Goal: Task Accomplishment & Management: Manage account settings

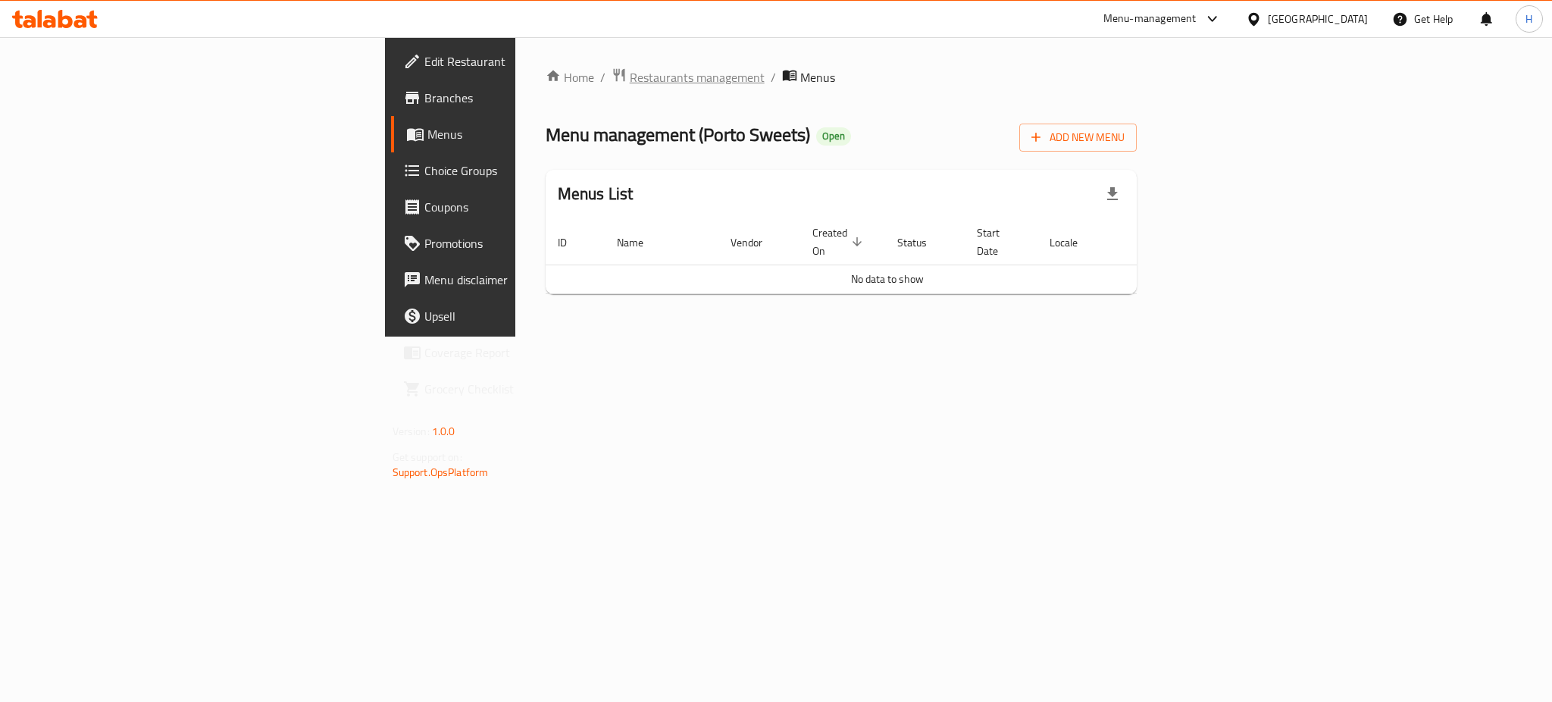
click at [630, 80] on span "Restaurants management" at bounding box center [697, 77] width 135 height 18
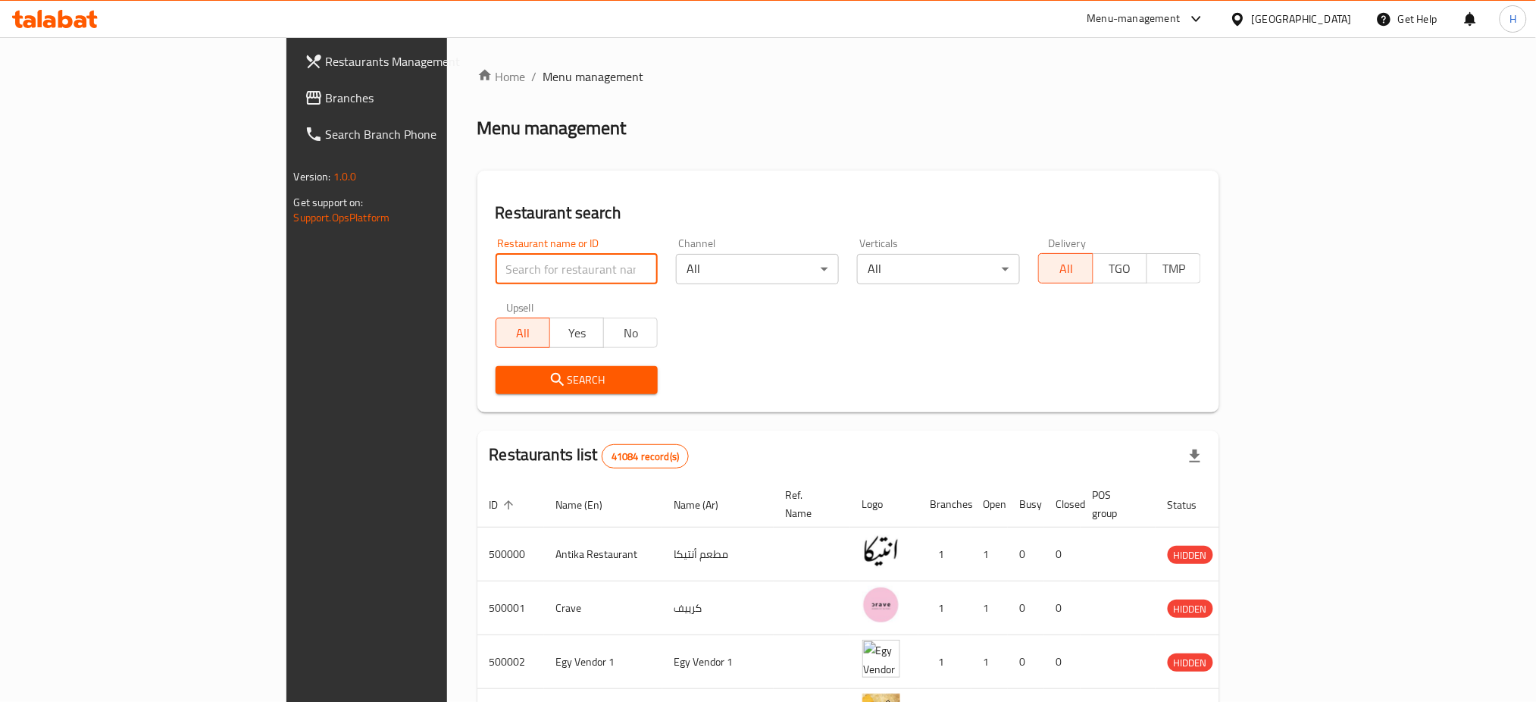
click at [496, 277] on input "search" at bounding box center [577, 269] width 163 height 30
type input "693529"
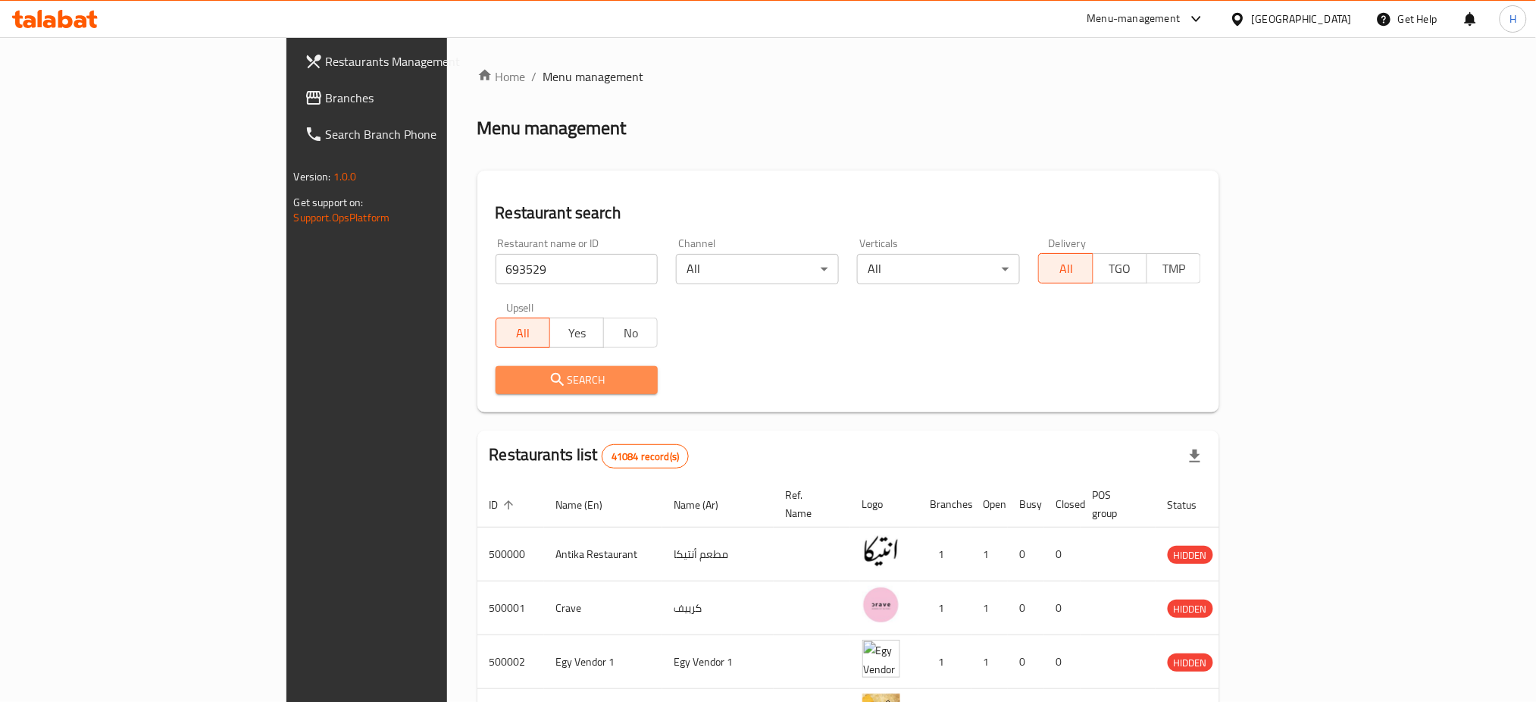
click at [496, 368] on button "Search" at bounding box center [577, 380] width 163 height 28
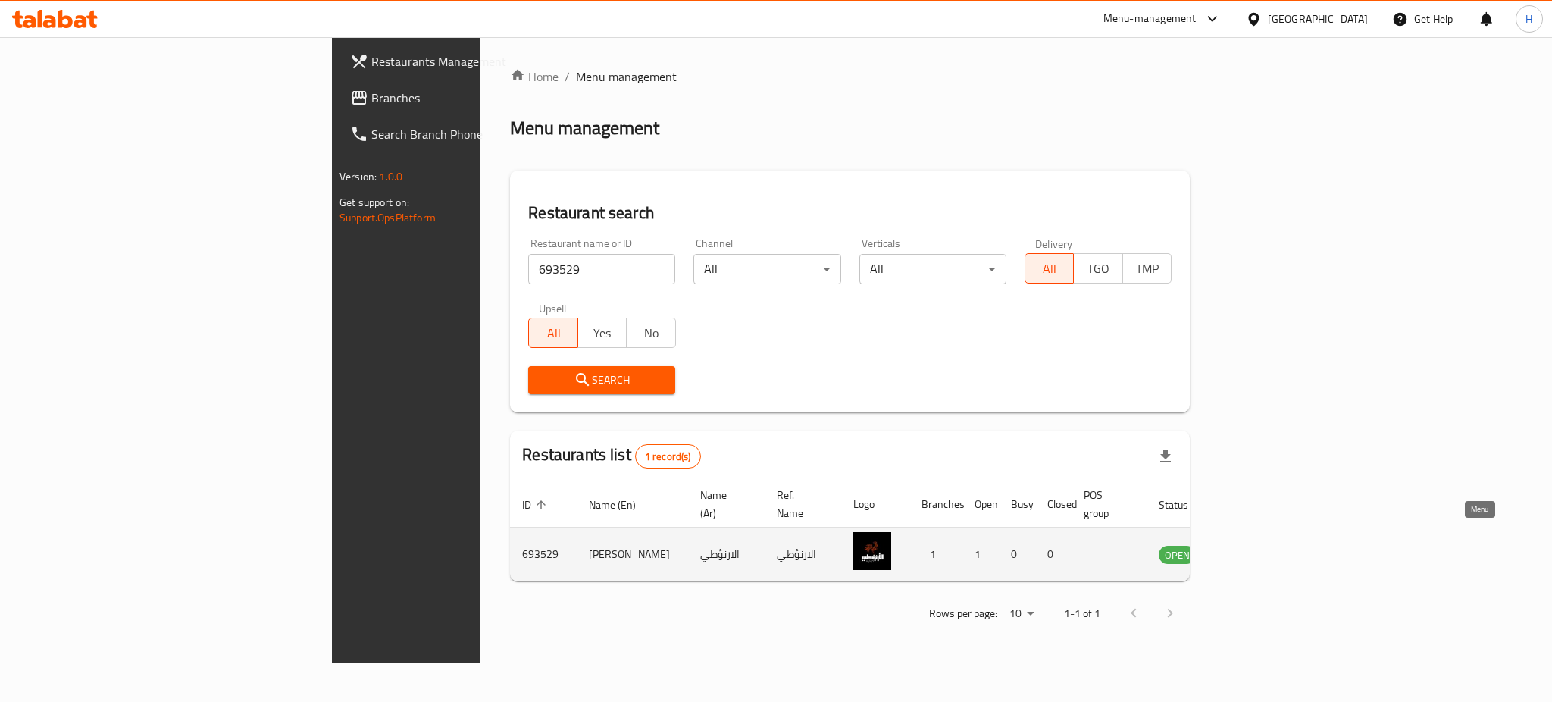
click at [1256, 549] on icon "enhanced table" at bounding box center [1247, 555] width 17 height 13
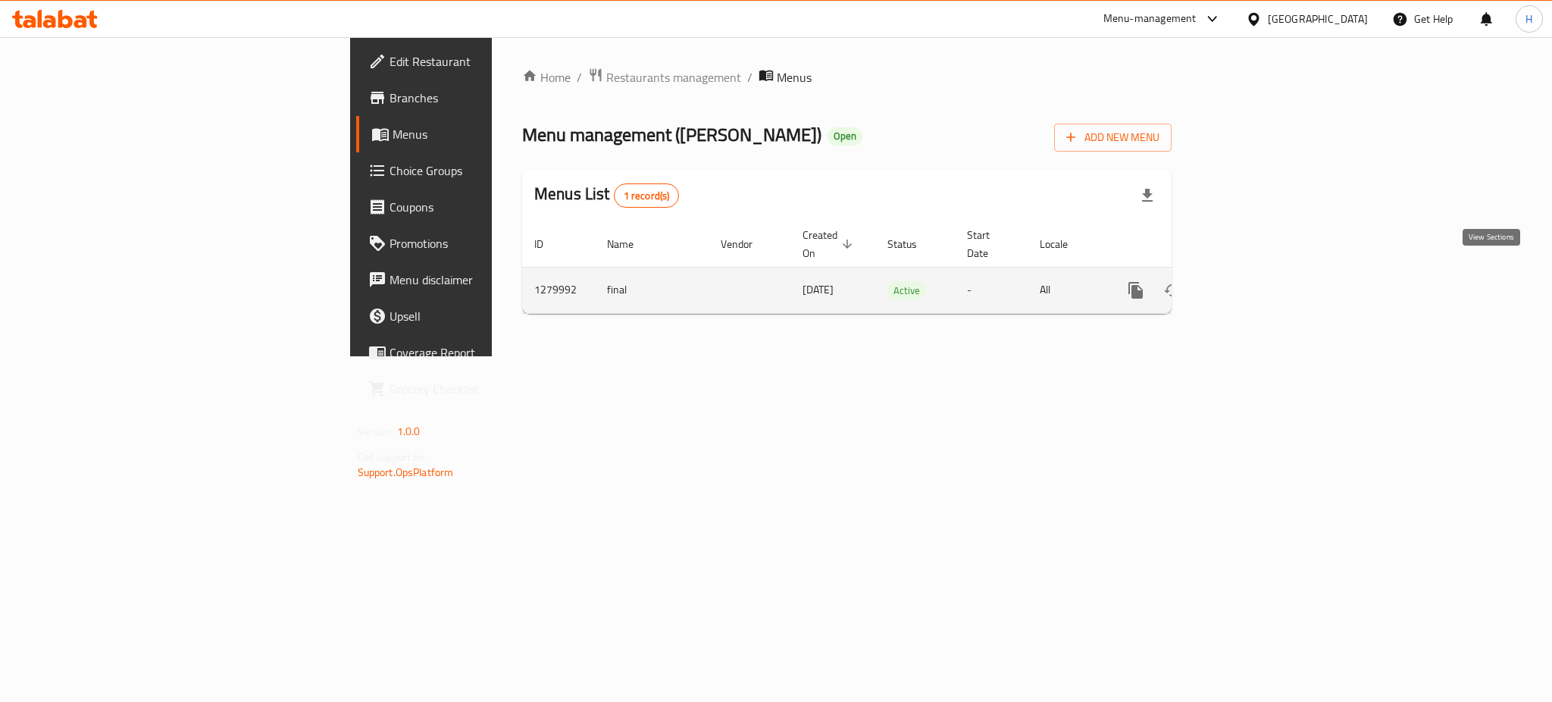
click at [1254, 281] on icon "enhanced table" at bounding box center [1245, 290] width 18 height 18
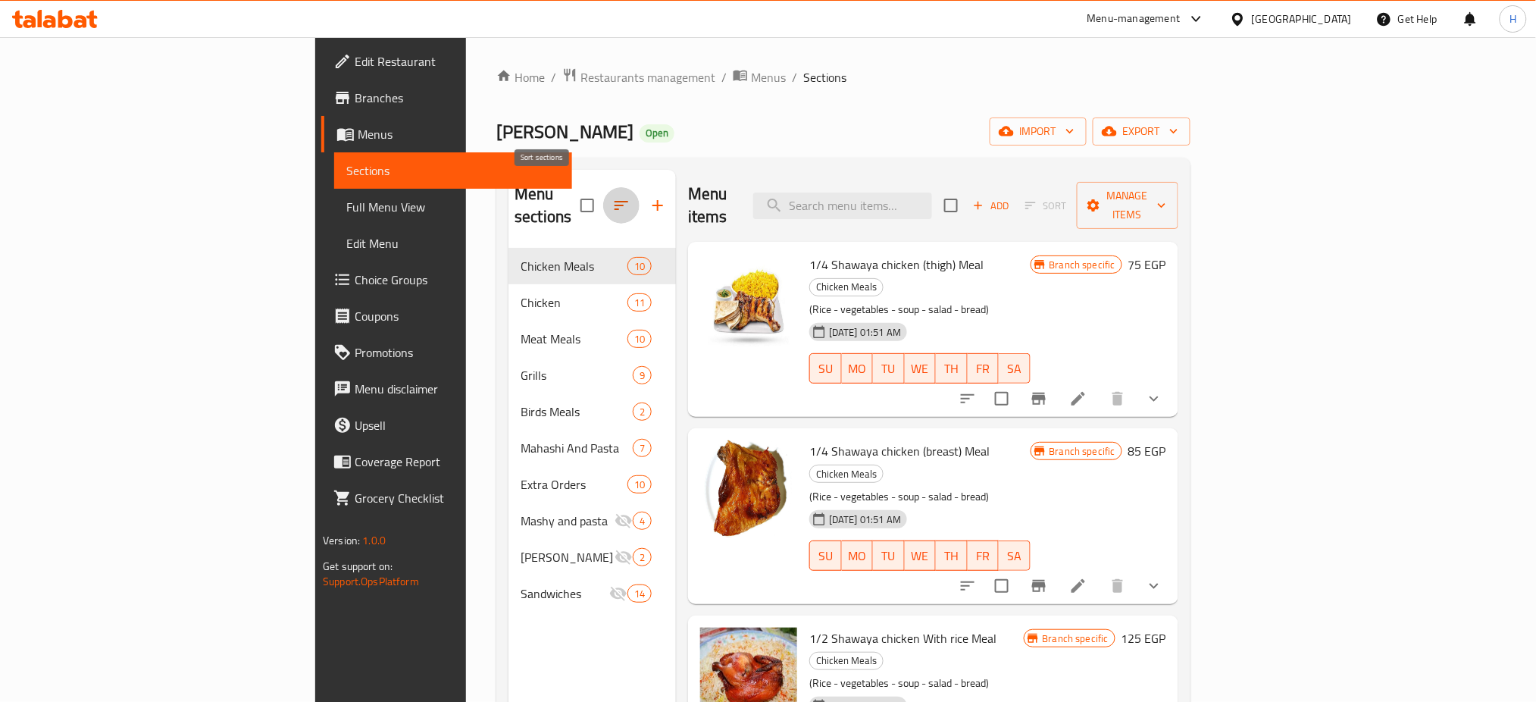
click at [603, 191] on button "button" at bounding box center [621, 205] width 36 height 36
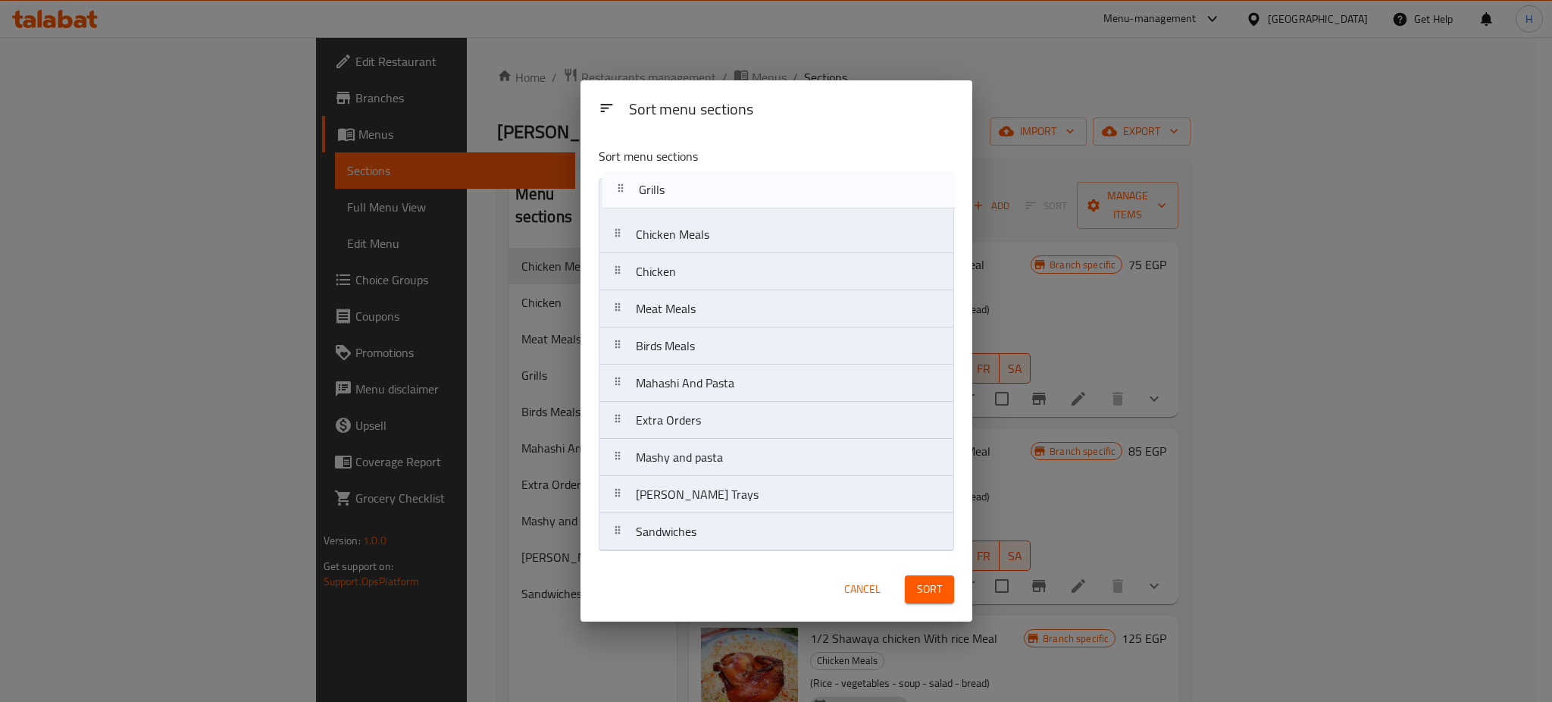
drag, startPoint x: 680, startPoint y: 314, endPoint x: 682, endPoint y: 191, distance: 122.8
click at [682, 191] on nav "Chicken Meals Chicken Meat Meals Grills Birds Meals Mahashi And Pasta Extra Ord…" at bounding box center [776, 364] width 355 height 373
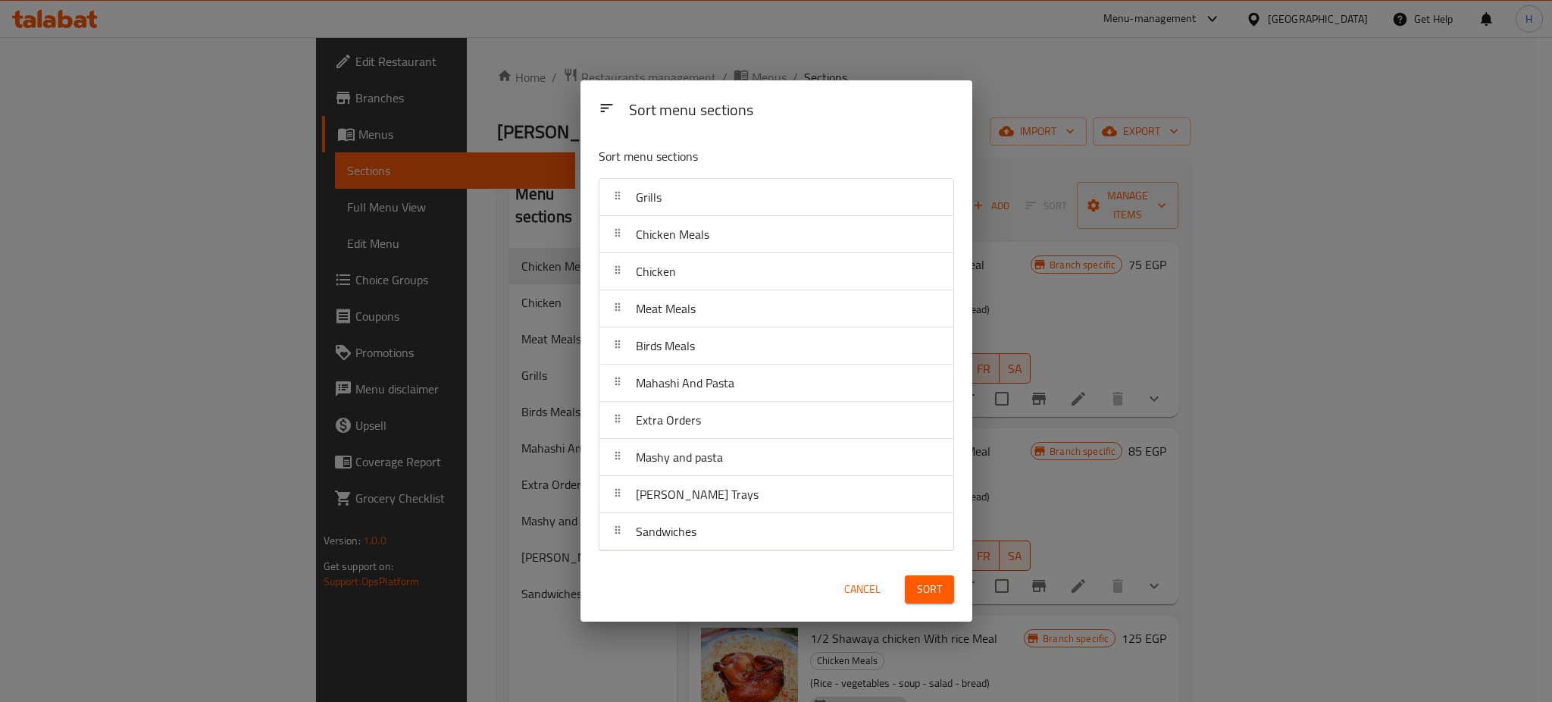
click at [712, 282] on div "Chicken" at bounding box center [777, 271] width 342 height 36
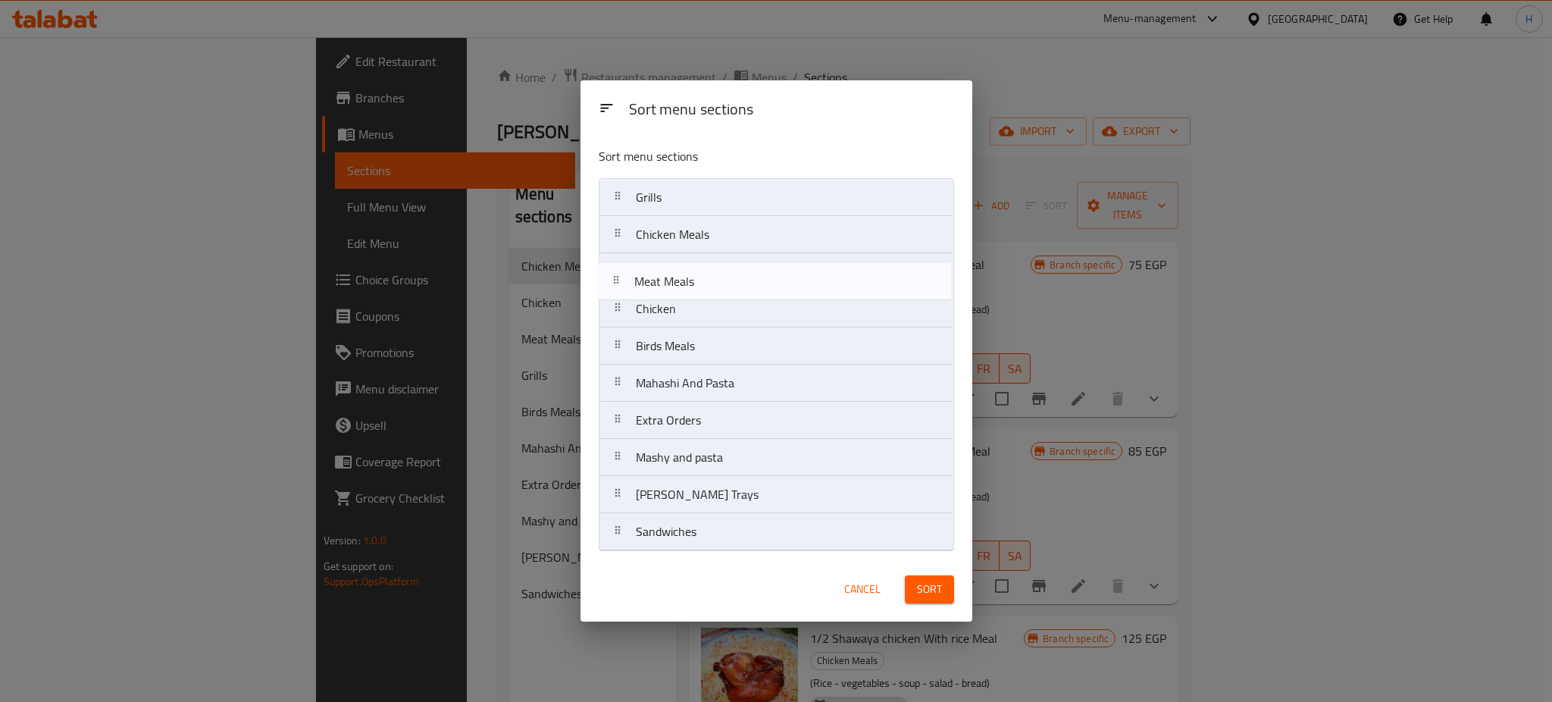
drag, startPoint x: 714, startPoint y: 321, endPoint x: 712, endPoint y: 288, distance: 32.7
click at [712, 288] on nav "Grills Chicken Meals Chicken Meat Meals Birds Meals Mahashi And Pasta Extra Ord…" at bounding box center [776, 364] width 355 height 373
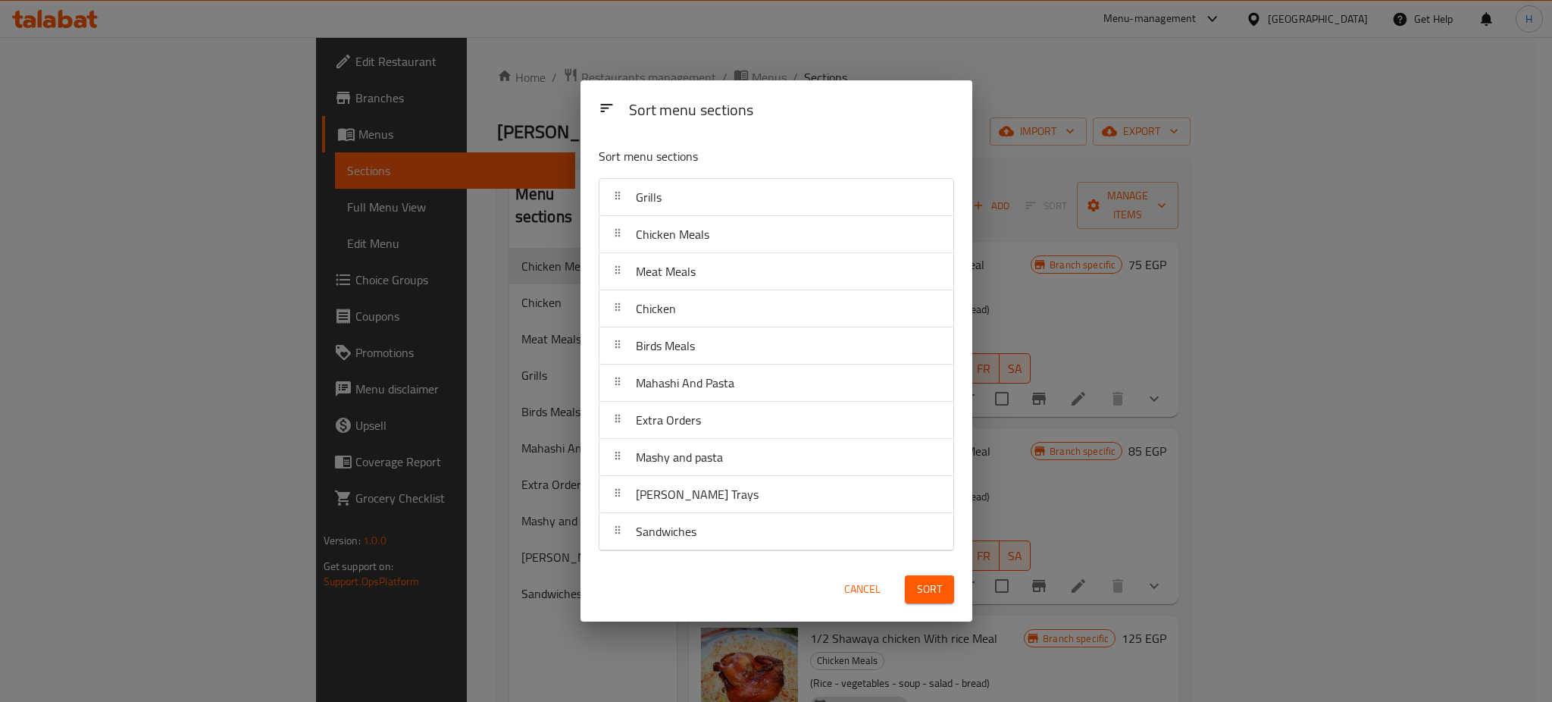
click at [920, 602] on button "Sort" at bounding box center [929, 589] width 49 height 28
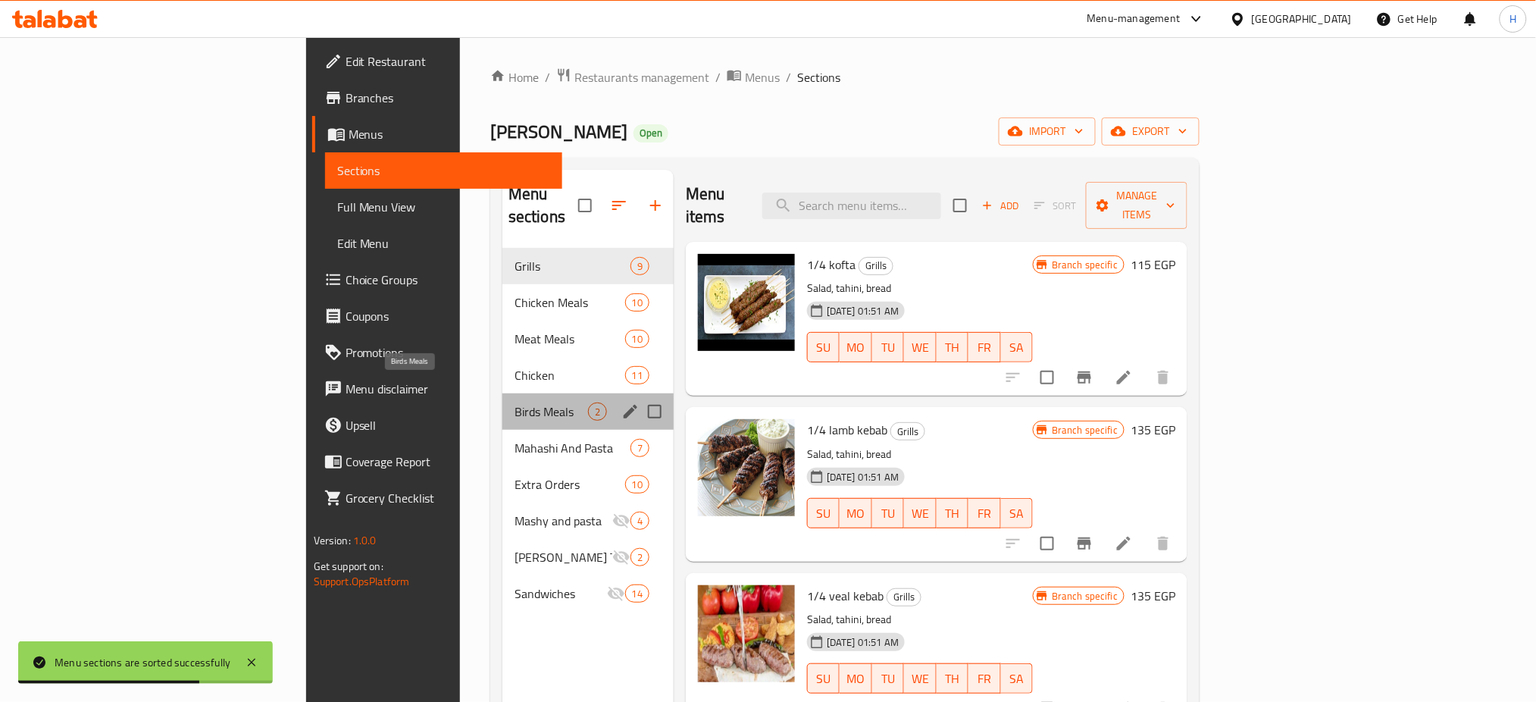
click at [515, 402] on span "Birds Meals" at bounding box center [552, 411] width 74 height 18
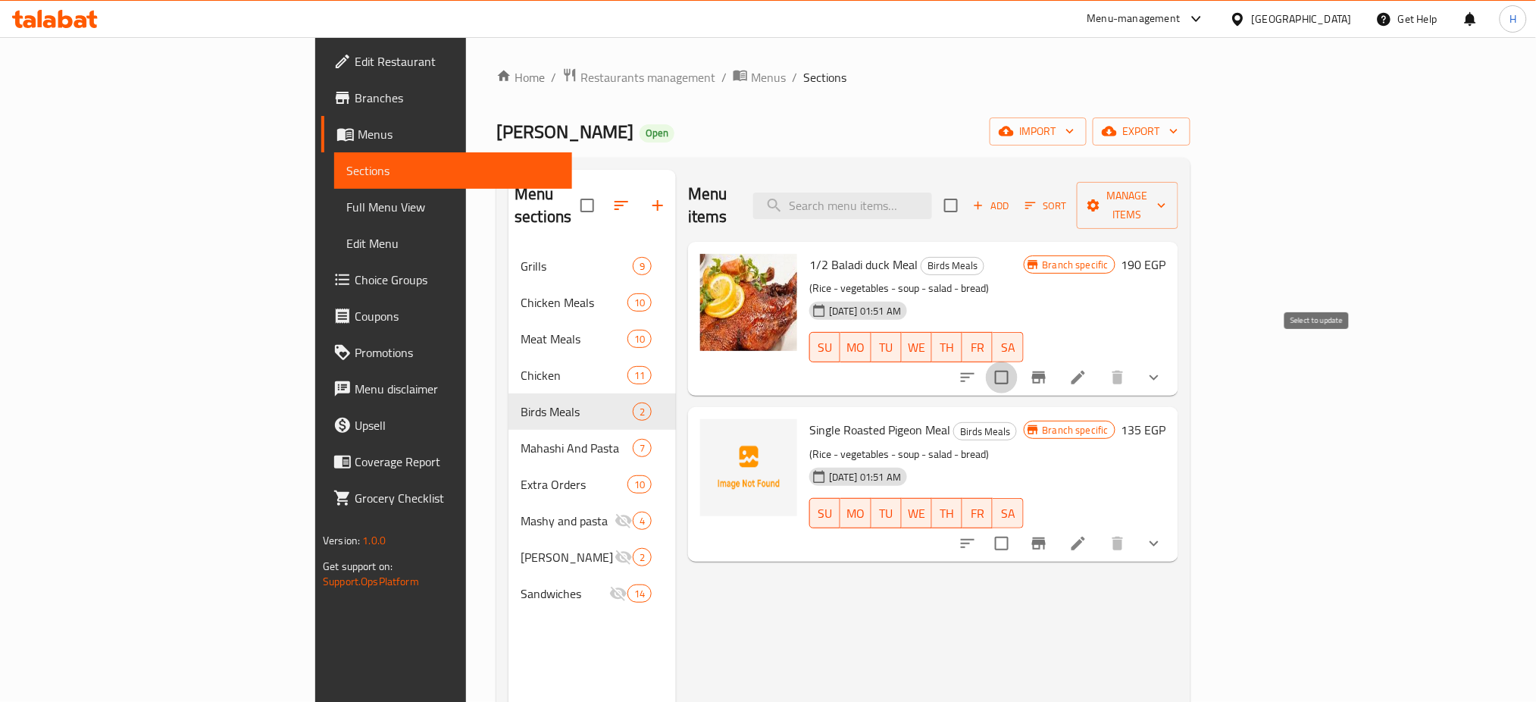
click at [1018, 361] on input "checkbox" at bounding box center [1002, 377] width 32 height 32
checkbox input "true"
click at [1018, 527] on input "checkbox" at bounding box center [1002, 543] width 32 height 32
checkbox input "true"
click at [1166, 199] on span "Manage items" at bounding box center [1127, 205] width 77 height 38
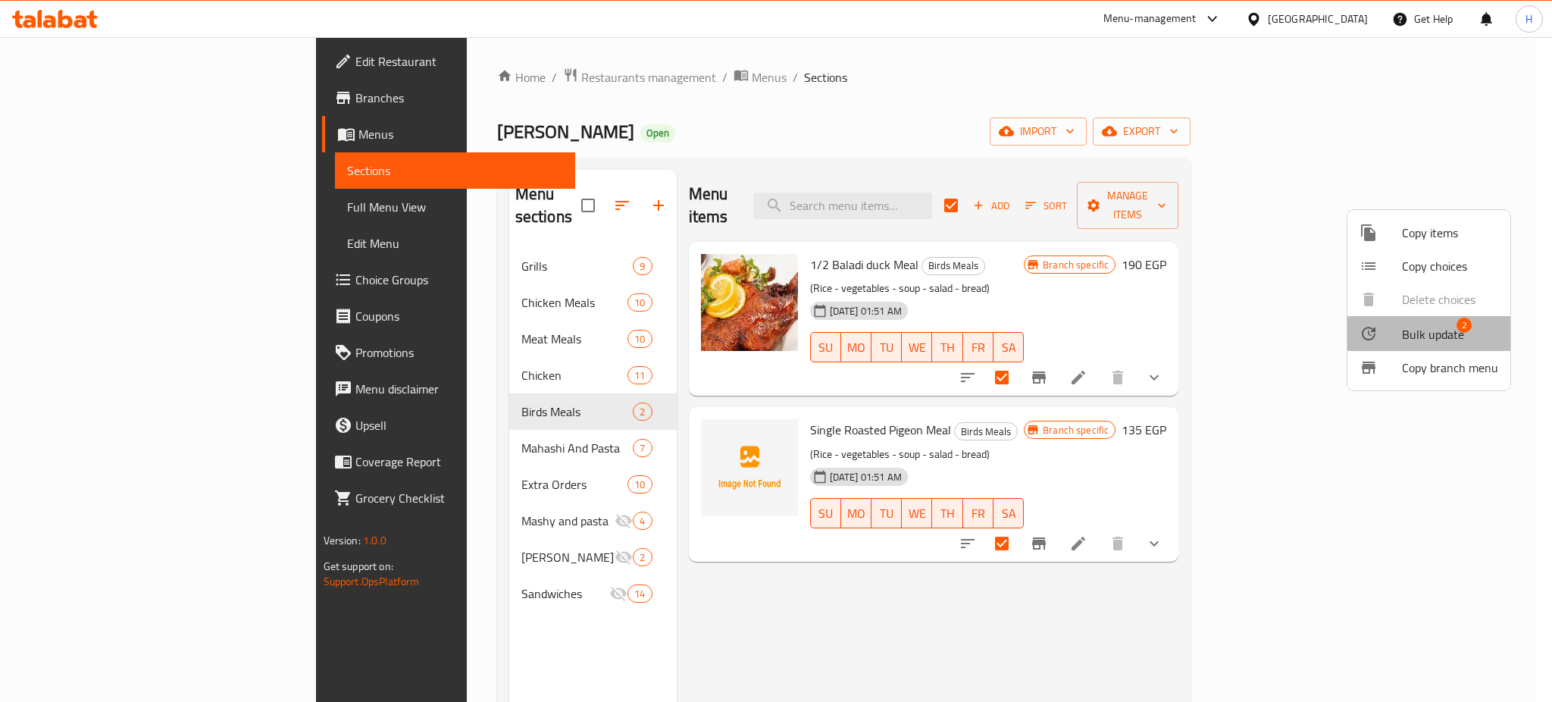
click at [1433, 341] on span "Bulk update" at bounding box center [1433, 334] width 62 height 18
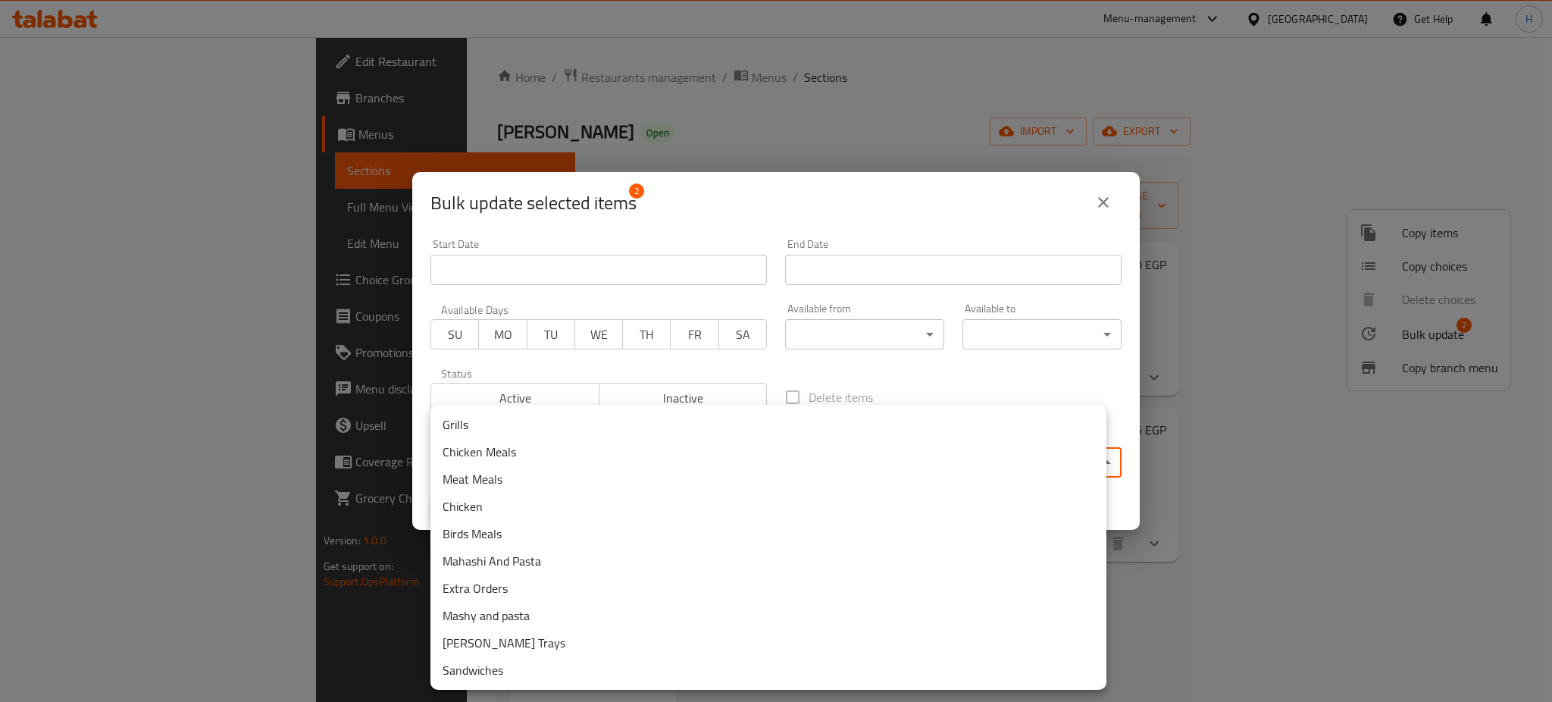
click at [726, 457] on body "​ Menu-management [GEOGRAPHIC_DATA] Get Help H Edit Restaurant Branches Menus S…" at bounding box center [776, 369] width 1552 height 665
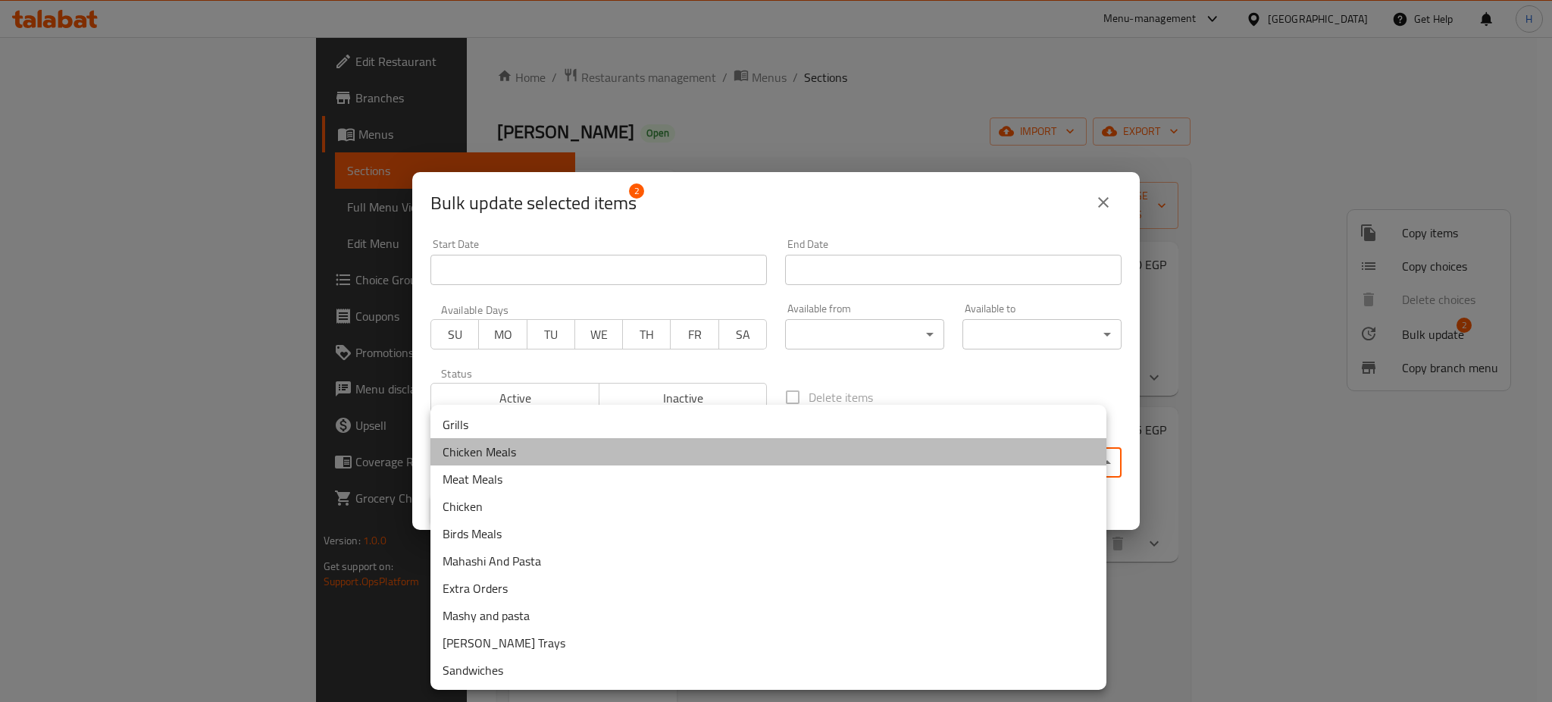
click at [709, 458] on li "Chicken Meals" at bounding box center [768, 451] width 676 height 27
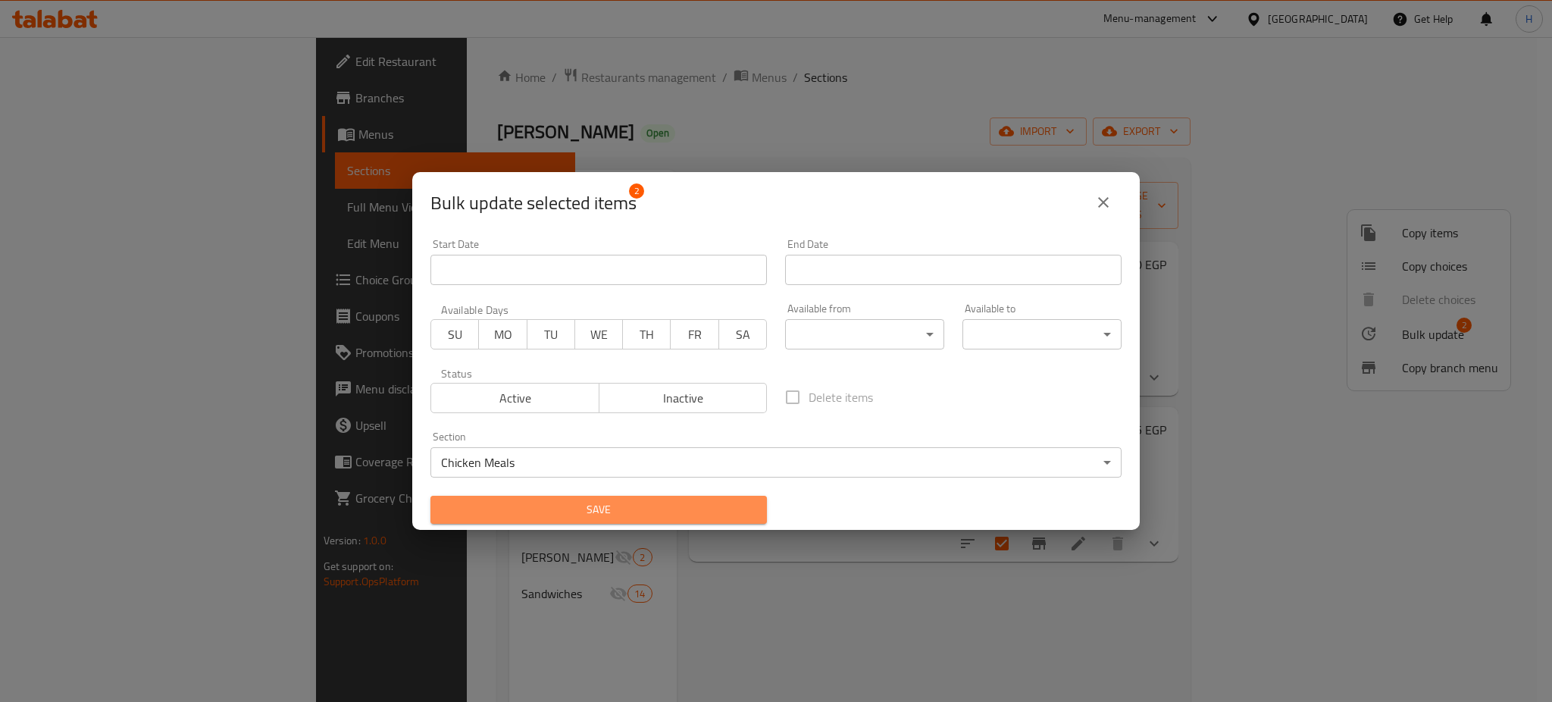
click at [709, 505] on span "Save" at bounding box center [599, 509] width 312 height 19
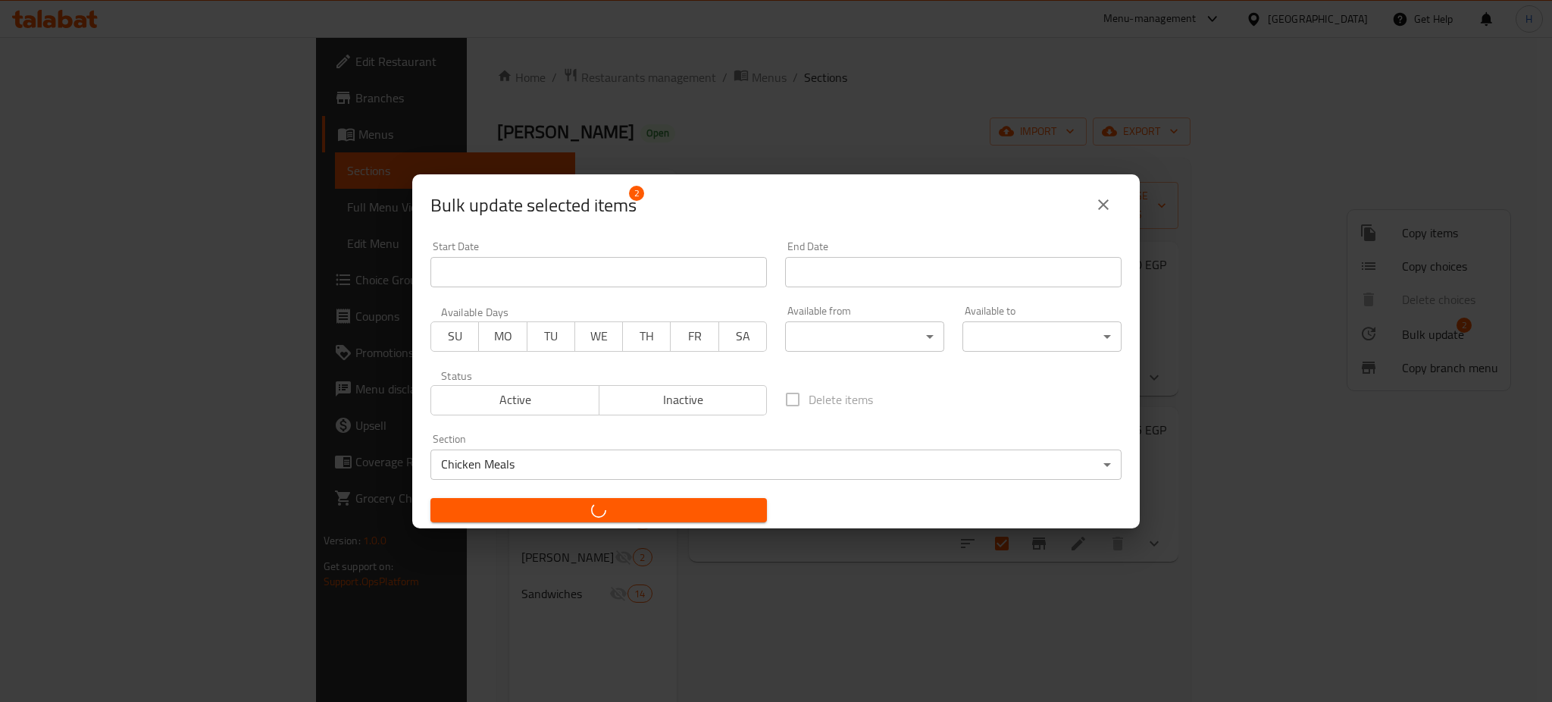
checkbox input "false"
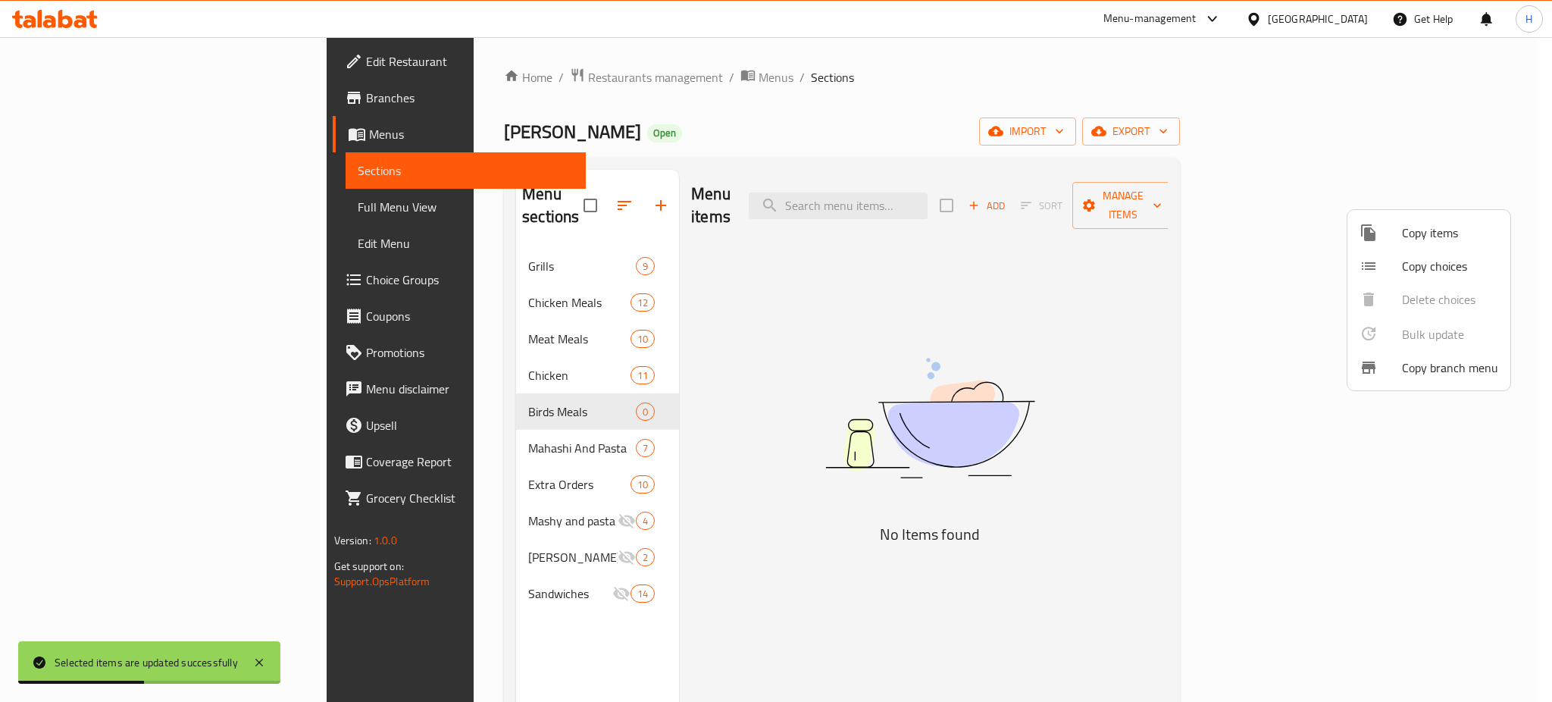
click at [523, 390] on div at bounding box center [776, 351] width 1552 height 702
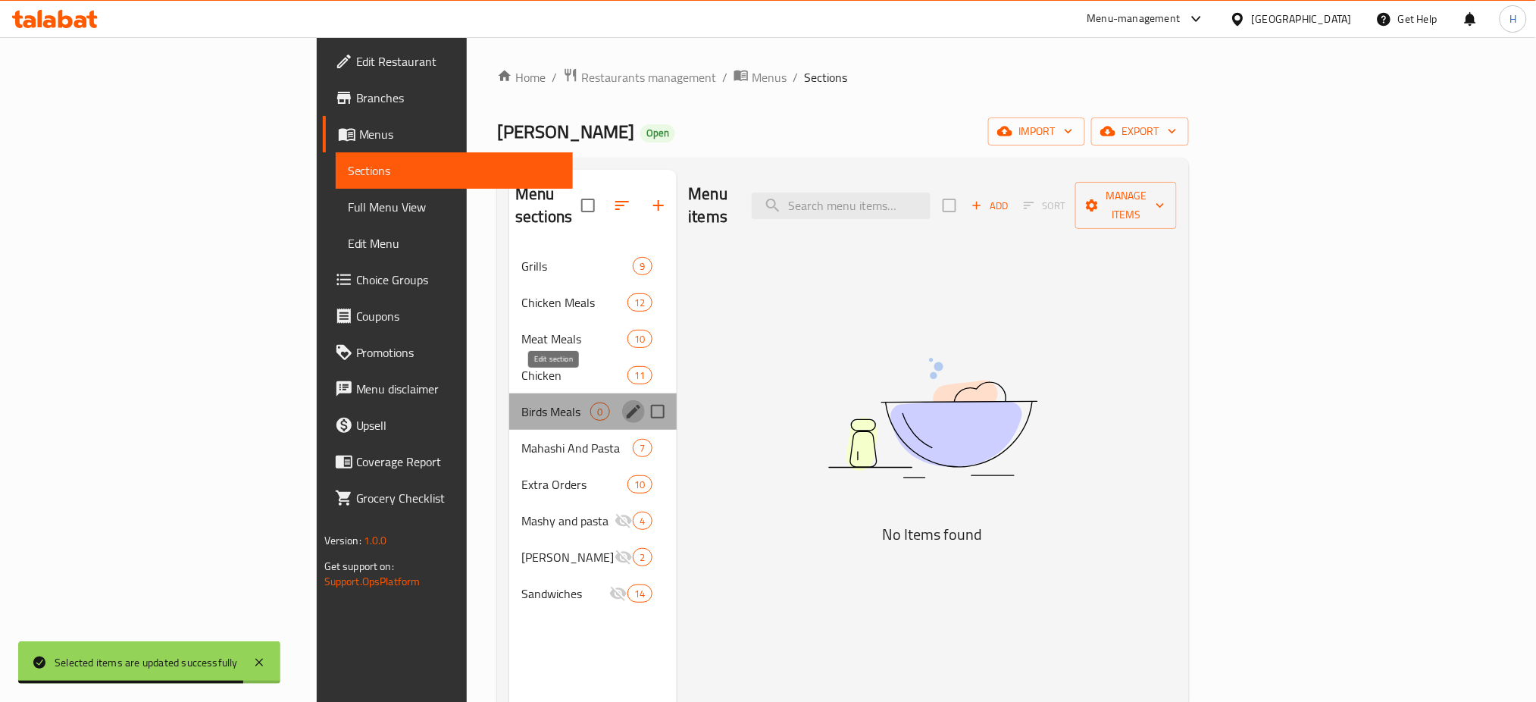
click at [627, 405] on icon "edit" at bounding box center [634, 412] width 14 height 14
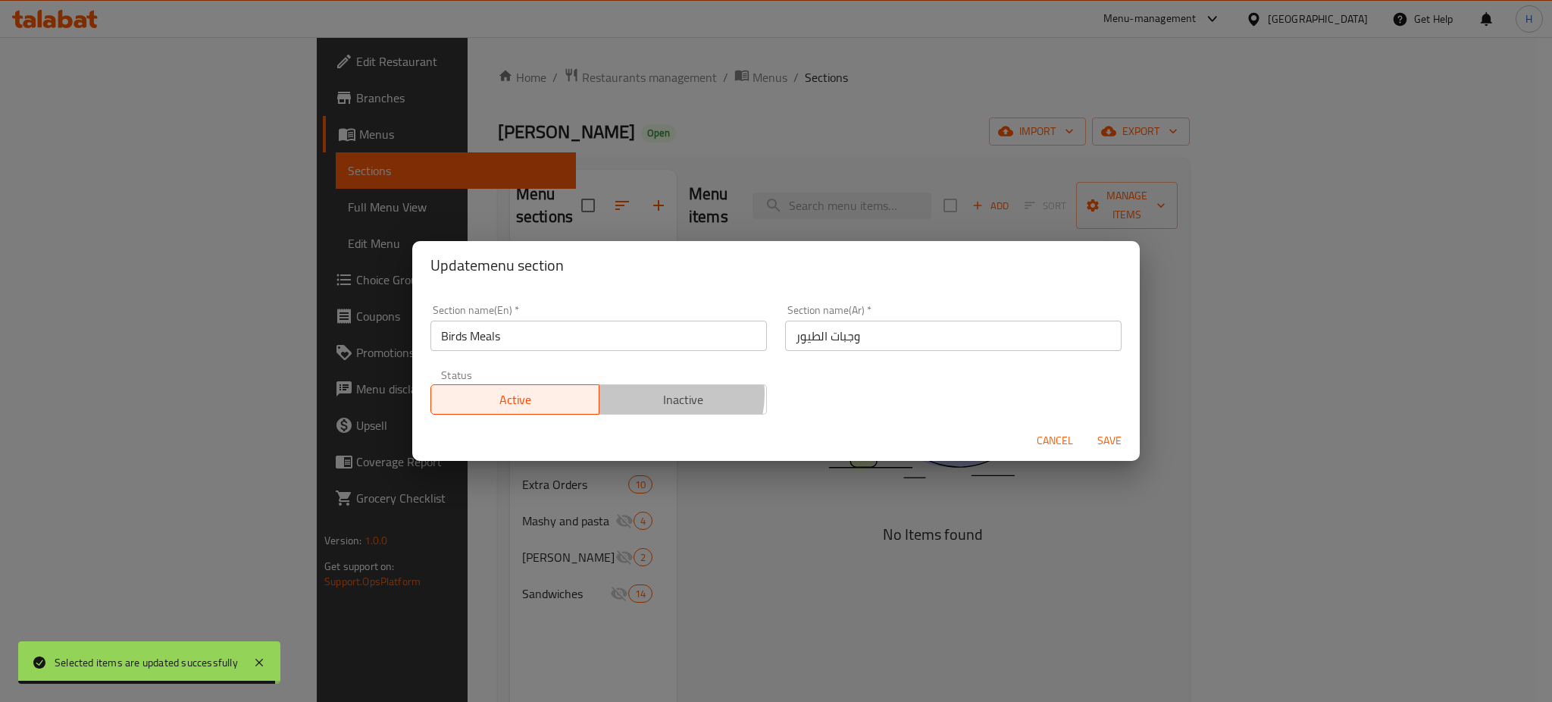
click at [659, 395] on span "Inactive" at bounding box center [684, 400] width 156 height 22
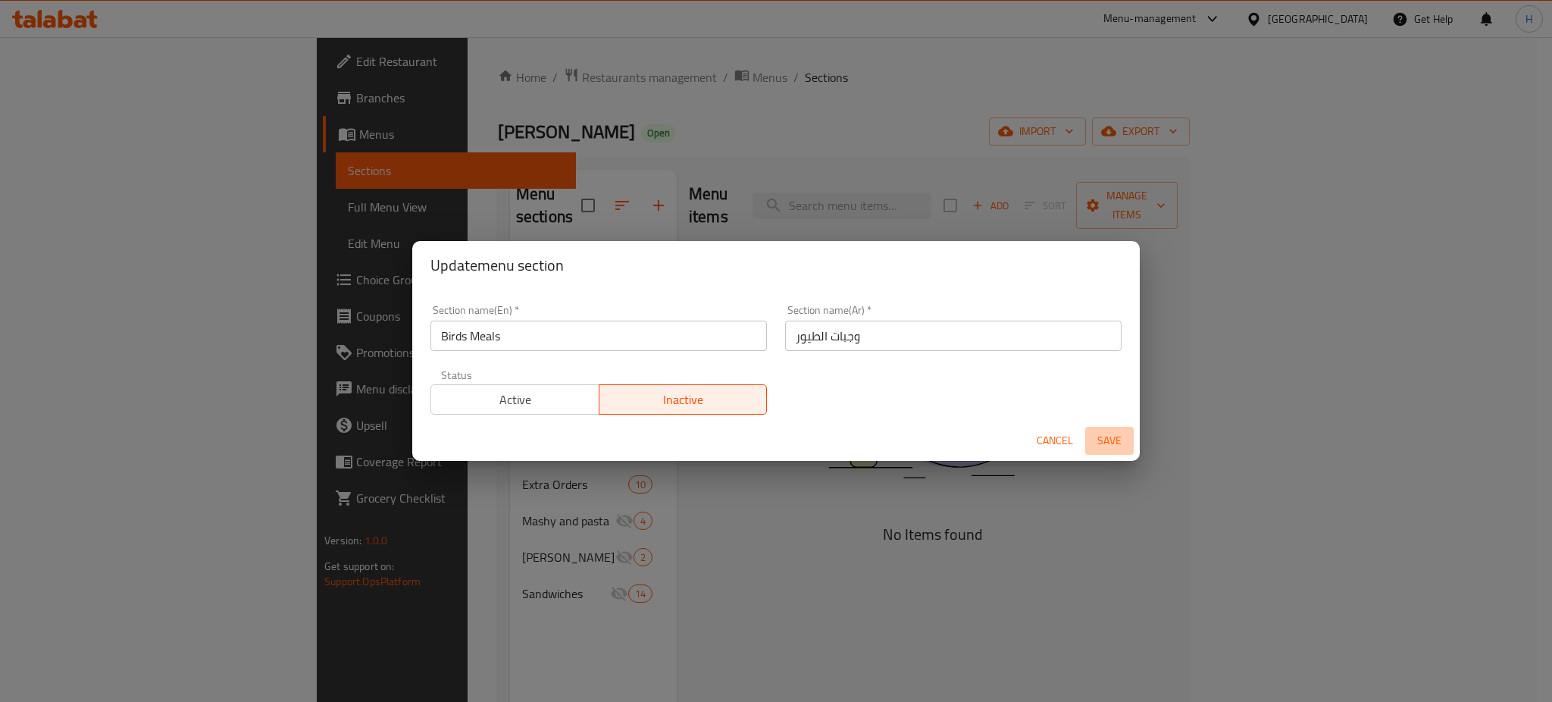
click at [1109, 435] on span "Save" at bounding box center [1109, 440] width 36 height 19
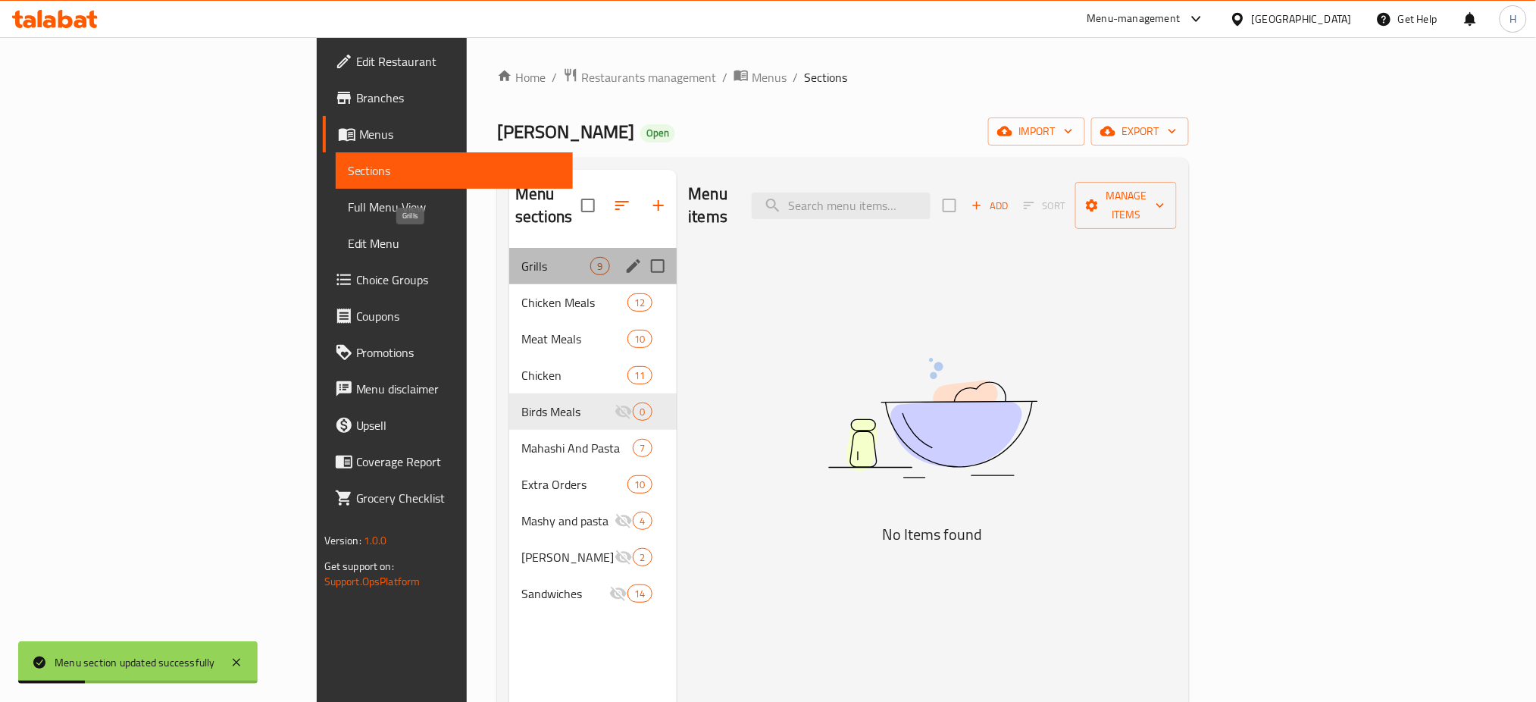
click at [521, 257] on span "Grills" at bounding box center [555, 266] width 69 height 18
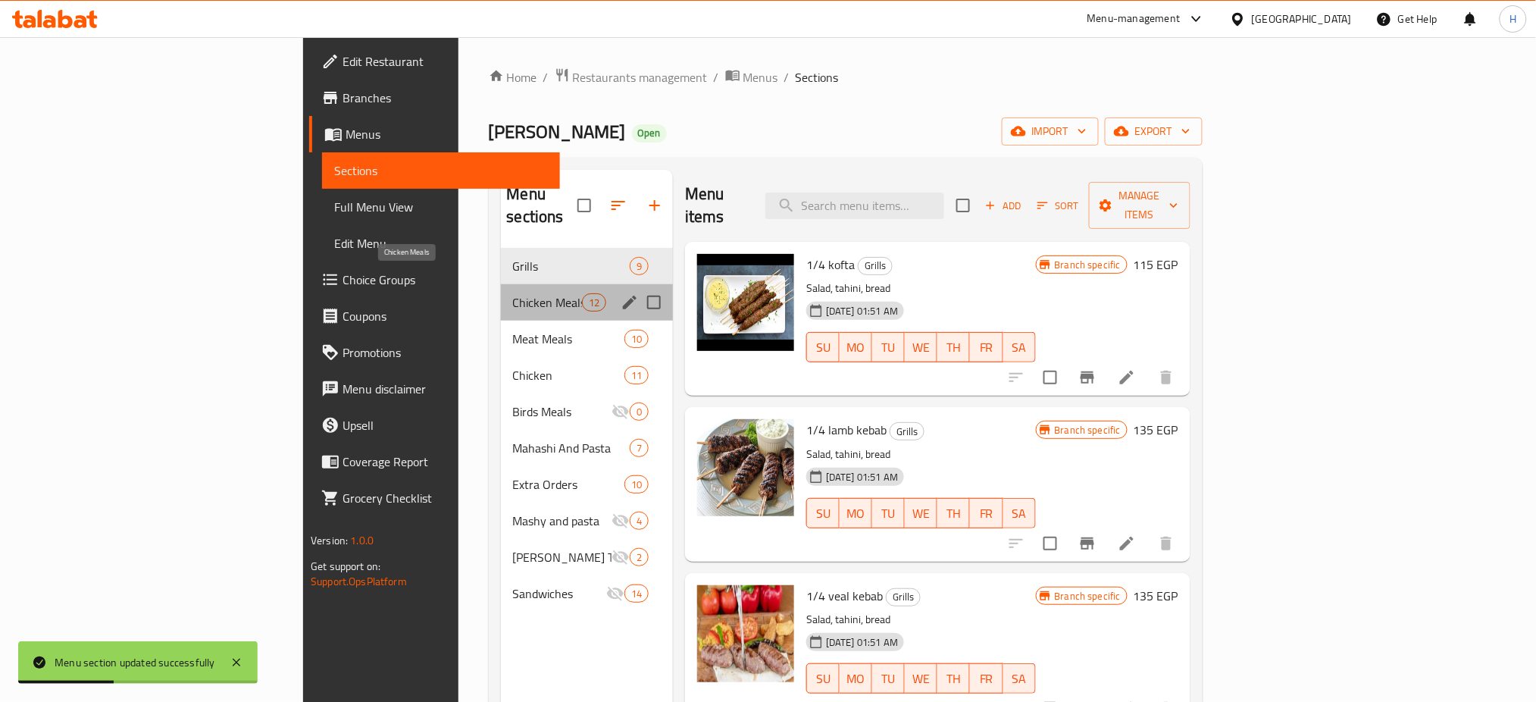
click at [513, 293] on span "Chicken Meals" at bounding box center [547, 302] width 69 height 18
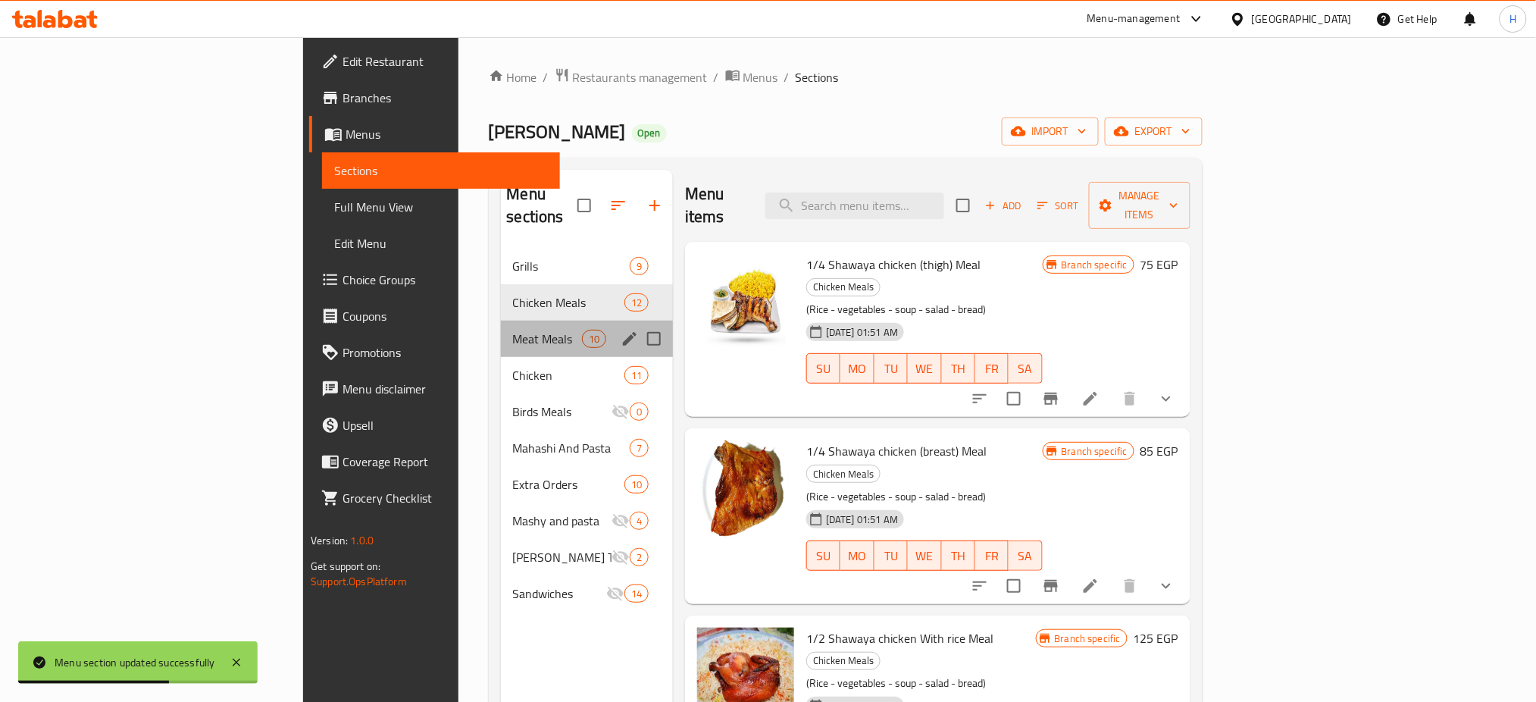
click at [501, 321] on div "Meat Meals 10" at bounding box center [587, 339] width 173 height 36
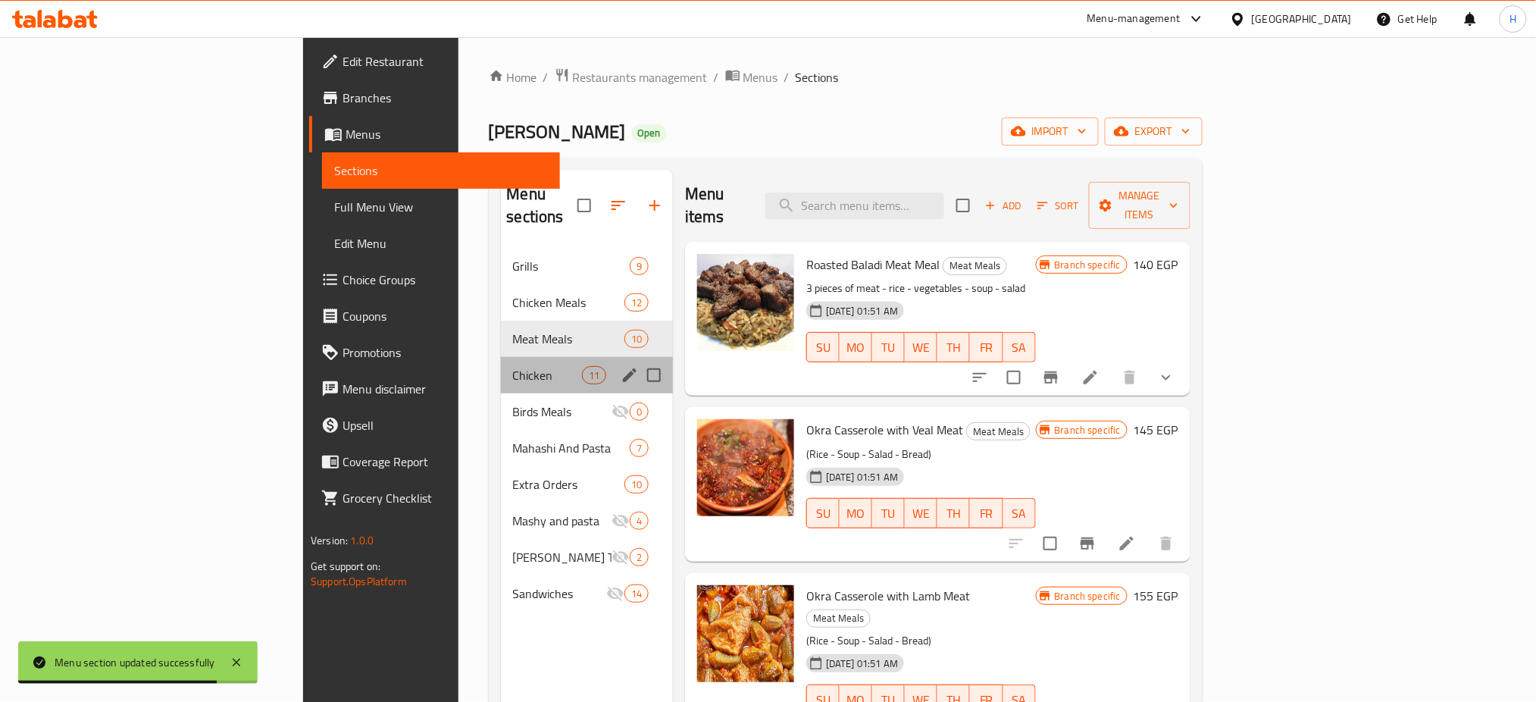
click at [501, 357] on div "Chicken 11" at bounding box center [587, 375] width 173 height 36
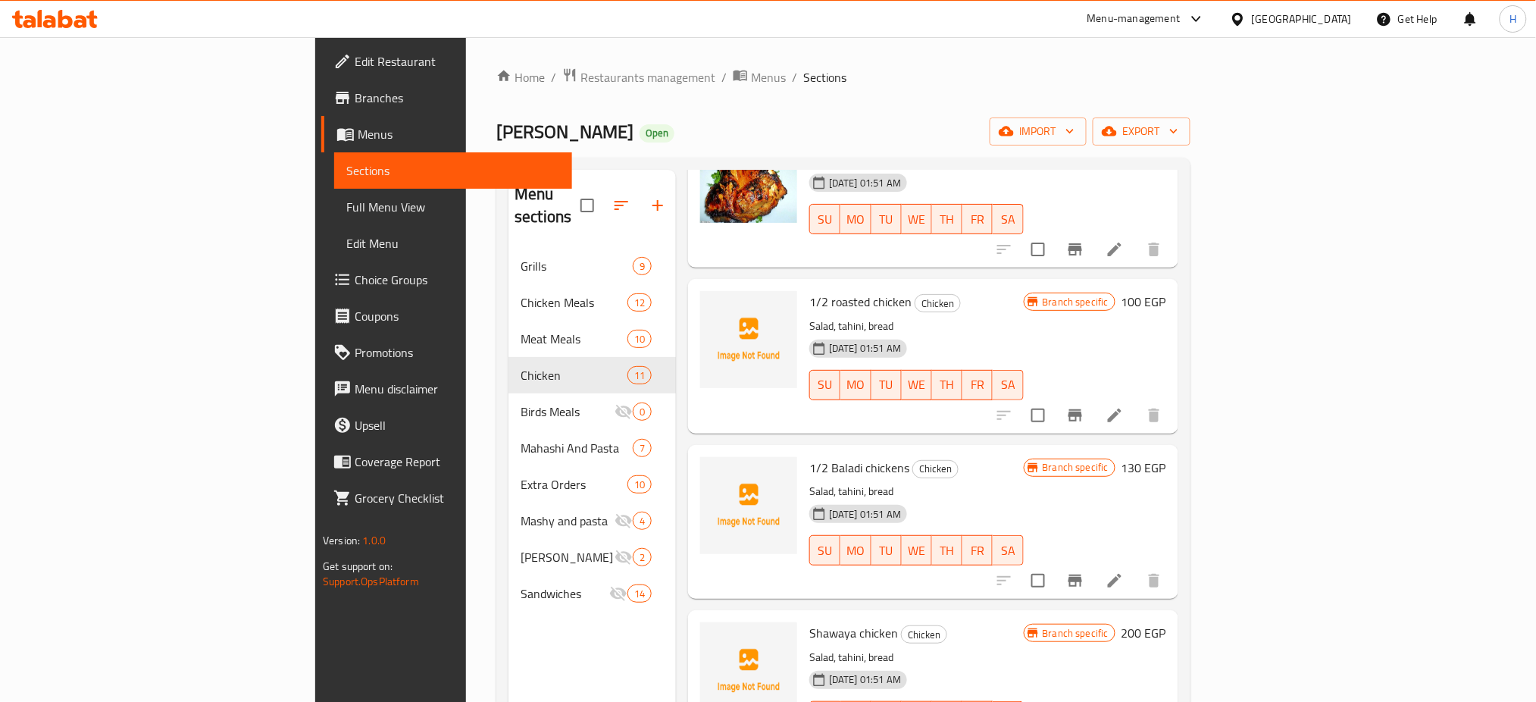
scroll to position [809, 0]
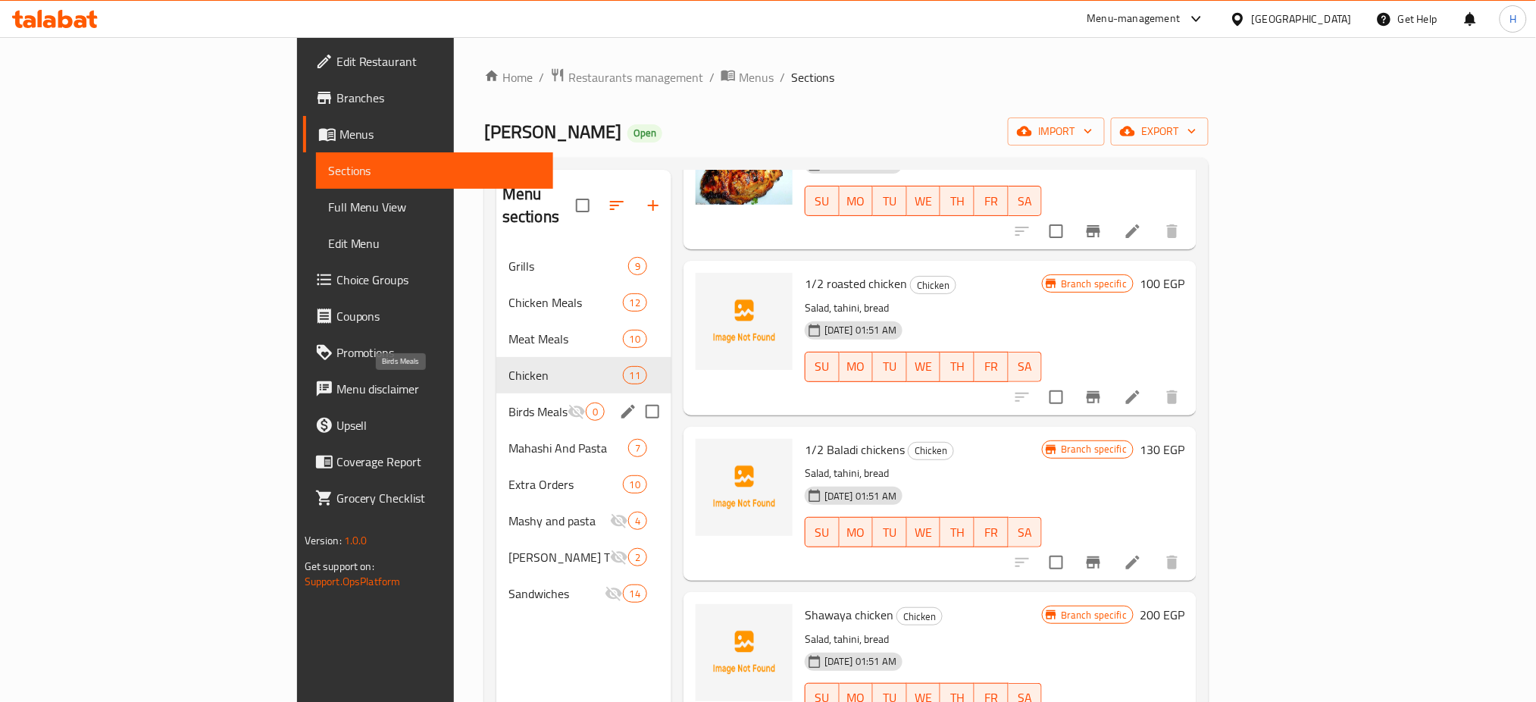
click at [509, 402] on span "Birds Meals" at bounding box center [538, 411] width 59 height 18
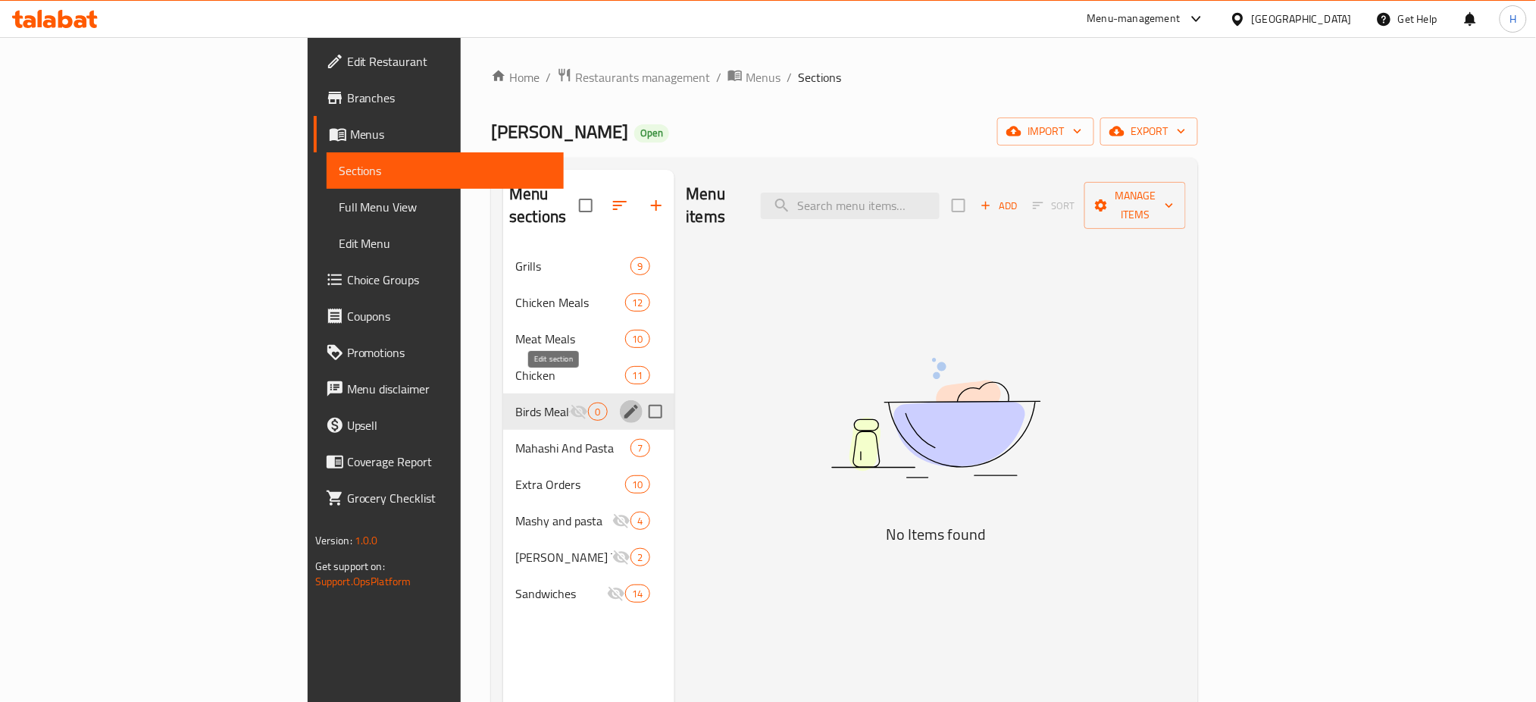
click at [622, 402] on icon "edit" at bounding box center [631, 411] width 18 height 18
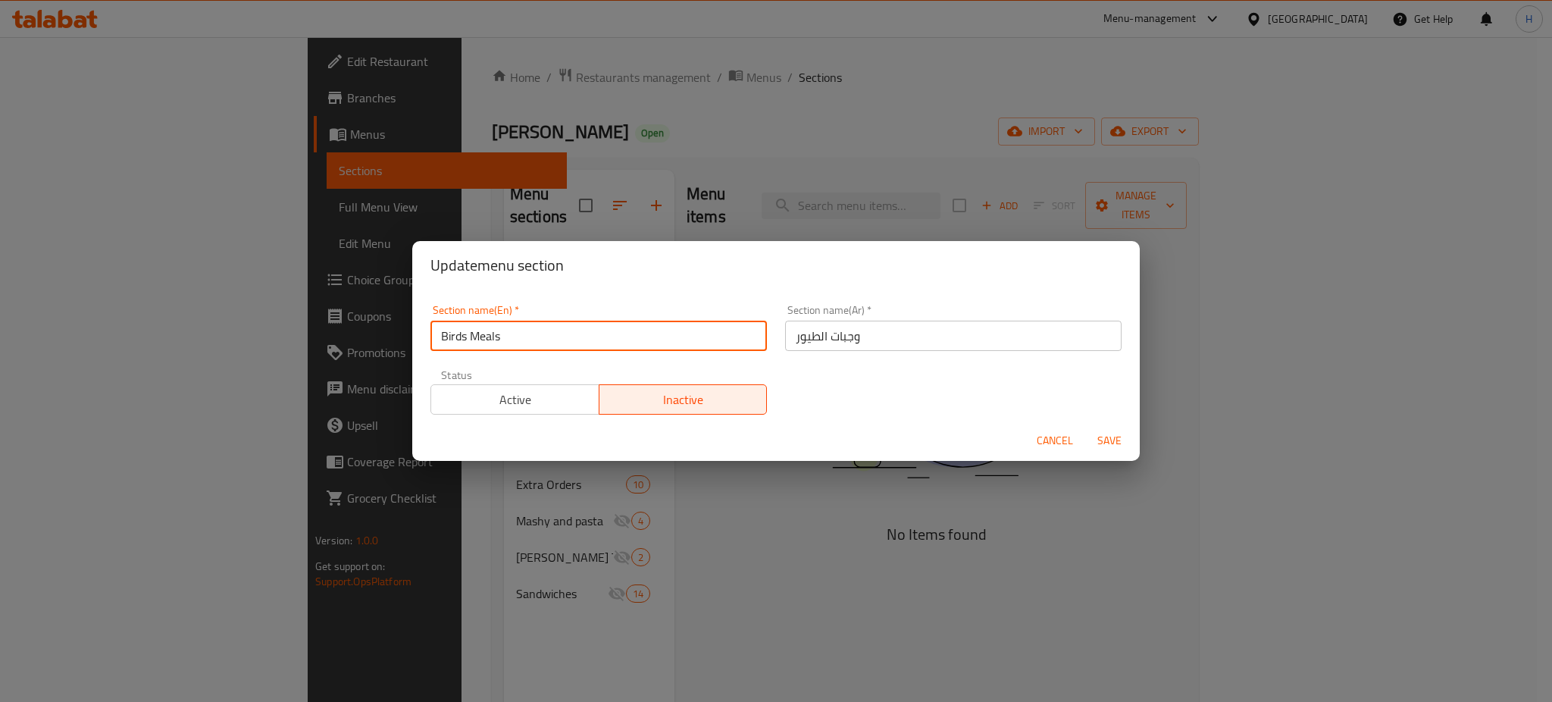
click at [534, 338] on input "Birds Meals" at bounding box center [598, 336] width 336 height 30
type input "Tajin"
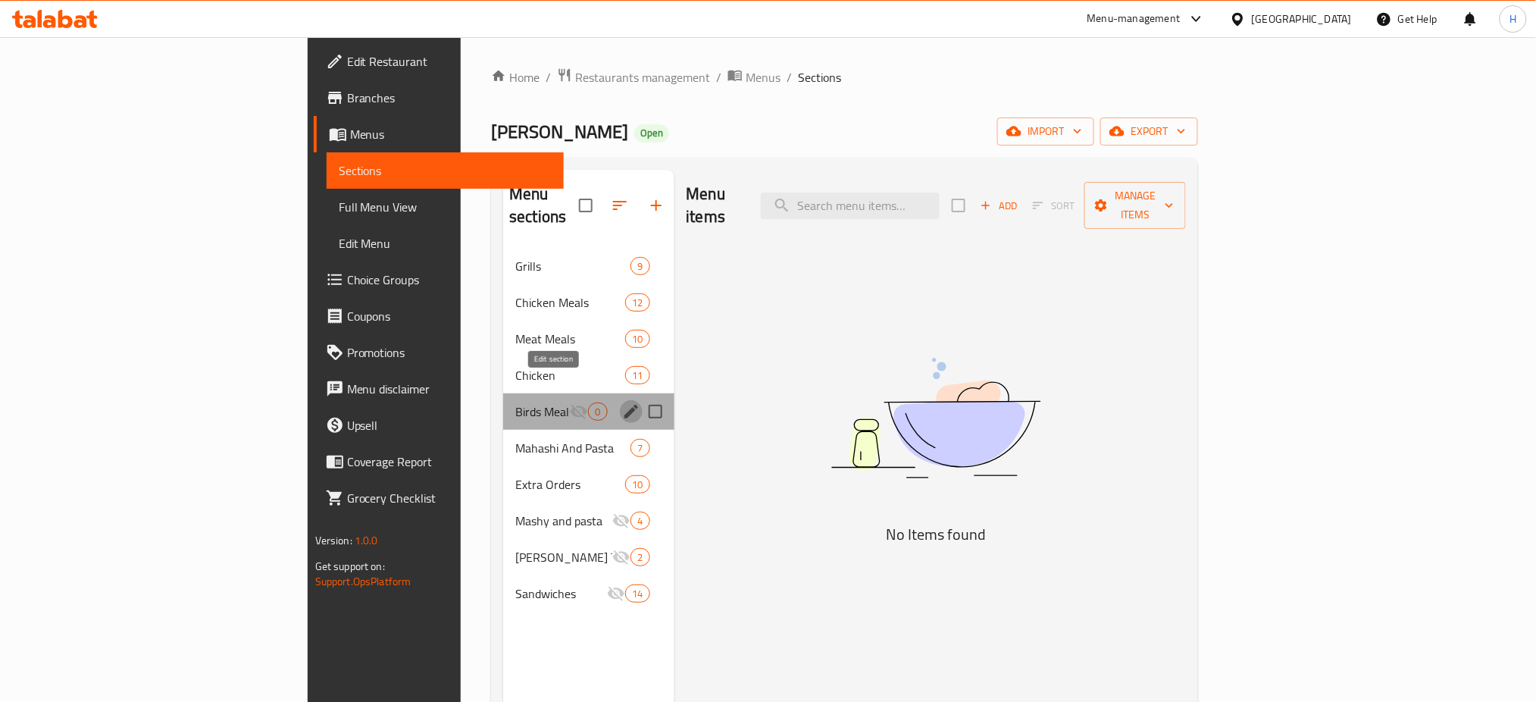
click at [622, 402] on icon "edit" at bounding box center [631, 411] width 18 height 18
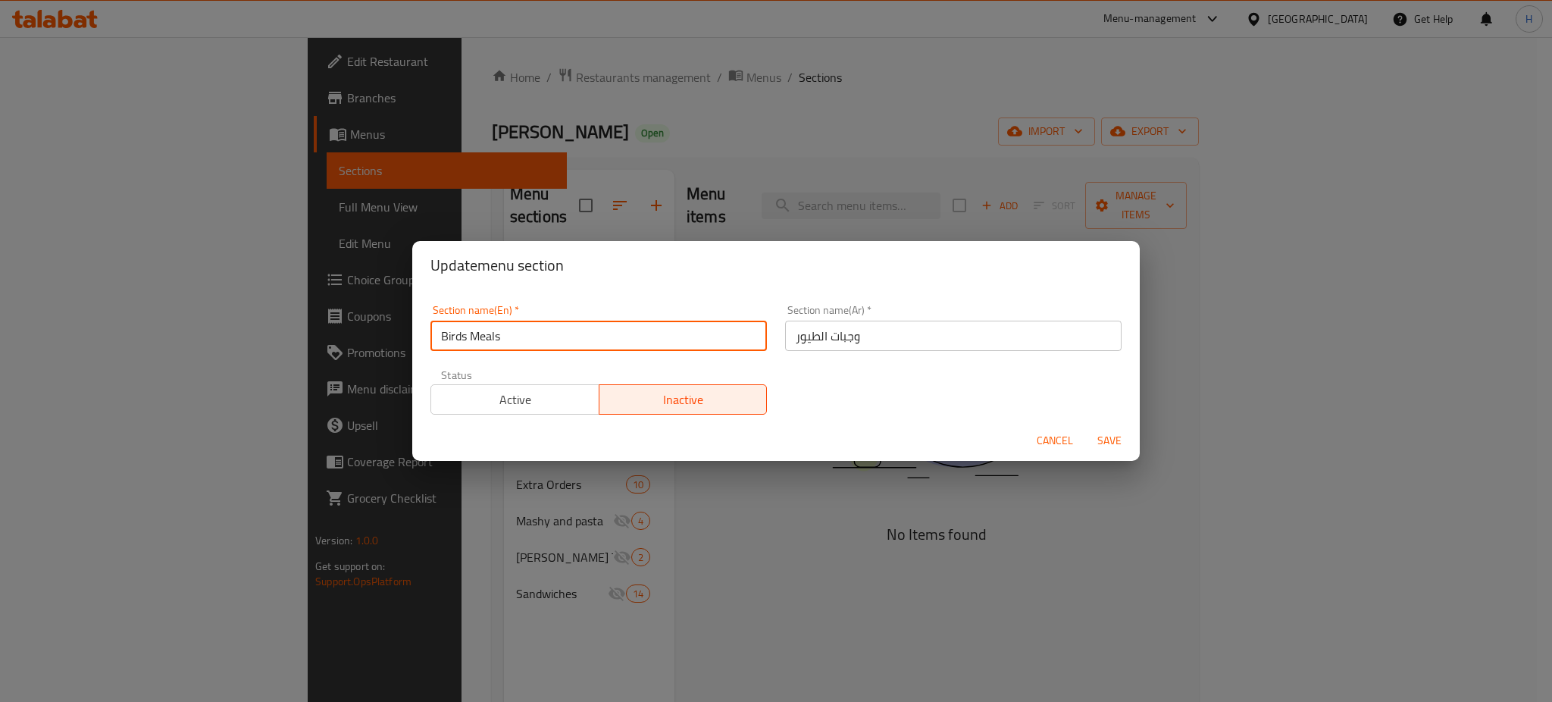
click at [508, 336] on input "Birds Meals" at bounding box center [598, 336] width 336 height 30
type input "tajin"
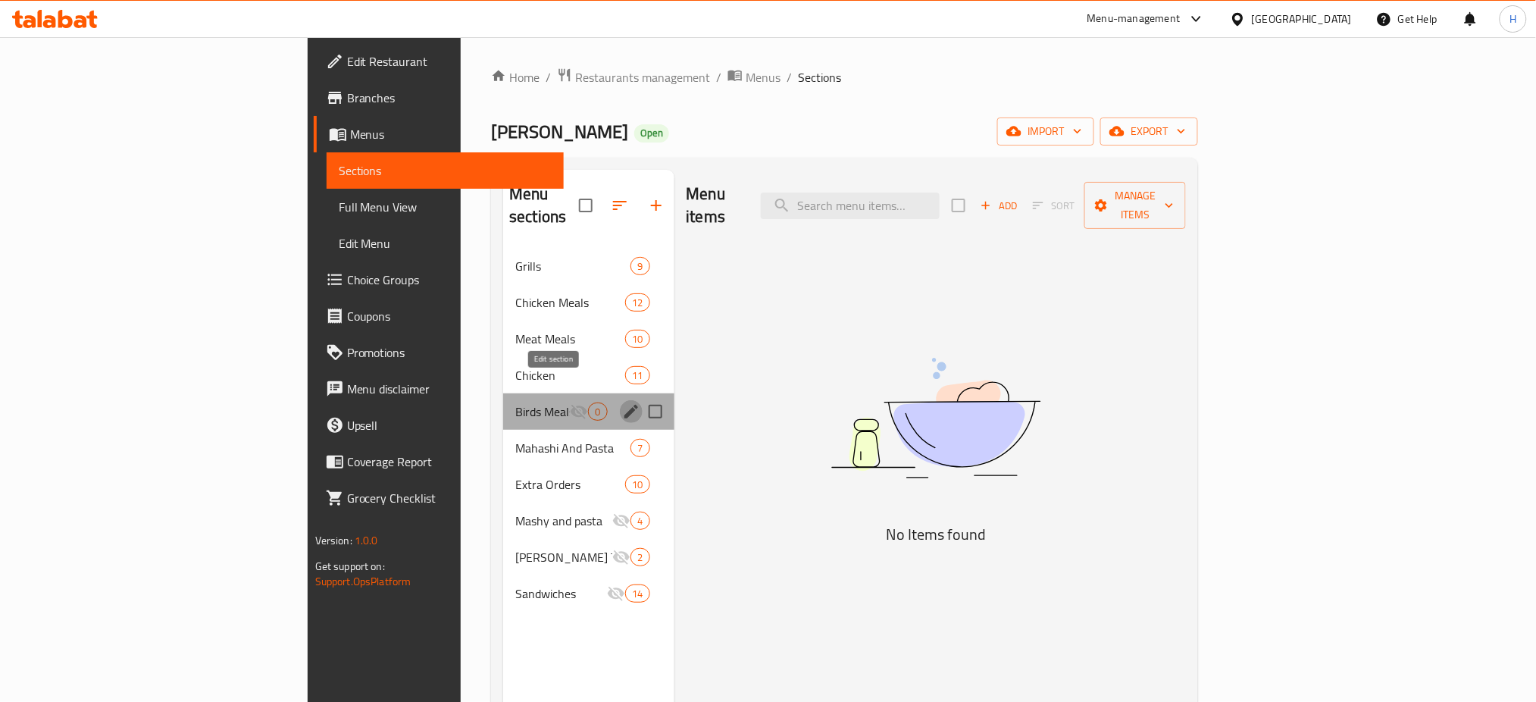
click at [622, 402] on icon "edit" at bounding box center [631, 411] width 18 height 18
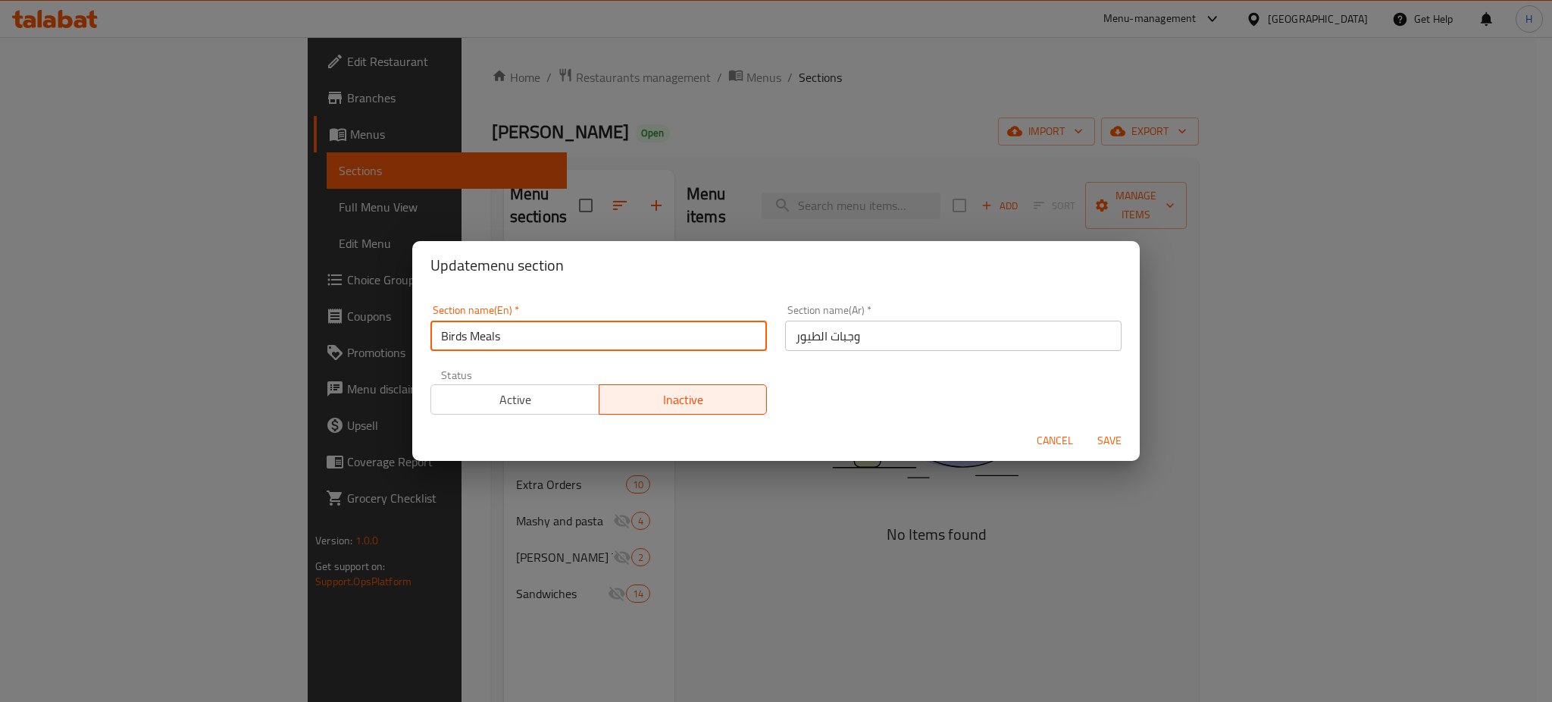
click at [553, 333] on input "Birds Meals" at bounding box center [598, 336] width 336 height 30
type input "taji"
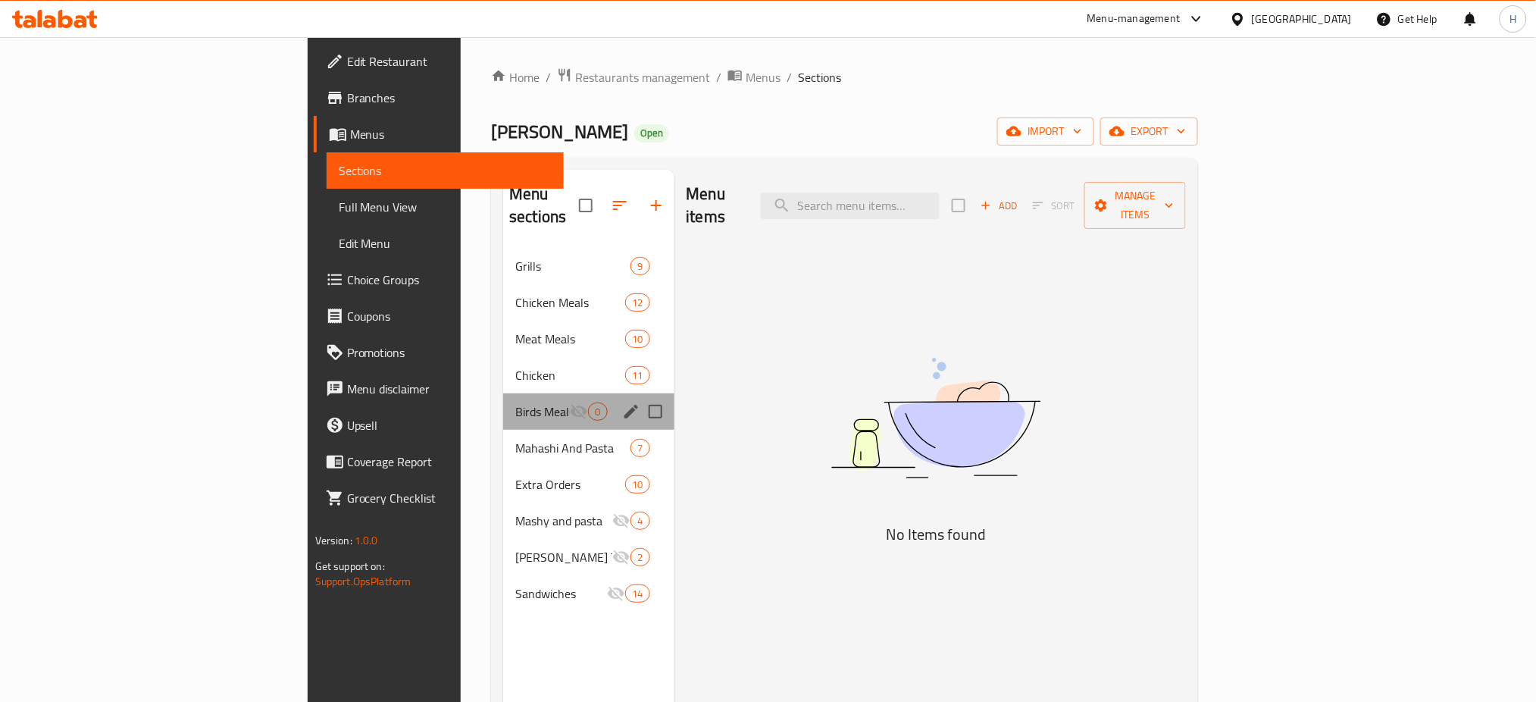
click at [620, 400] on div "Menu sections" at bounding box center [631, 411] width 23 height 23
click at [622, 402] on icon "edit" at bounding box center [631, 411] width 18 height 18
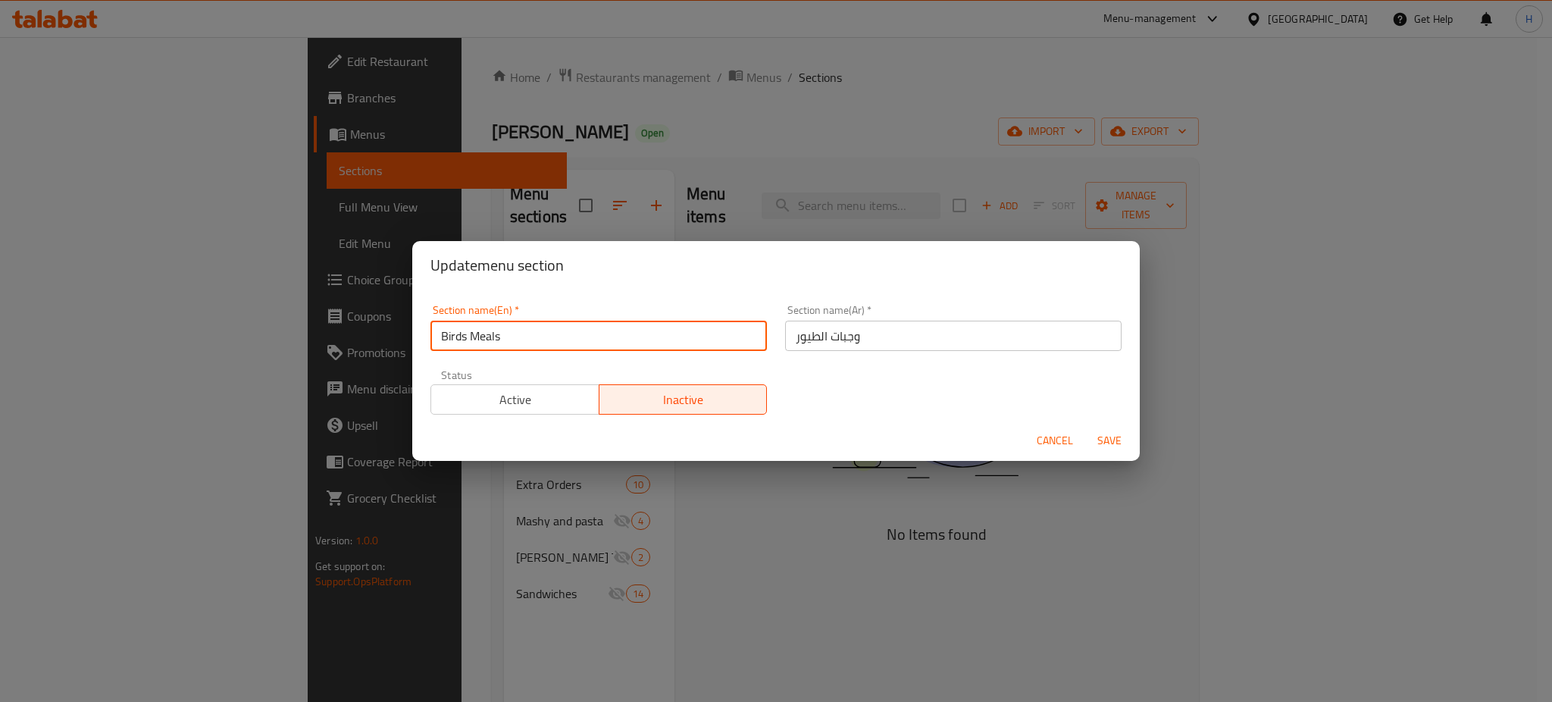
click at [518, 327] on input "Birds Meals" at bounding box center [598, 336] width 336 height 30
type input "tajine"
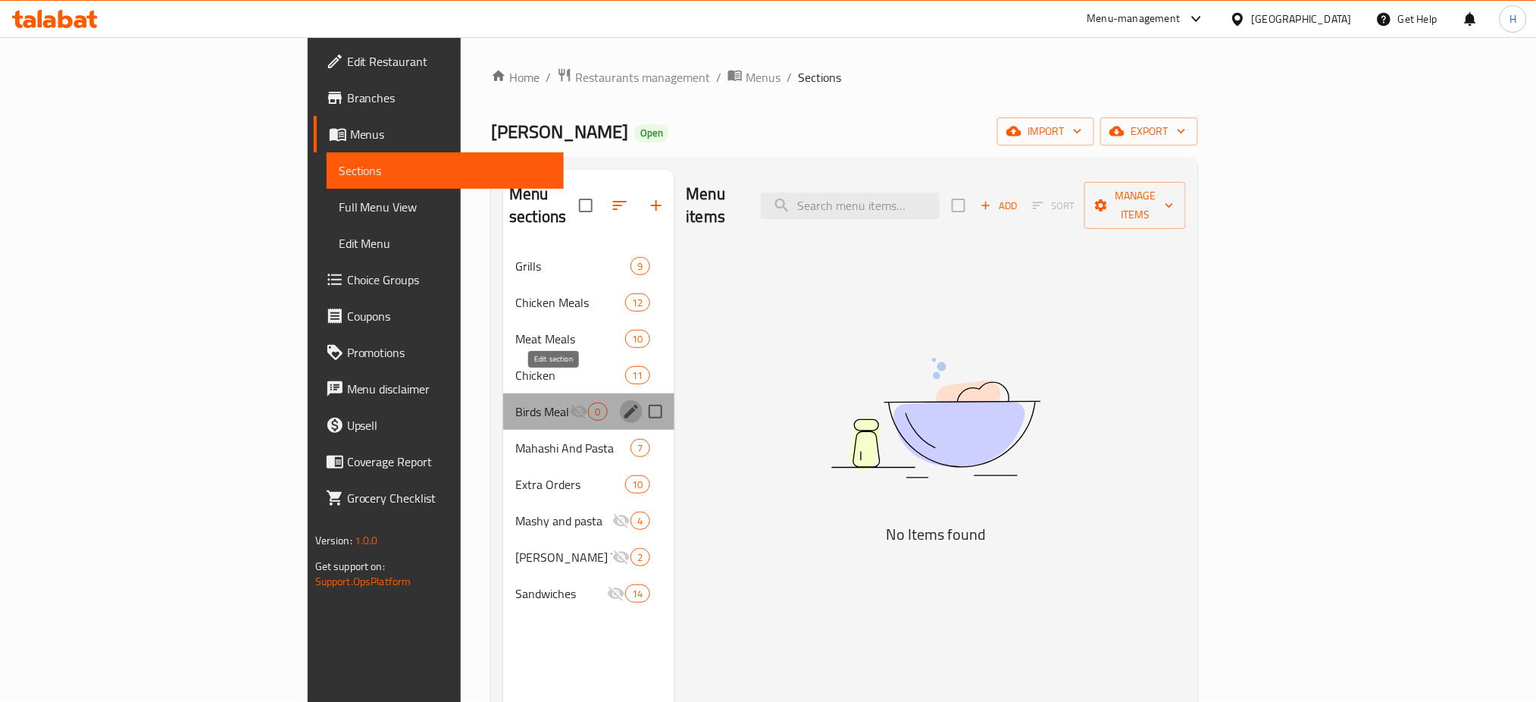
click at [622, 402] on icon "edit" at bounding box center [631, 411] width 18 height 18
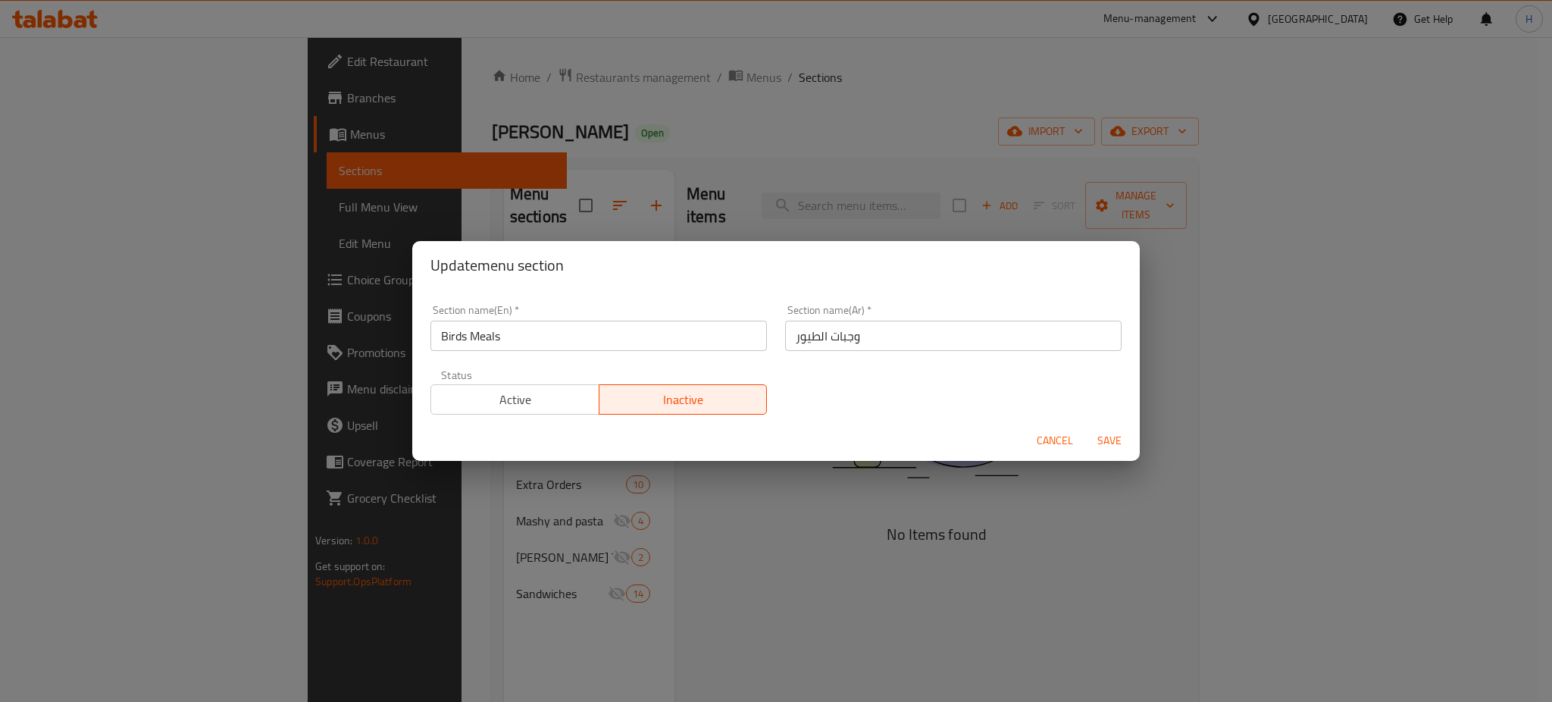
click at [559, 341] on input "Birds Meals" at bounding box center [598, 336] width 336 height 30
type input "tajine"
click at [1085, 427] on button "Save" at bounding box center [1109, 441] width 49 height 28
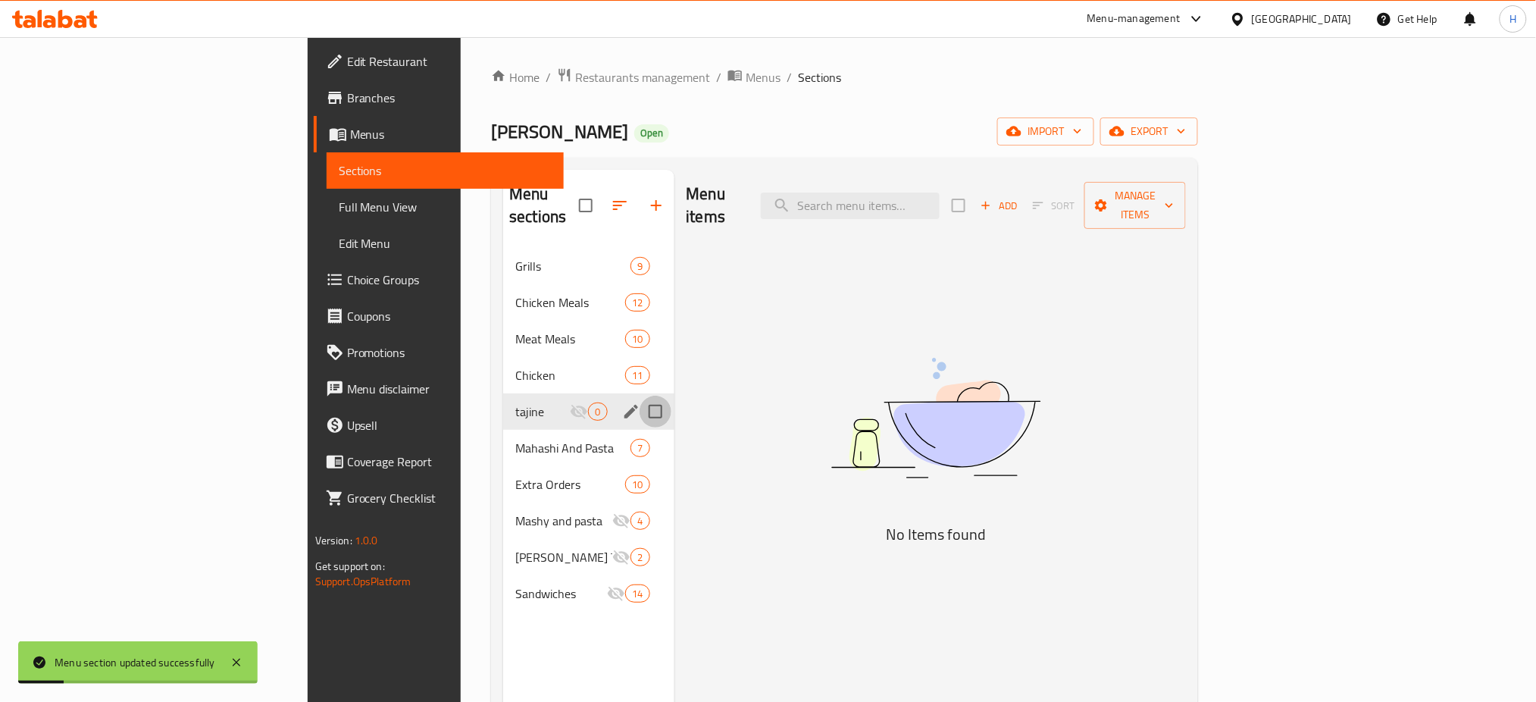
click at [640, 396] on input "Menu sections" at bounding box center [656, 412] width 32 height 32
checkbox input "true"
click at [622, 402] on icon "edit" at bounding box center [631, 411] width 18 height 18
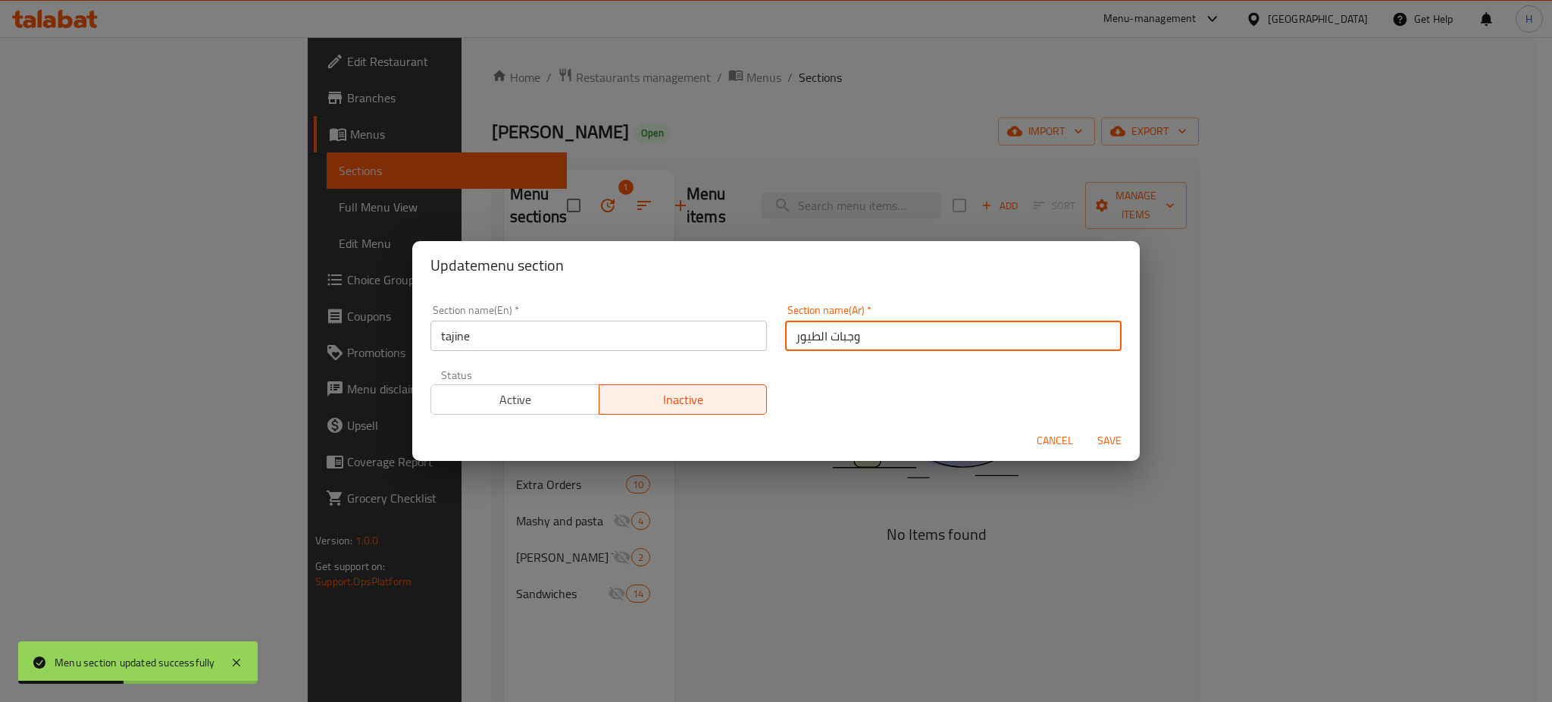
click at [878, 340] on input "وجبات الطيور" at bounding box center [953, 336] width 336 height 30
type input "طواجن"
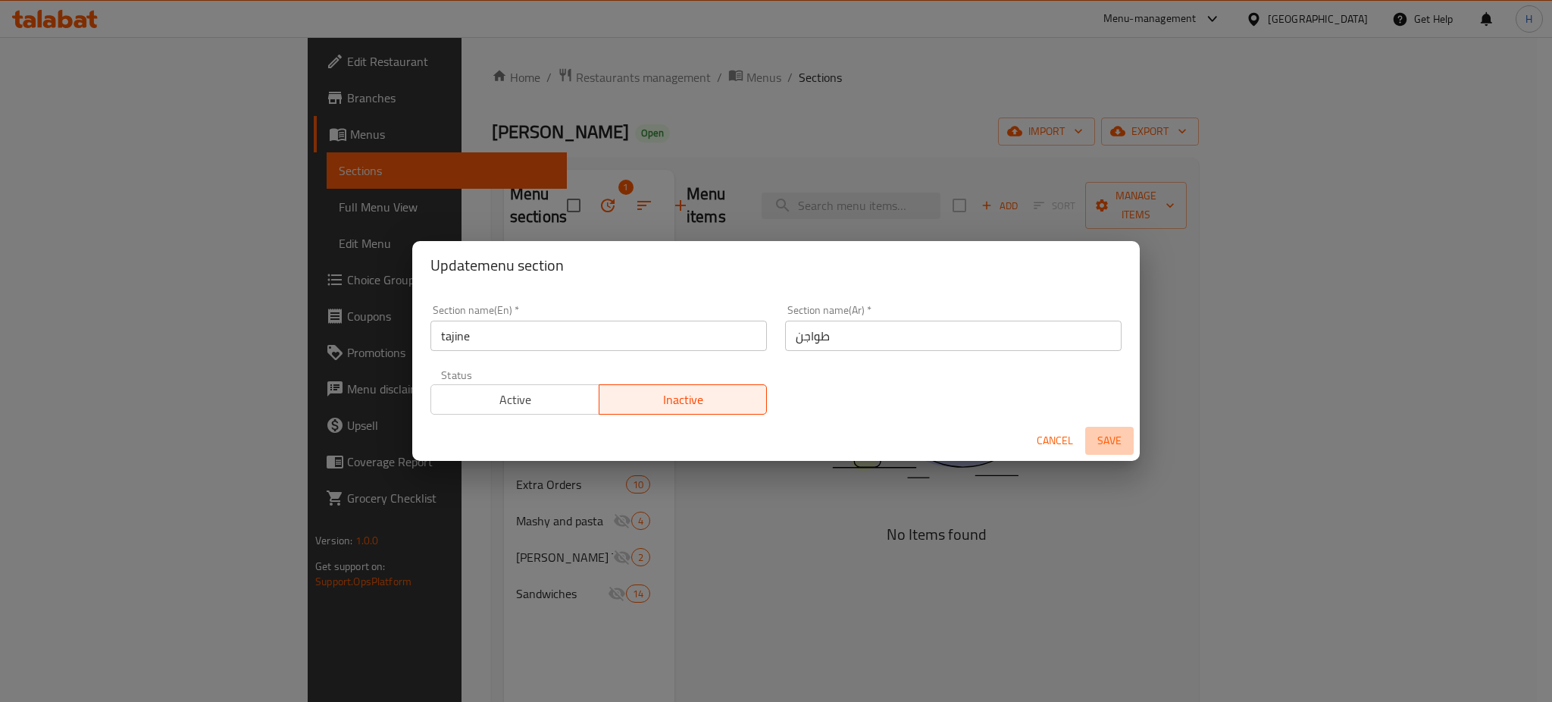
click at [1101, 440] on span "Save" at bounding box center [1109, 440] width 36 height 19
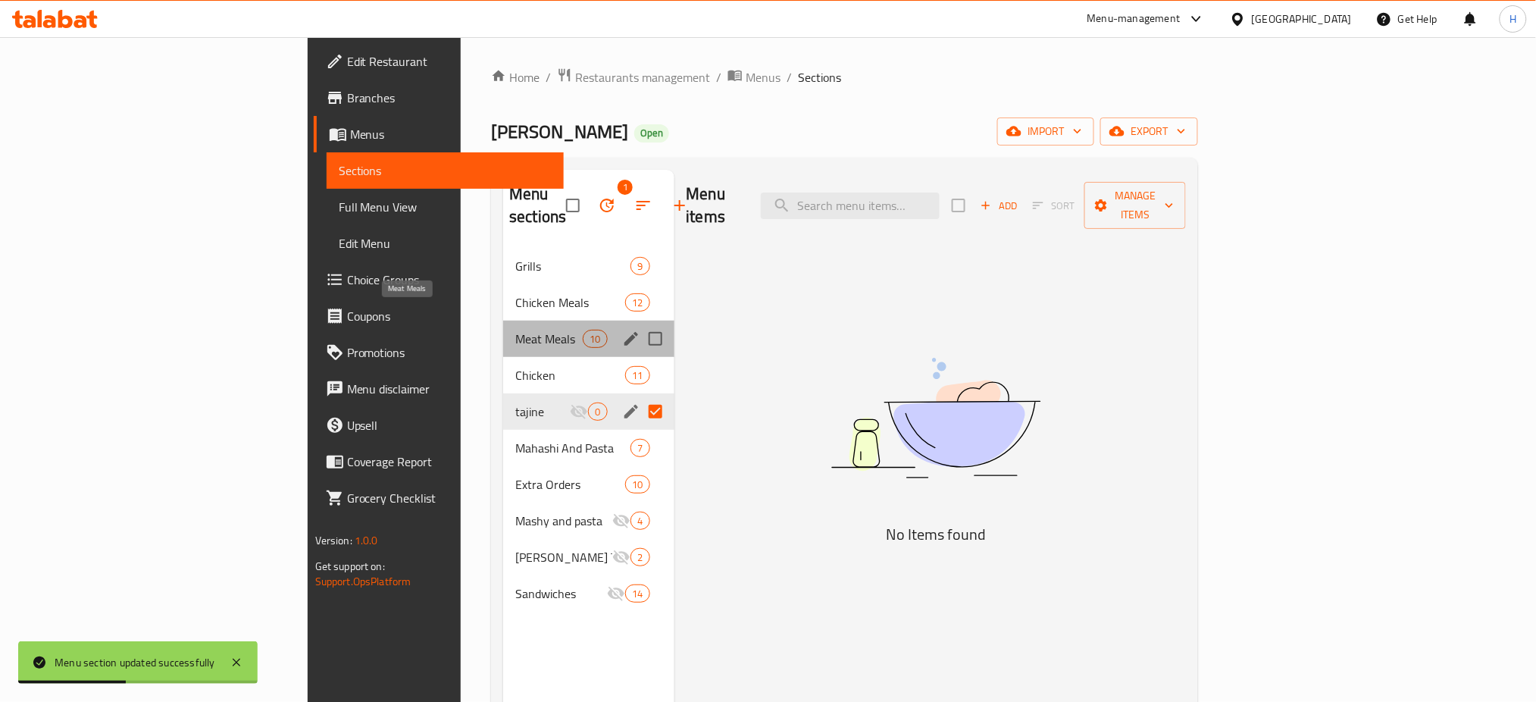
click at [515, 330] on span "Meat Meals" at bounding box center [548, 339] width 67 height 18
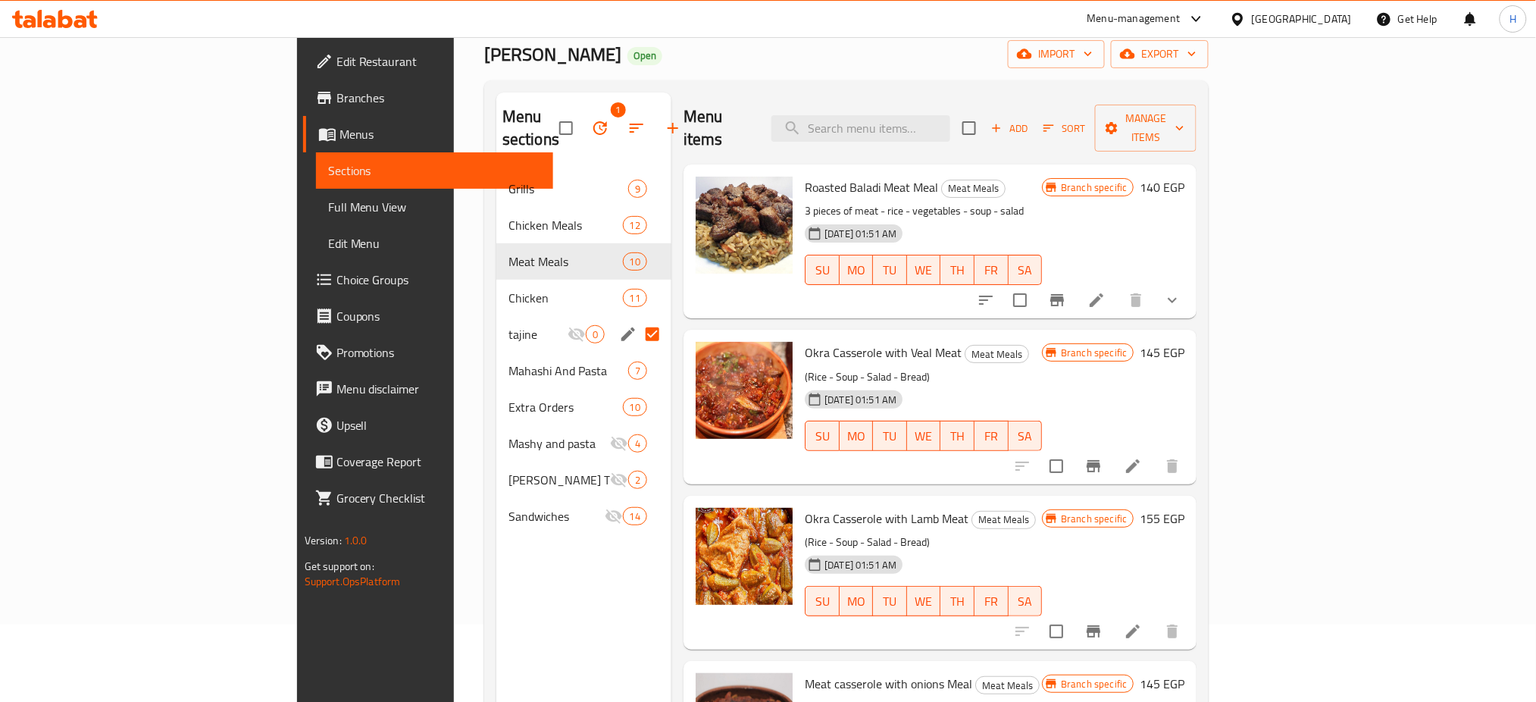
scroll to position [76, 0]
click at [1072, 452] on input "checkbox" at bounding box center [1057, 468] width 32 height 32
checkbox input "true"
click at [1072, 617] on input "checkbox" at bounding box center [1057, 633] width 32 height 32
checkbox input "true"
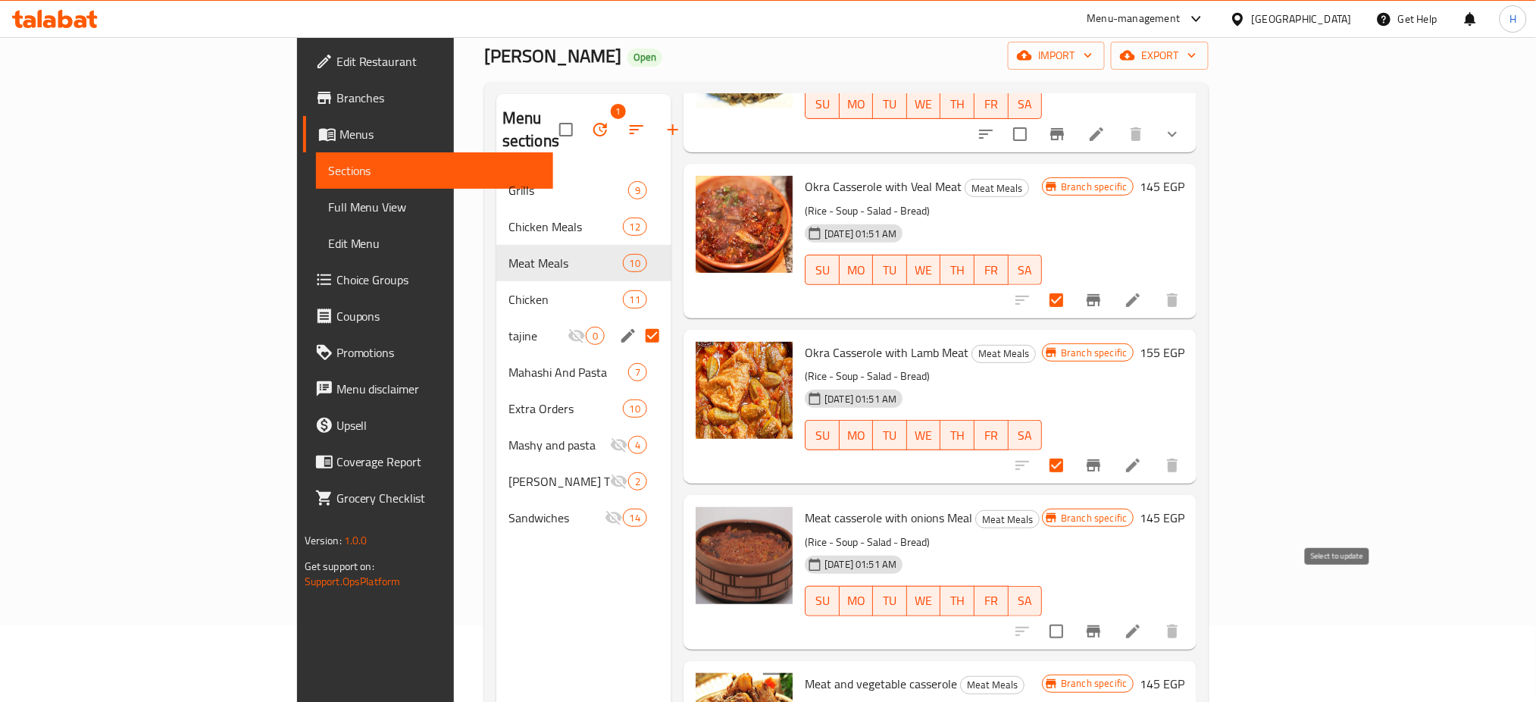
scroll to position [199, 0]
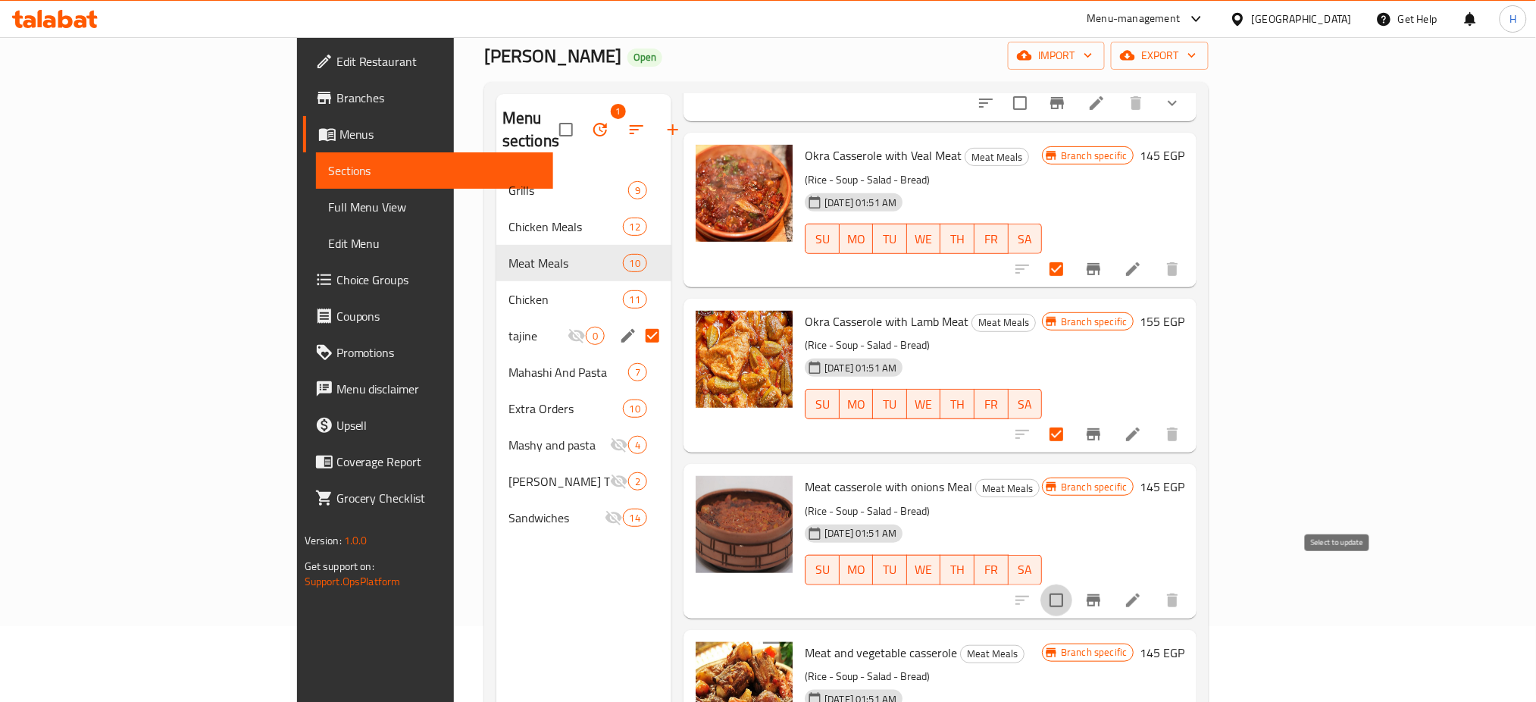
click at [1072, 584] on input "checkbox" at bounding box center [1057, 600] width 32 height 32
checkbox input "true"
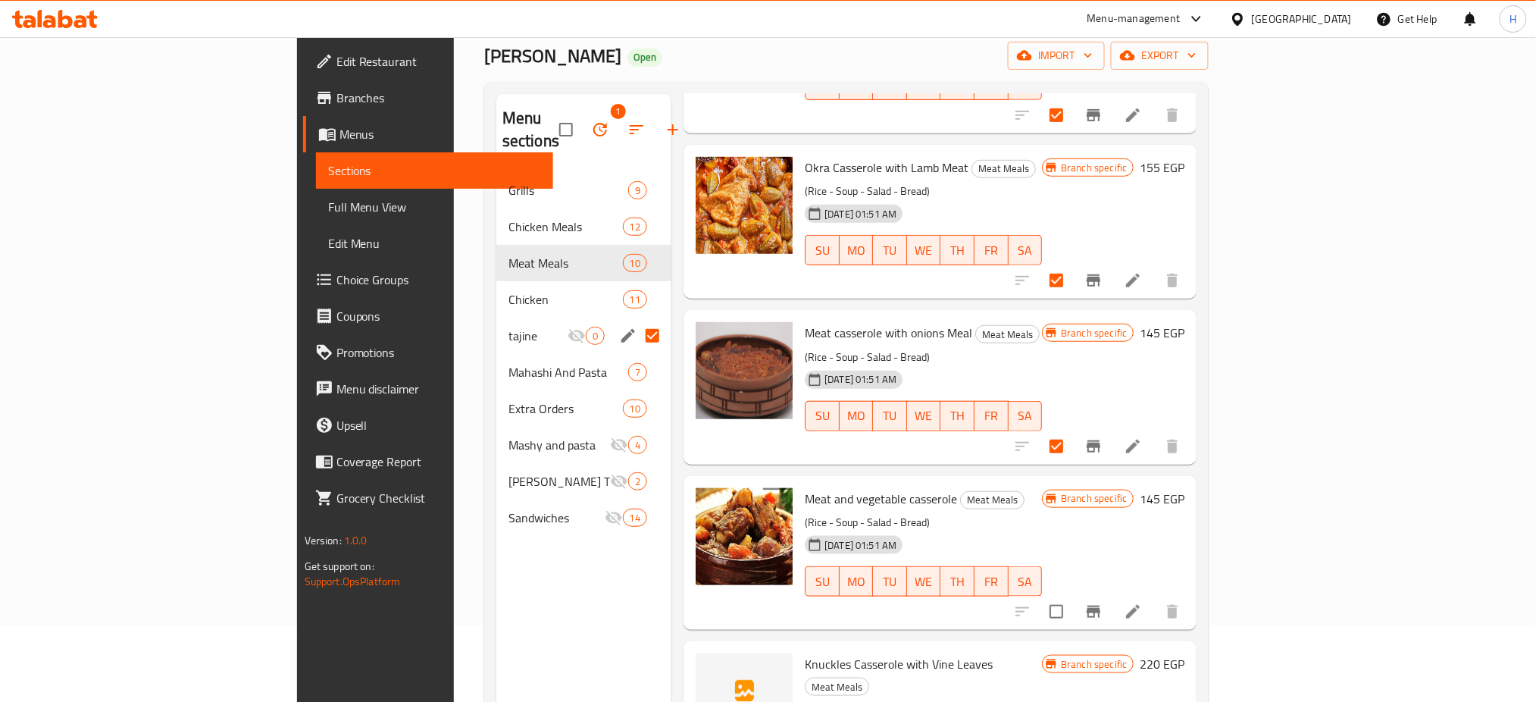
scroll to position [354, 0]
click at [1072, 594] on input "checkbox" at bounding box center [1057, 610] width 32 height 32
checkbox input "true"
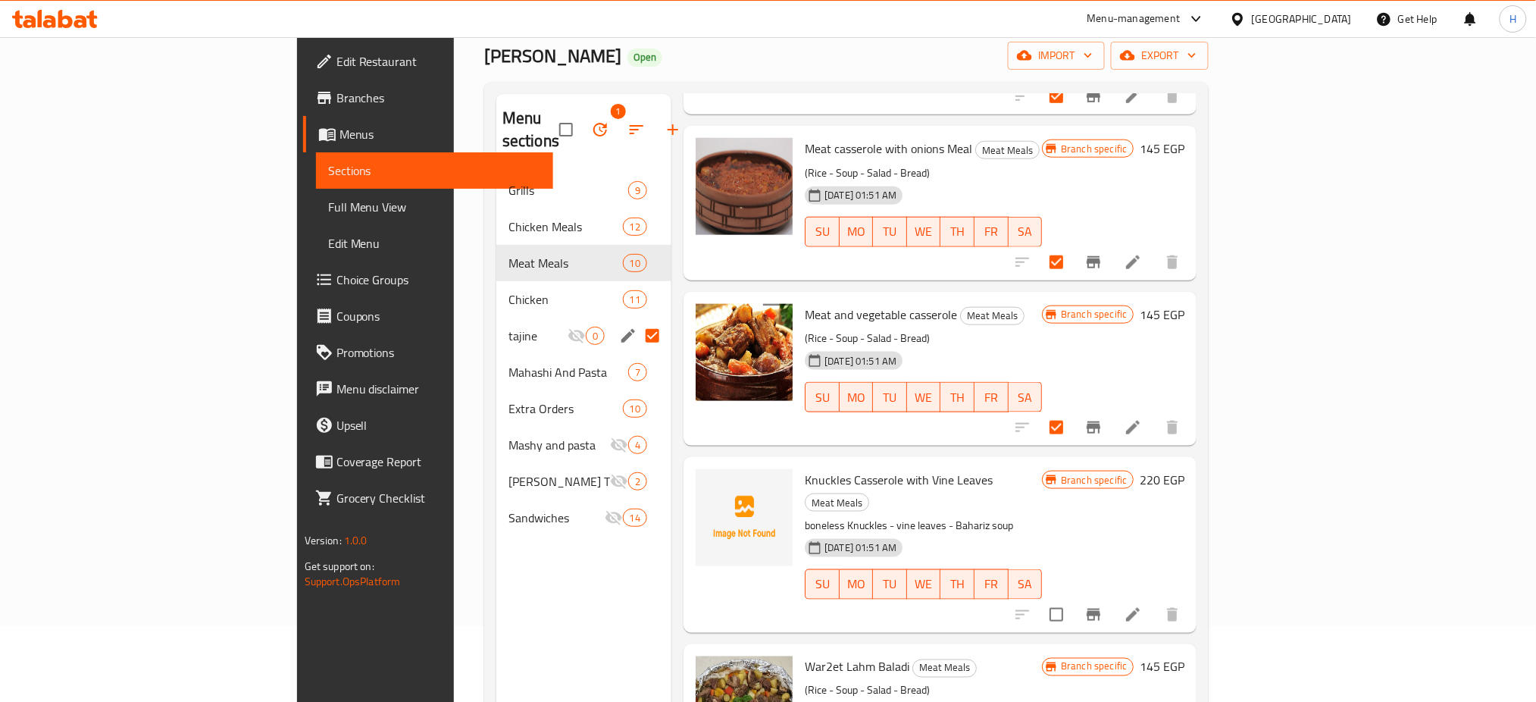
scroll to position [538, 0]
click at [1072, 597] on input "checkbox" at bounding box center [1057, 613] width 32 height 32
checkbox input "true"
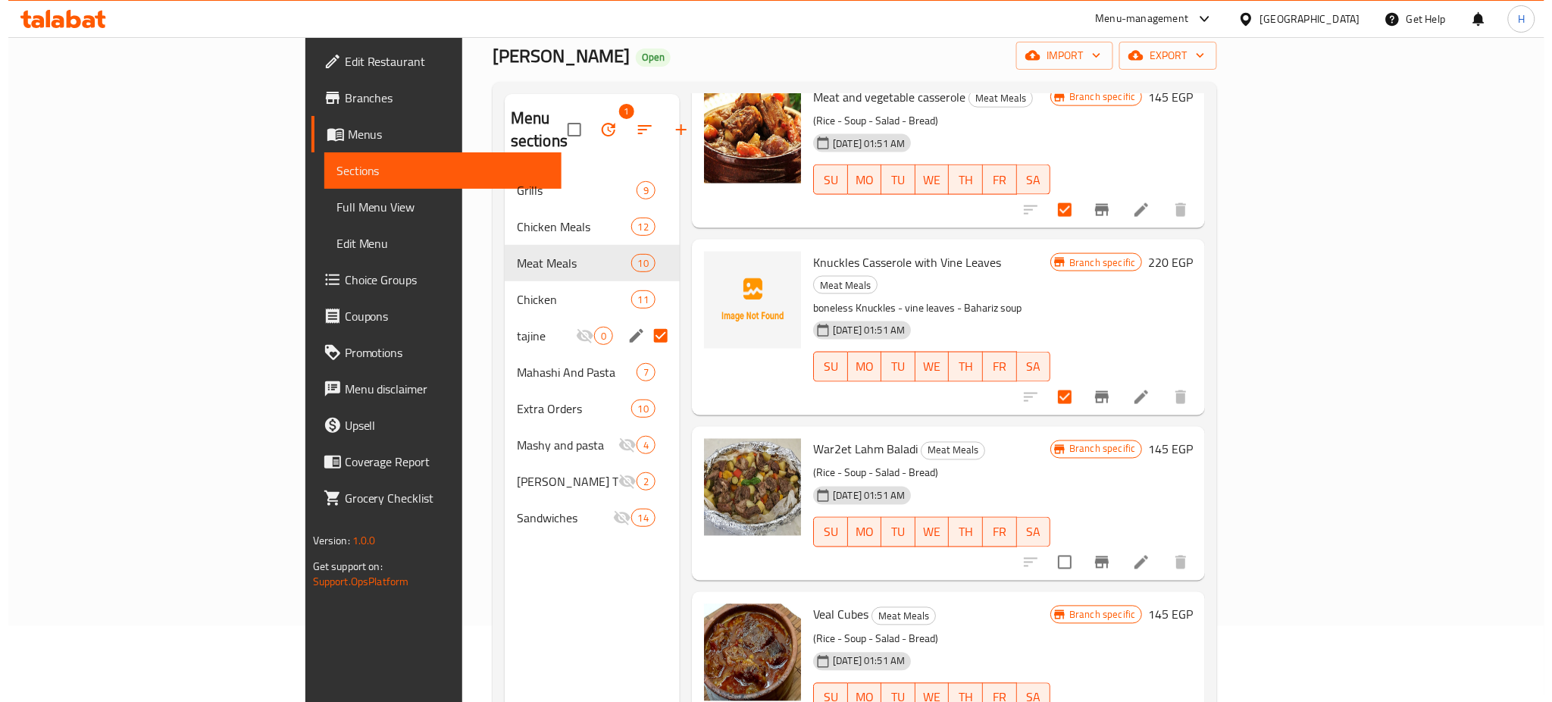
scroll to position [0, 0]
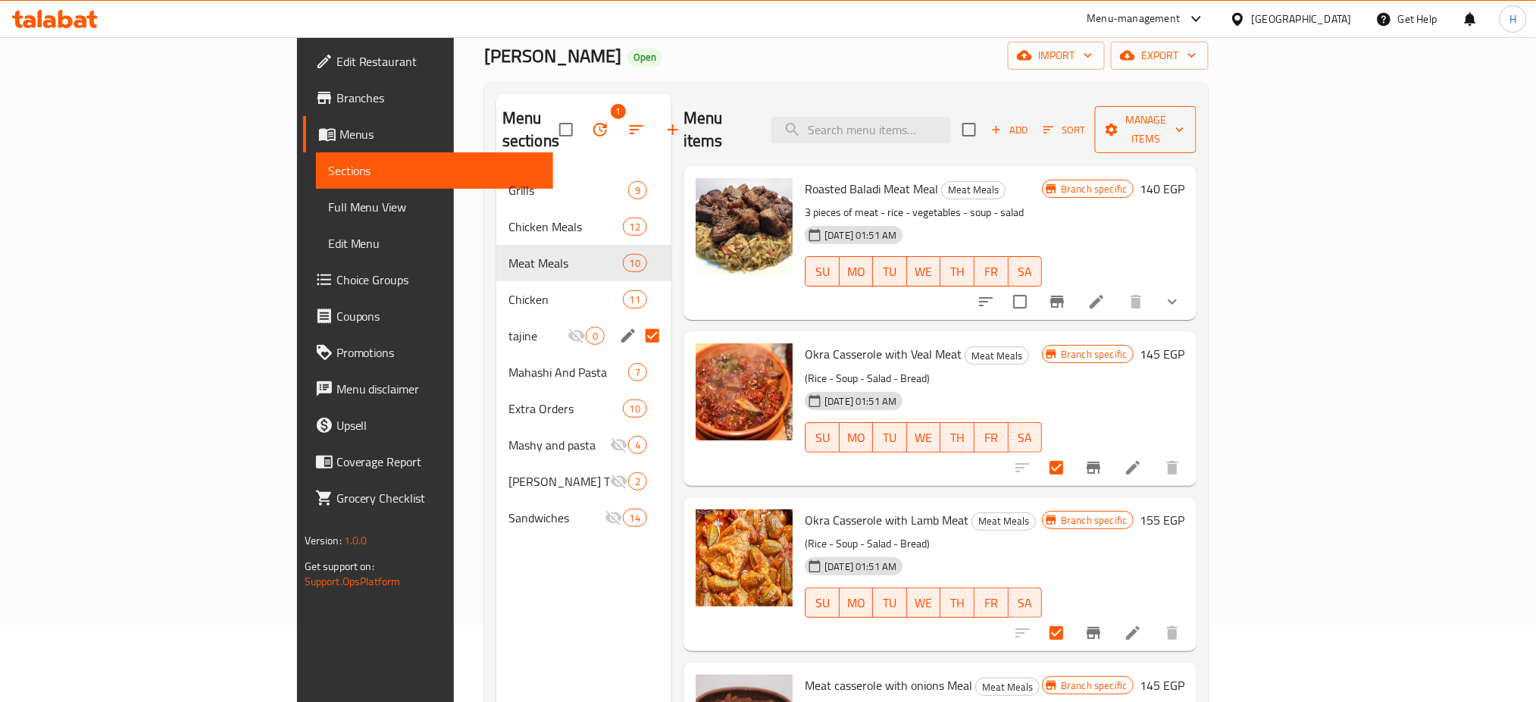
click at [1184, 113] on span "Manage items" at bounding box center [1145, 130] width 77 height 38
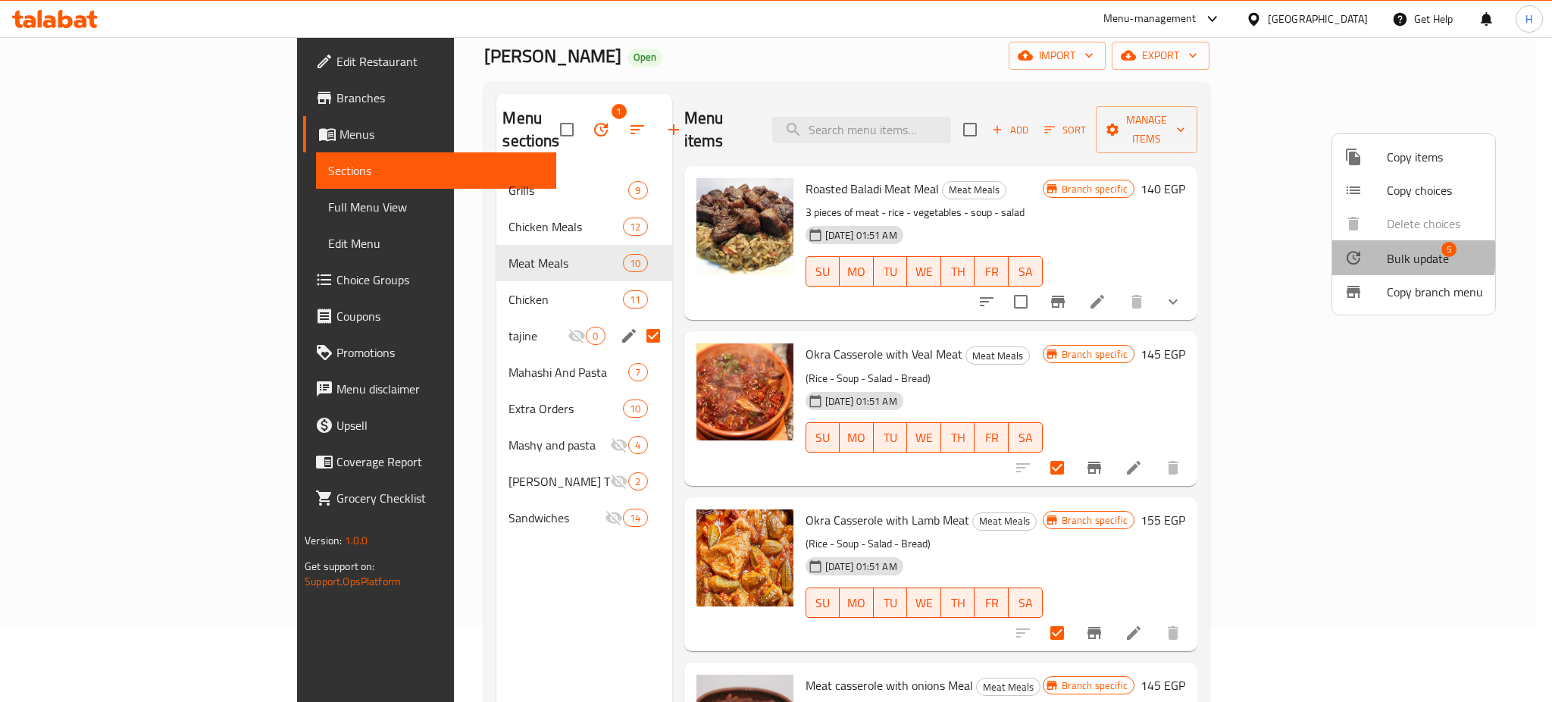
click at [1393, 256] on span "Bulk update" at bounding box center [1418, 258] width 62 height 18
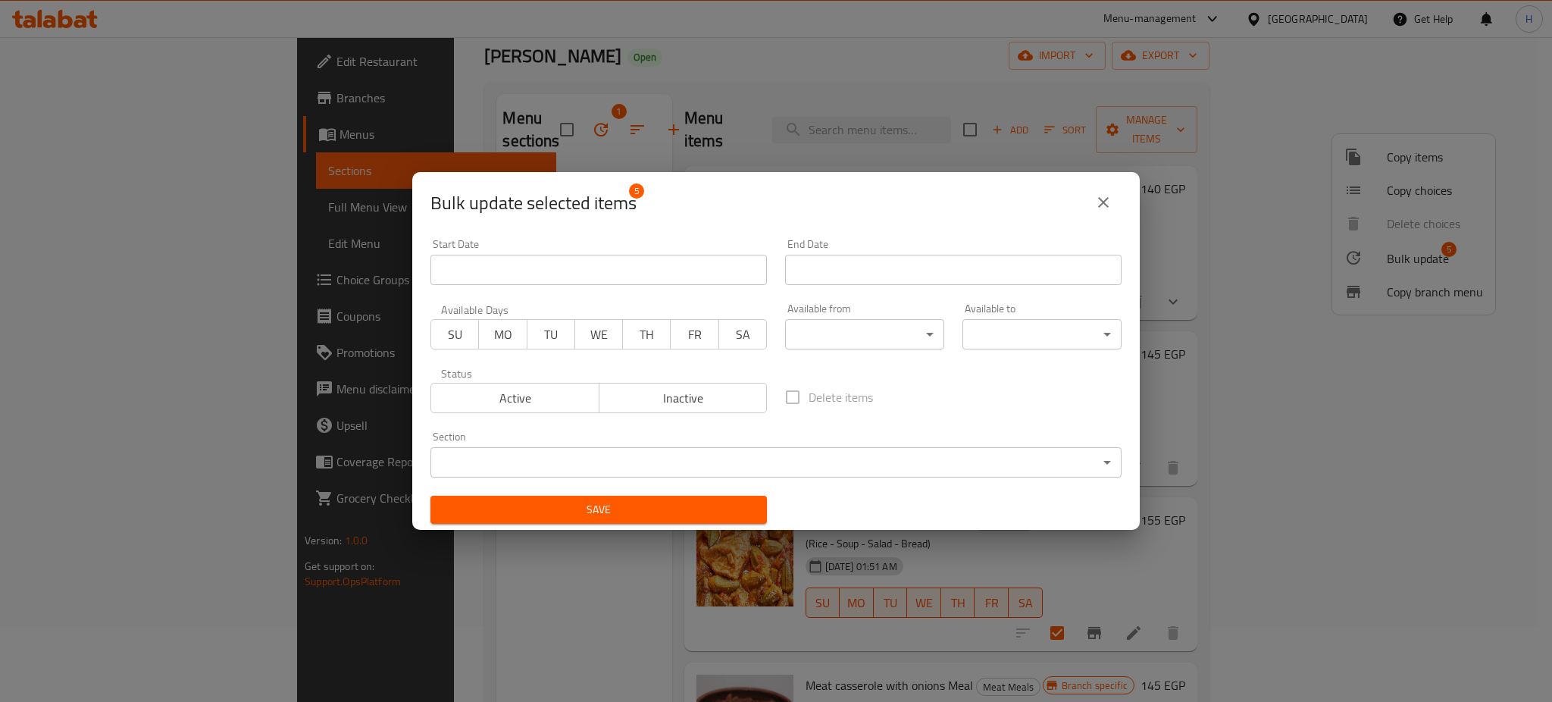
click at [580, 452] on body "​ Menu-management [GEOGRAPHIC_DATA] Get Help H Edit Restaurant Branches Menus S…" at bounding box center [776, 293] width 1552 height 665
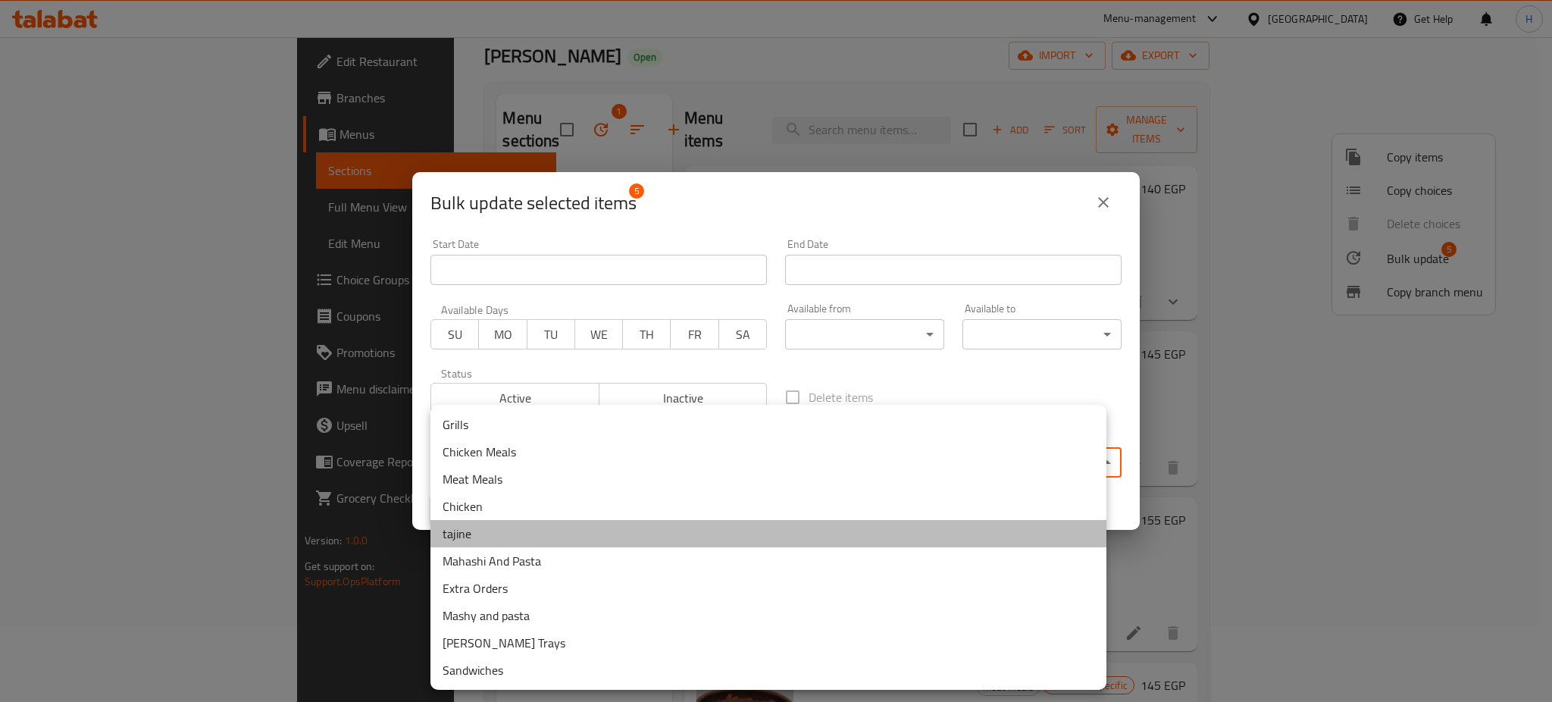
click at [518, 537] on li "tajine" at bounding box center [768, 533] width 676 height 27
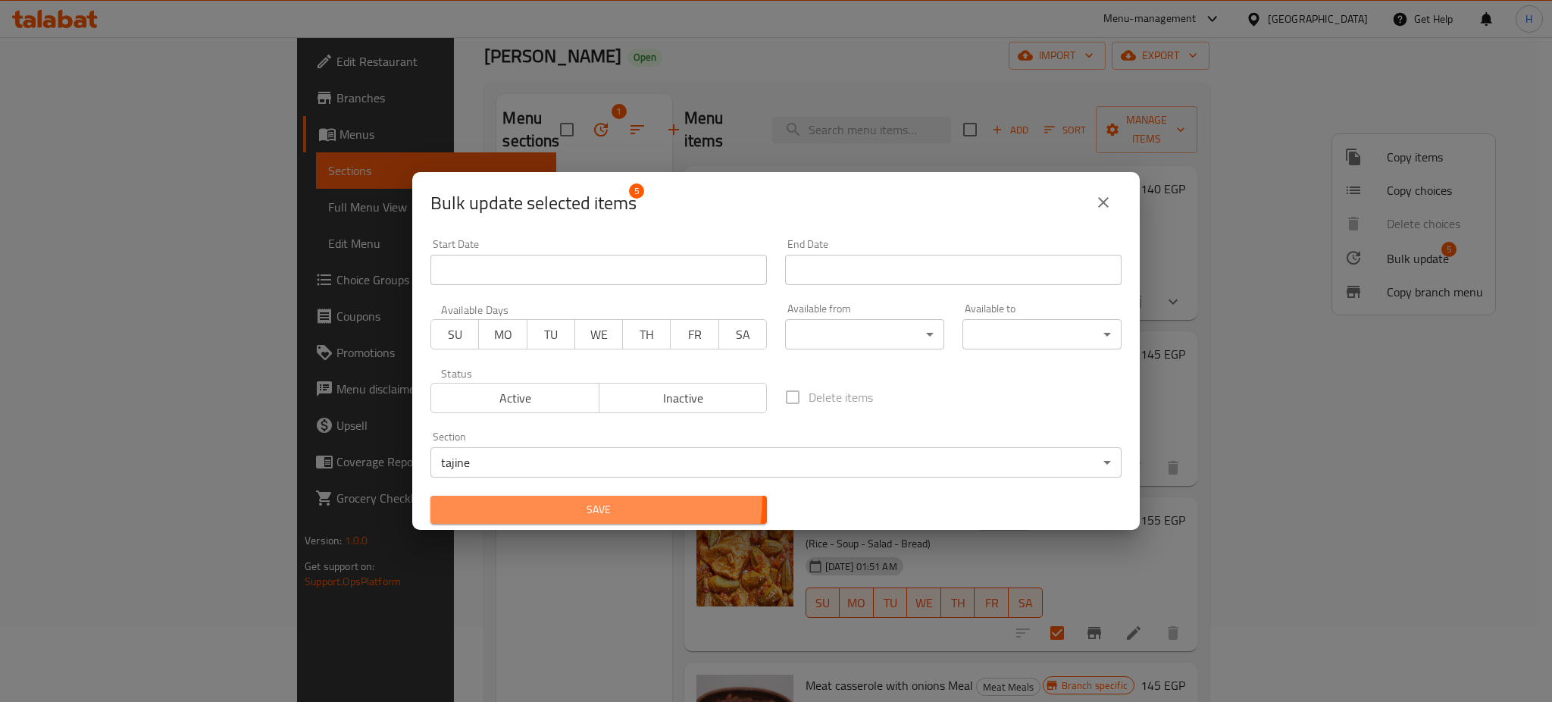
click at [582, 497] on button "Save" at bounding box center [598, 510] width 336 height 28
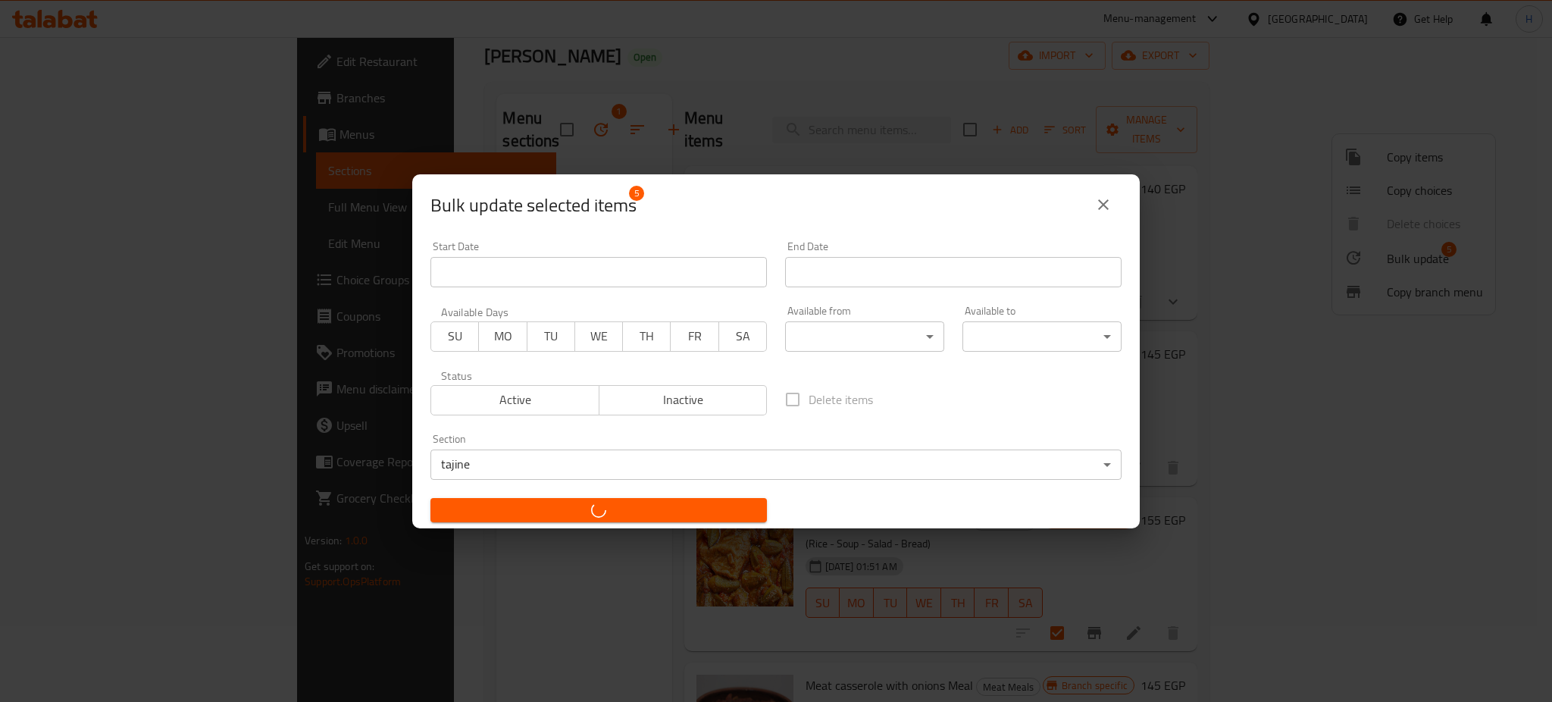
checkbox input "false"
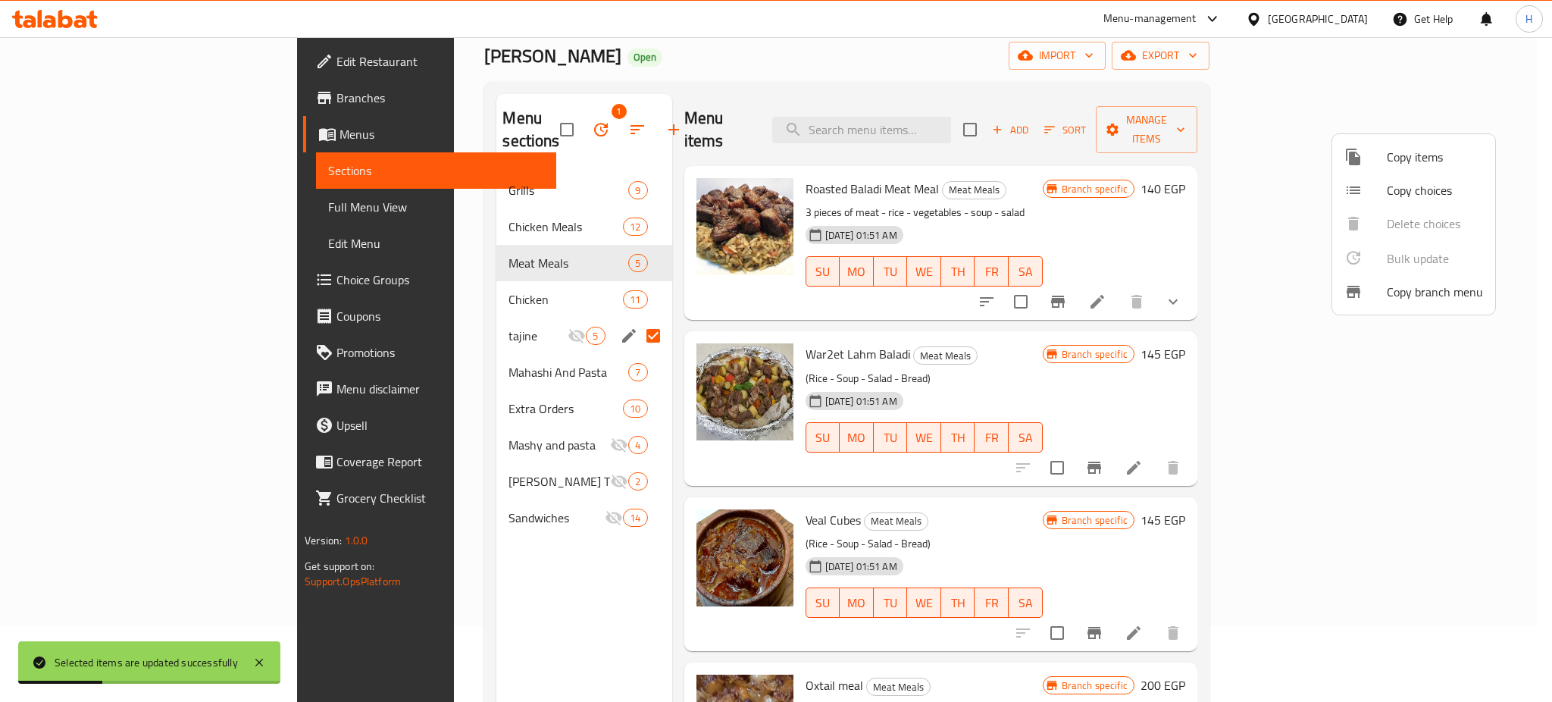
click at [552, 318] on div at bounding box center [776, 351] width 1552 height 702
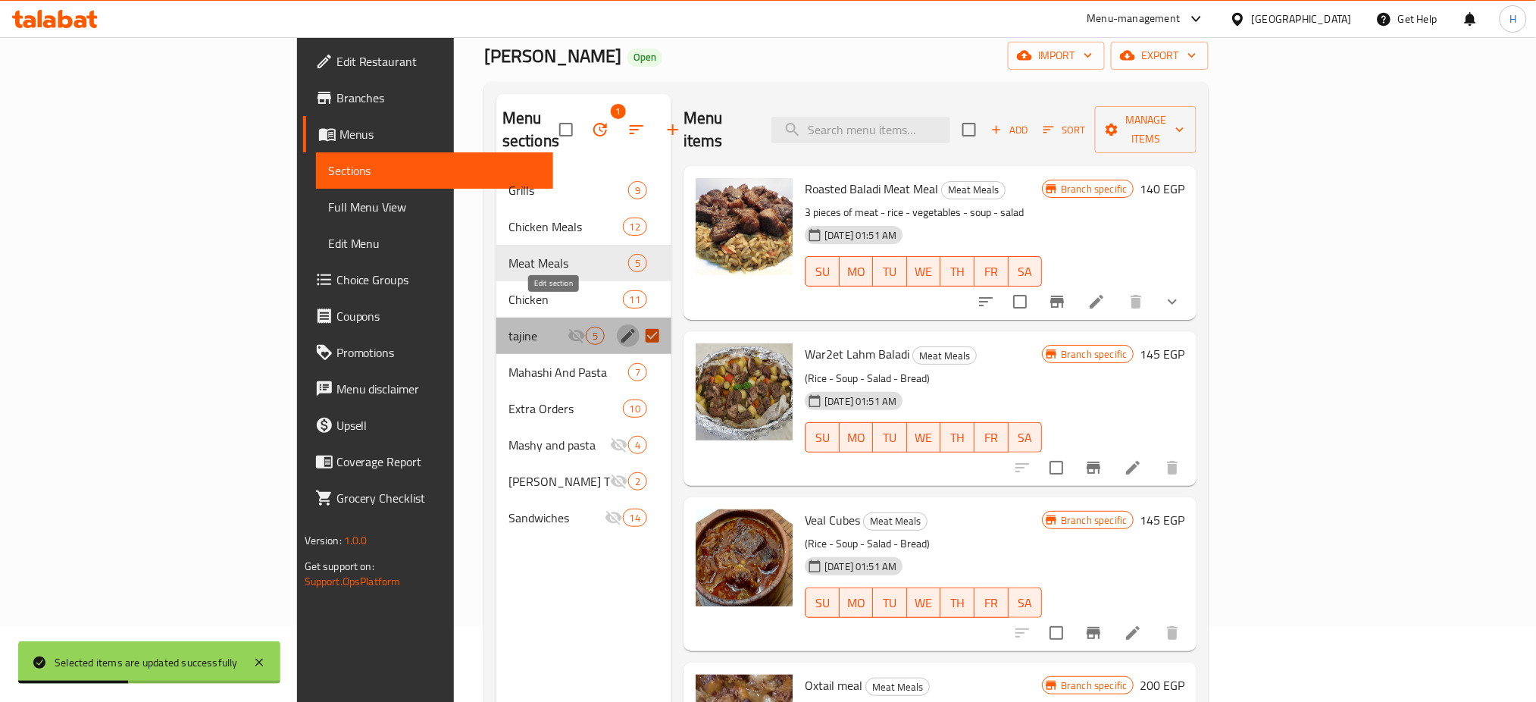
click at [619, 327] on icon "edit" at bounding box center [628, 336] width 18 height 18
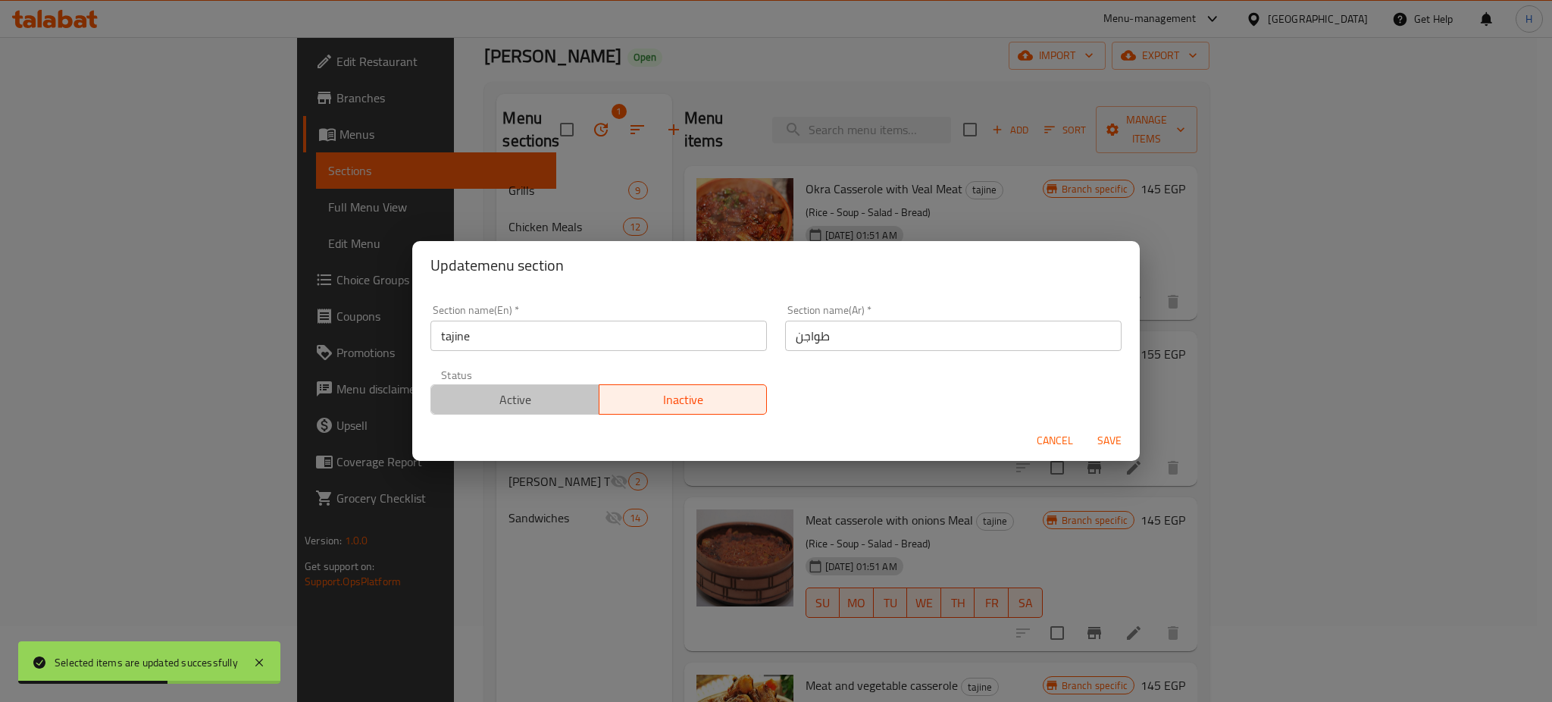
click at [523, 395] on span "Active" at bounding box center [515, 400] width 156 height 22
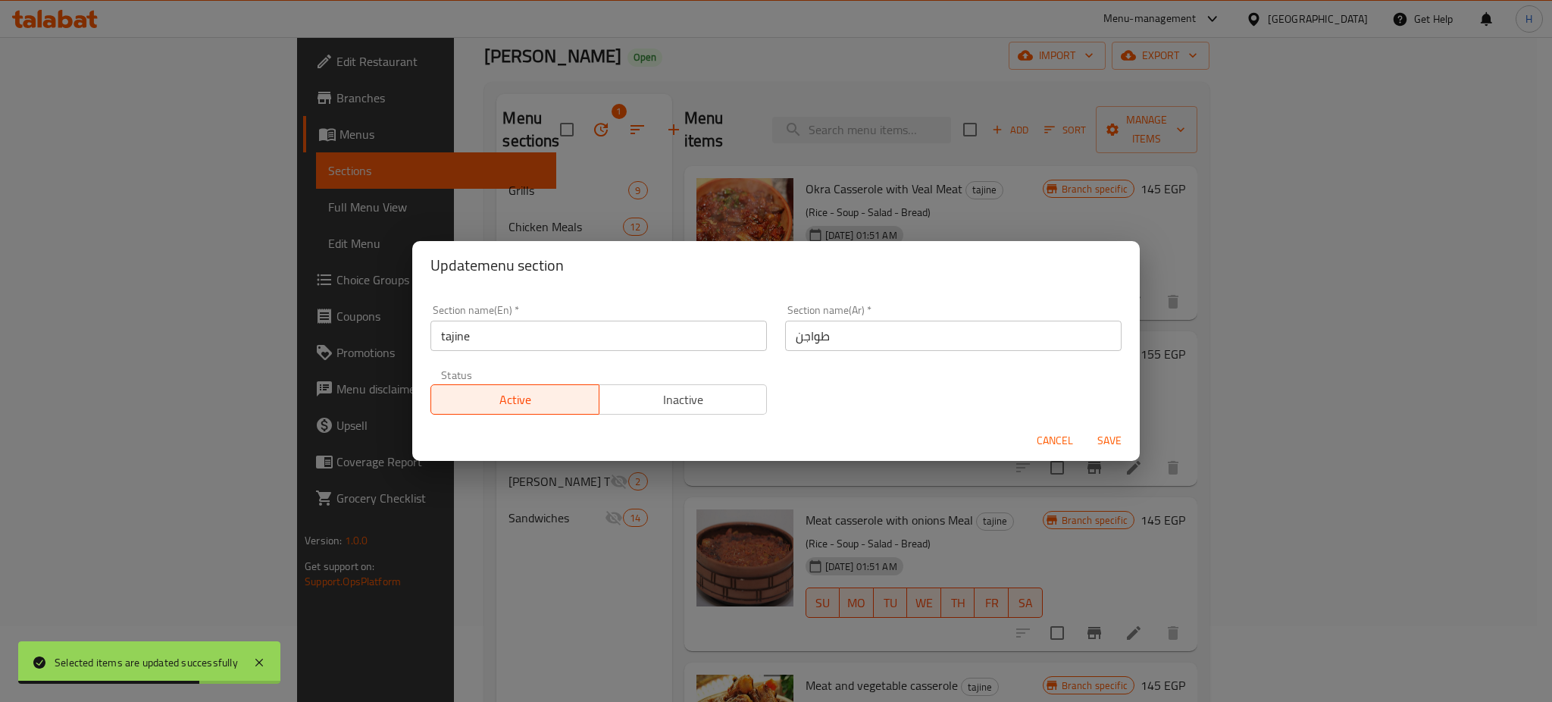
click at [534, 343] on input "tajine" at bounding box center [598, 336] width 336 height 30
type input "ؤ"
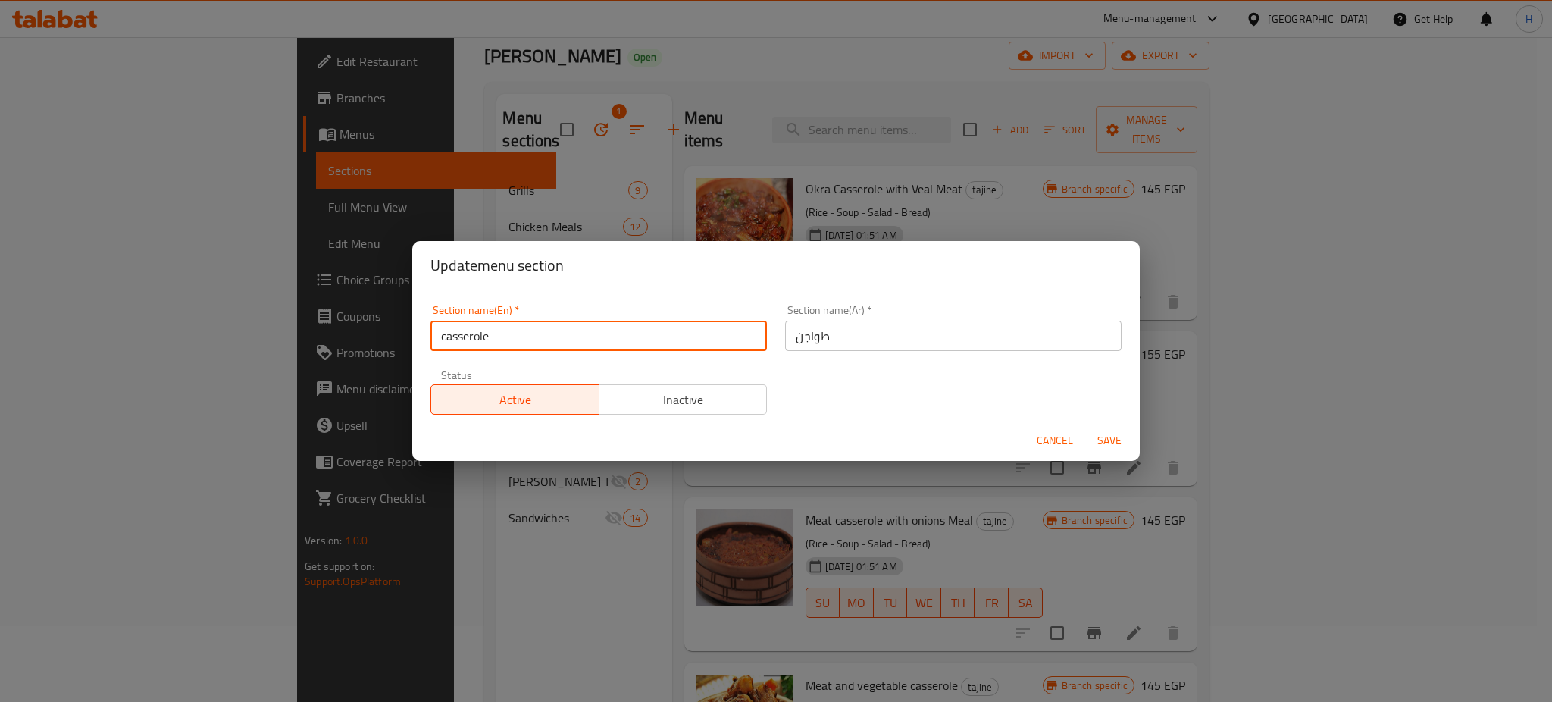
type input "casserole"
click at [1105, 437] on span "Save" at bounding box center [1109, 440] width 36 height 19
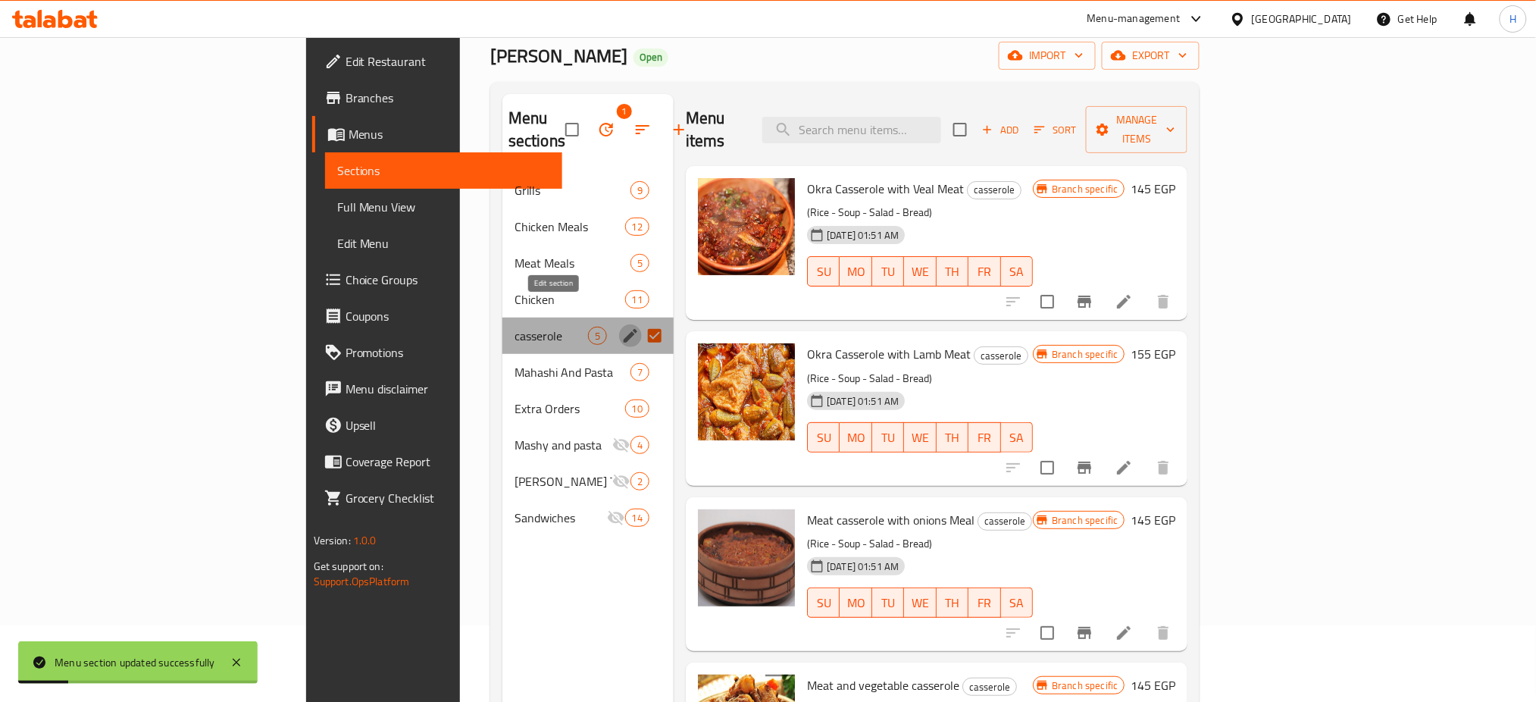
click at [621, 327] on icon "edit" at bounding box center [630, 336] width 18 height 18
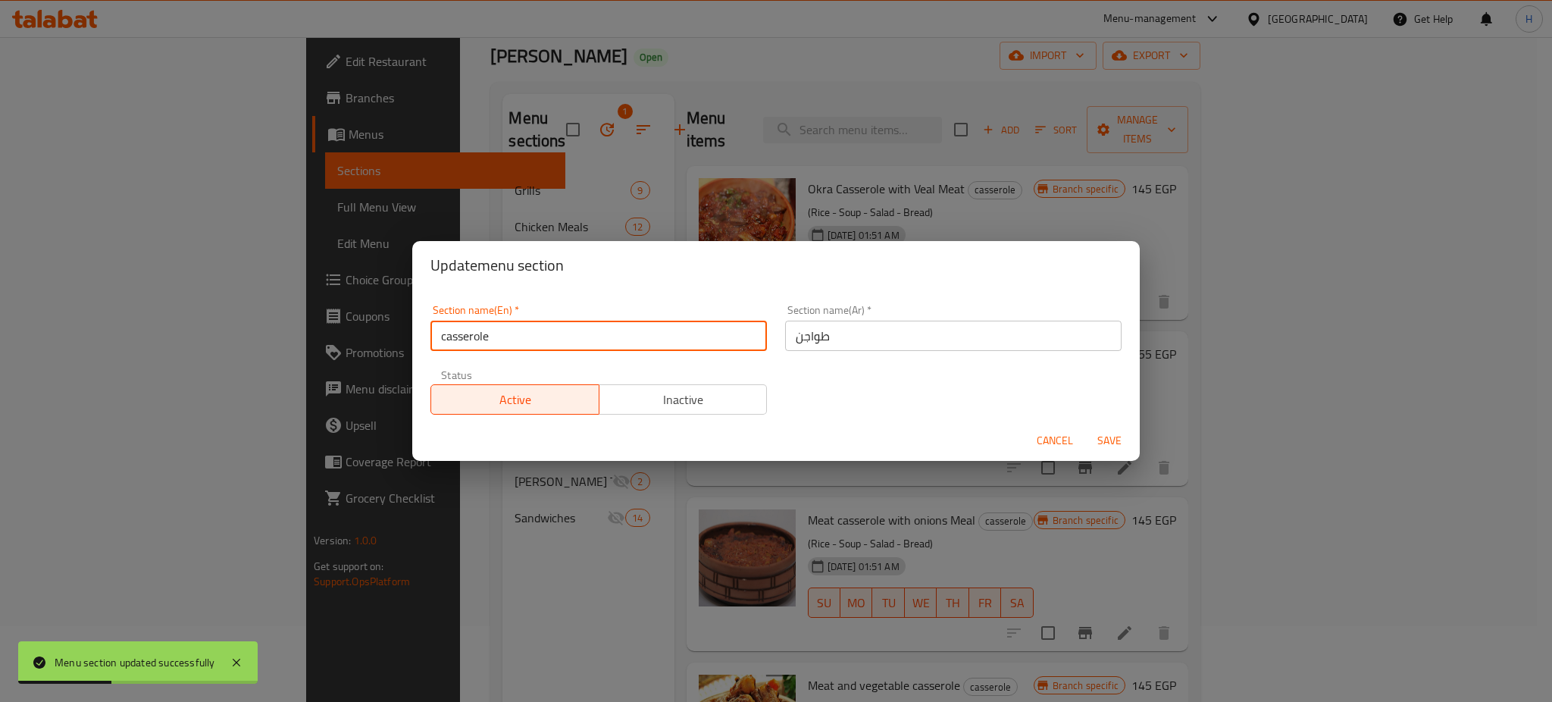
drag, startPoint x: 446, startPoint y: 333, endPoint x: 391, endPoint y: 351, distance: 58.0
click at [391, 351] on div "Update menu section Section name(En)   * casserole Section name(En) * Section n…" at bounding box center [776, 351] width 1552 height 702
type input "Casserole"
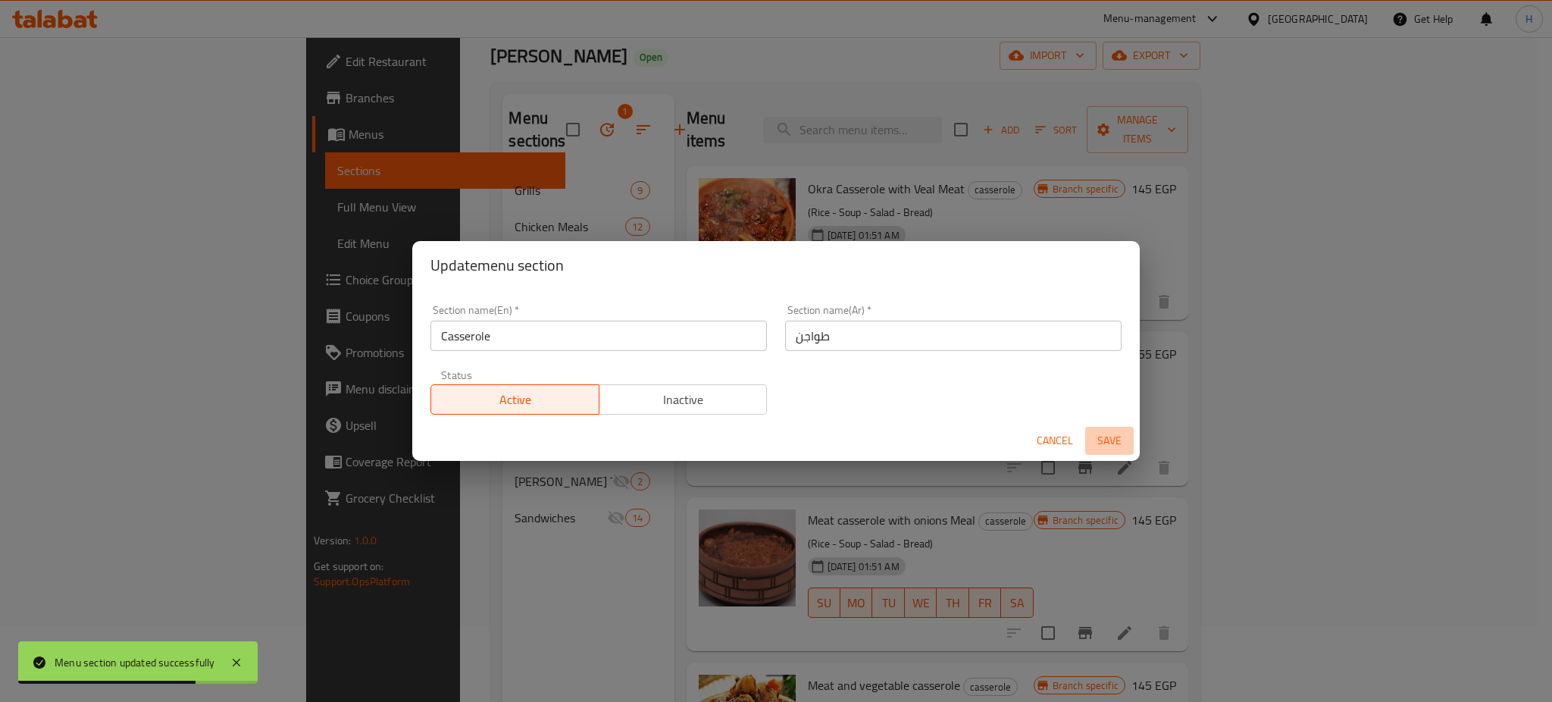
click at [1106, 438] on span "Save" at bounding box center [1109, 440] width 36 height 19
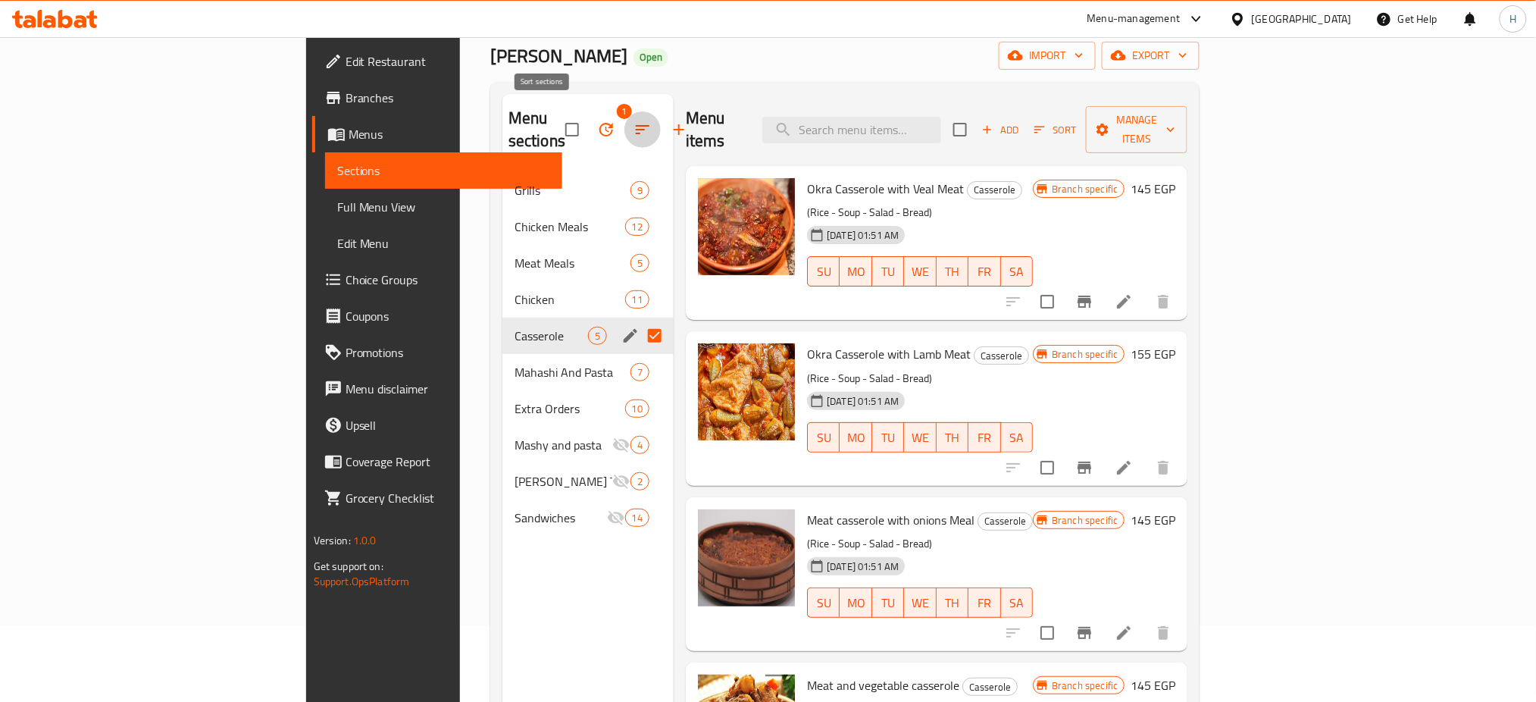
click at [624, 116] on button "button" at bounding box center [642, 129] width 36 height 36
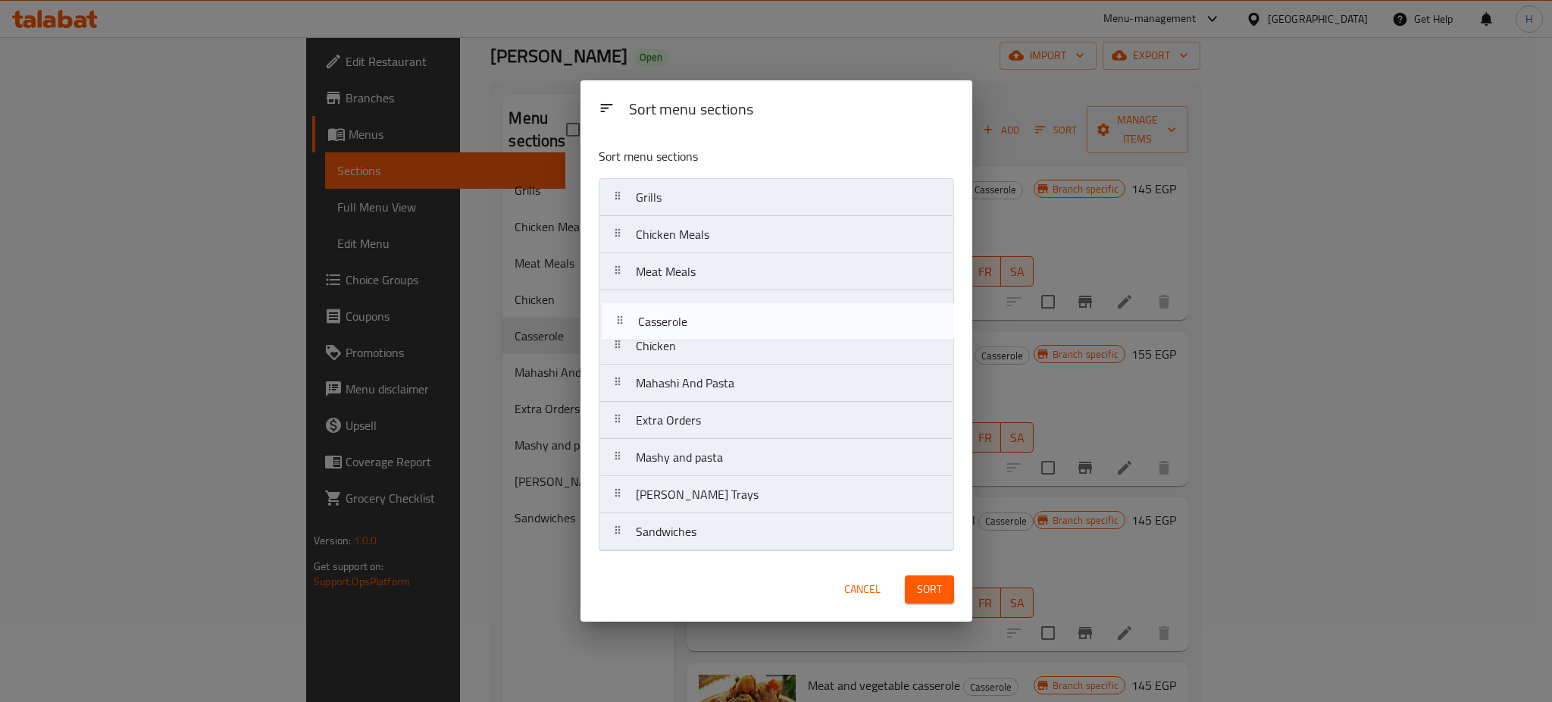
drag, startPoint x: 723, startPoint y: 352, endPoint x: 725, endPoint y: 314, distance: 38.0
click at [725, 314] on nav "Grills Chicken Meals Meat Meals Chicken Casserole Mahashi And Pasta Extra Order…" at bounding box center [776, 364] width 355 height 373
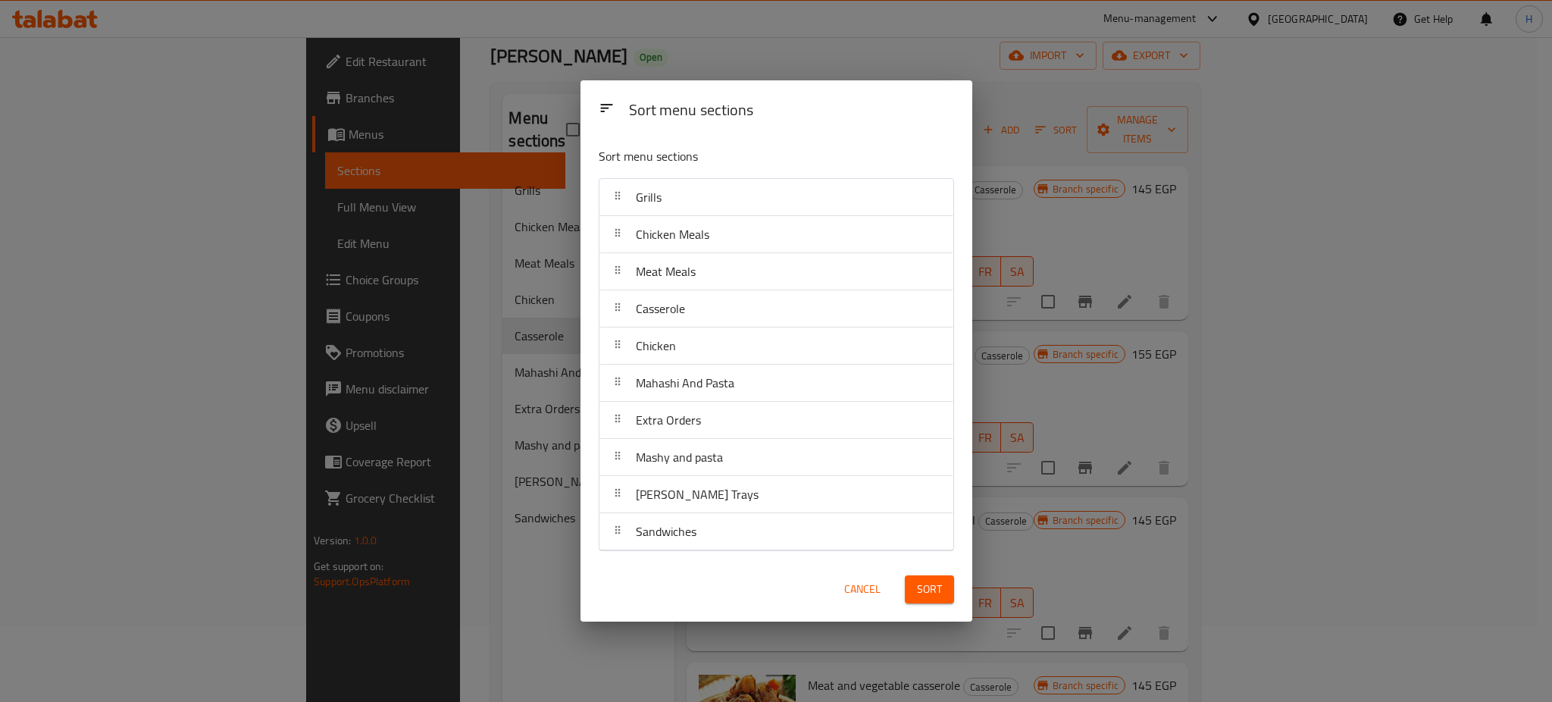
click at [415, 599] on div "Sort menu sections Sort menu sections Grills Chicken Meals Meat Meals Casserole…" at bounding box center [776, 351] width 1552 height 702
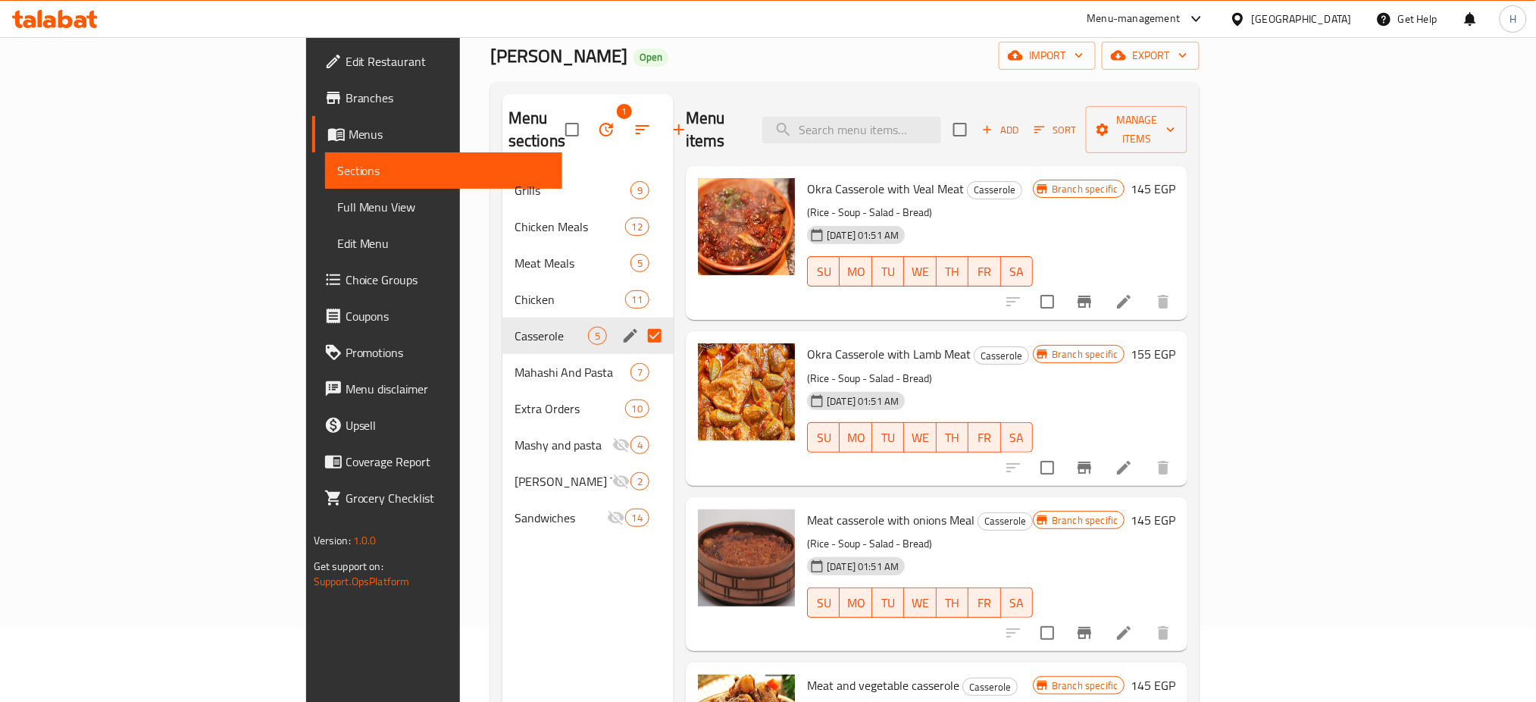
click at [502, 607] on div "Menu sections 1 Grills 9 Chicken Meals 12 Meat Meals 5 Chicken 11 Casserole 5 M…" at bounding box center [587, 445] width 171 height 702
click at [599, 123] on icon "button" at bounding box center [606, 130] width 14 height 14
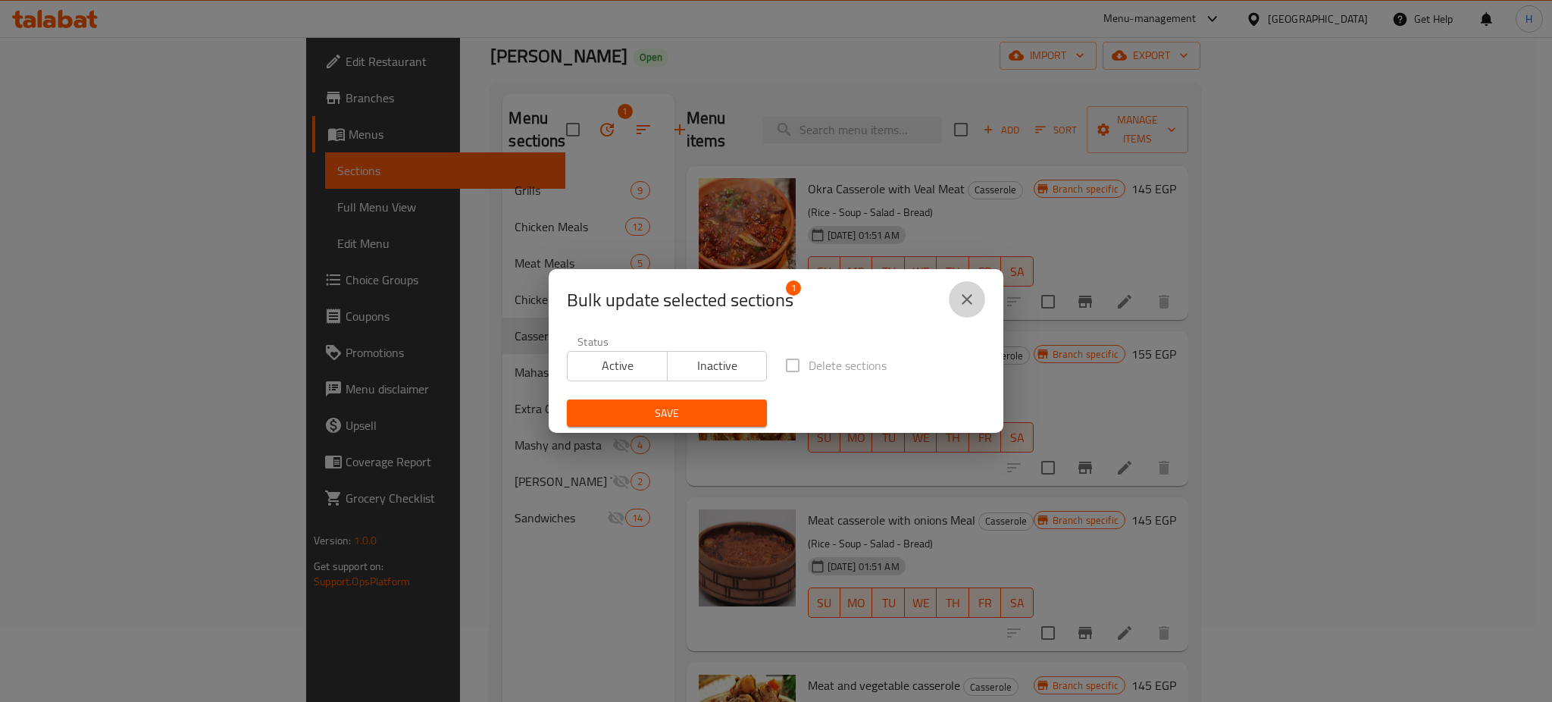
click at [969, 295] on icon "close" at bounding box center [967, 299] width 18 height 18
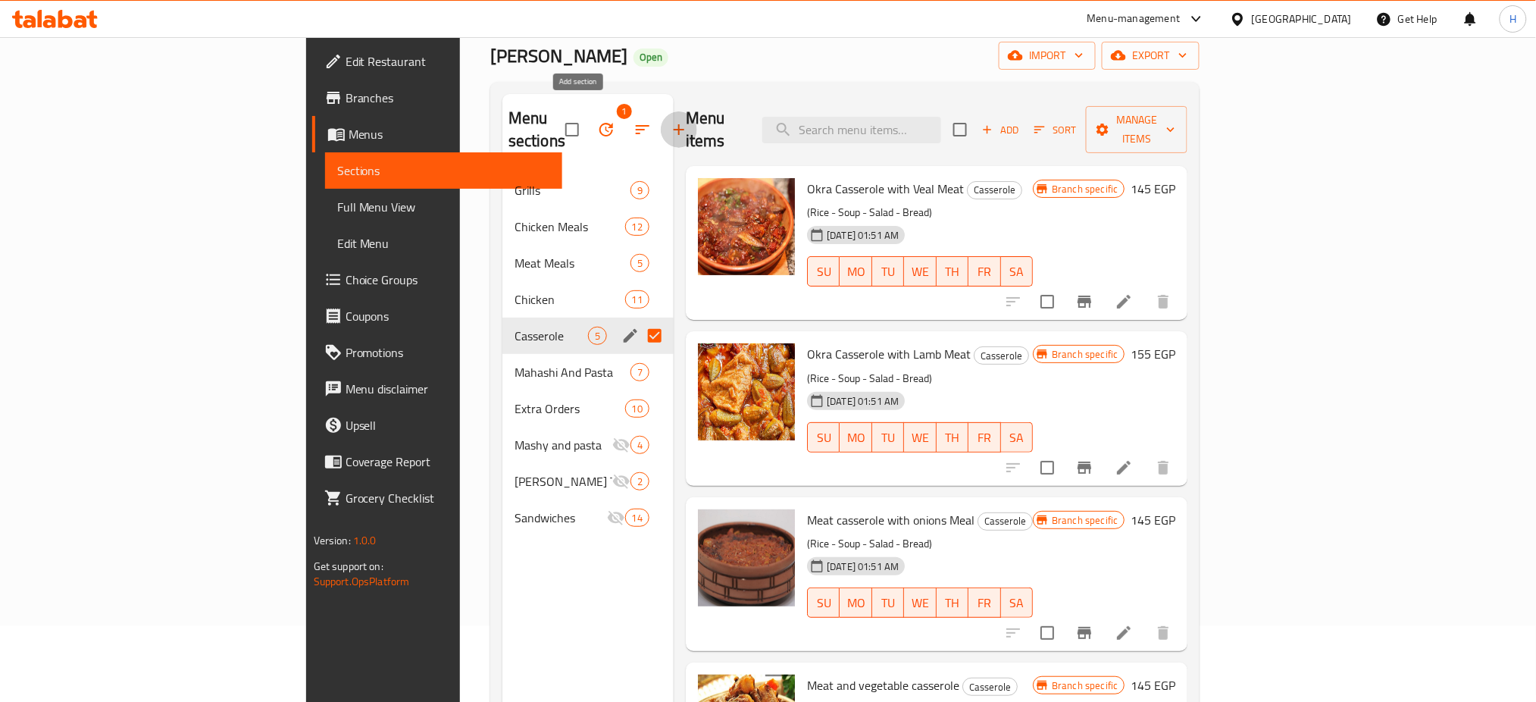
click at [670, 120] on icon "button" at bounding box center [679, 129] width 18 height 18
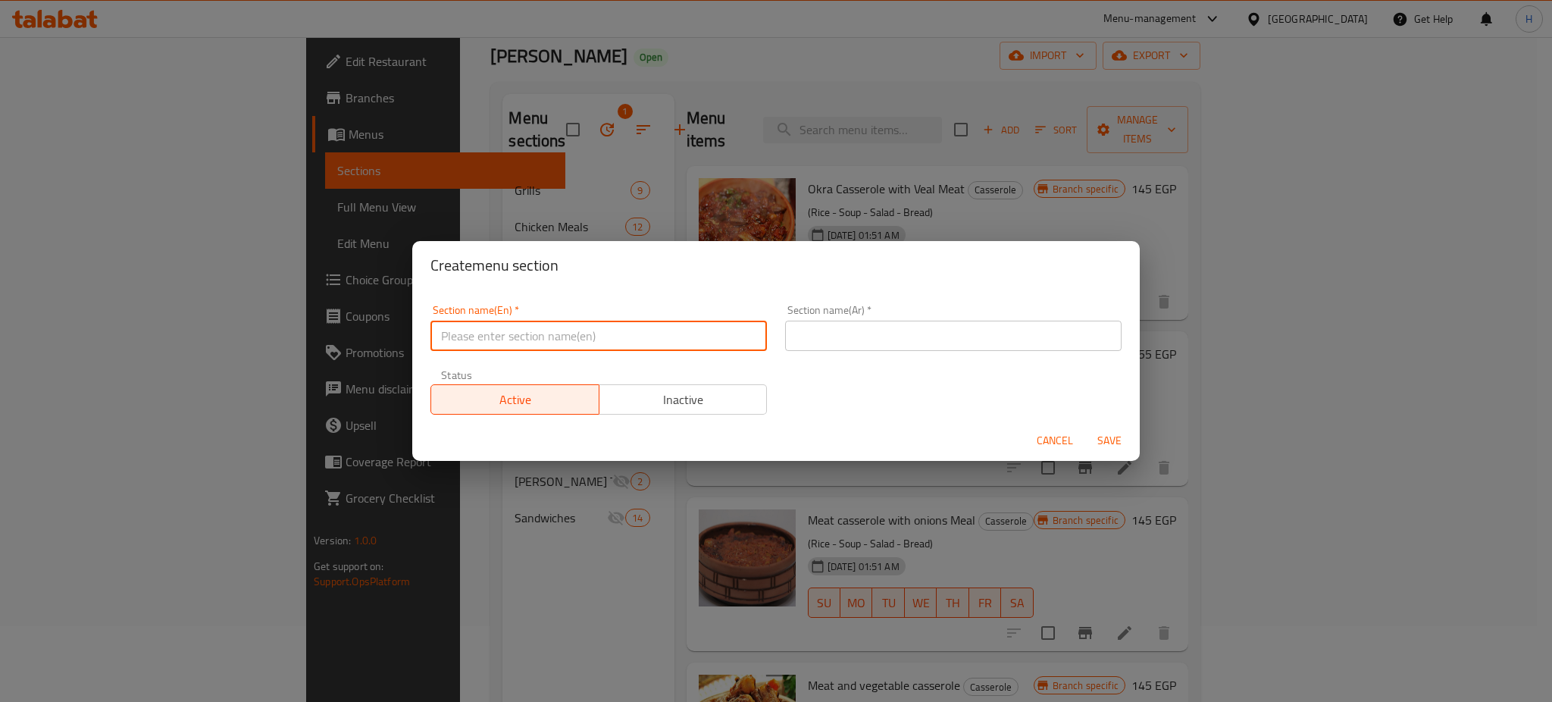
click at [570, 339] on input "text" at bounding box center [598, 336] width 336 height 30
type input "Drinks"
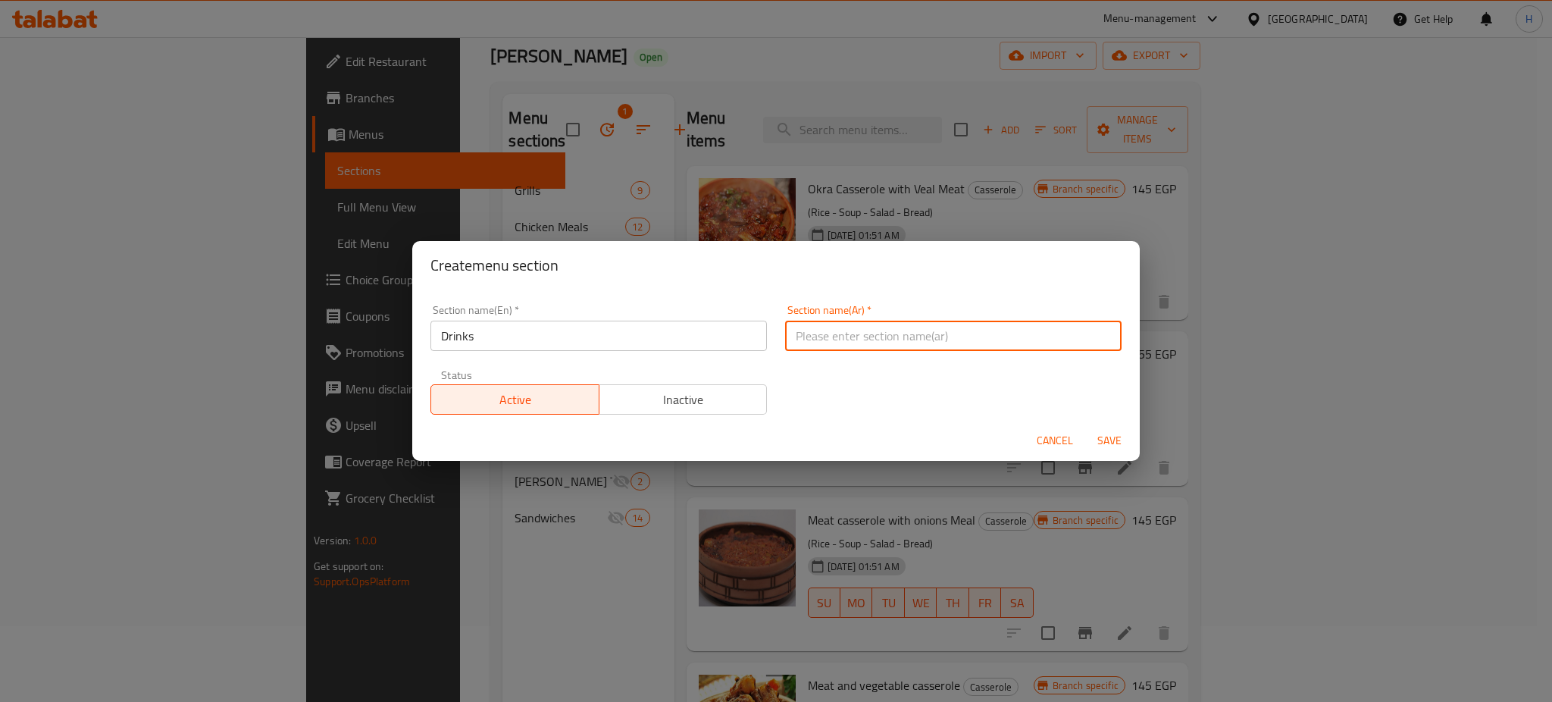
click at [871, 346] on input "text" at bounding box center [953, 336] width 336 height 30
click at [804, 332] on input "مشروبات ساخنه" at bounding box center [953, 336] width 336 height 30
type input "مشروبات"
click at [804, 386] on div "Section name(En)   * Drinks Section name(En) * Section name(Ar)   * مشروبات Sec…" at bounding box center [775, 360] width 709 height 128
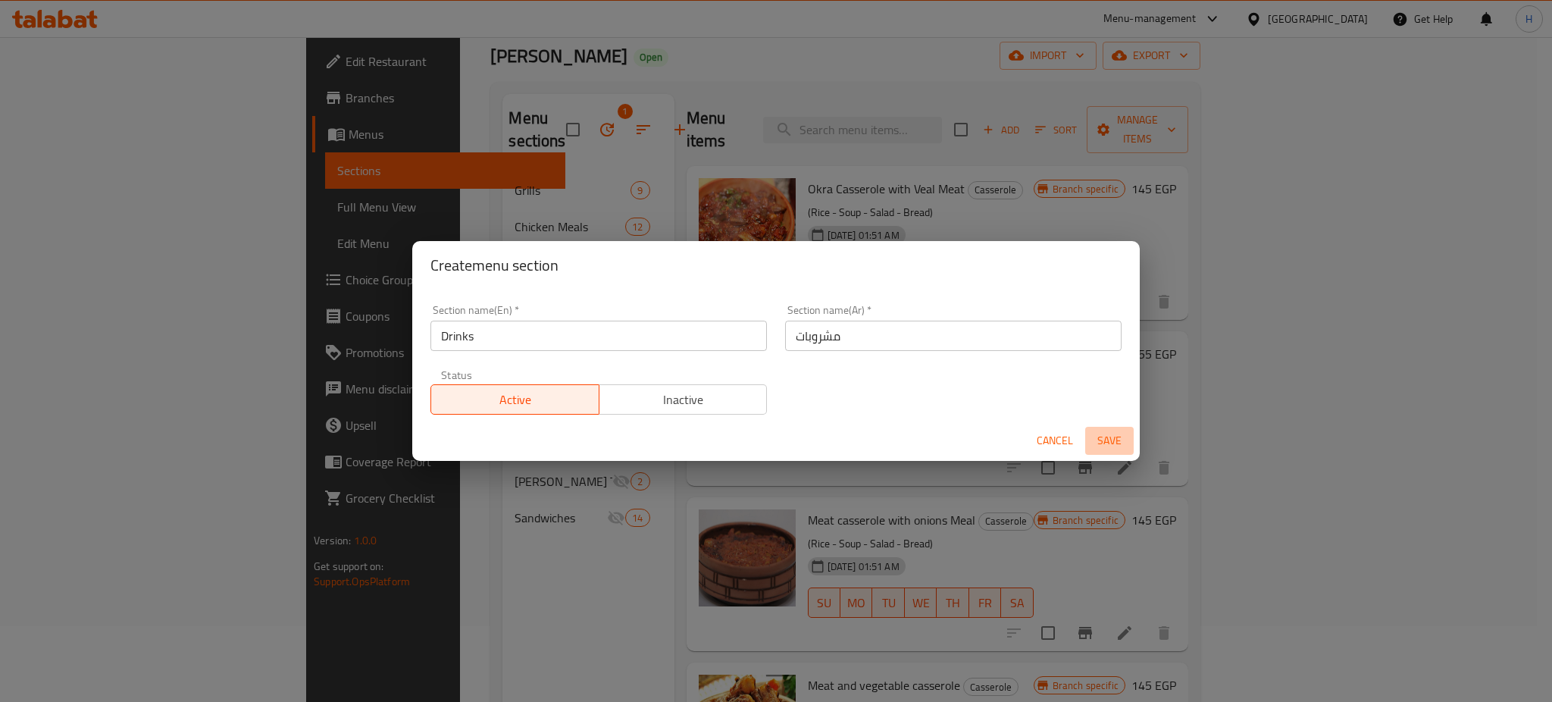
click at [1109, 440] on span "Save" at bounding box center [1109, 440] width 36 height 19
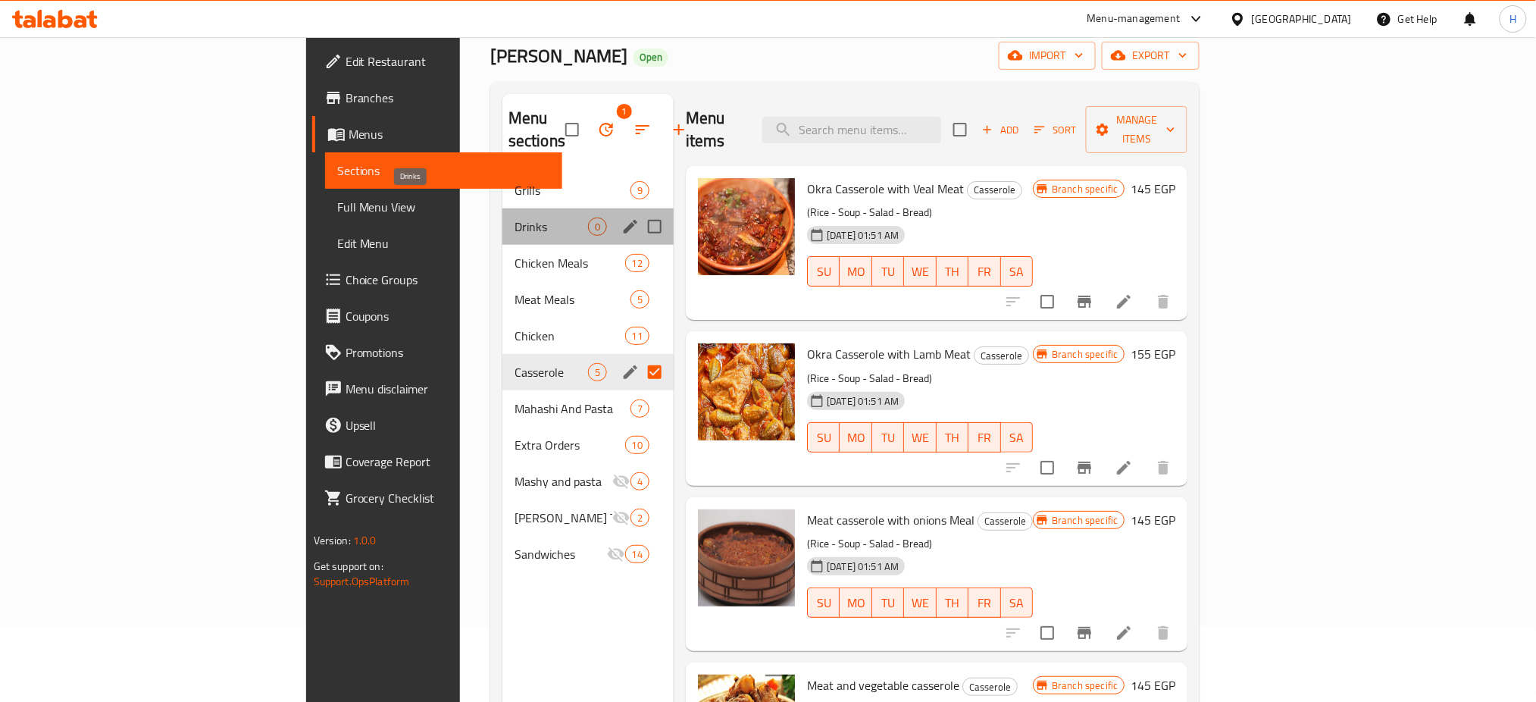
click at [515, 217] on span "Drinks" at bounding box center [552, 226] width 74 height 18
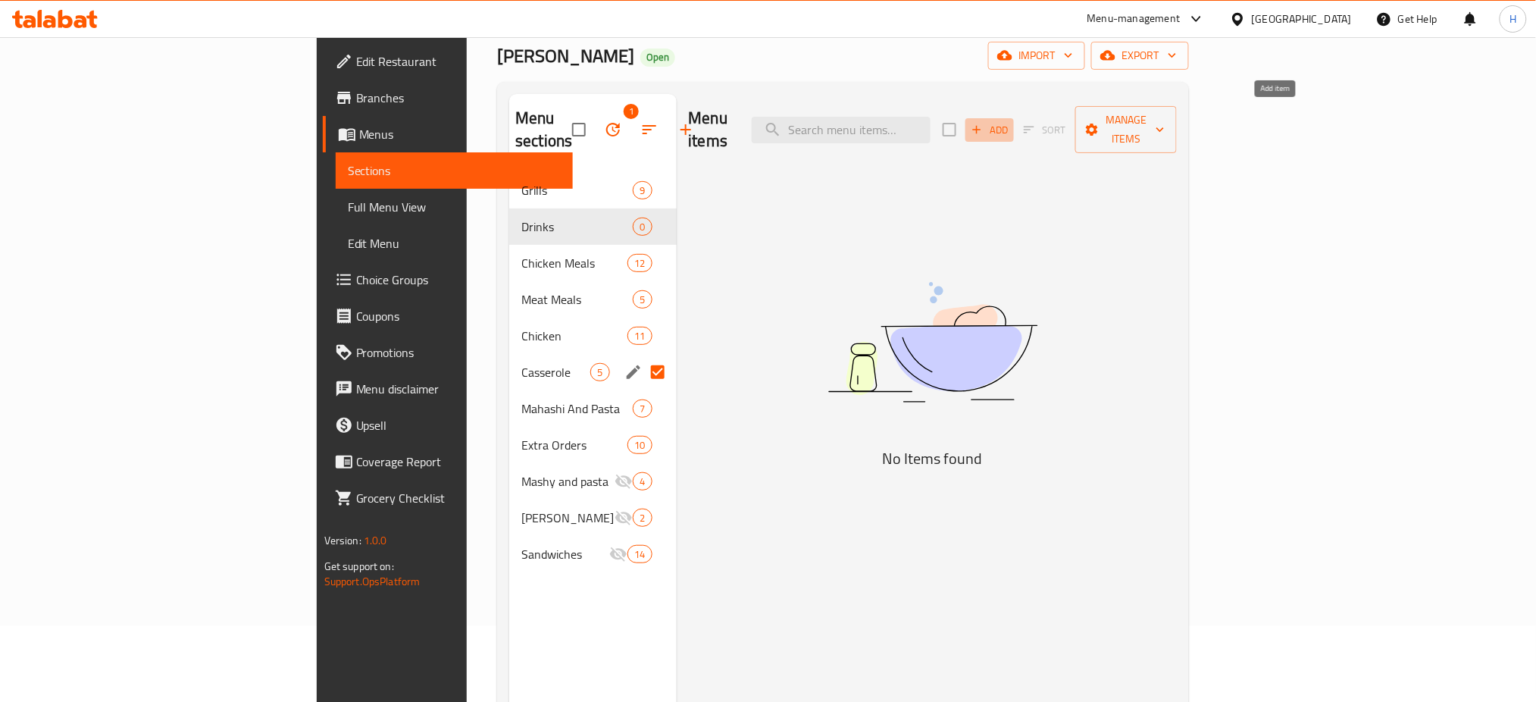
click at [1010, 121] on span "Add" at bounding box center [989, 129] width 41 height 17
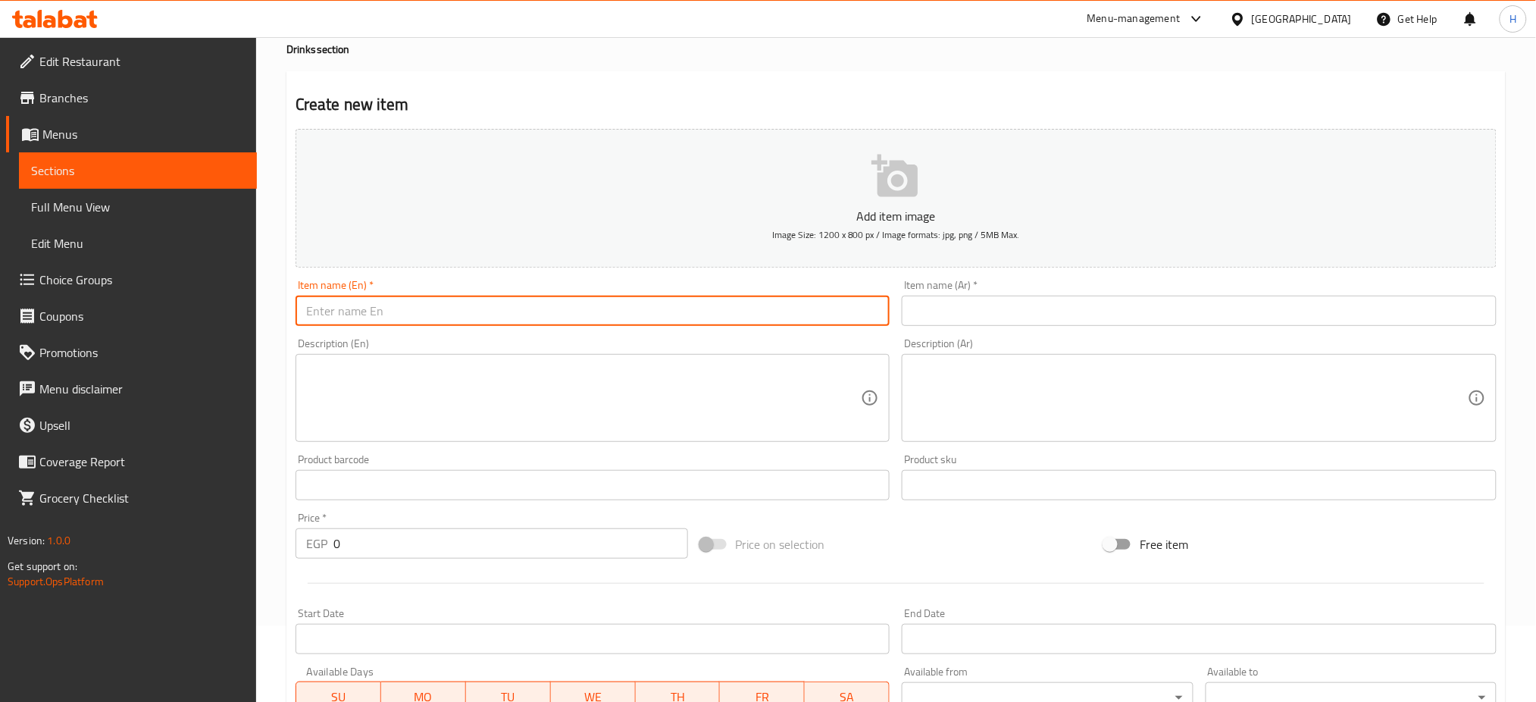
click at [357, 306] on input "text" at bounding box center [593, 311] width 595 height 30
type input "}"
type input "Cola"
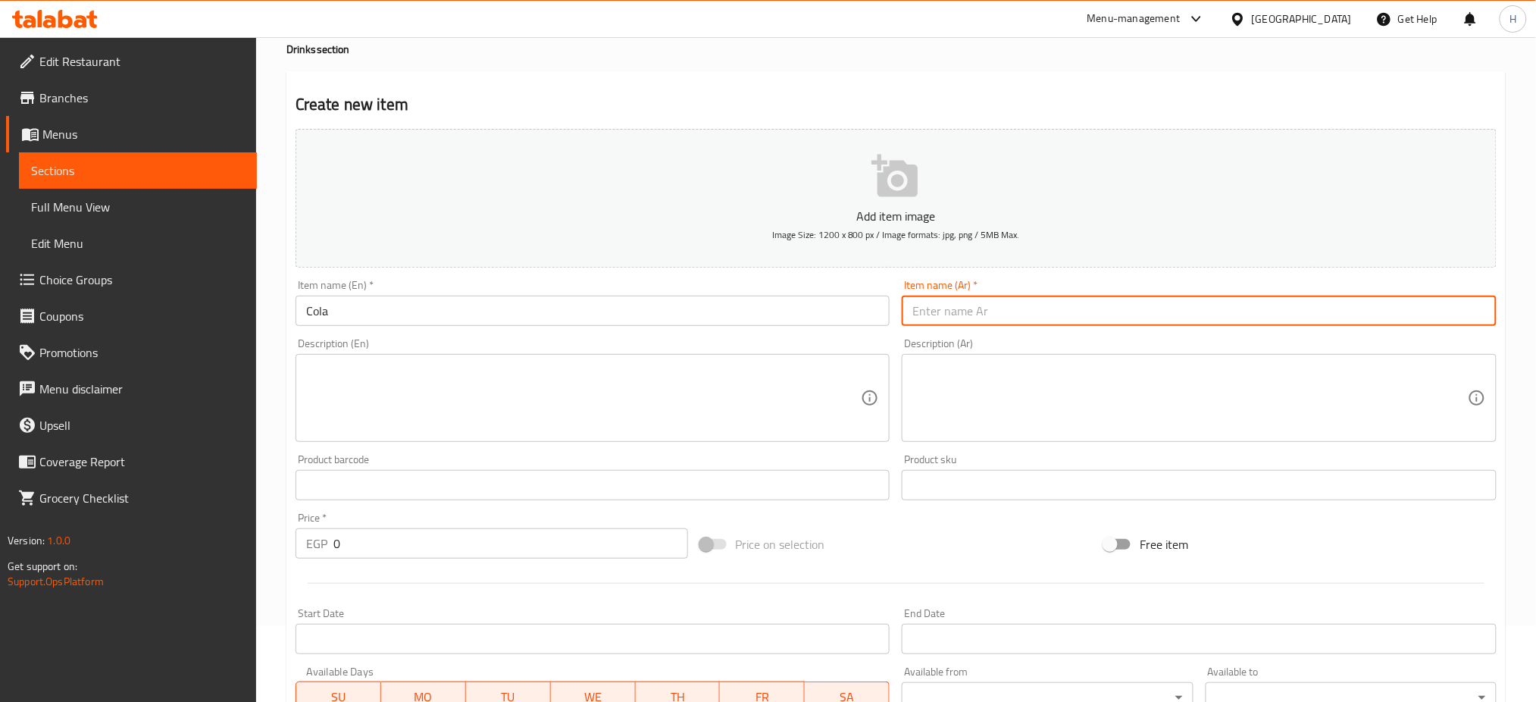
click at [1032, 312] on input "text" at bounding box center [1199, 311] width 595 height 30
type input "كولا"
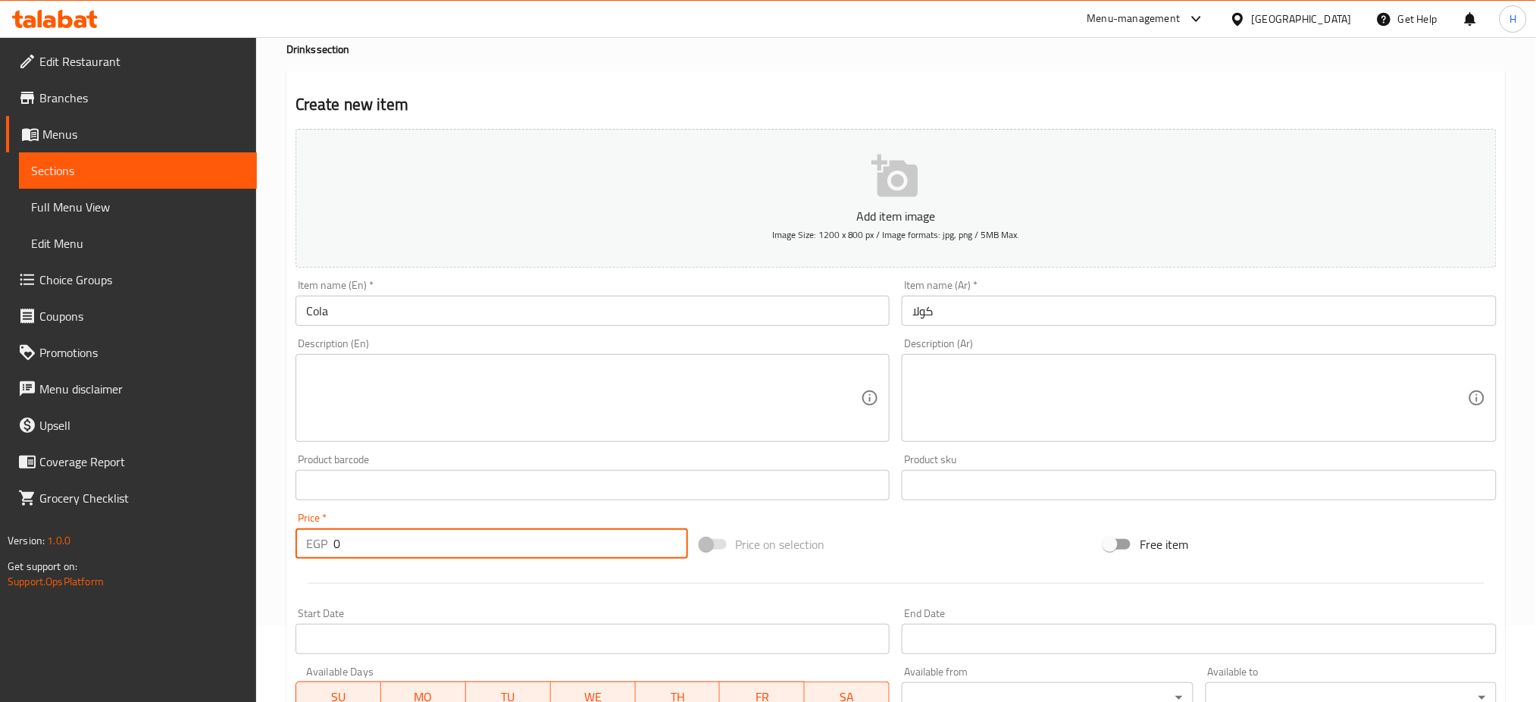
drag, startPoint x: 368, startPoint y: 534, endPoint x: 261, endPoint y: 545, distance: 107.5
click at [261, 545] on div "Home / Restaurants management / Menus / Sections / item / create Drinks section…" at bounding box center [896, 478] width 1280 height 1034
type input "25"
click at [920, 183] on button "Add item image Image Size: 1200 x 800 px / Image formats: jpg, png / 5MB Max." at bounding box center [896, 198] width 1201 height 139
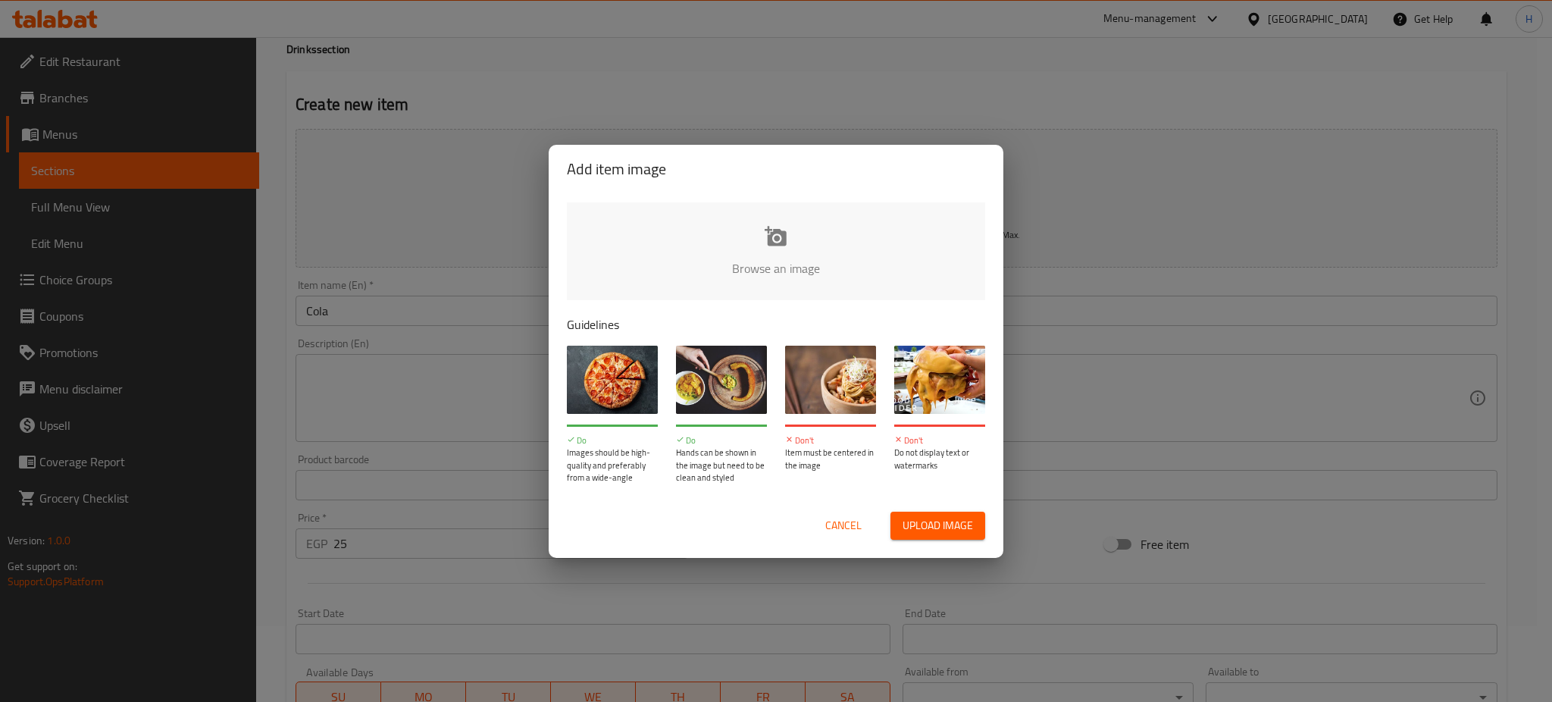
click at [794, 233] on input "file" at bounding box center [1288, 273] width 1443 height 142
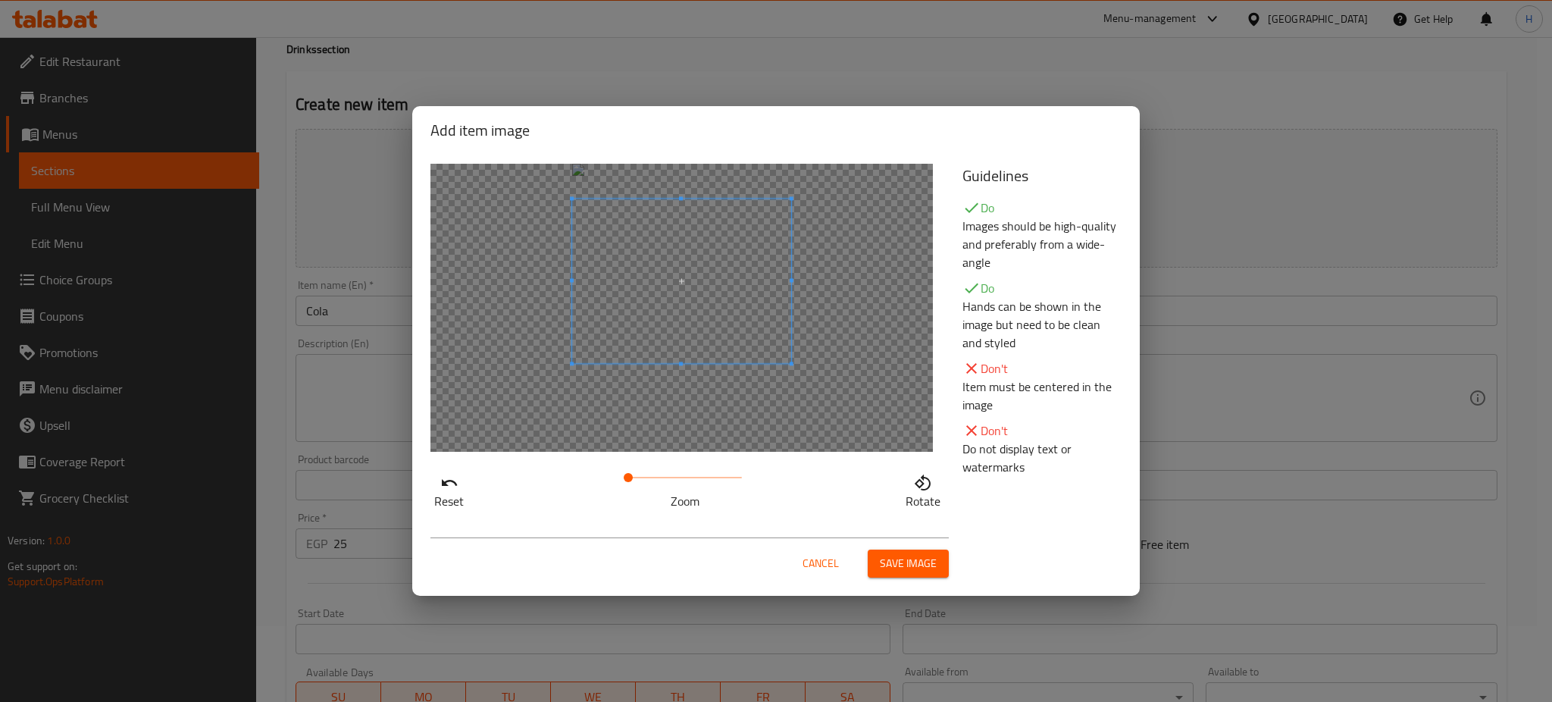
click at [678, 302] on span at bounding box center [681, 281] width 219 height 164
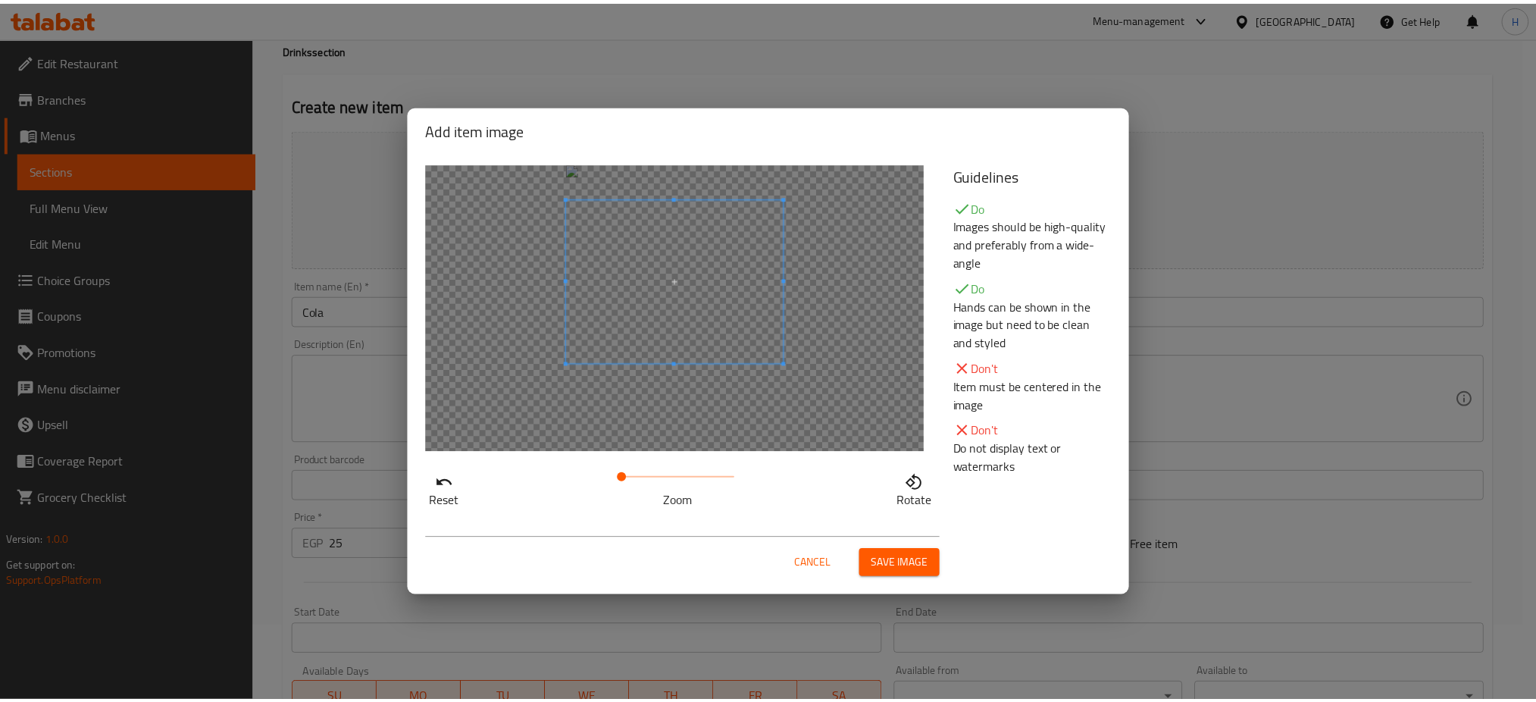
scroll to position [73, 0]
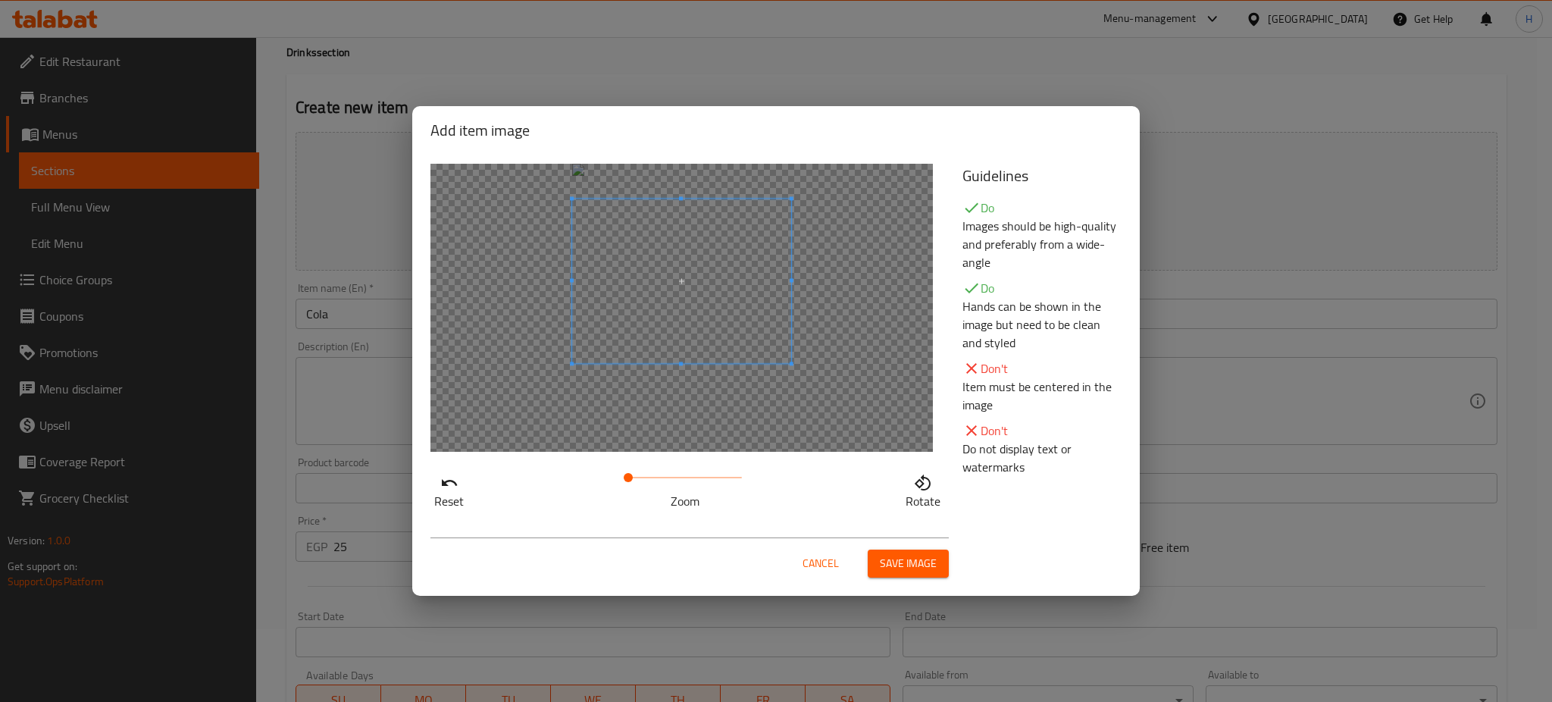
click at [837, 558] on span "Cancel" at bounding box center [821, 563] width 36 height 19
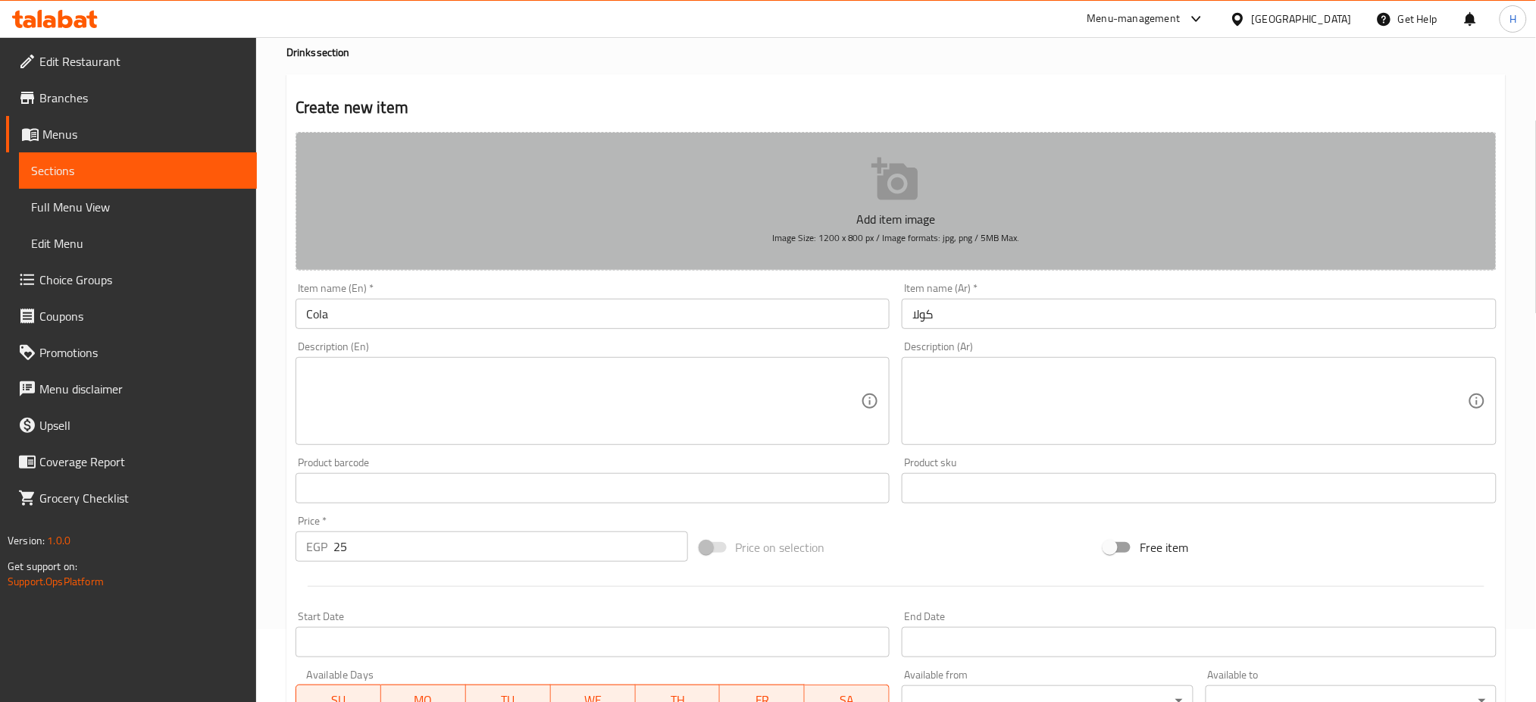
click at [894, 178] on icon "button" at bounding box center [896, 179] width 49 height 49
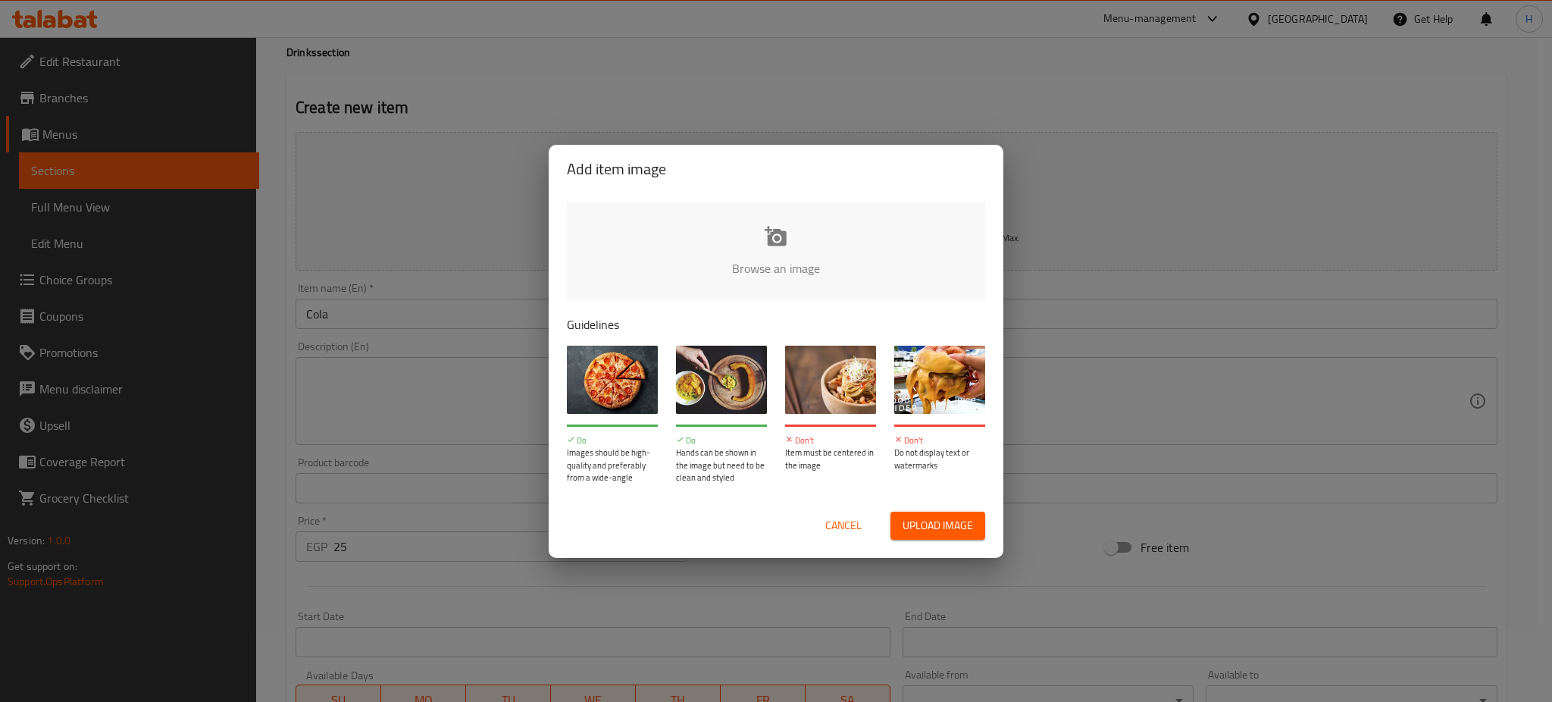
click at [757, 262] on input "file" at bounding box center [1288, 273] width 1443 height 142
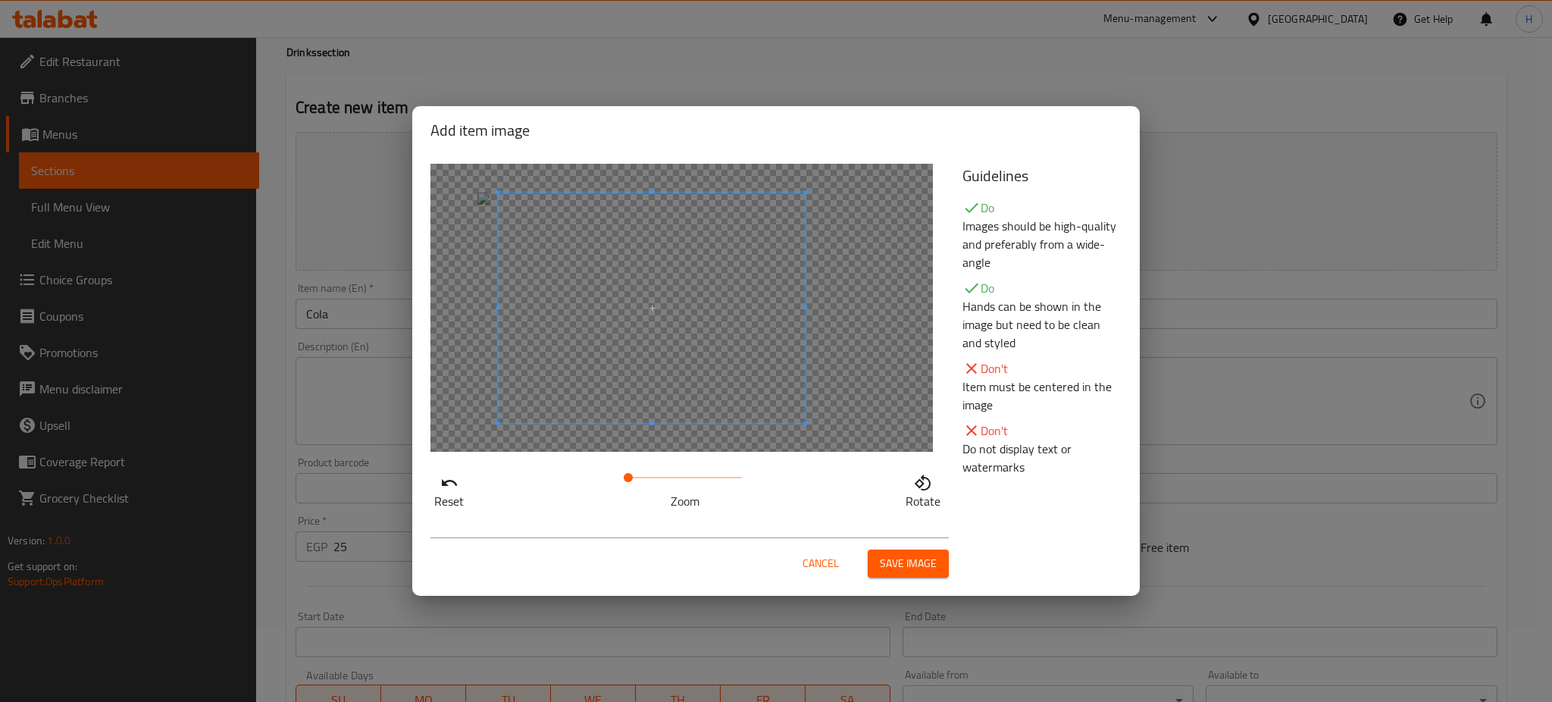
click at [556, 340] on span at bounding box center [651, 307] width 307 height 230
drag, startPoint x: 629, startPoint y: 471, endPoint x: 641, endPoint y: 477, distance: 13.6
click at [641, 477] on span at bounding box center [638, 477] width 9 height 9
click at [665, 392] on span at bounding box center [633, 316] width 307 height 230
click at [644, 473] on span at bounding box center [644, 477] width 9 height 9
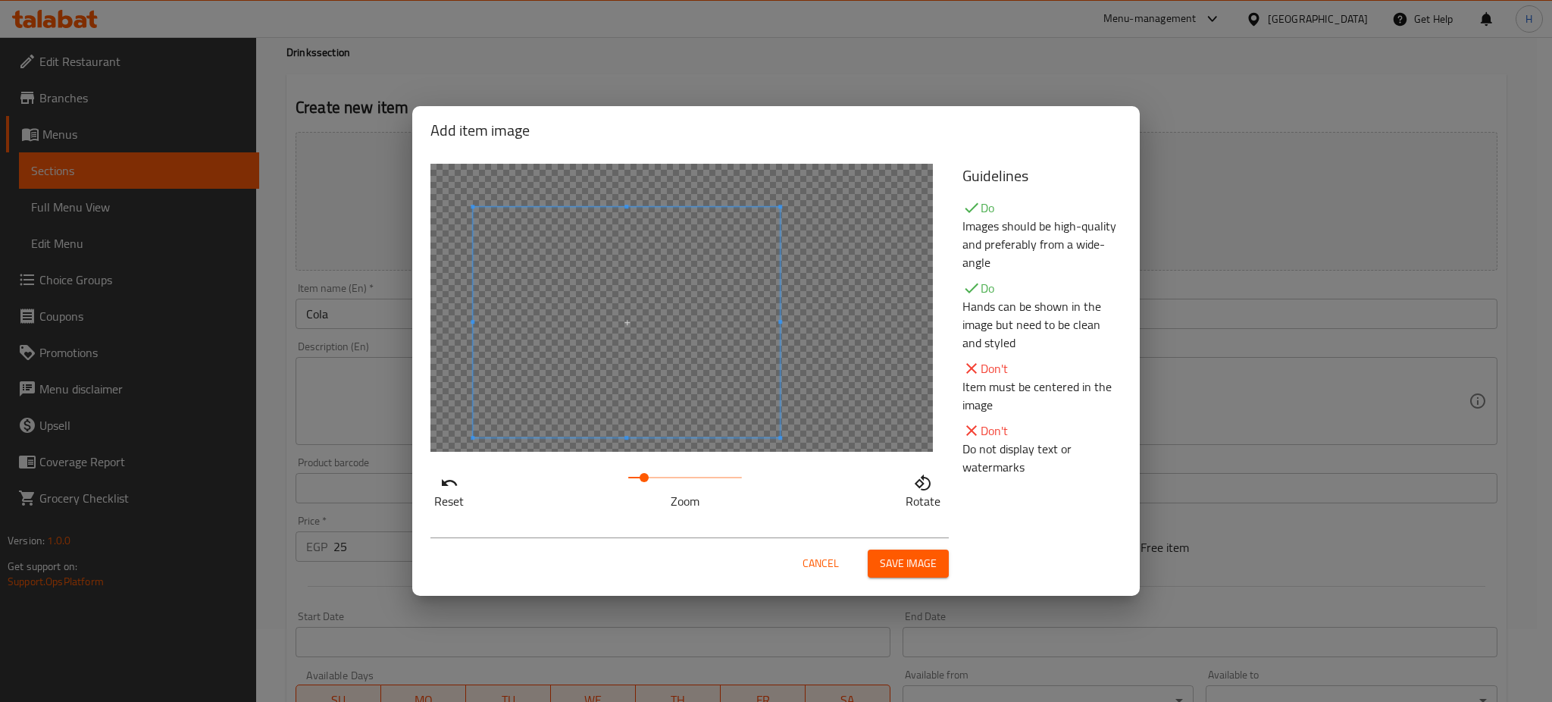
click at [697, 372] on span at bounding box center [626, 322] width 307 height 230
click at [931, 565] on span "Save image" at bounding box center [908, 563] width 57 height 19
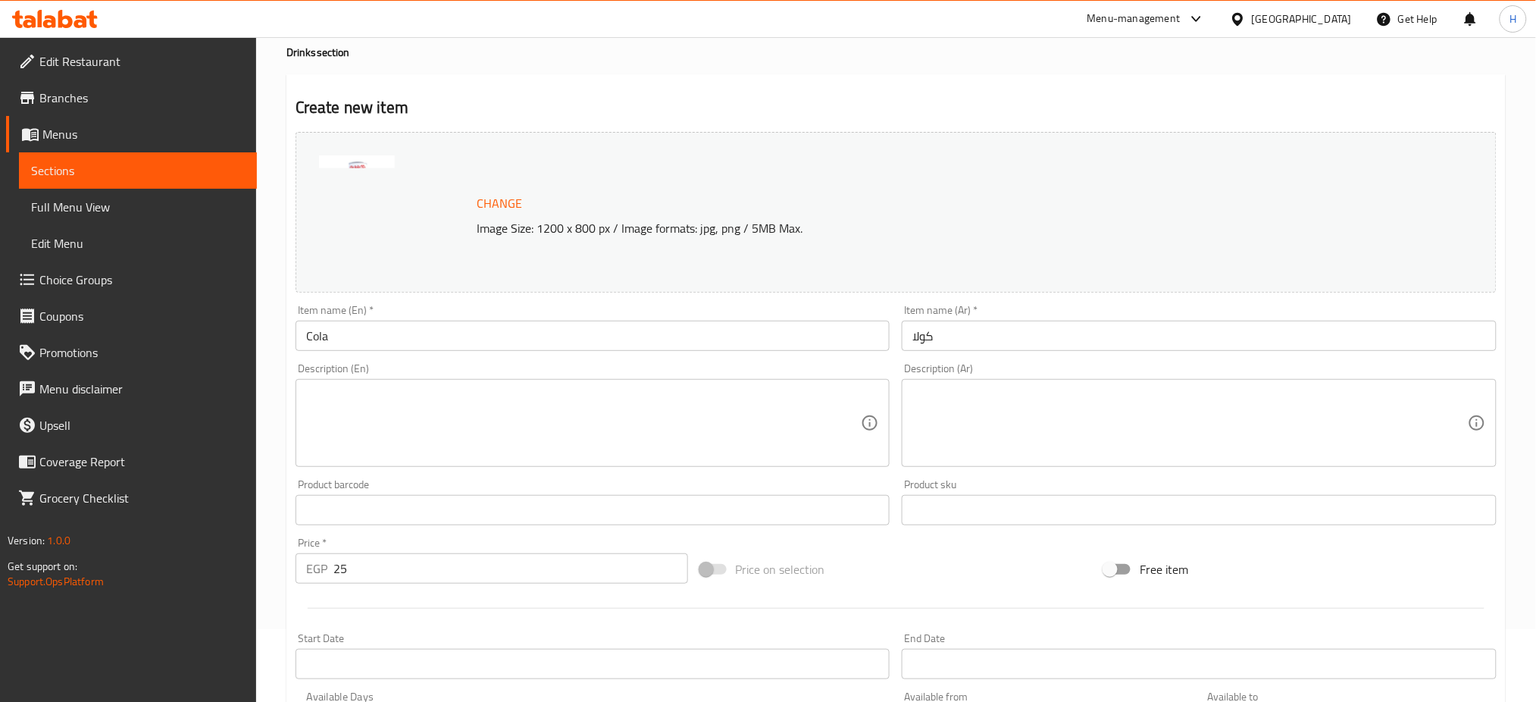
scroll to position [389, 0]
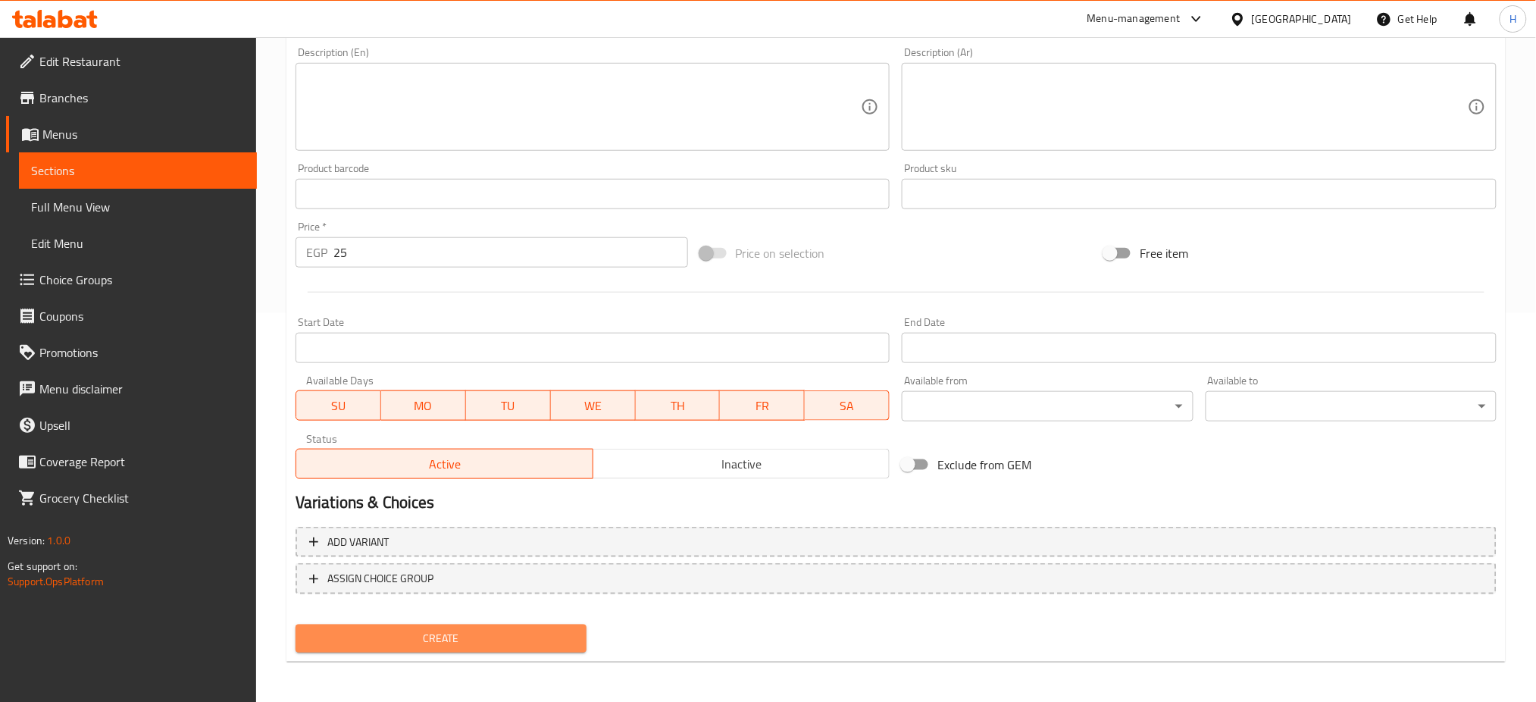
click at [487, 637] on span "Create" at bounding box center [441, 638] width 267 height 19
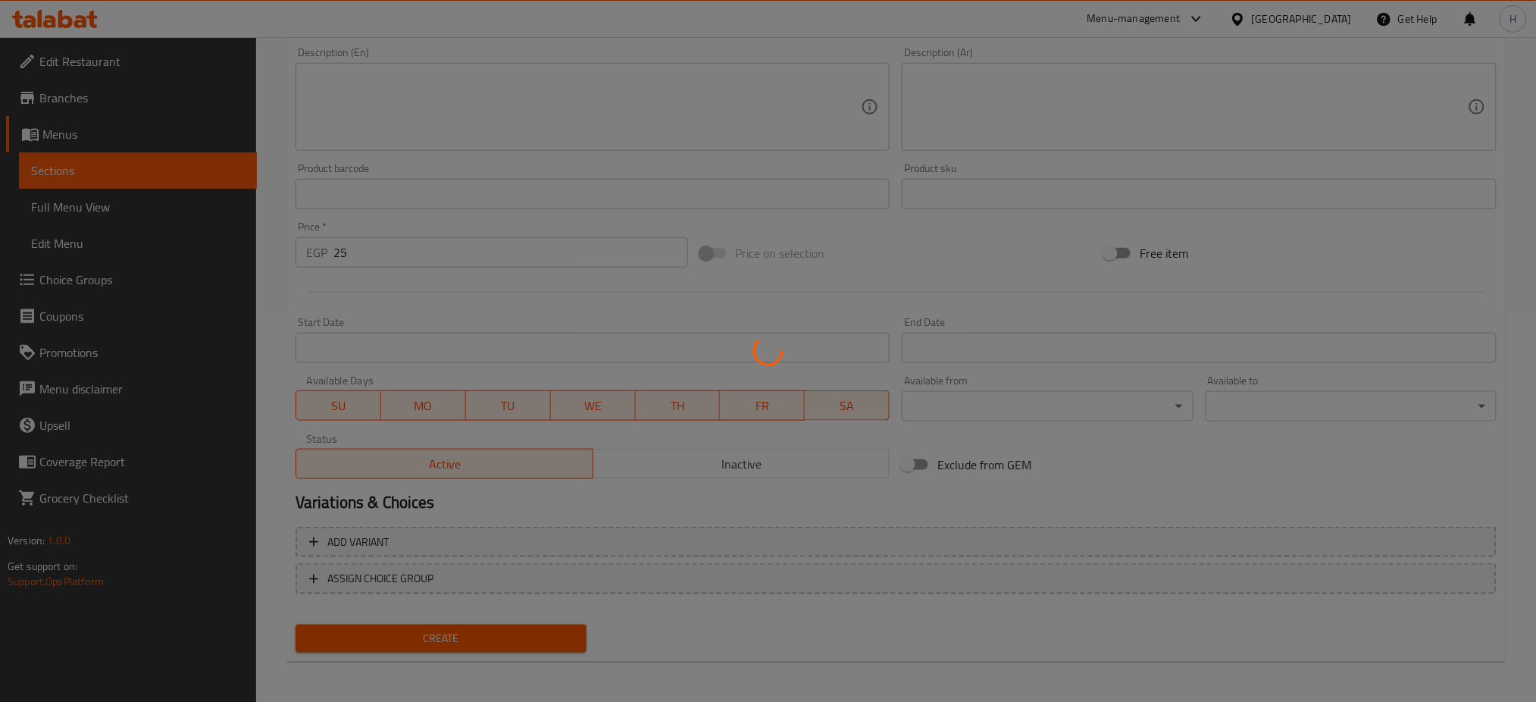
type input "0"
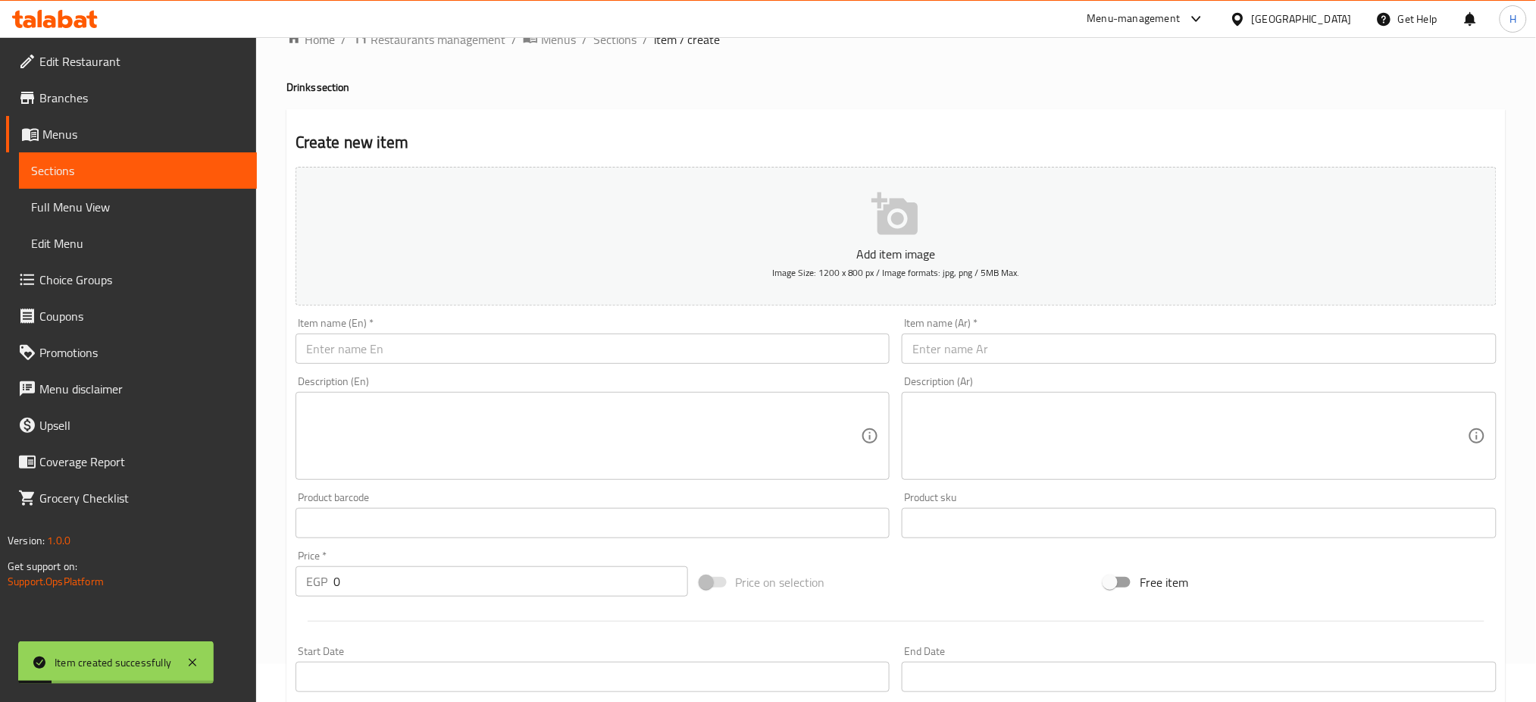
scroll to position [0, 0]
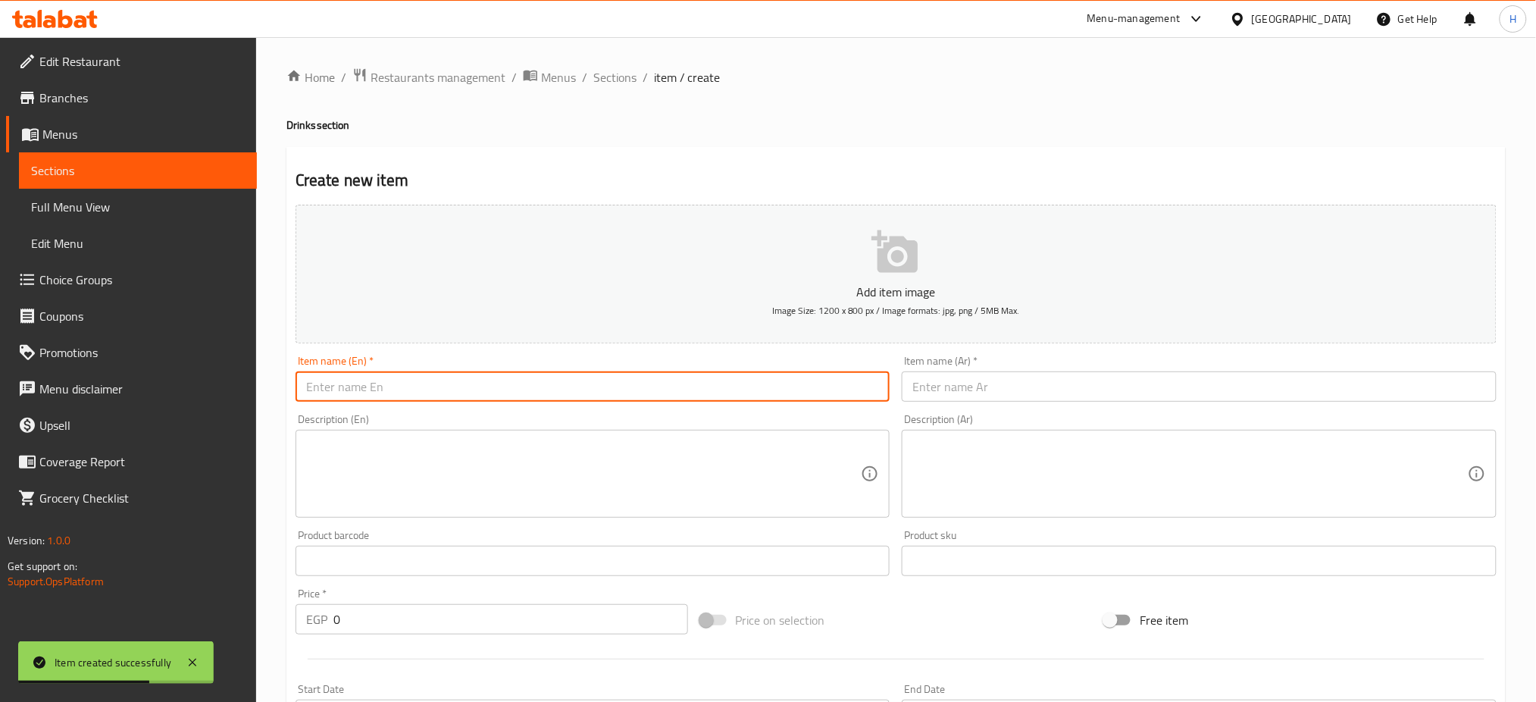
click at [720, 390] on input "text" at bounding box center [593, 386] width 595 height 30
click at [1000, 397] on input "text" at bounding box center [1199, 386] width 595 height 30
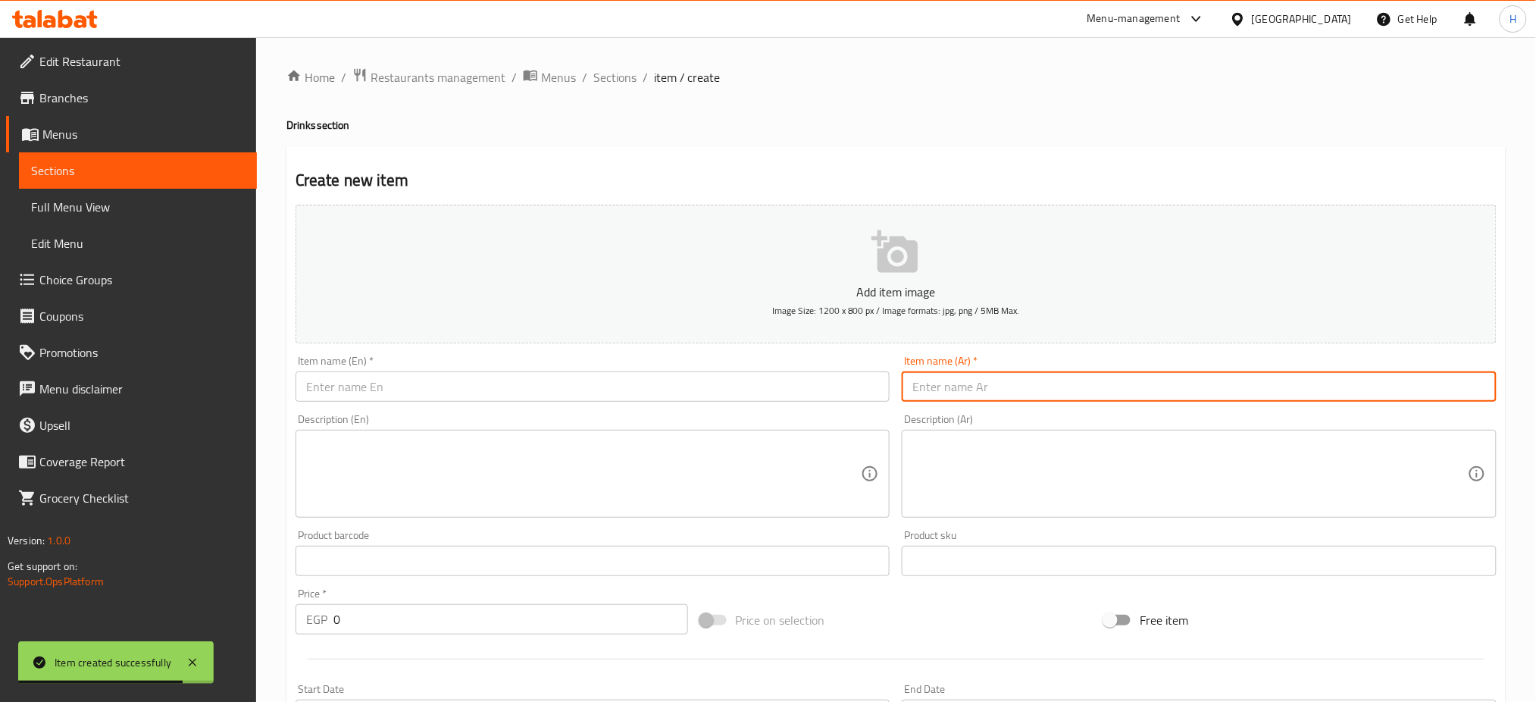
paste input "سبرايت"
type input "سبرايت"
click at [731, 386] on input "text" at bounding box center [593, 386] width 595 height 30
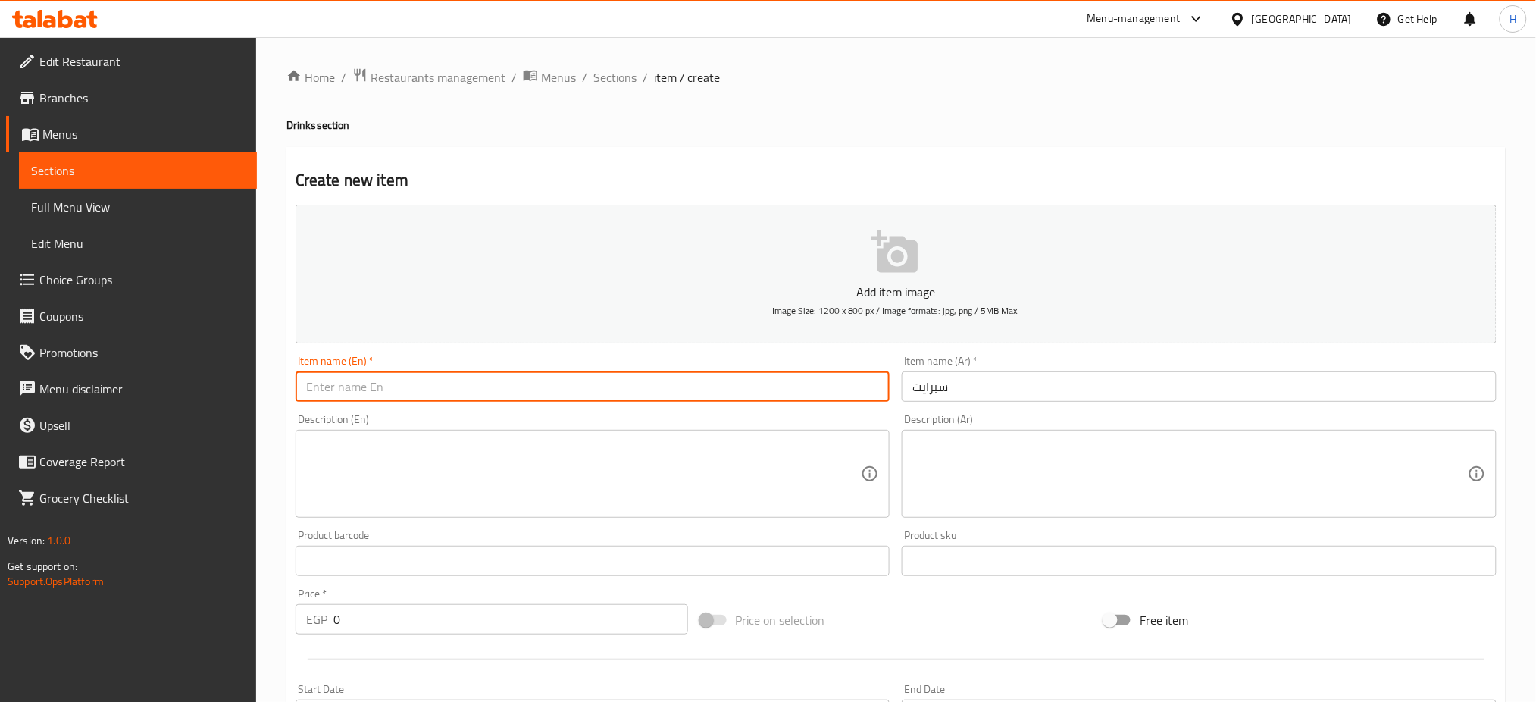
type input "s"
type input "Sprite"
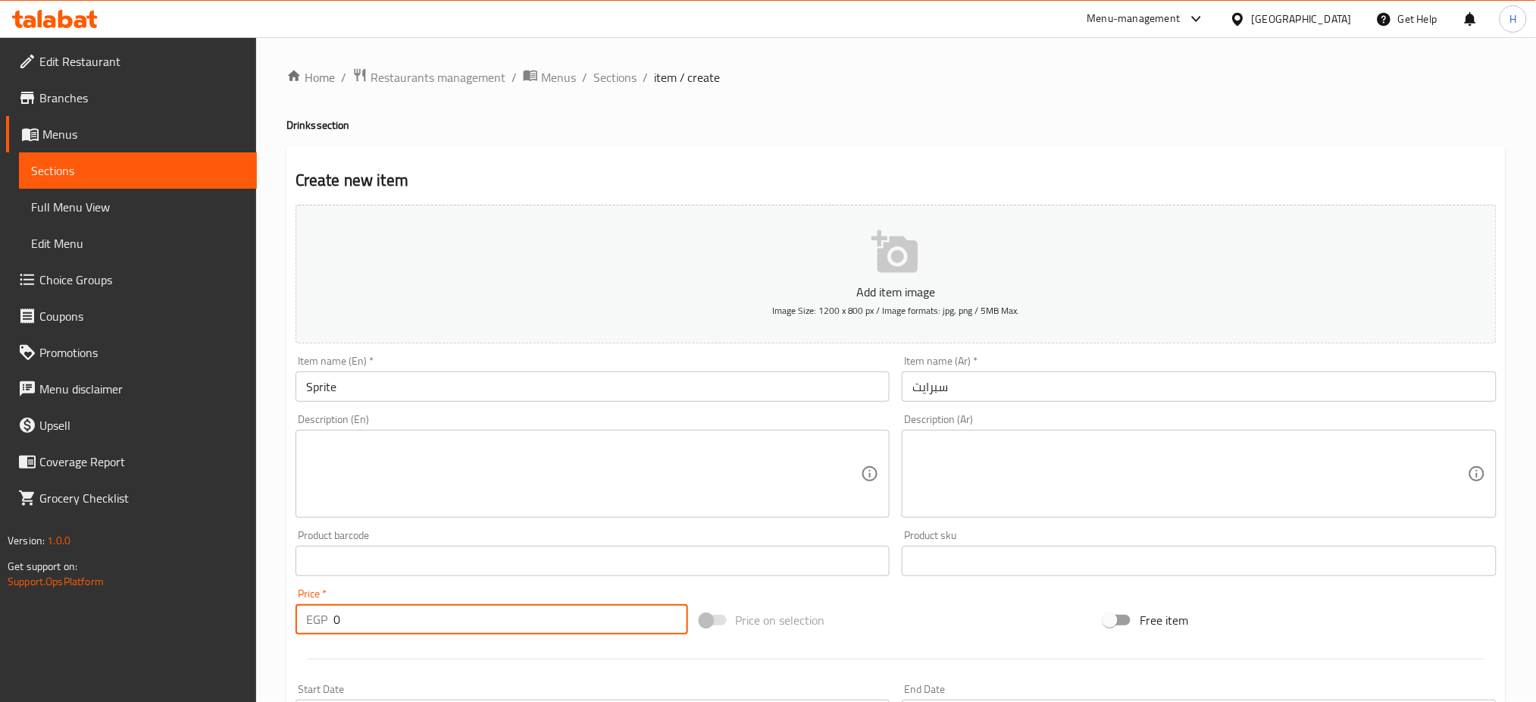
drag, startPoint x: 386, startPoint y: 617, endPoint x: 264, endPoint y: 623, distance: 121.4
click at [264, 623] on div "Home / Restaurants management / Menus / Sections / item / create Drinks section…" at bounding box center [896, 554] width 1280 height 1034
type input "25"
click at [932, 264] on button "Add item image Image Size: 1200 x 800 px / Image formats: jpg, png / 5MB Max." at bounding box center [896, 274] width 1201 height 139
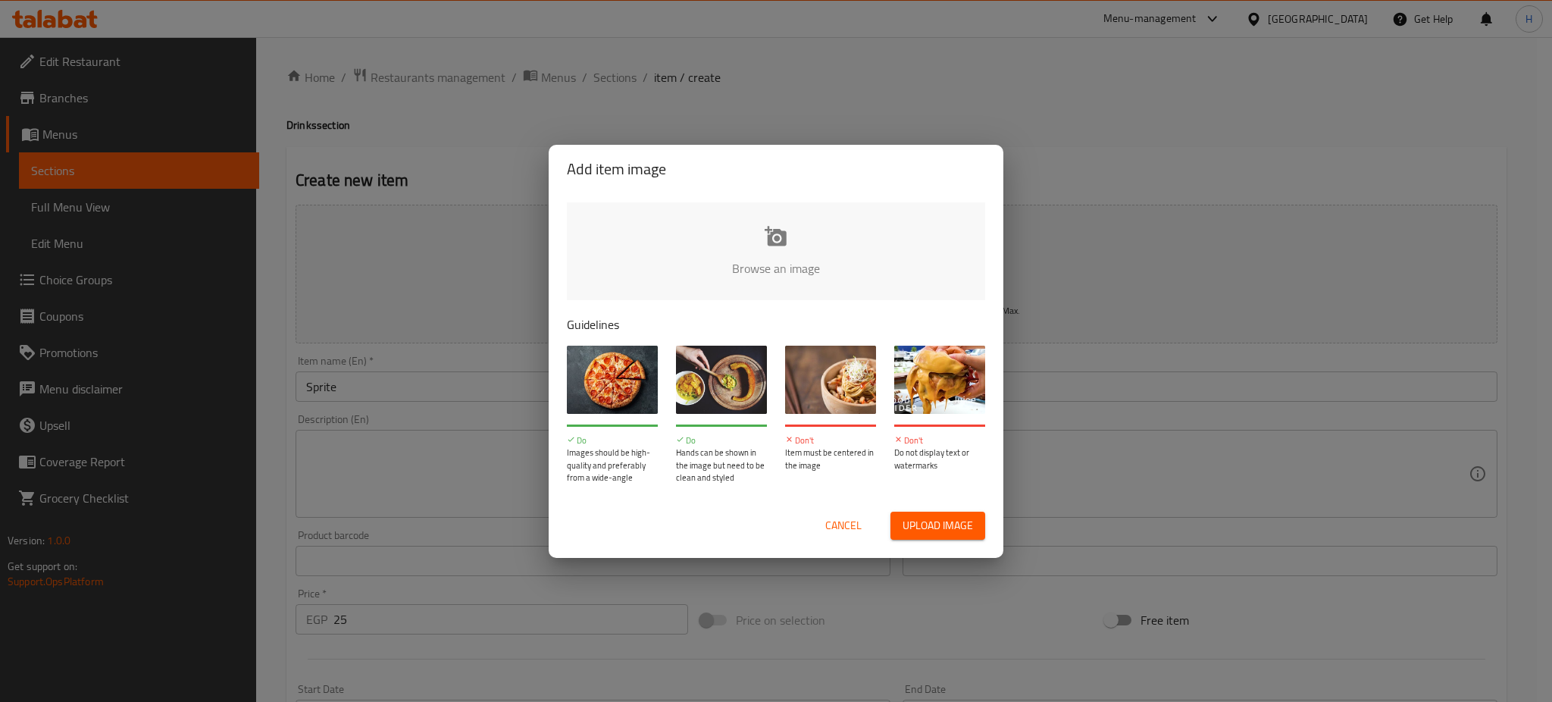
click at [793, 243] on input "file" at bounding box center [1288, 273] width 1443 height 142
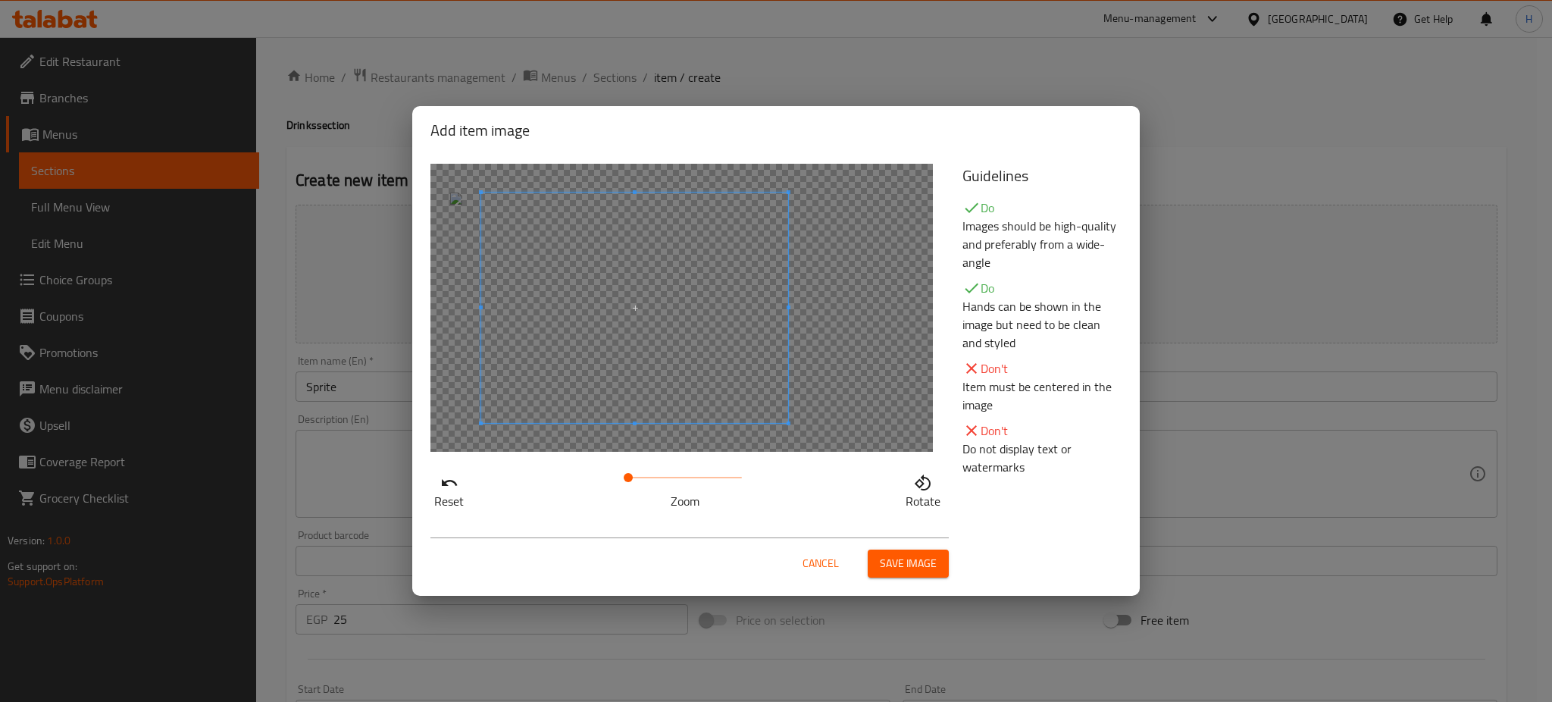
click at [696, 351] on span at bounding box center [634, 307] width 307 height 230
drag, startPoint x: 631, startPoint y: 478, endPoint x: 650, endPoint y: 479, distance: 19.0
click at [650, 479] on span at bounding box center [650, 477] width 9 height 9
click at [706, 302] on span at bounding box center [621, 318] width 307 height 230
click at [906, 561] on span "Save image" at bounding box center [908, 563] width 57 height 19
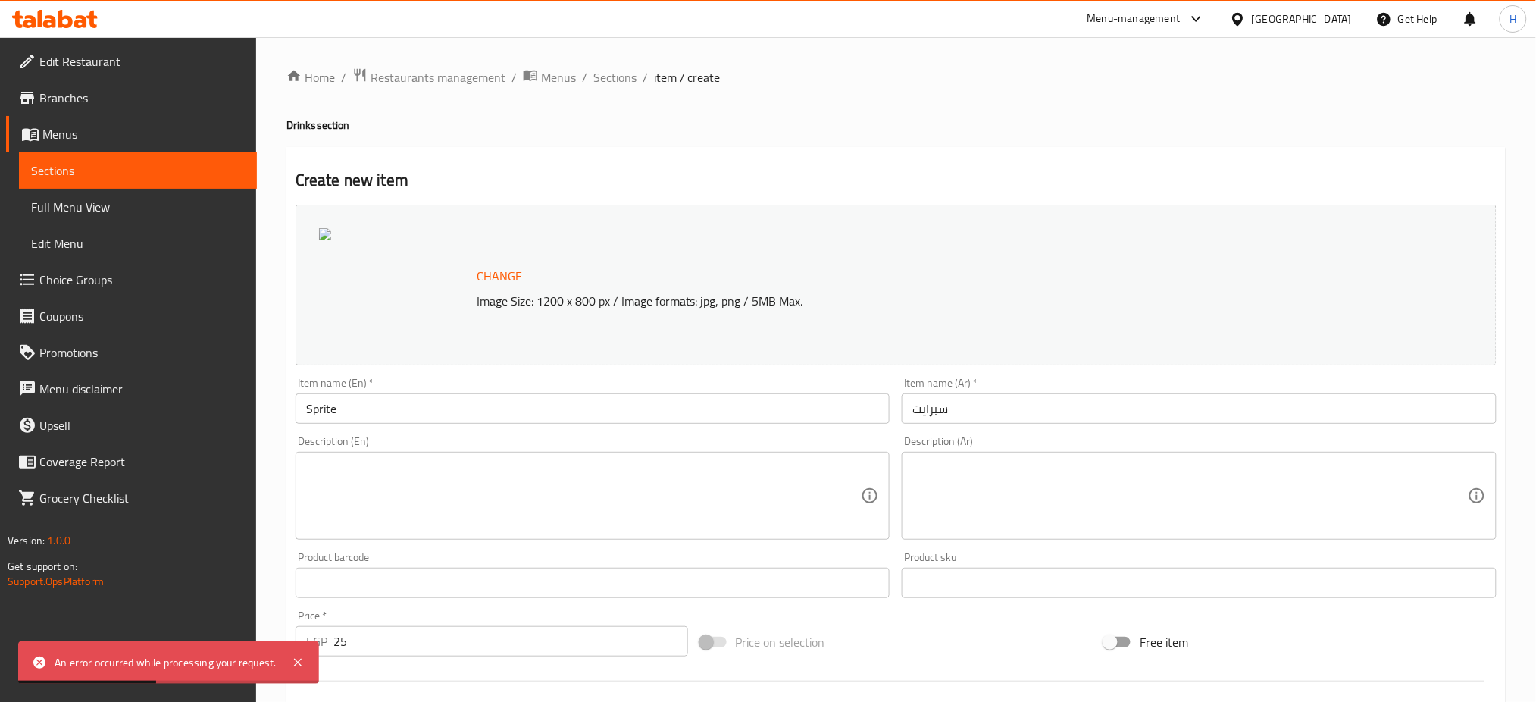
click at [500, 280] on span "Change" at bounding box center [499, 276] width 45 height 22
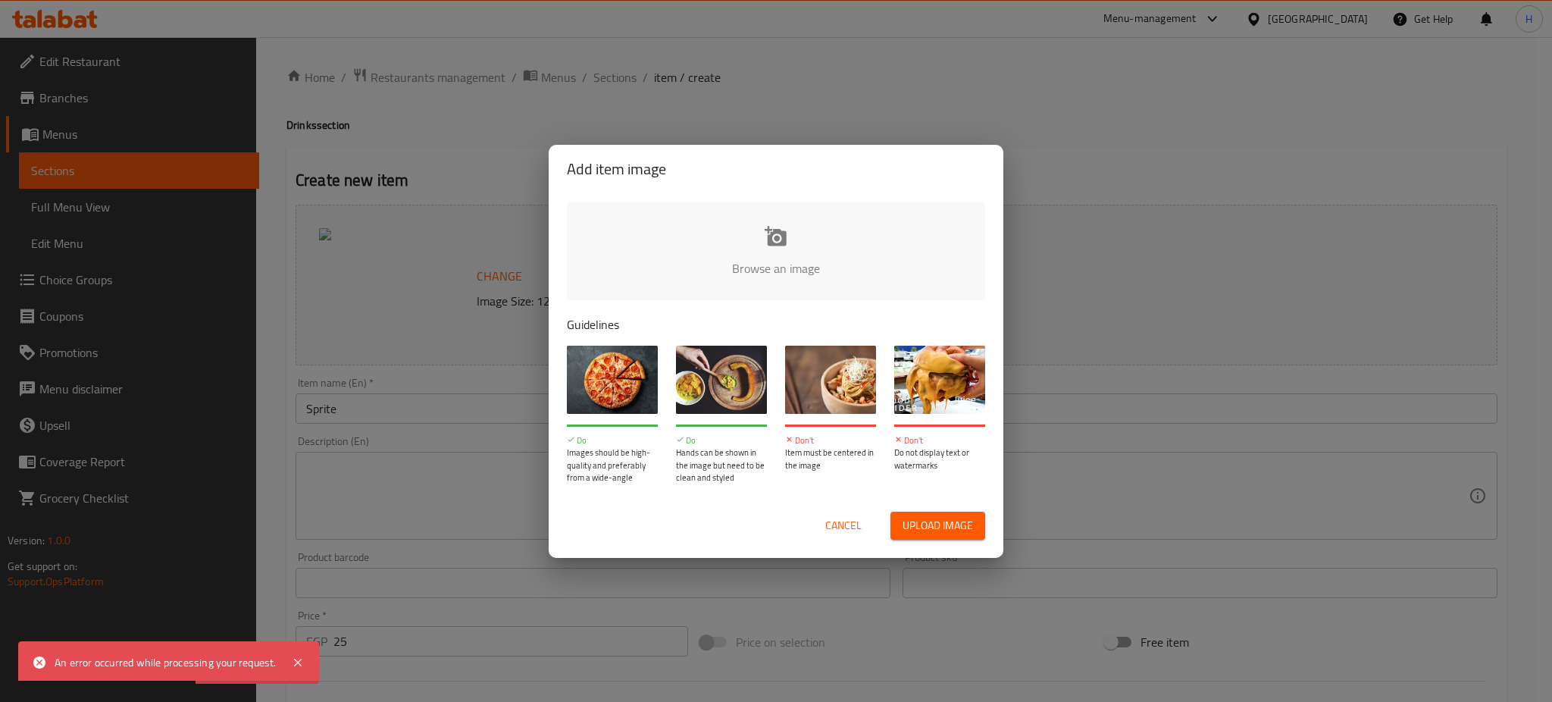
click at [765, 233] on input "file" at bounding box center [1288, 273] width 1443 height 142
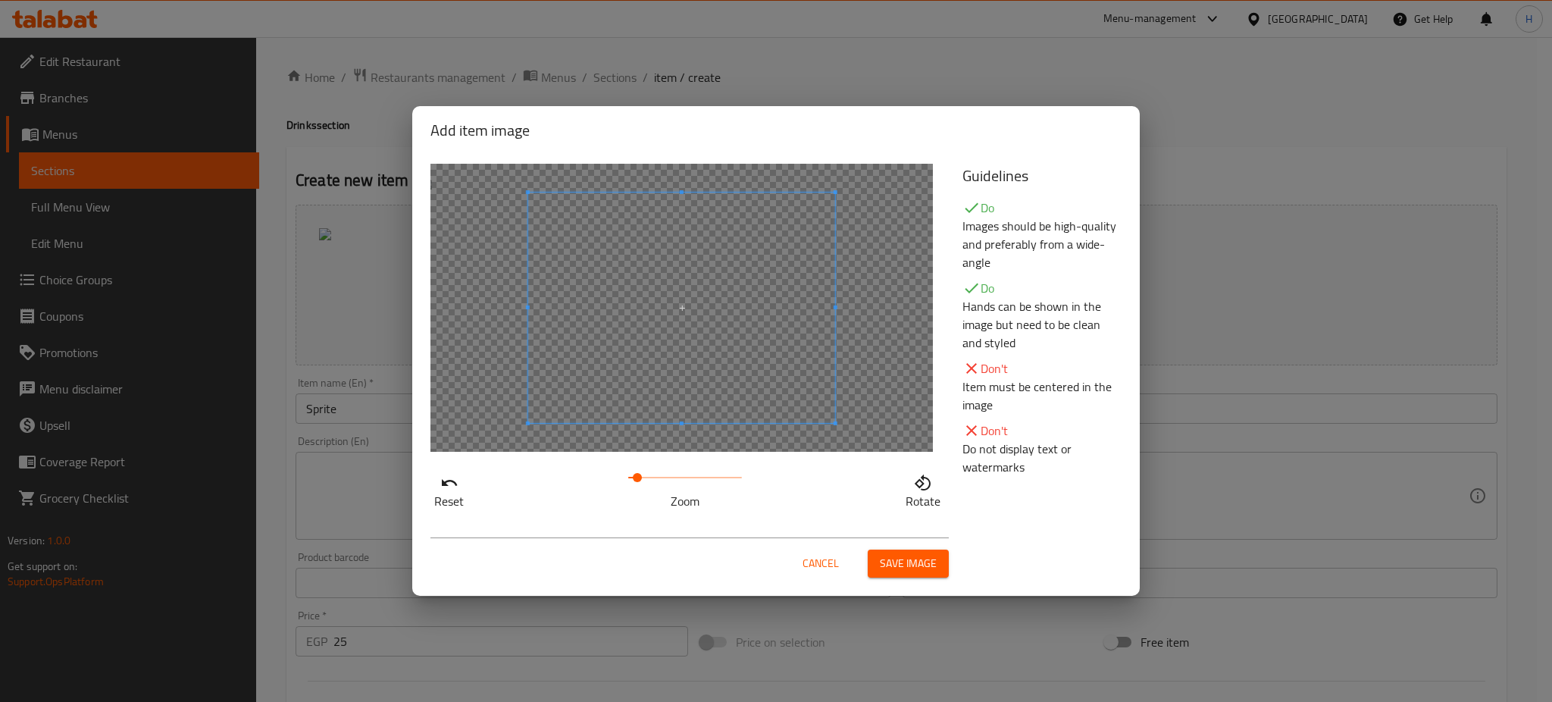
click at [637, 474] on span at bounding box center [637, 477] width 9 height 9
click at [711, 384] on span at bounding box center [638, 317] width 307 height 230
drag, startPoint x: 640, startPoint y: 480, endPoint x: 649, endPoint y: 482, distance: 9.4
click at [649, 482] on span at bounding box center [650, 477] width 9 height 9
click at [692, 360] on span at bounding box center [627, 322] width 307 height 230
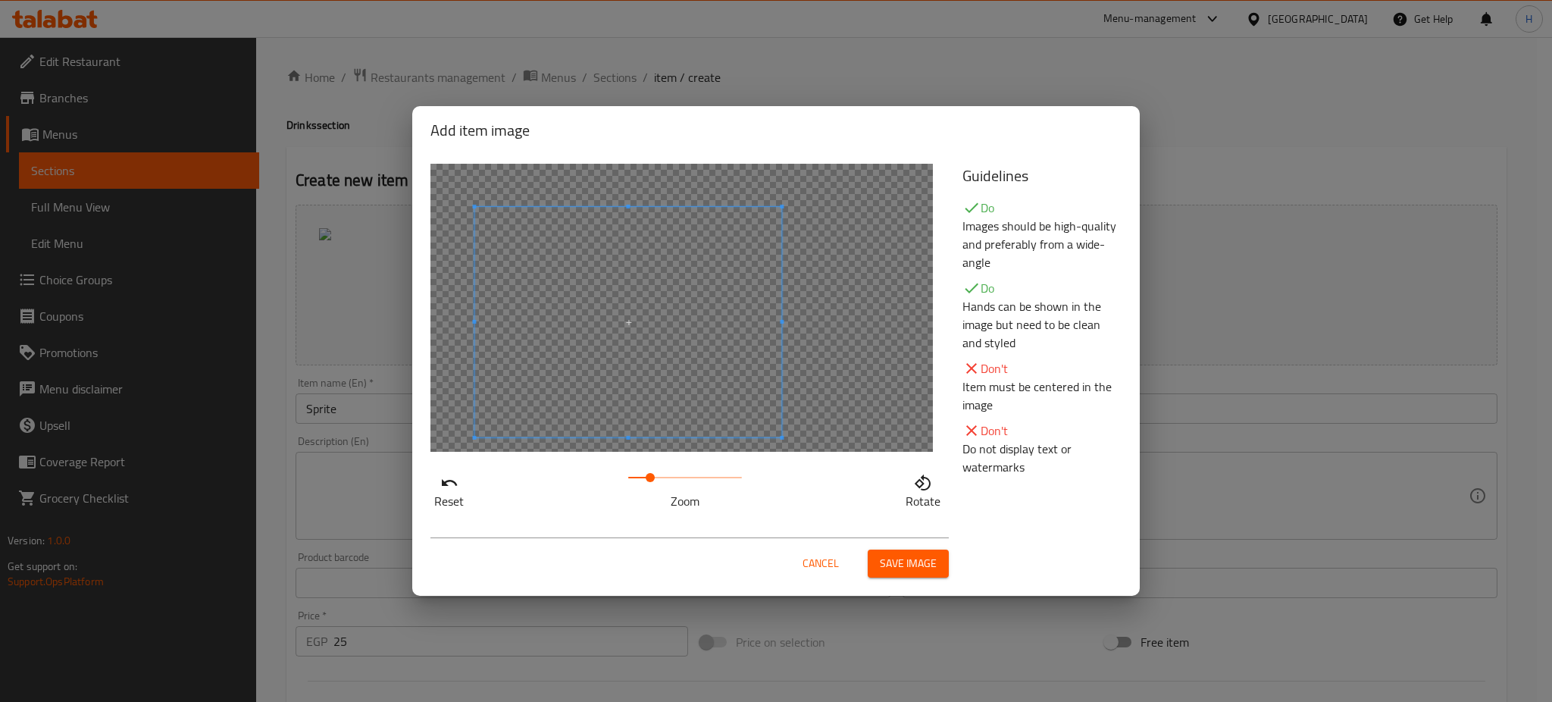
click at [887, 564] on span "Save image" at bounding box center [908, 563] width 57 height 19
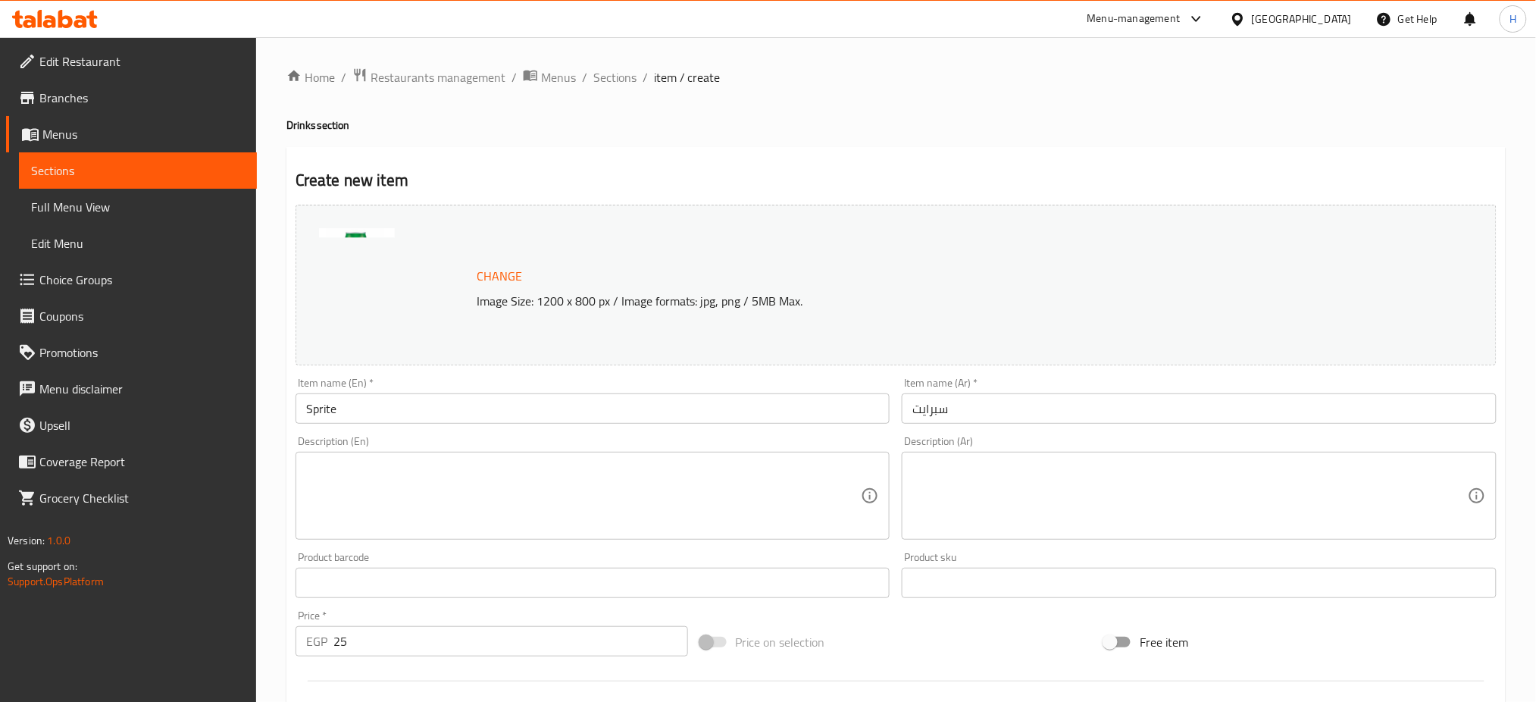
scroll to position [389, 0]
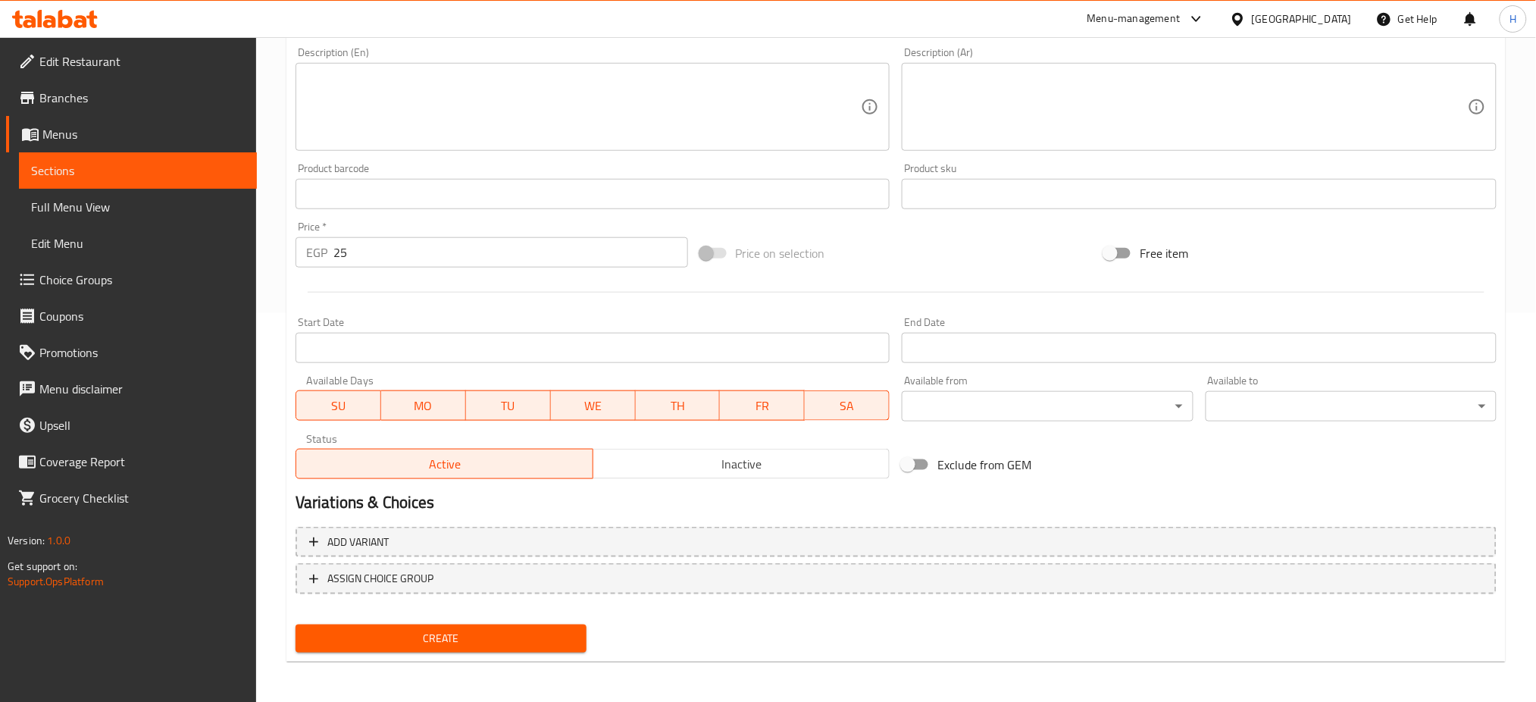
click at [433, 630] on span "Create" at bounding box center [441, 638] width 267 height 19
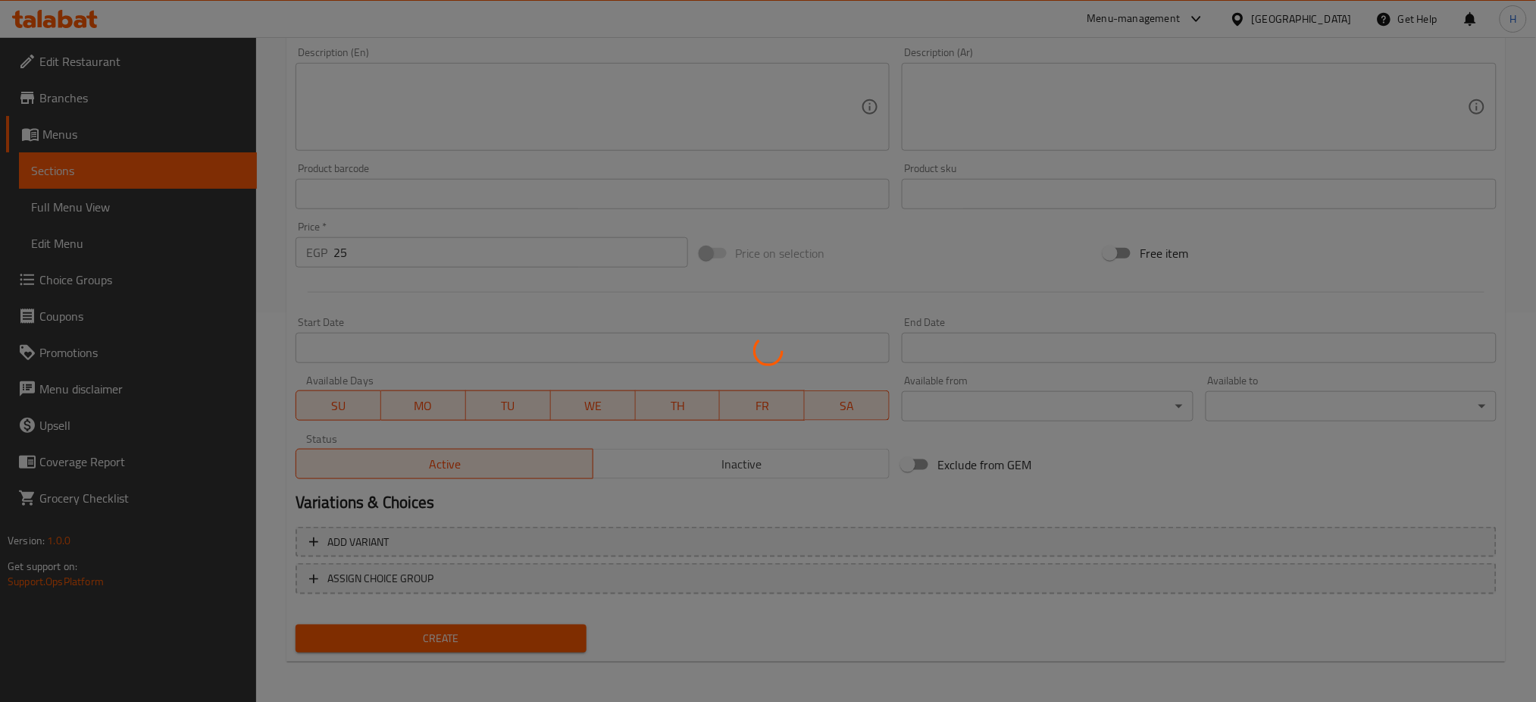
type input "0"
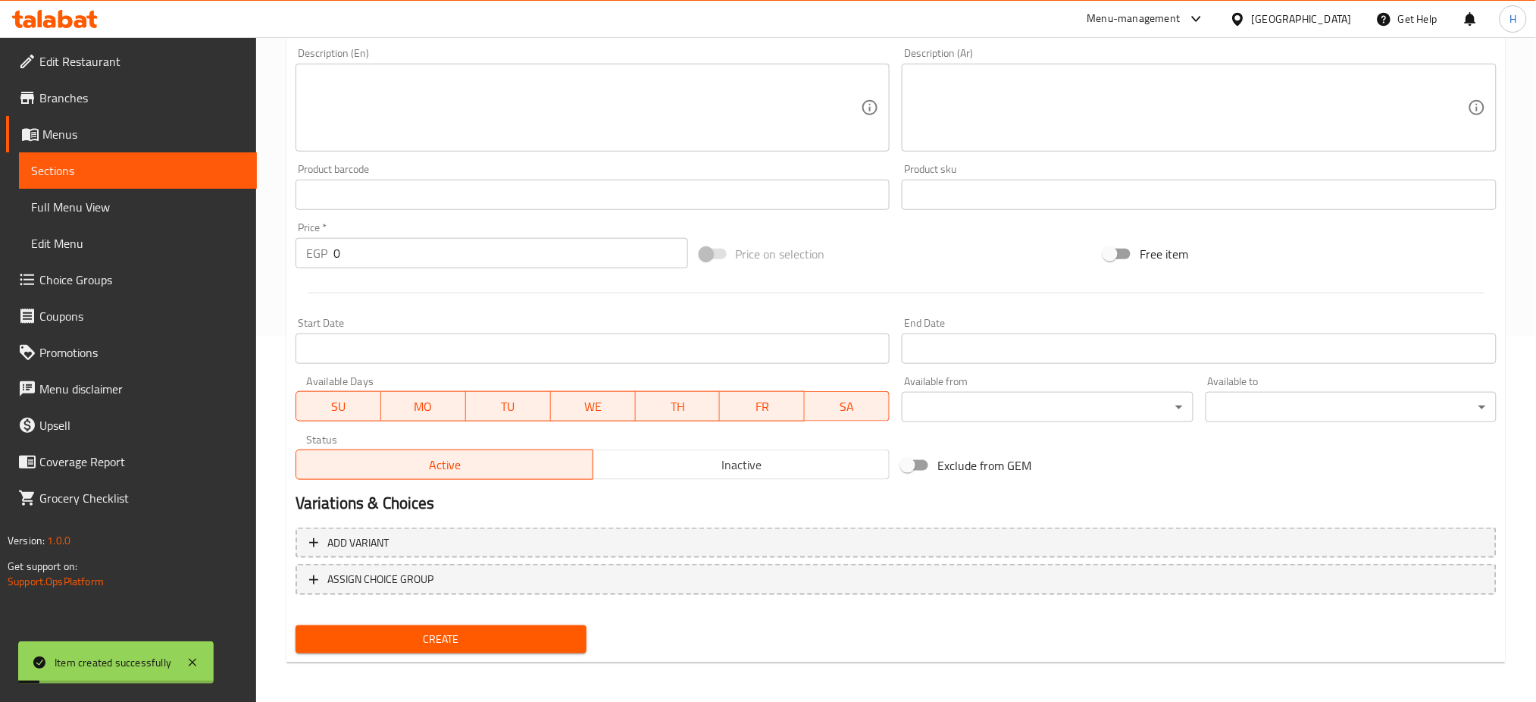
scroll to position [0, 0]
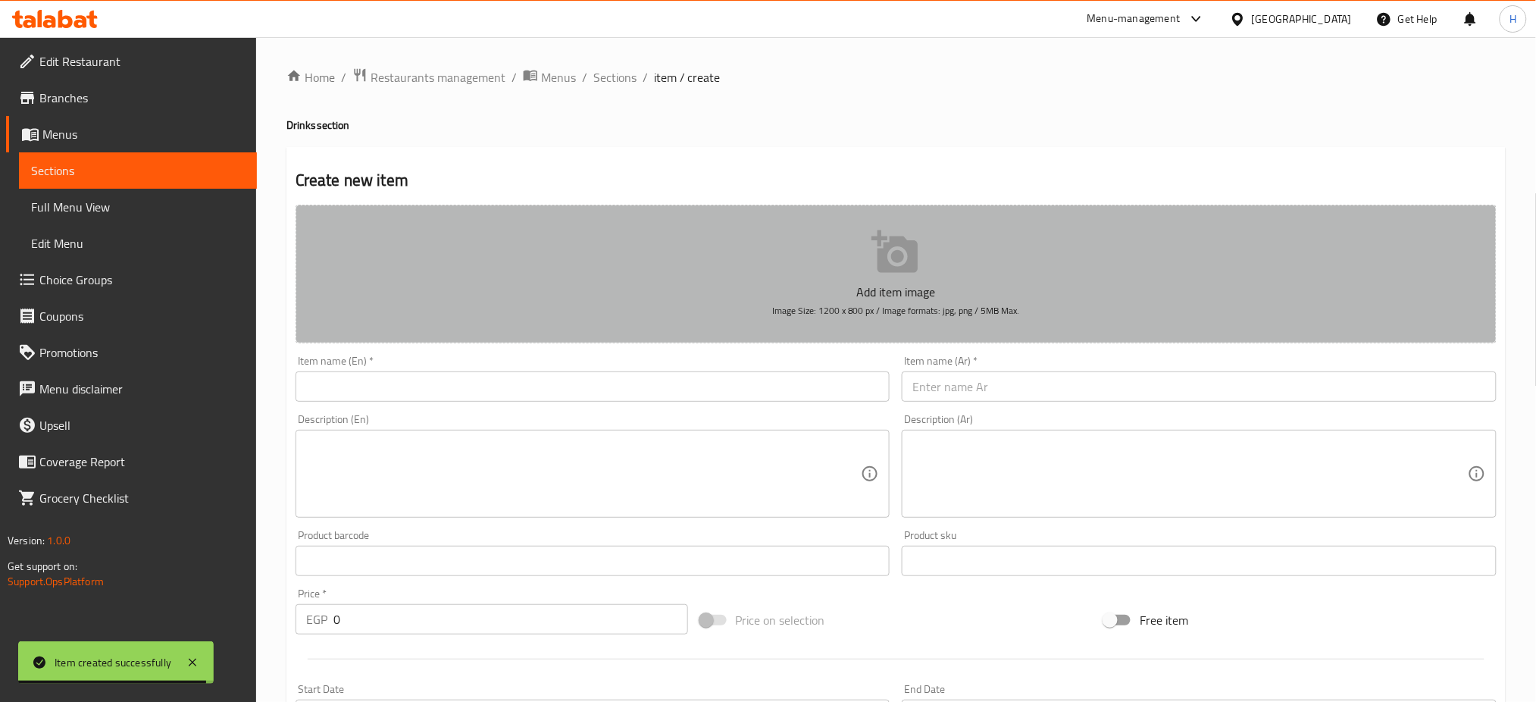
click at [918, 254] on icon "button" at bounding box center [895, 251] width 46 height 42
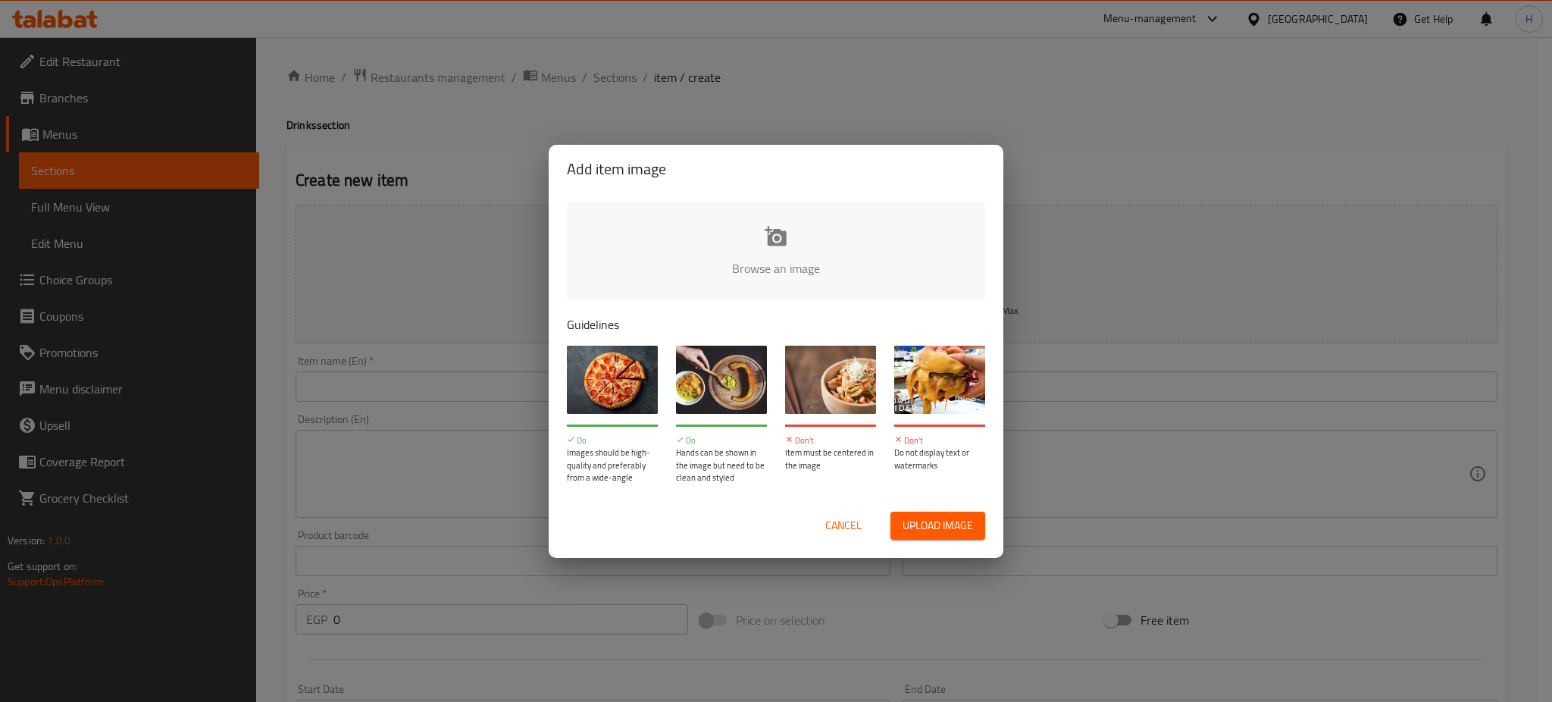
click at [786, 243] on input "file" at bounding box center [1288, 273] width 1443 height 142
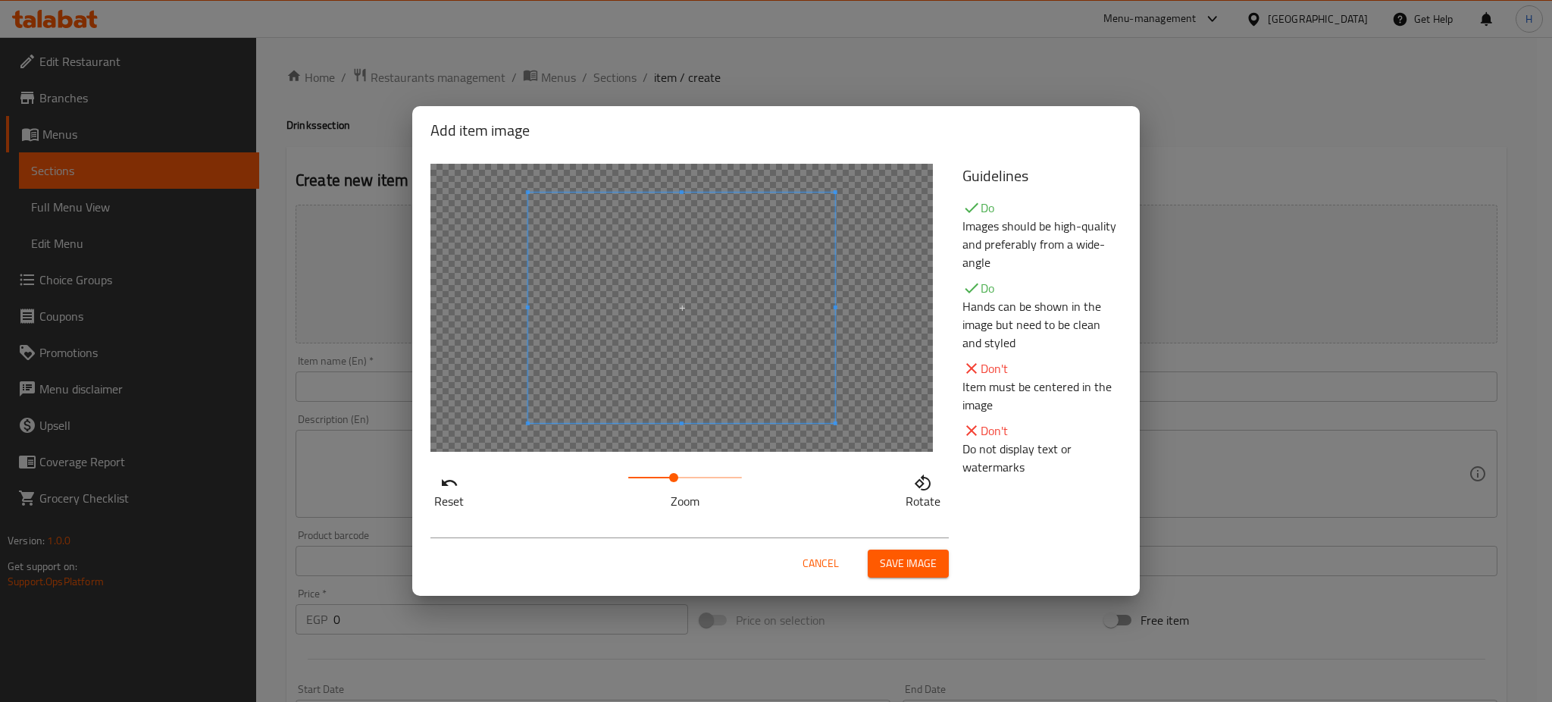
drag, startPoint x: 636, startPoint y: 477, endPoint x: 681, endPoint y: 483, distance: 46.0
click at [678, 482] on span at bounding box center [673, 477] width 9 height 9
click at [765, 371] on span at bounding box center [674, 322] width 307 height 230
click at [924, 559] on span "Save image" at bounding box center [908, 563] width 57 height 19
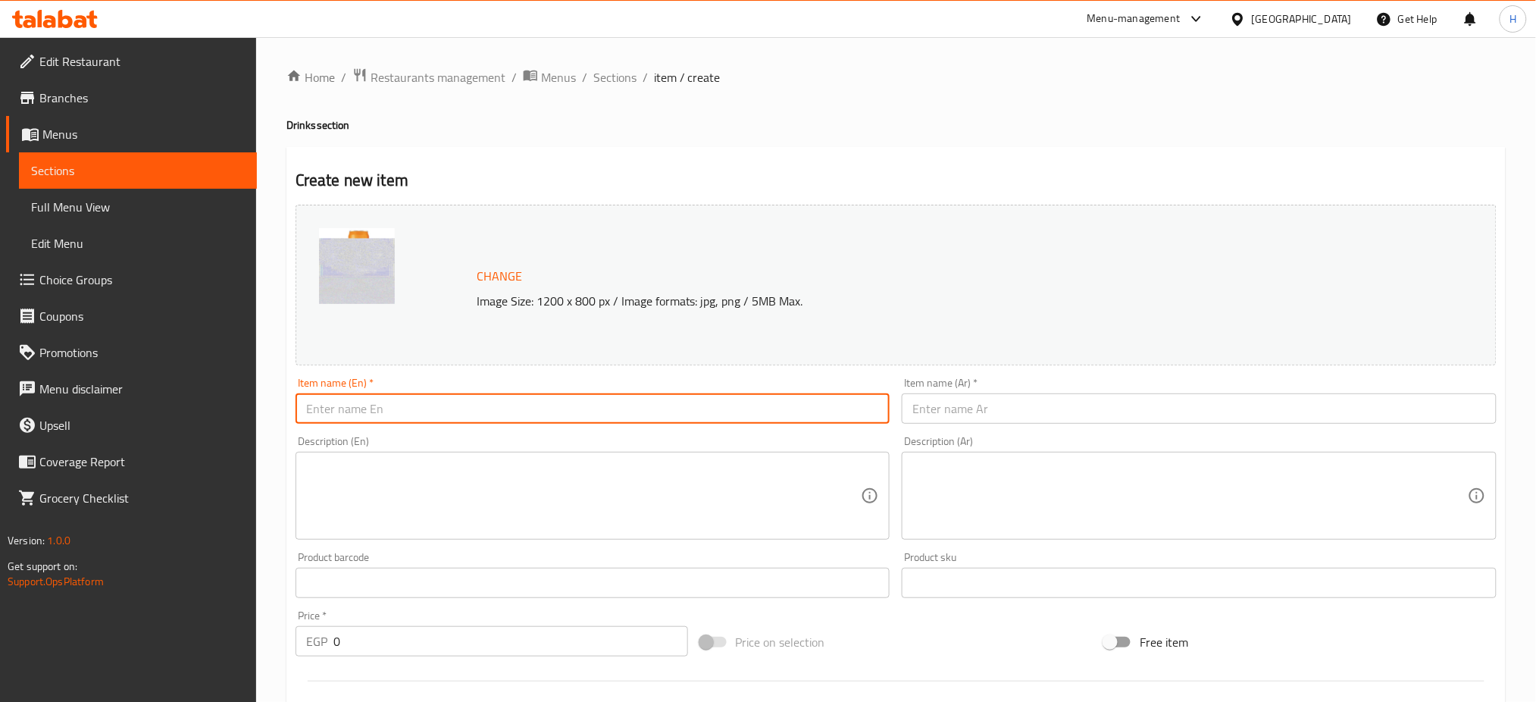
click at [553, 408] on input "text" at bounding box center [593, 408] width 595 height 30
type input "["
type input "Fanta"
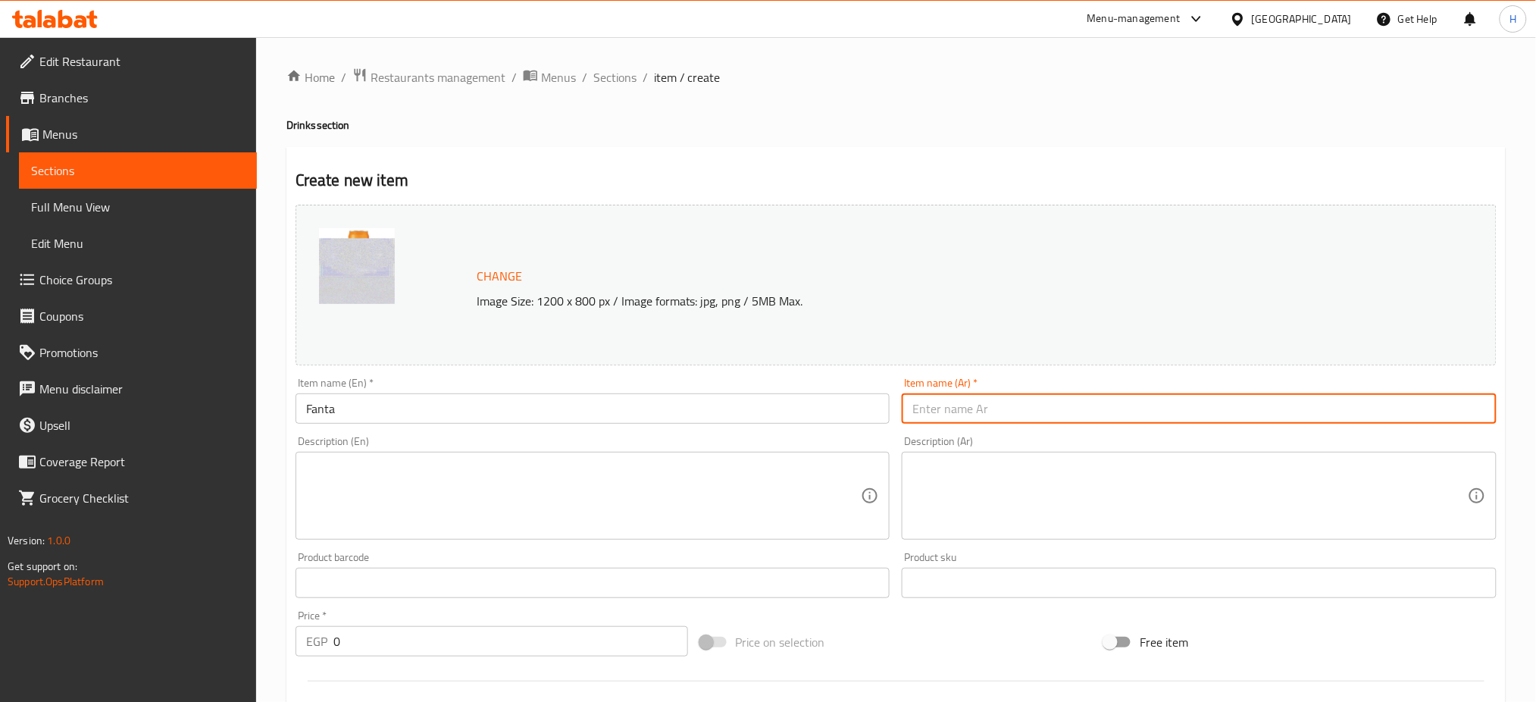
click at [1091, 409] on input "text" at bounding box center [1199, 408] width 595 height 30
type input "فنتا"
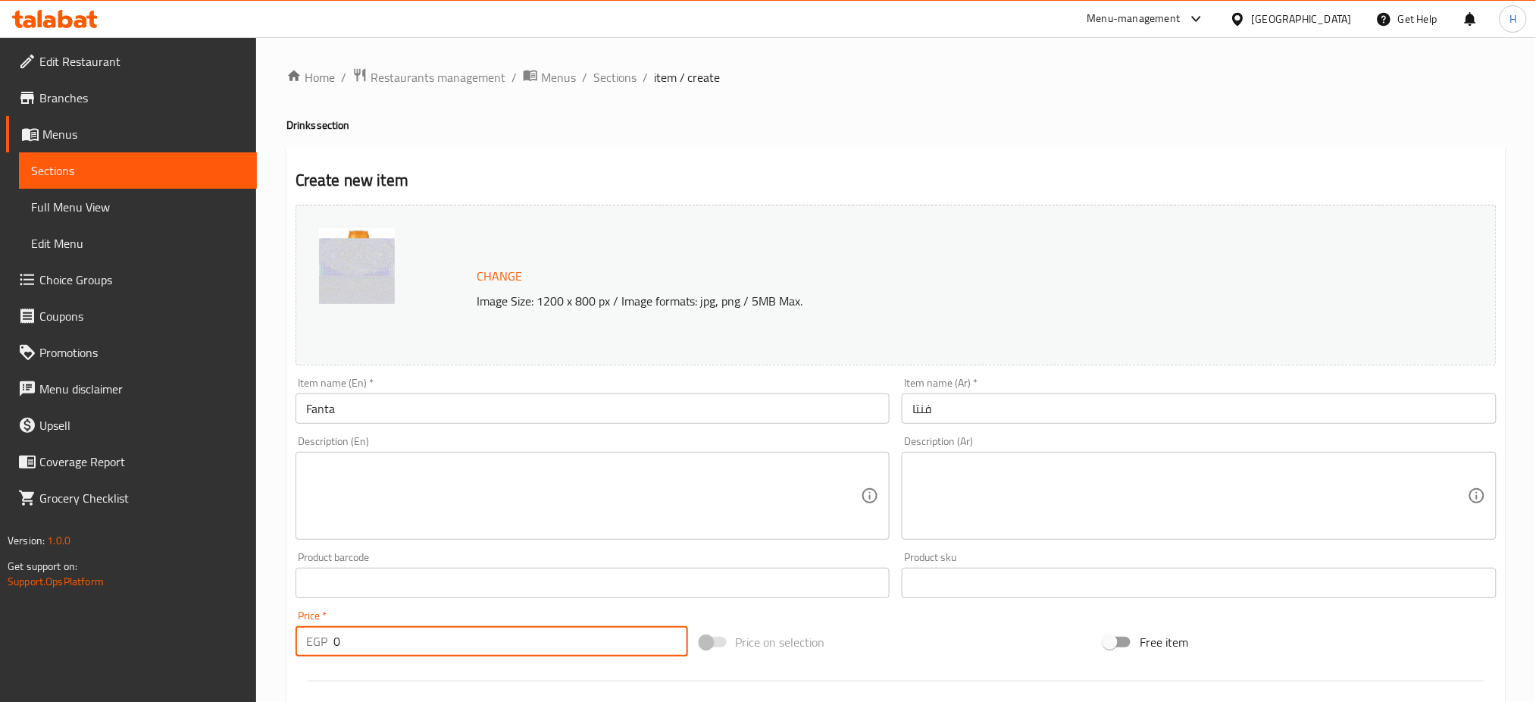
drag, startPoint x: 393, startPoint y: 639, endPoint x: 305, endPoint y: 637, distance: 87.9
click at [305, 637] on div "EGP 0 Price *" at bounding box center [492, 641] width 393 height 30
type input "25"
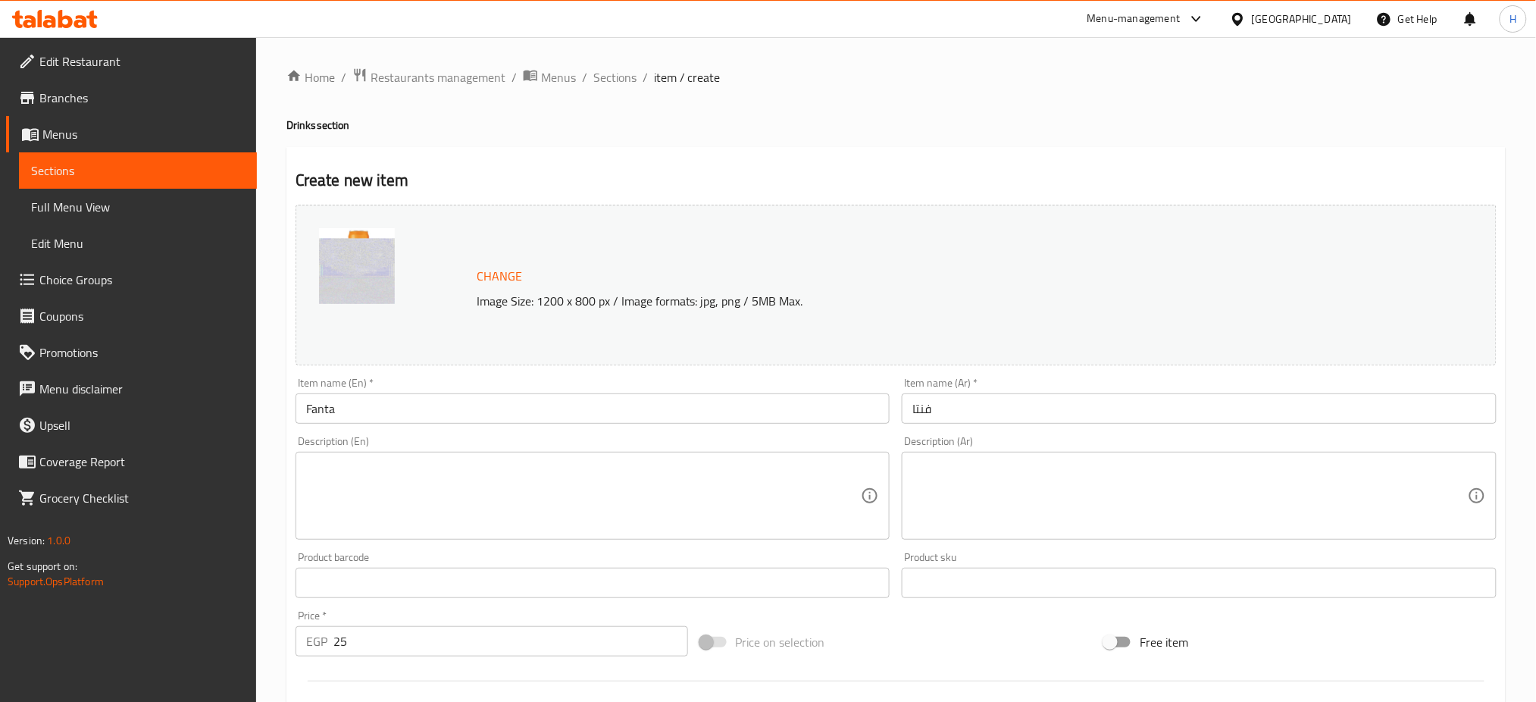
click at [284, 601] on div "Home / Restaurants management / Menus / Sections / item / create Drinks section…" at bounding box center [896, 565] width 1280 height 1056
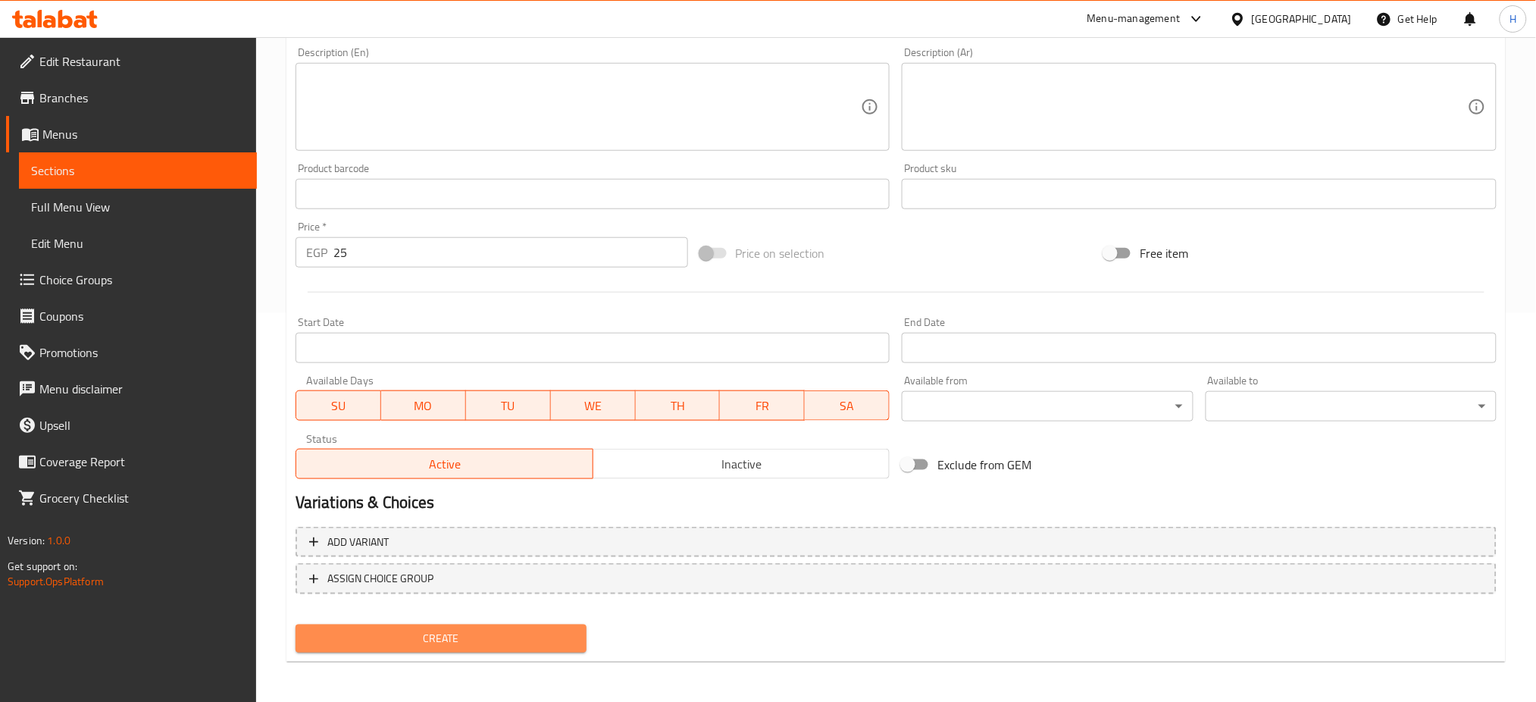
click at [449, 631] on span "Create" at bounding box center [441, 638] width 267 height 19
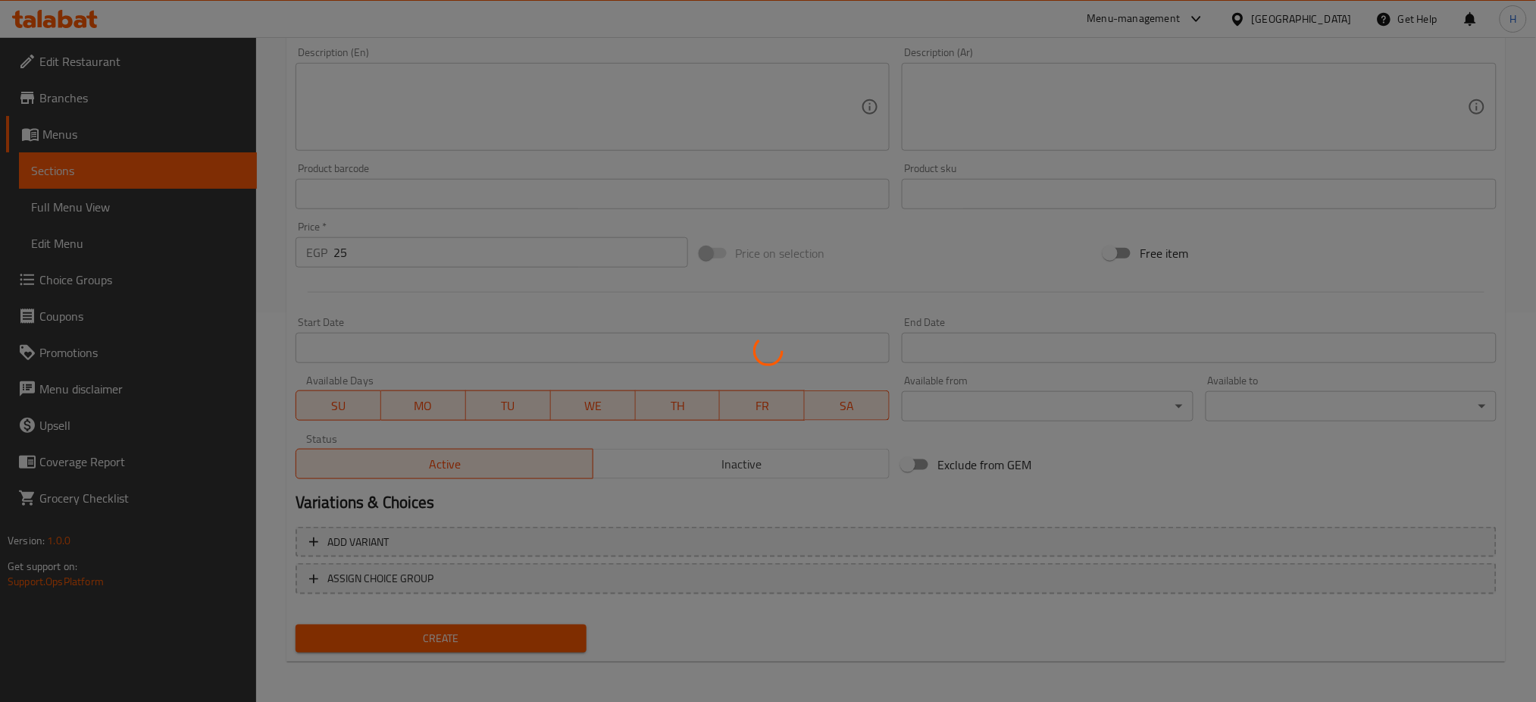
type input "0"
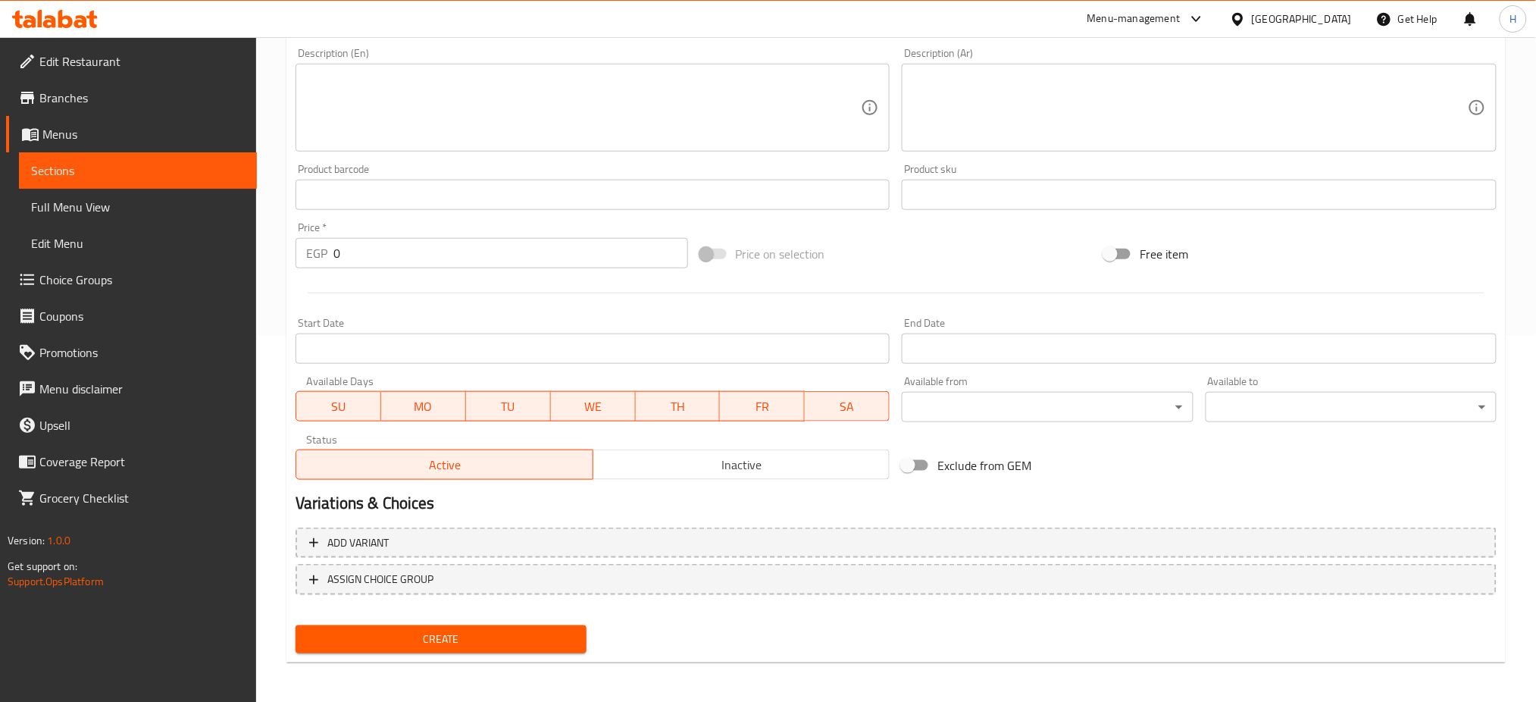
scroll to position [0, 0]
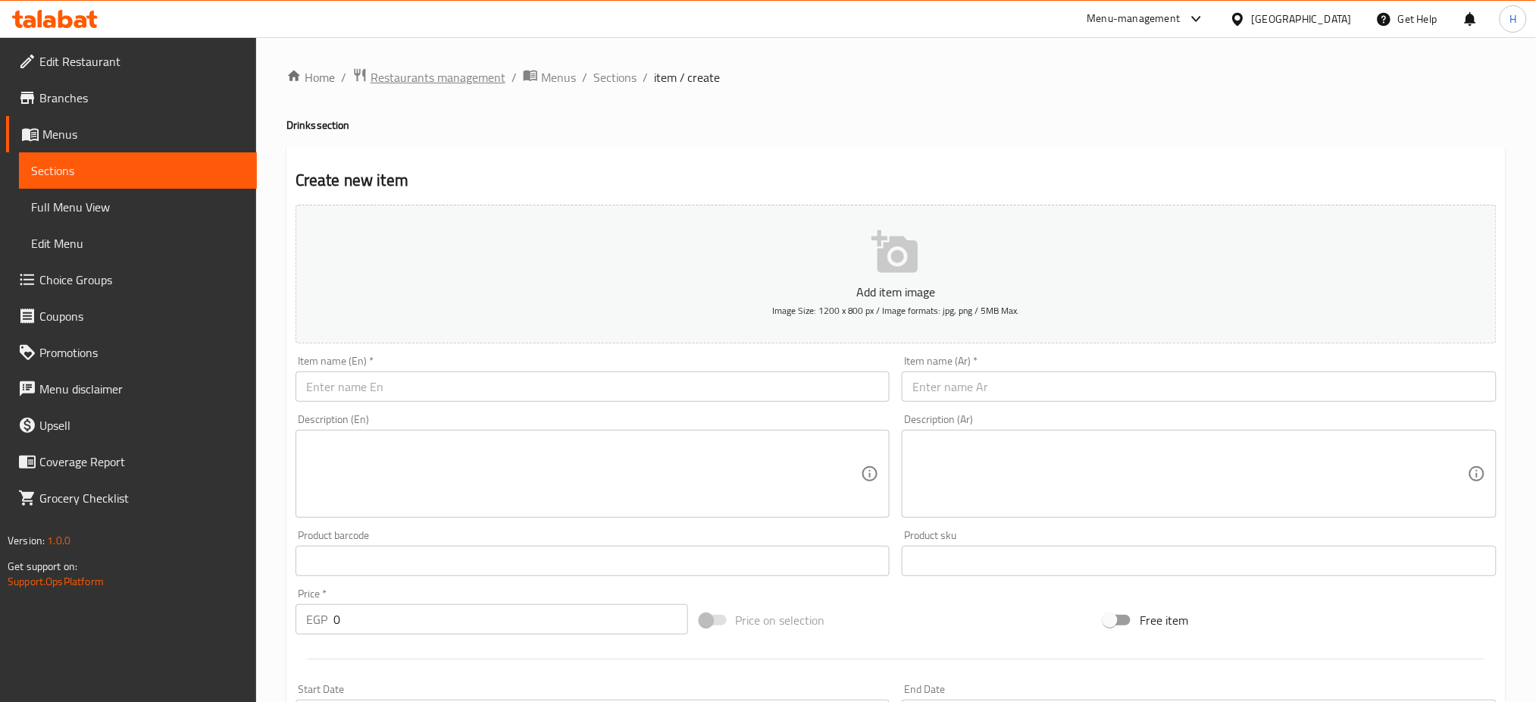
click at [466, 79] on span "Restaurants management" at bounding box center [438, 77] width 135 height 18
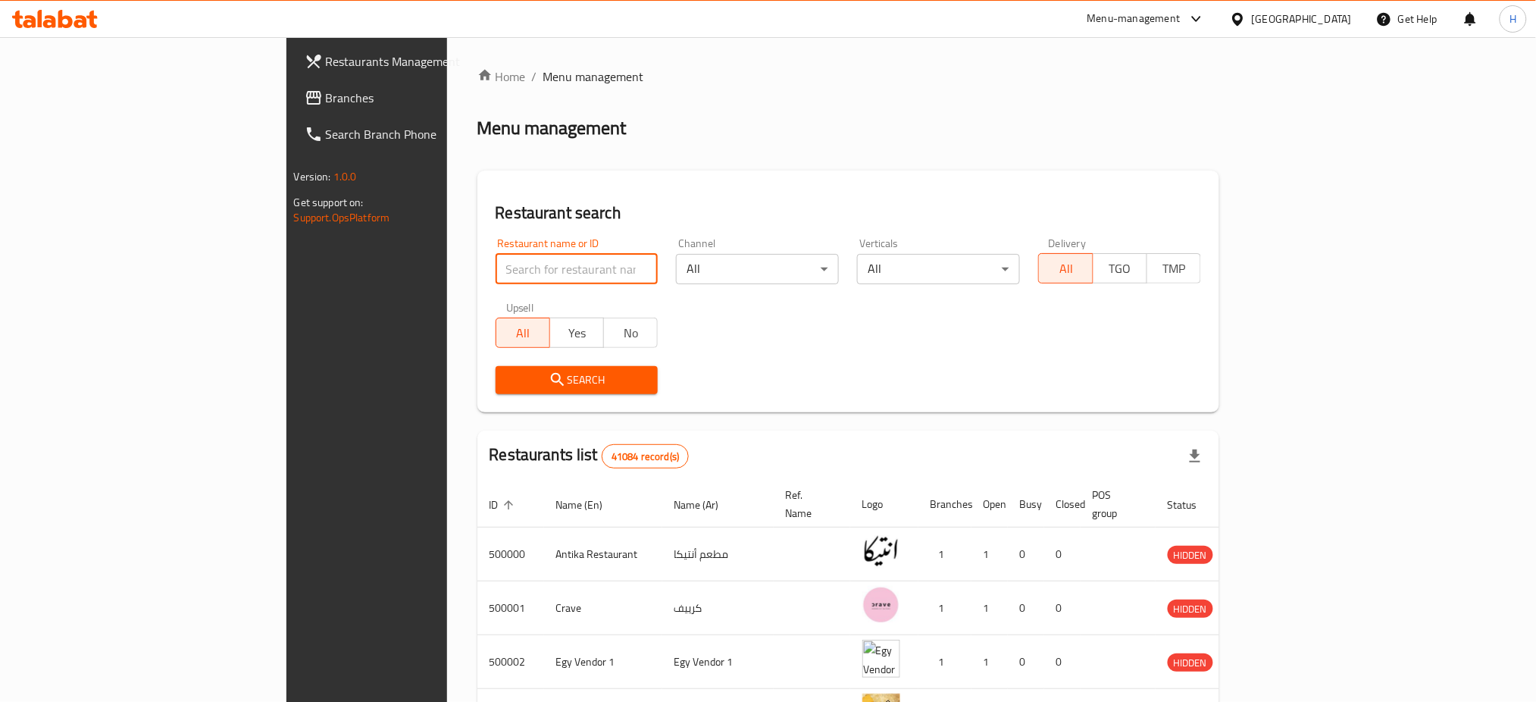
click at [496, 266] on input "search" at bounding box center [577, 269] width 163 height 30
type input "656960"
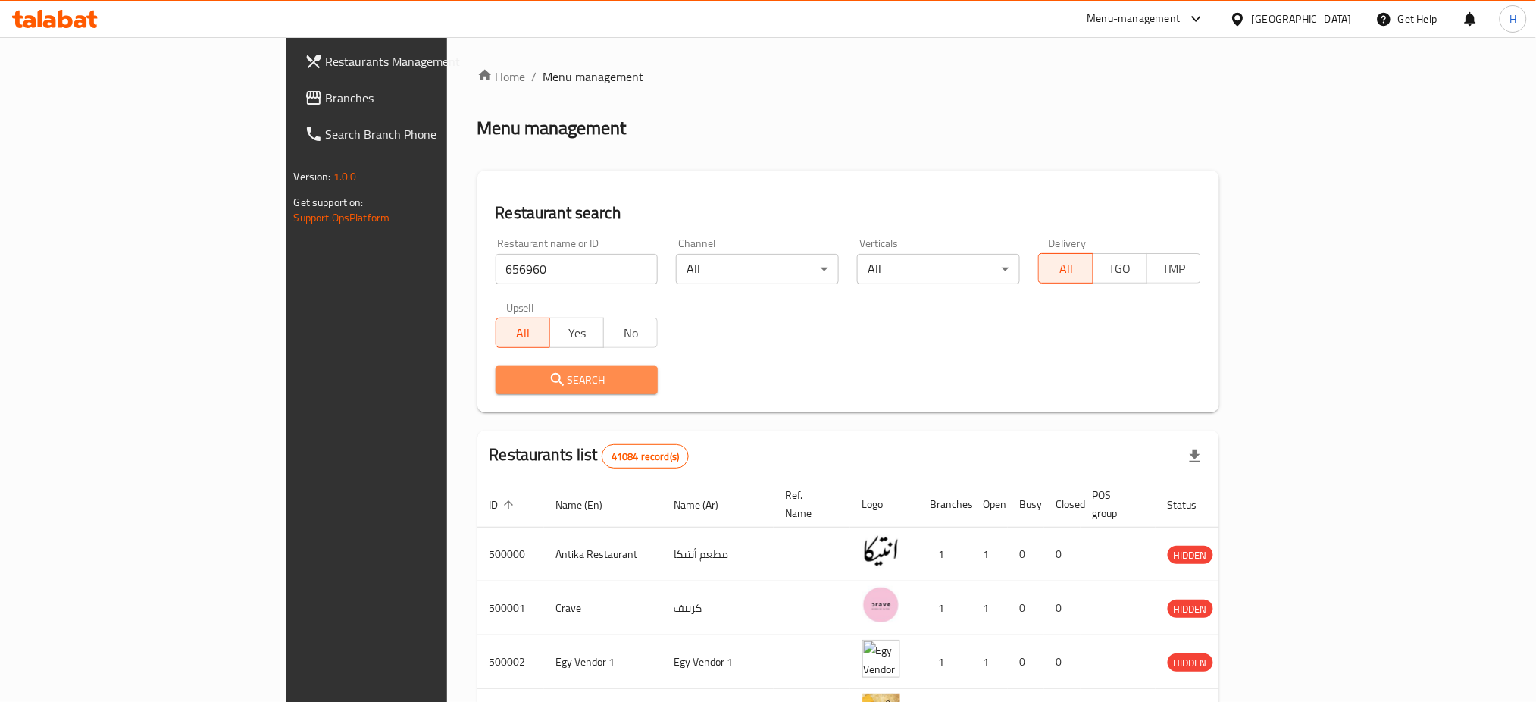
click at [496, 392] on button "Search" at bounding box center [577, 380] width 163 height 28
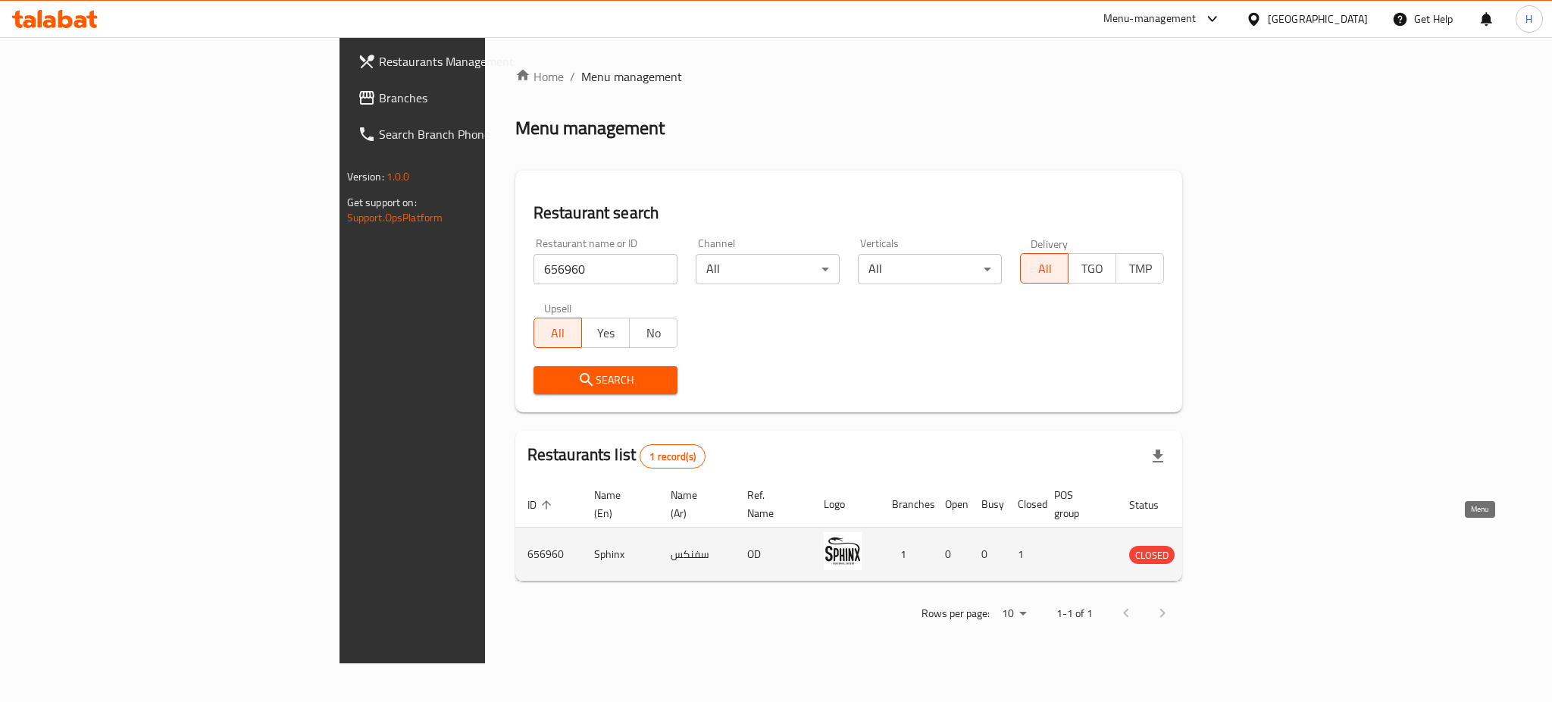
click at [1226, 549] on icon "enhanced table" at bounding box center [1217, 555] width 17 height 13
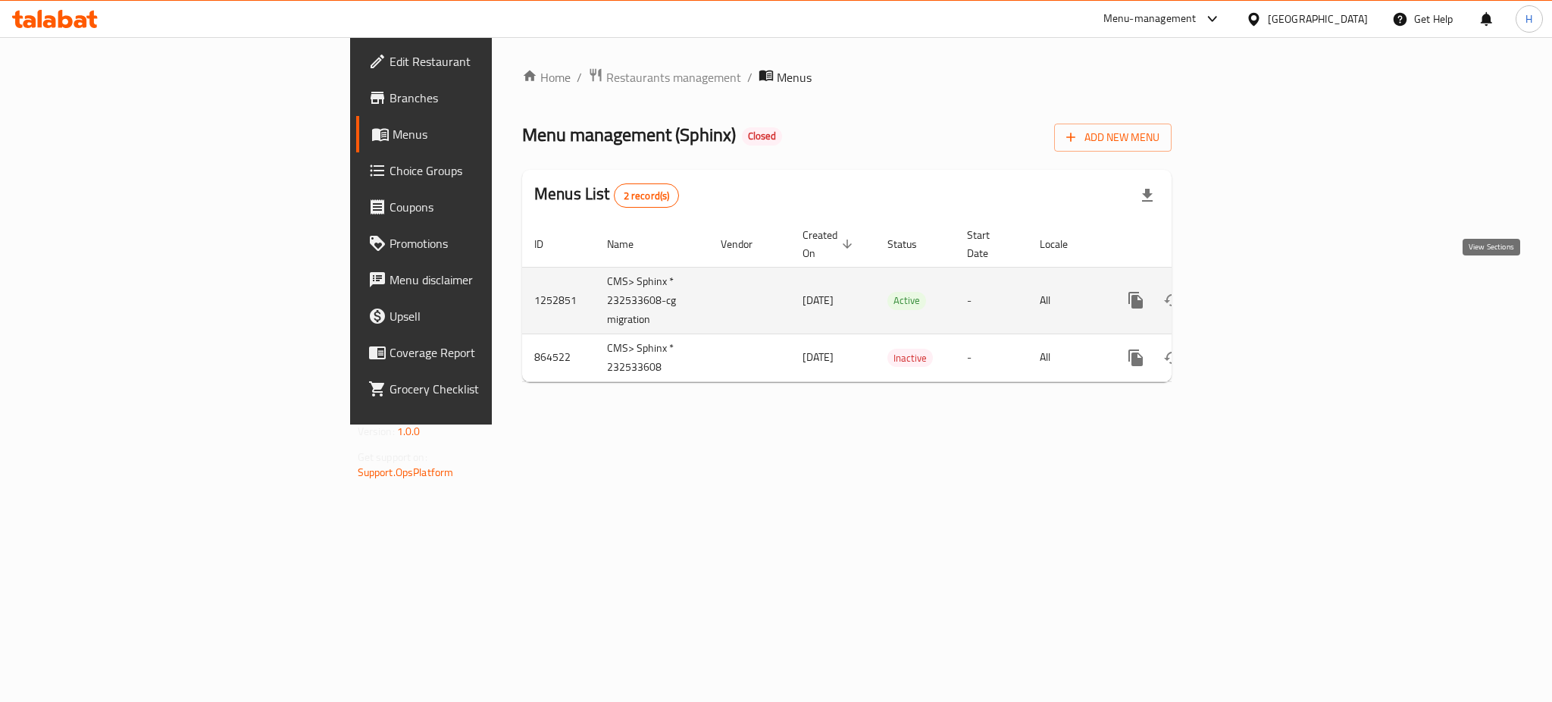
click at [1263, 282] on link "enhanced table" at bounding box center [1245, 300] width 36 height 36
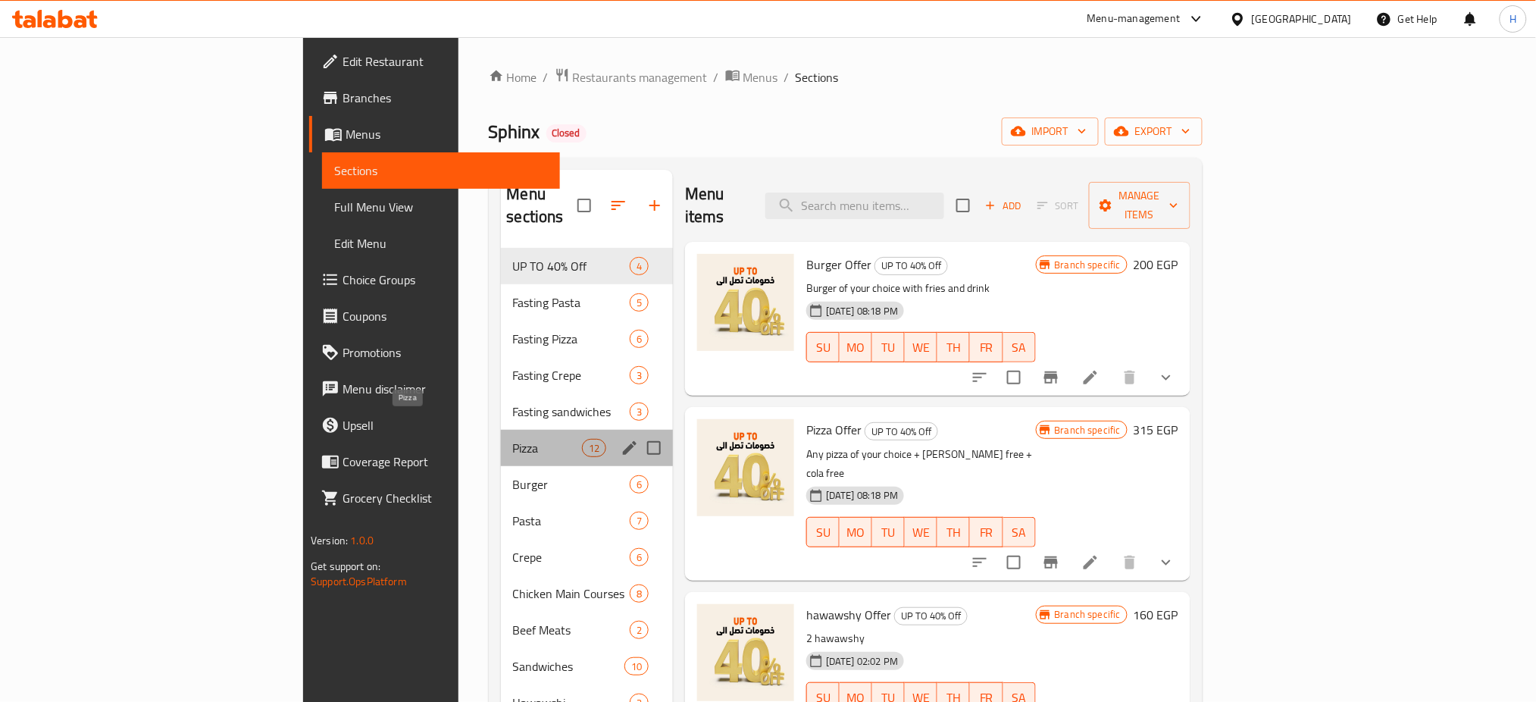
click at [513, 439] on span "Pizza" at bounding box center [547, 448] width 69 height 18
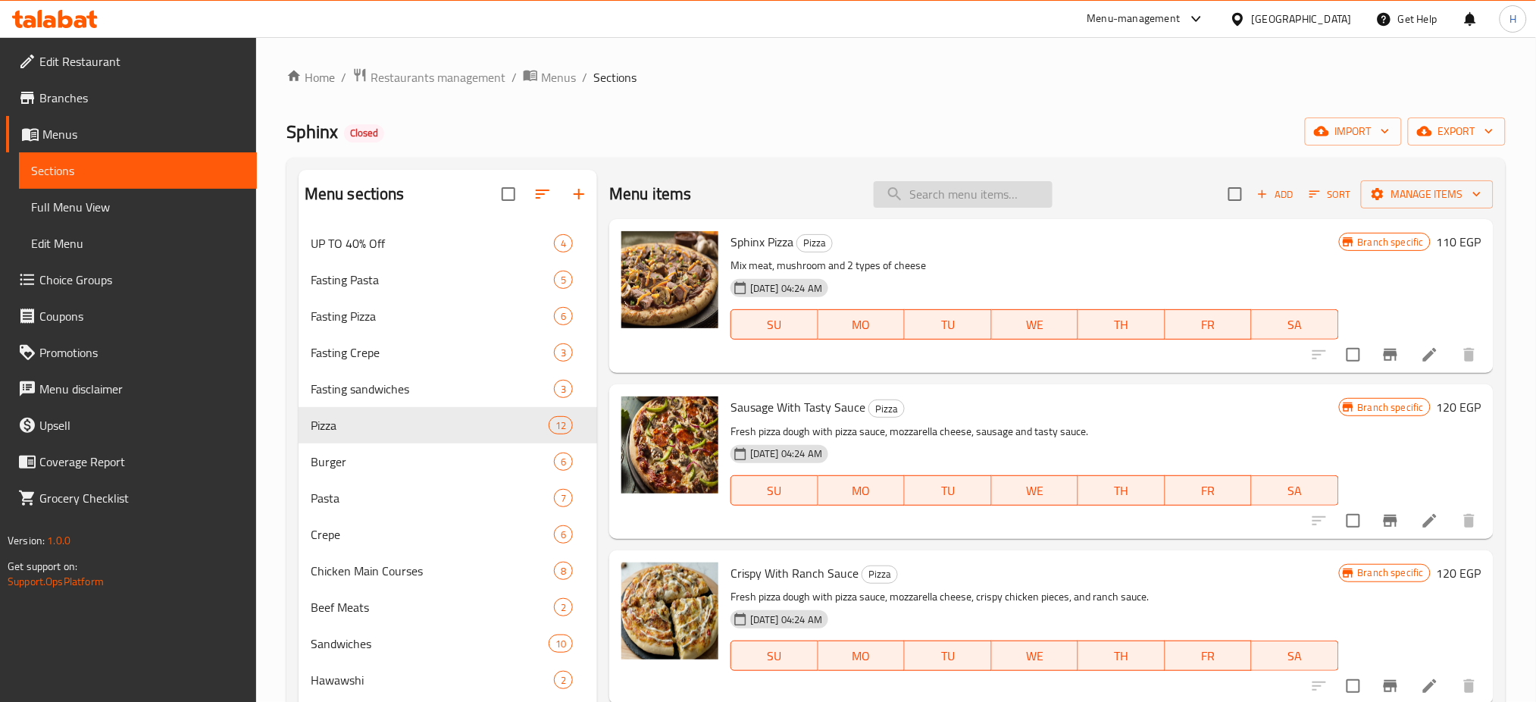
click at [977, 199] on input "search" at bounding box center [963, 194] width 179 height 27
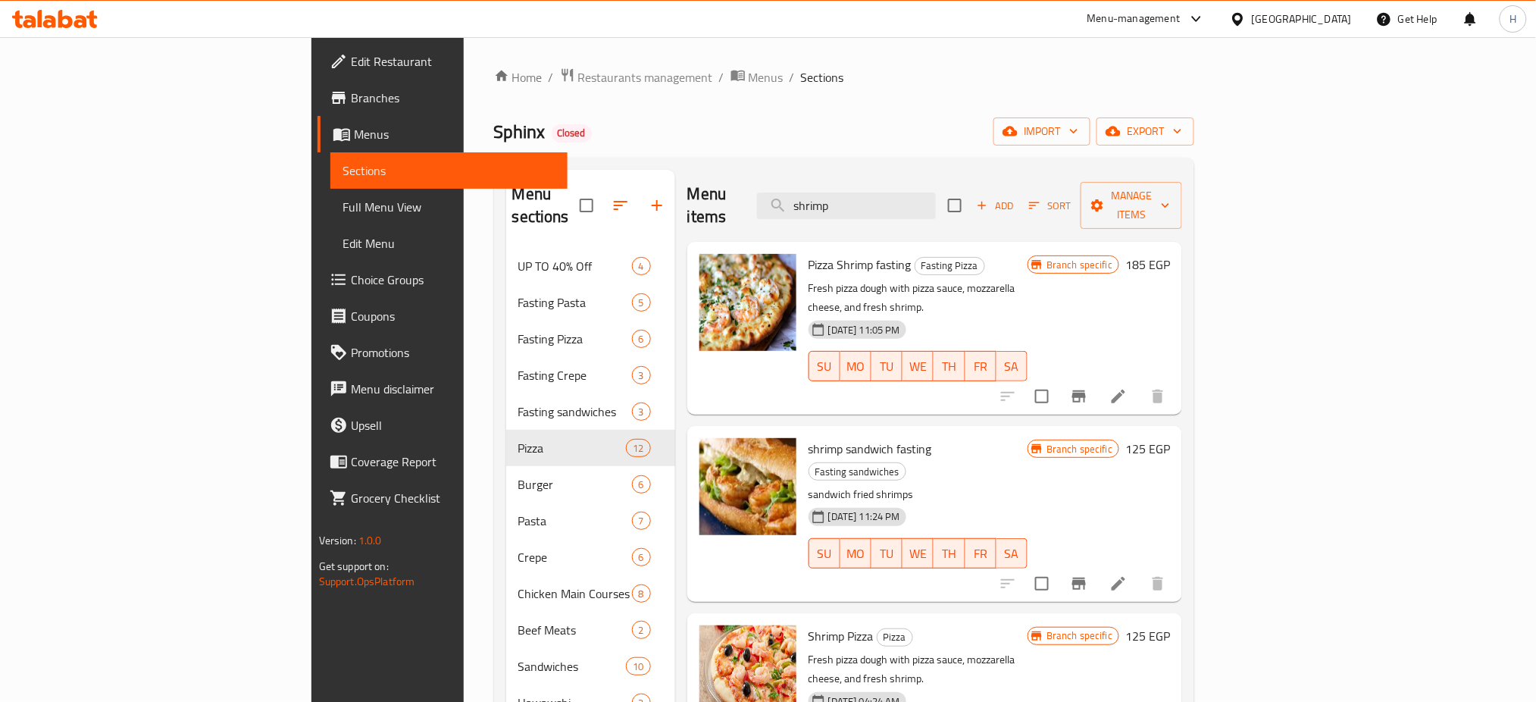
type input "shrimp"
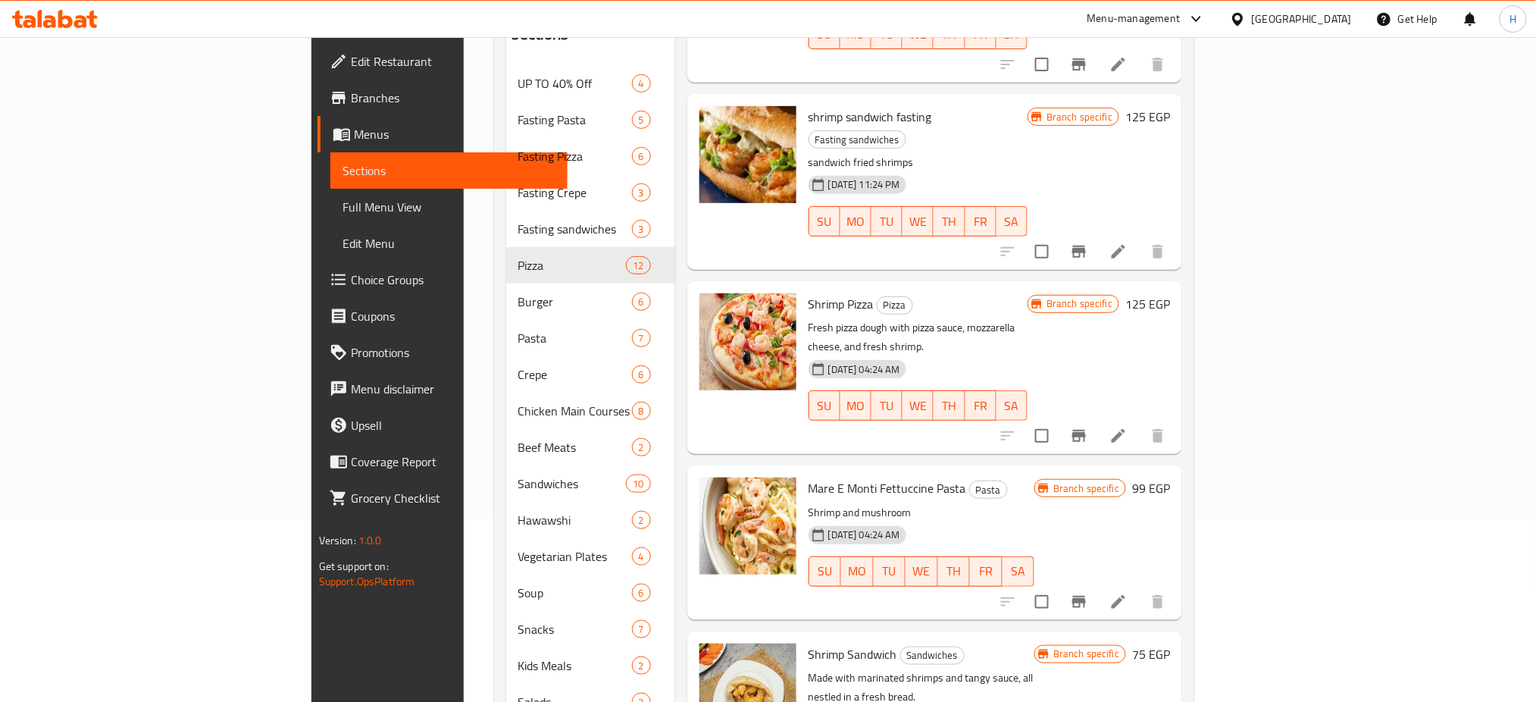
scroll to position [226, 0]
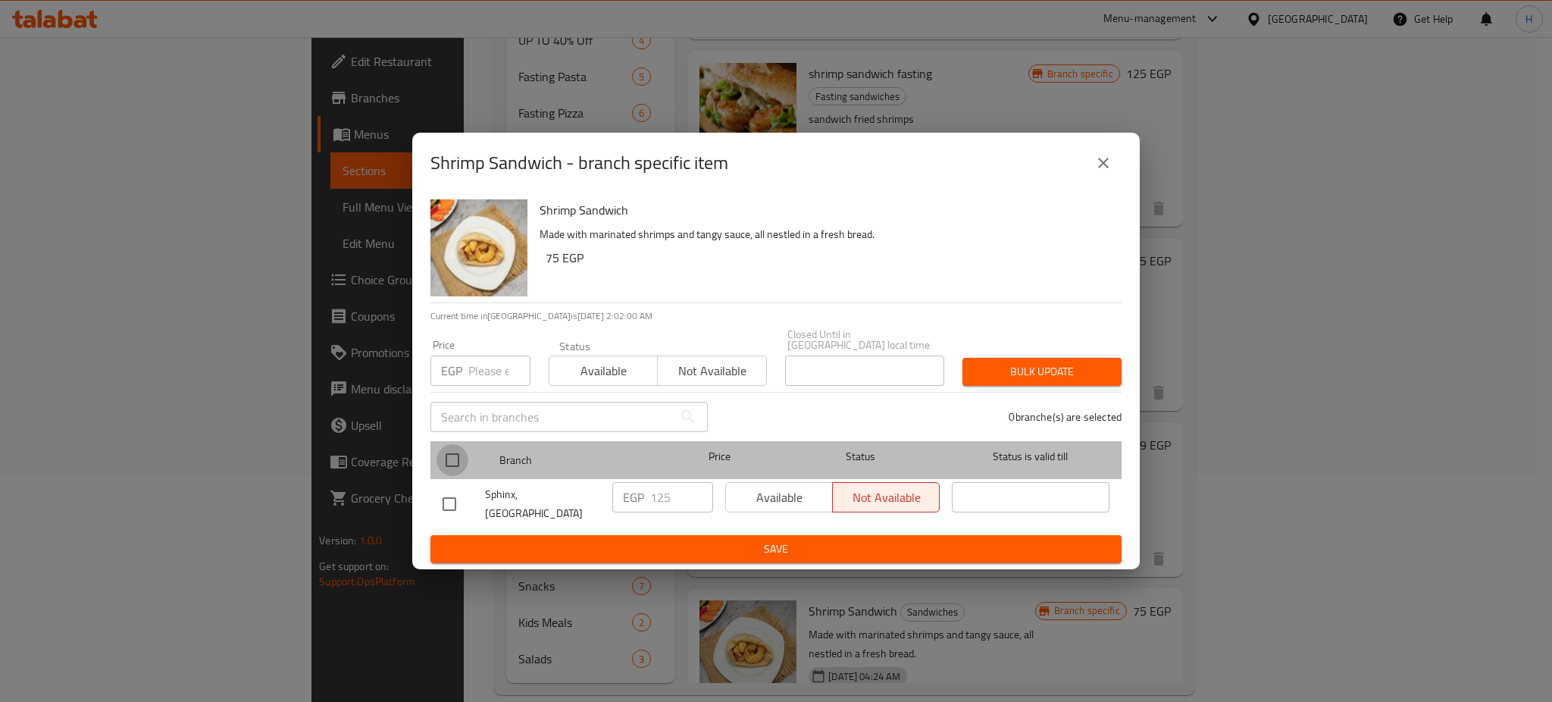
click at [447, 452] on input "checkbox" at bounding box center [453, 460] width 32 height 32
checkbox input "true"
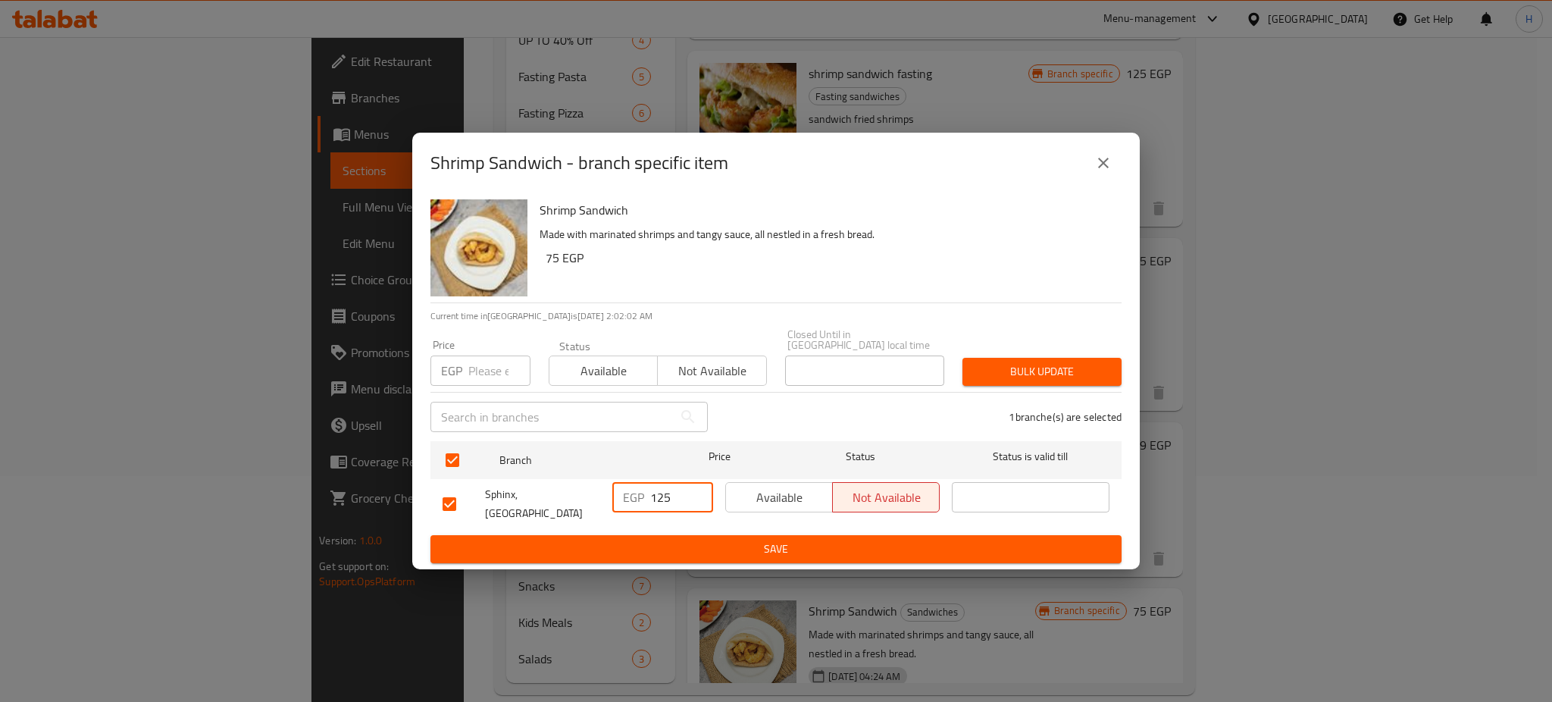
drag, startPoint x: 656, startPoint y: 494, endPoint x: 698, endPoint y: 502, distance: 43.1
click at [698, 502] on input "125" at bounding box center [681, 497] width 63 height 30
type input "150"
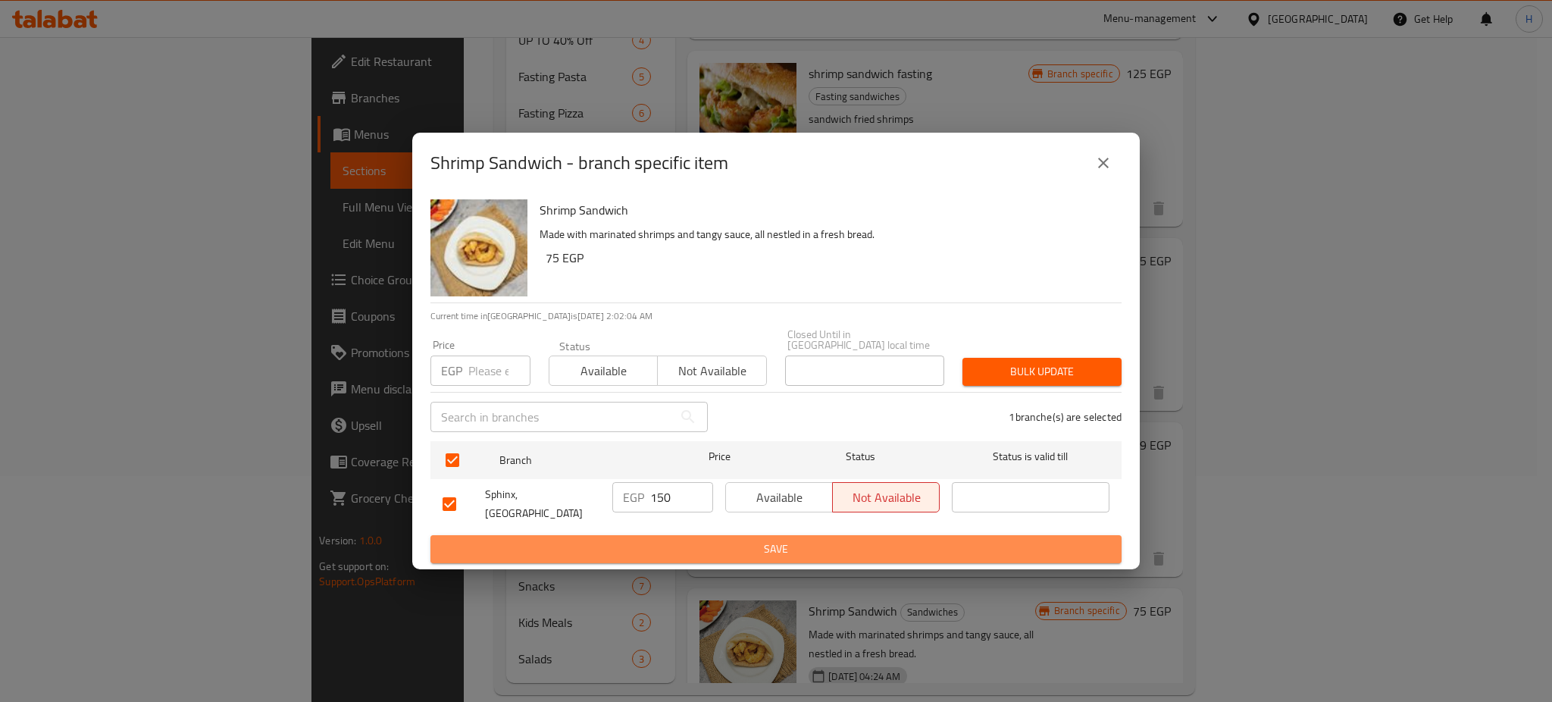
click at [747, 542] on span "Save" at bounding box center [776, 549] width 667 height 19
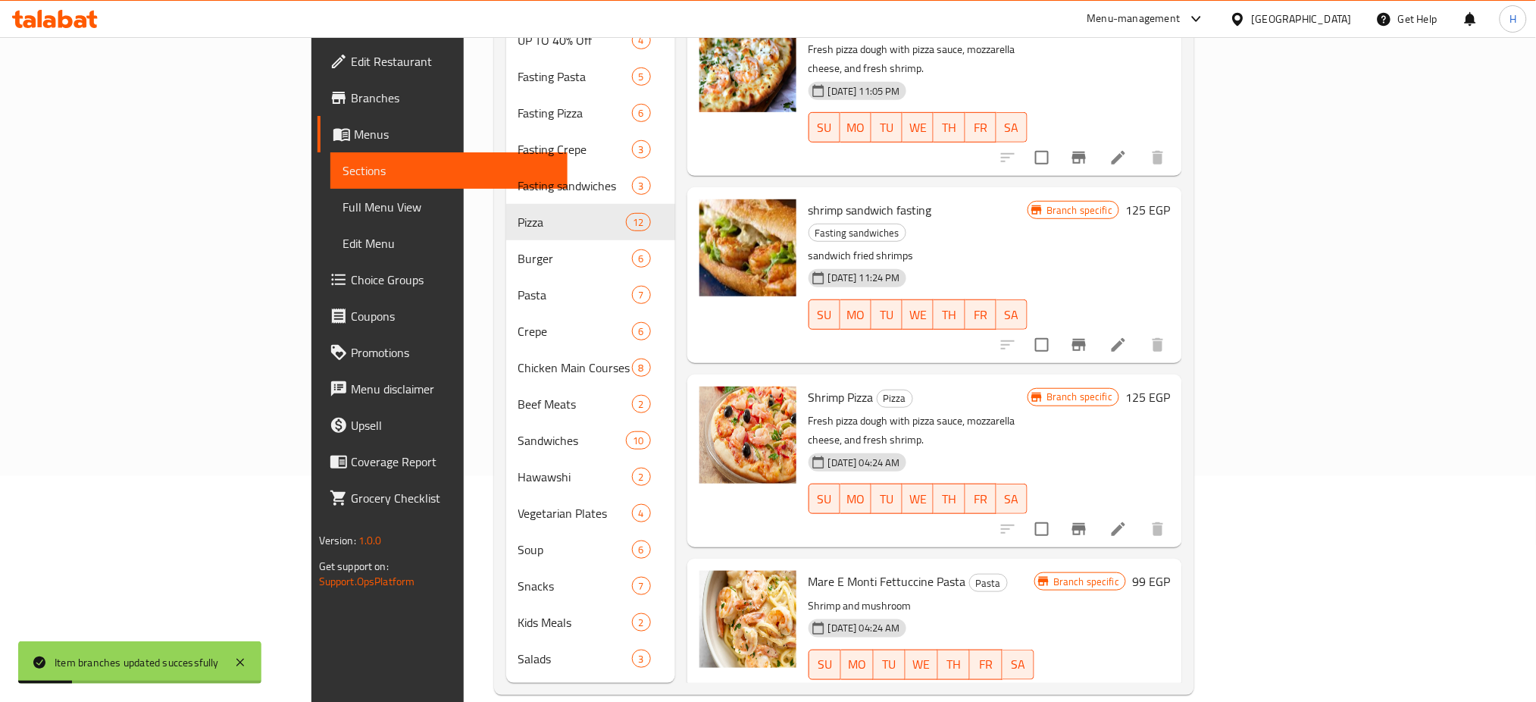
scroll to position [12, 0]
click at [1086, 524] on icon "Branch-specific-item" at bounding box center [1079, 530] width 14 height 12
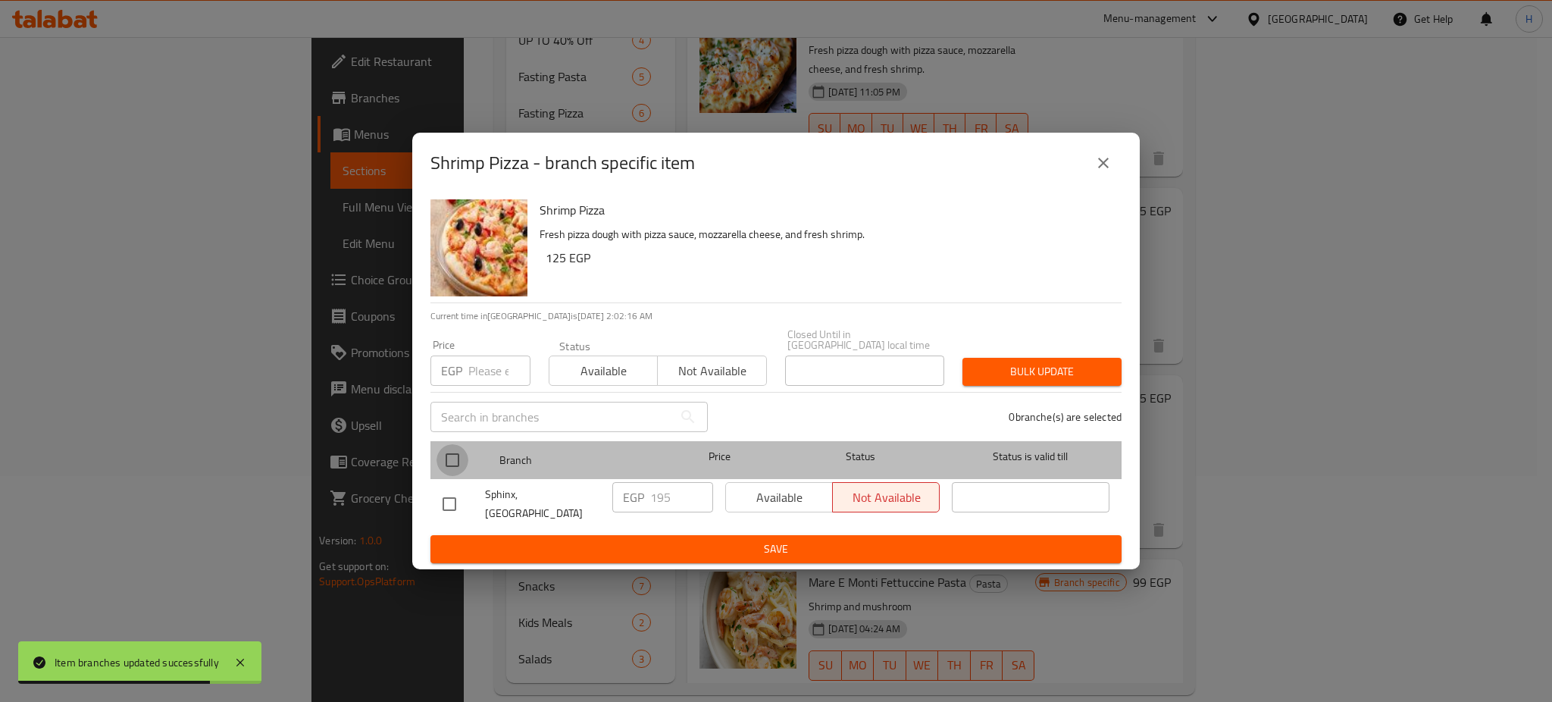
click at [459, 468] on input "checkbox" at bounding box center [453, 460] width 32 height 32
checkbox input "true"
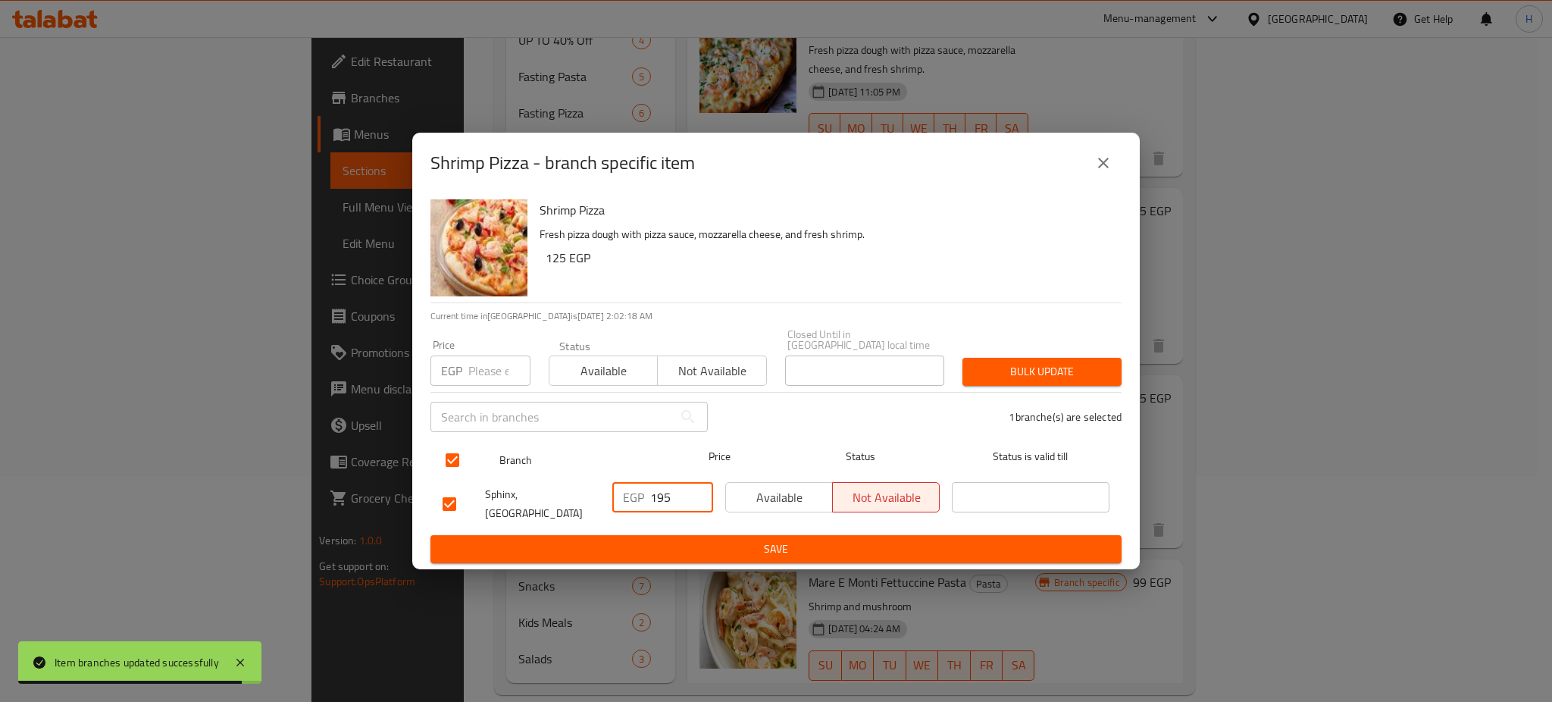
drag, startPoint x: 671, startPoint y: 497, endPoint x: 568, endPoint y: 476, distance: 104.5
click at [568, 476] on ul "Branch Price Status Status is valid till Sphinx, [GEOGRAPHIC_DATA] EGP 195 ​ Av…" at bounding box center [775, 485] width 691 height 100
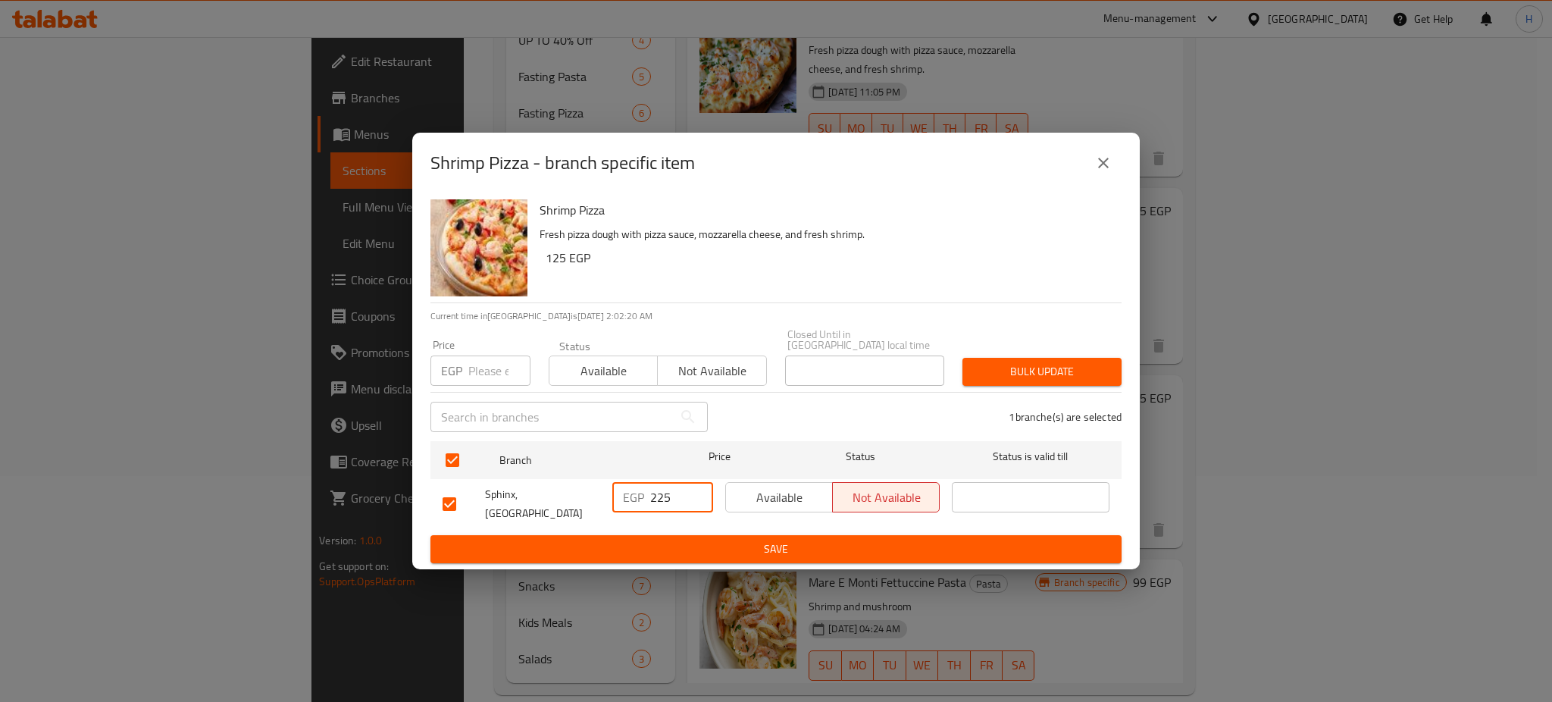
type input "225"
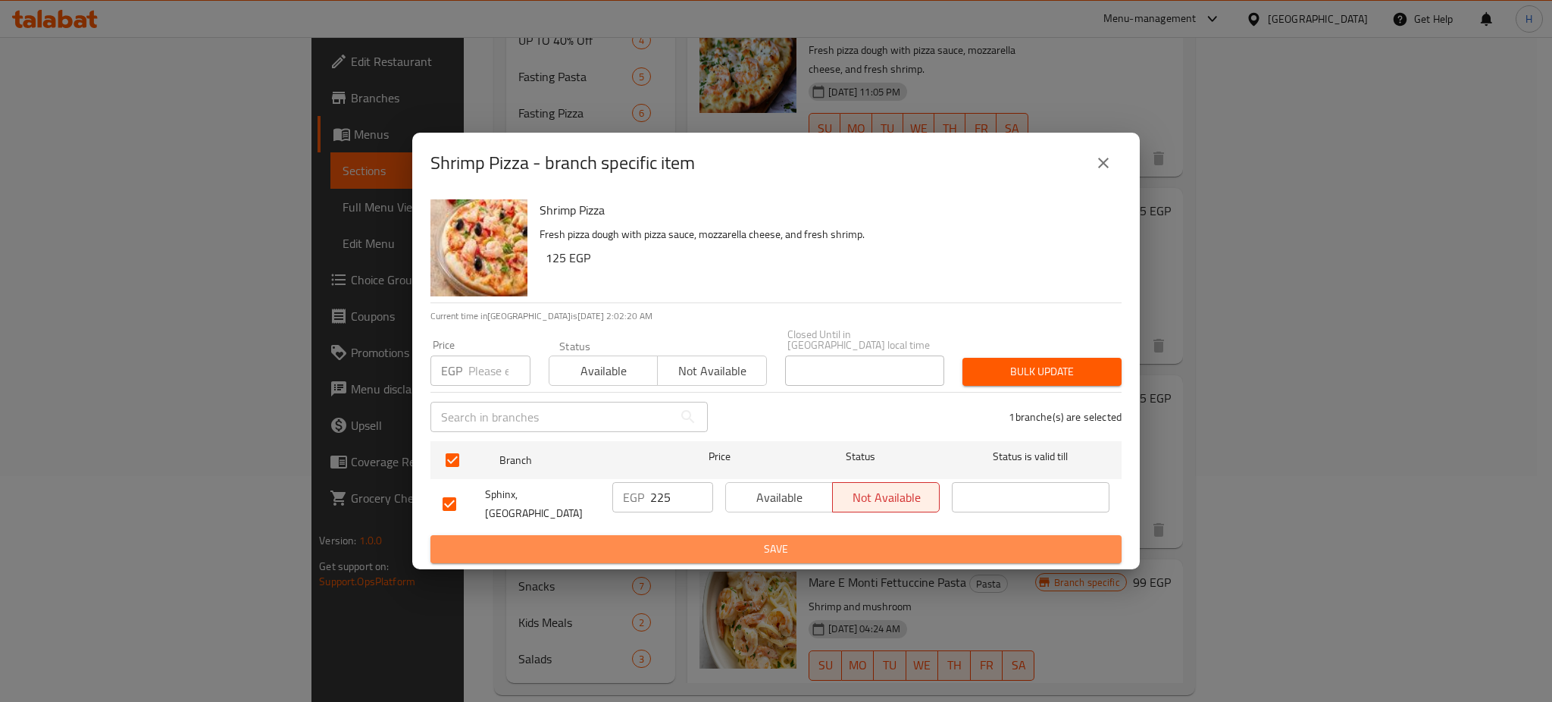
click at [663, 540] on span "Save" at bounding box center [776, 549] width 667 height 19
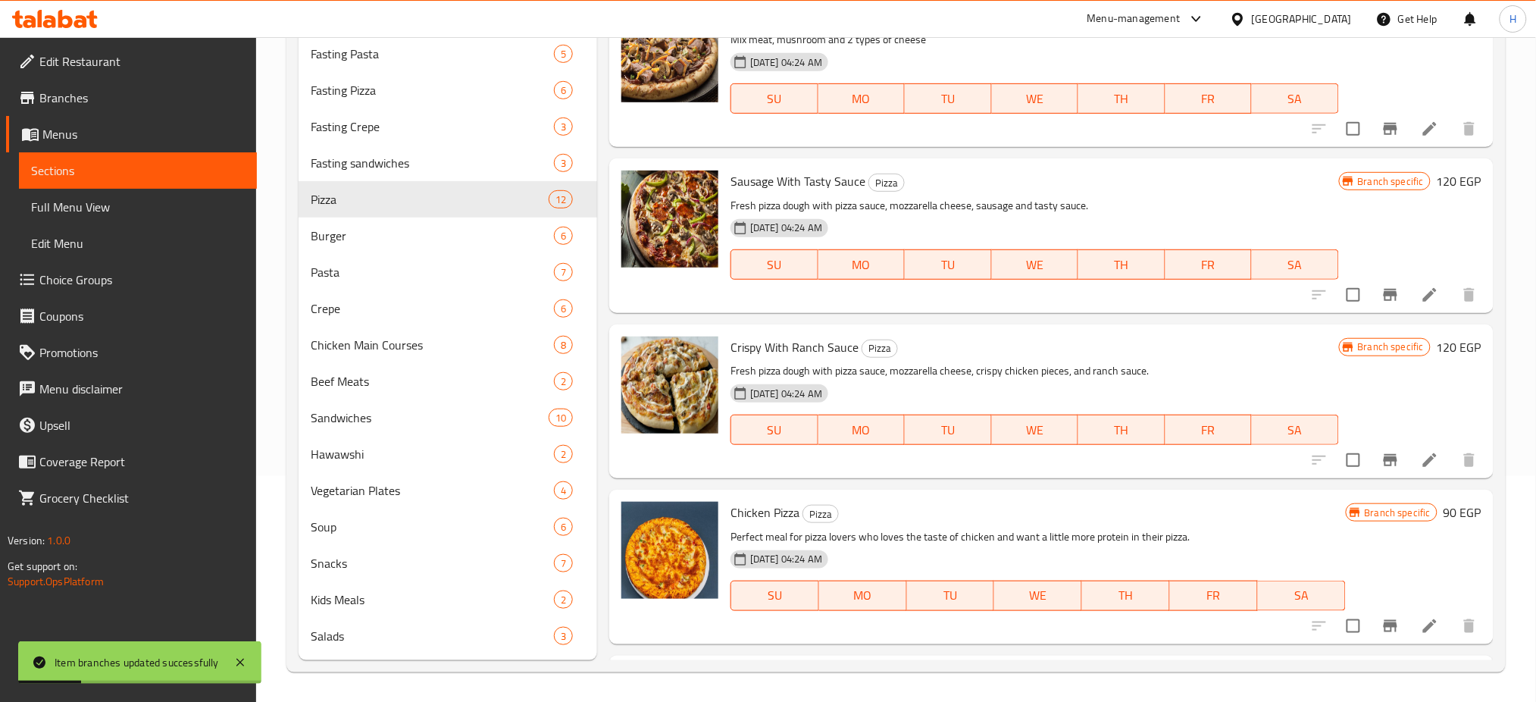
scroll to position [0, 0]
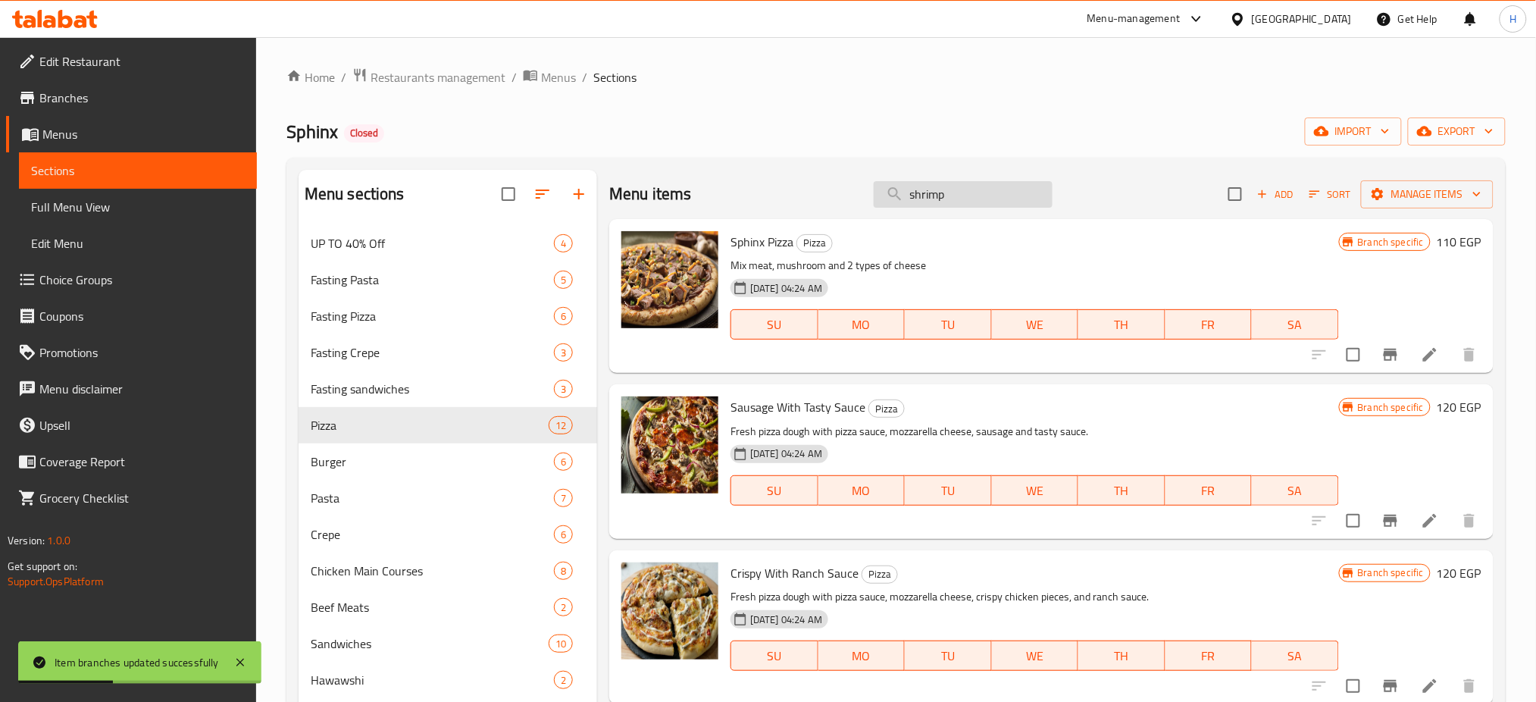
click at [952, 199] on input "shrimp" at bounding box center [963, 194] width 179 height 27
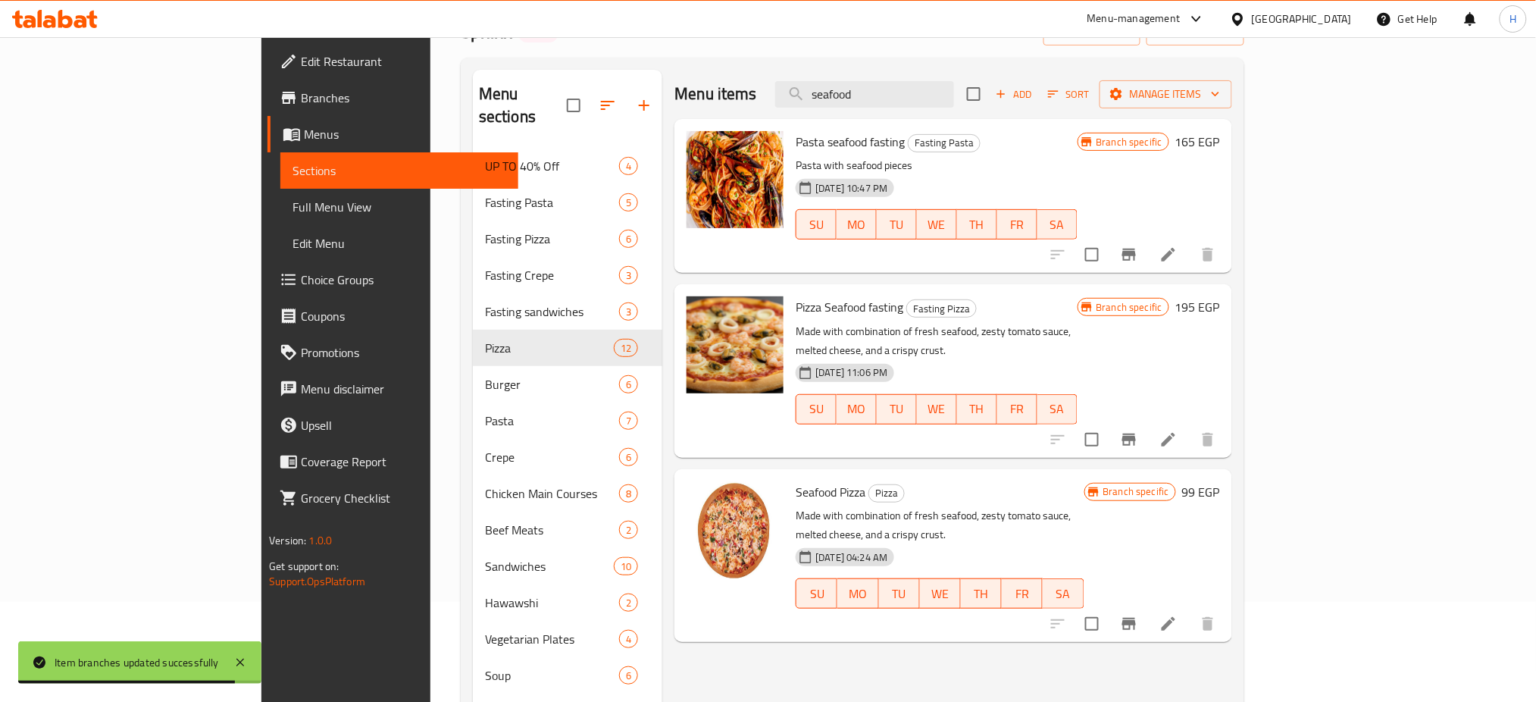
scroll to position [101, 0]
type input "seafood"
click at [1138, 430] on icon "Branch-specific-item" at bounding box center [1129, 439] width 18 height 18
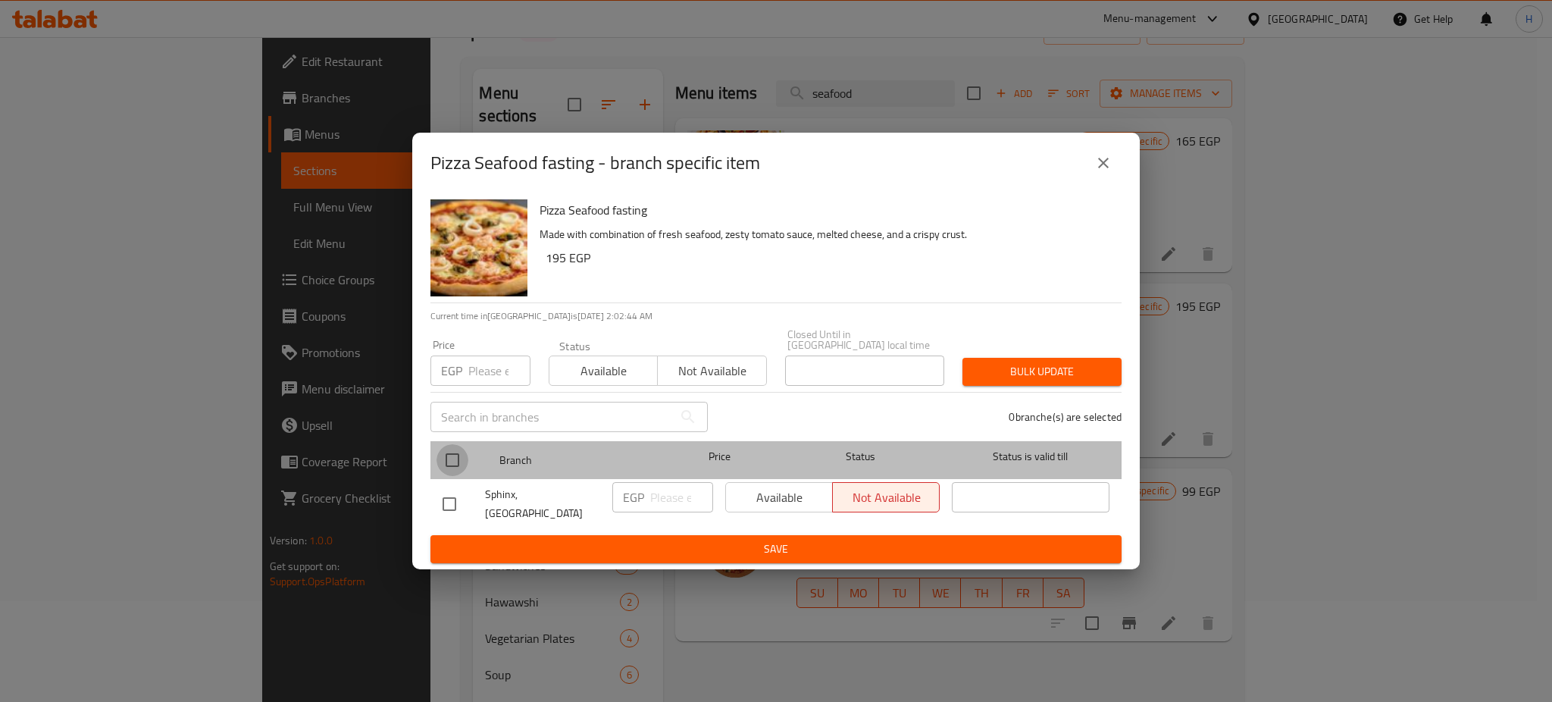
click at [449, 455] on input "checkbox" at bounding box center [453, 460] width 32 height 32
checkbox input "true"
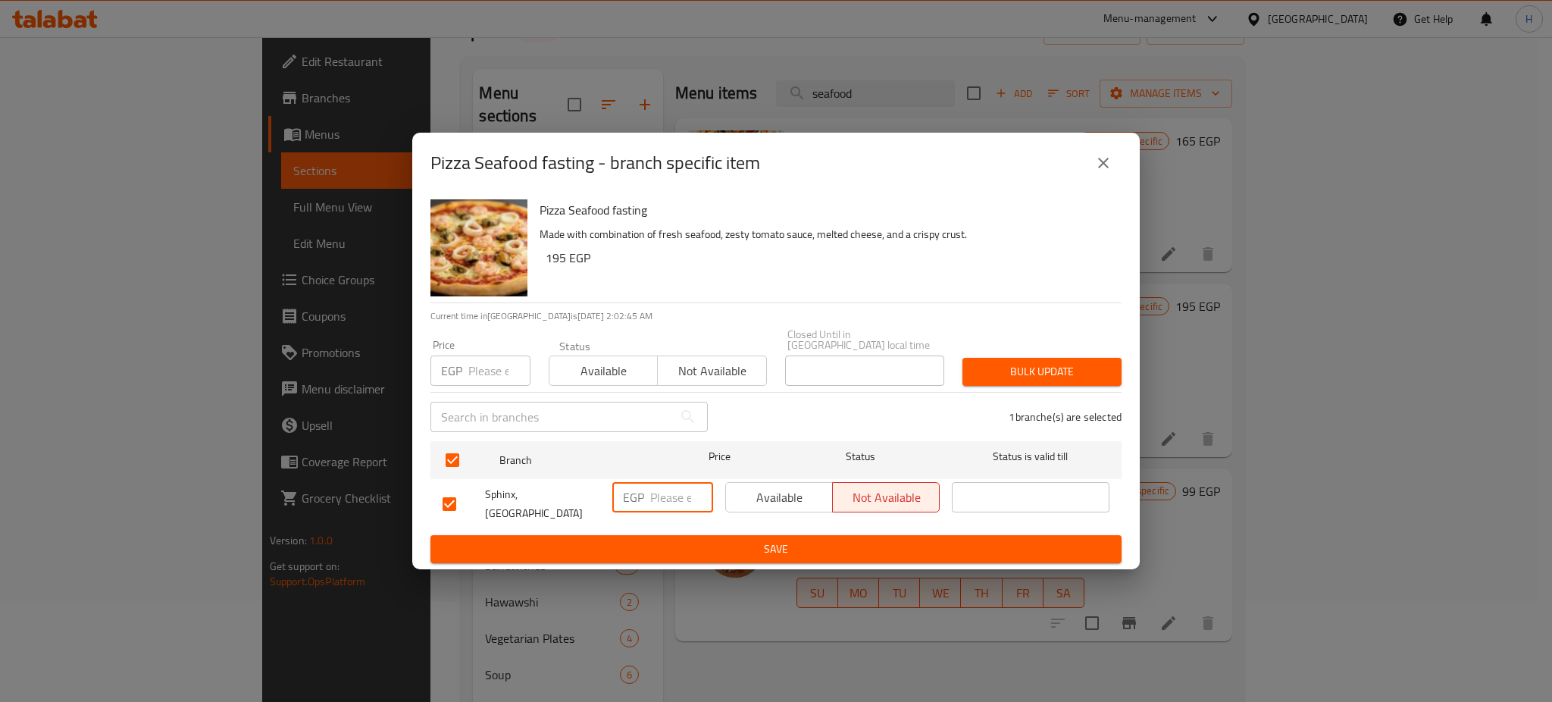
click at [661, 500] on input "number" at bounding box center [681, 497] width 63 height 30
type input "225"
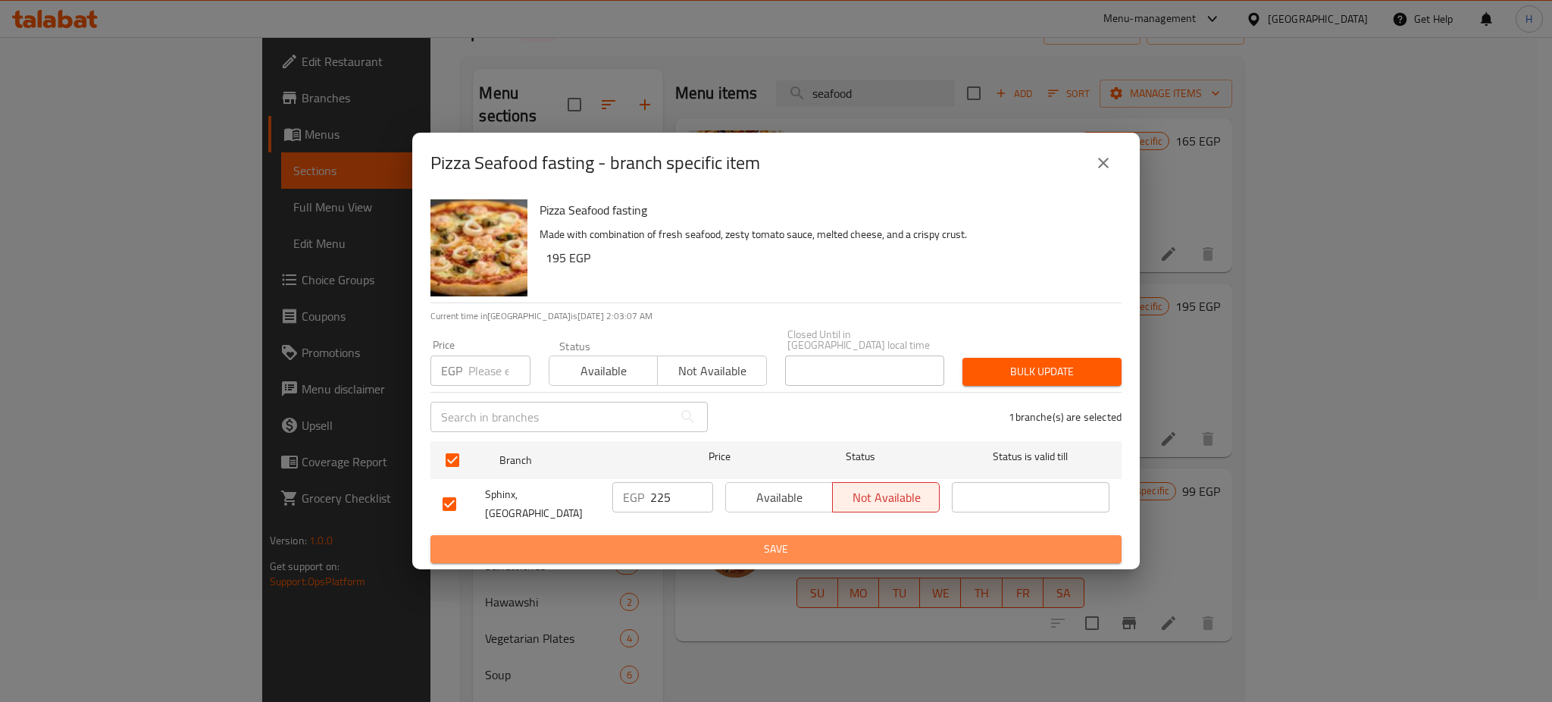
click at [756, 540] on span "Save" at bounding box center [776, 549] width 667 height 19
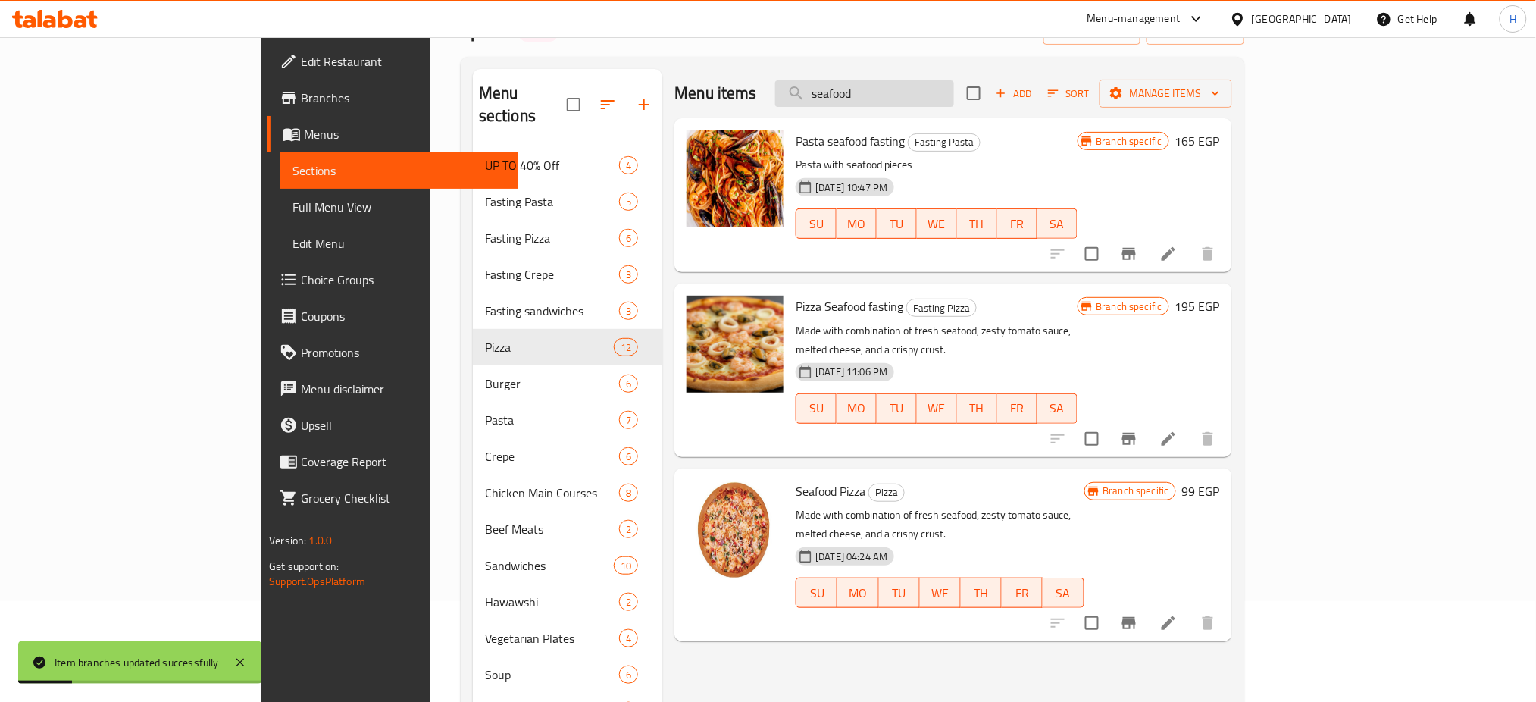
click at [954, 92] on input "seafood" at bounding box center [864, 93] width 179 height 27
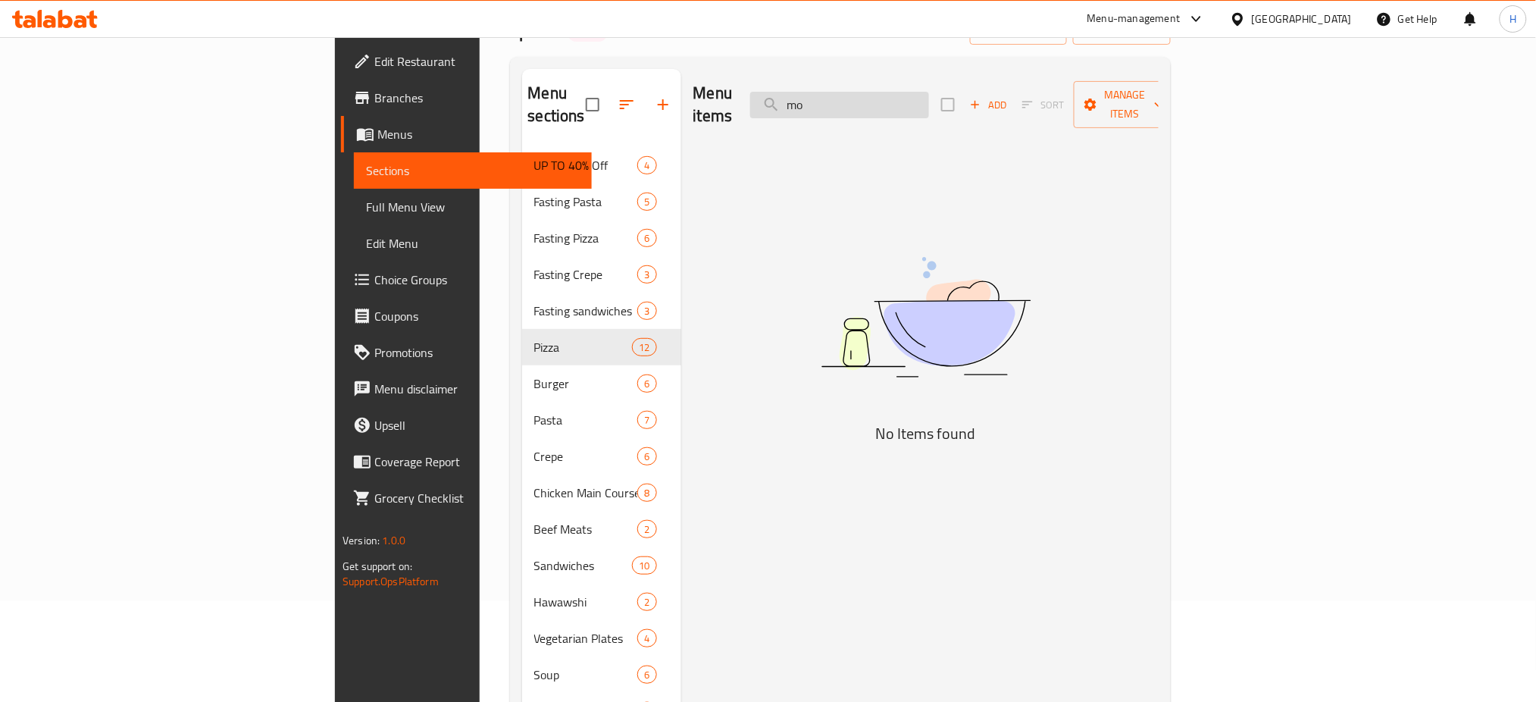
type input "m"
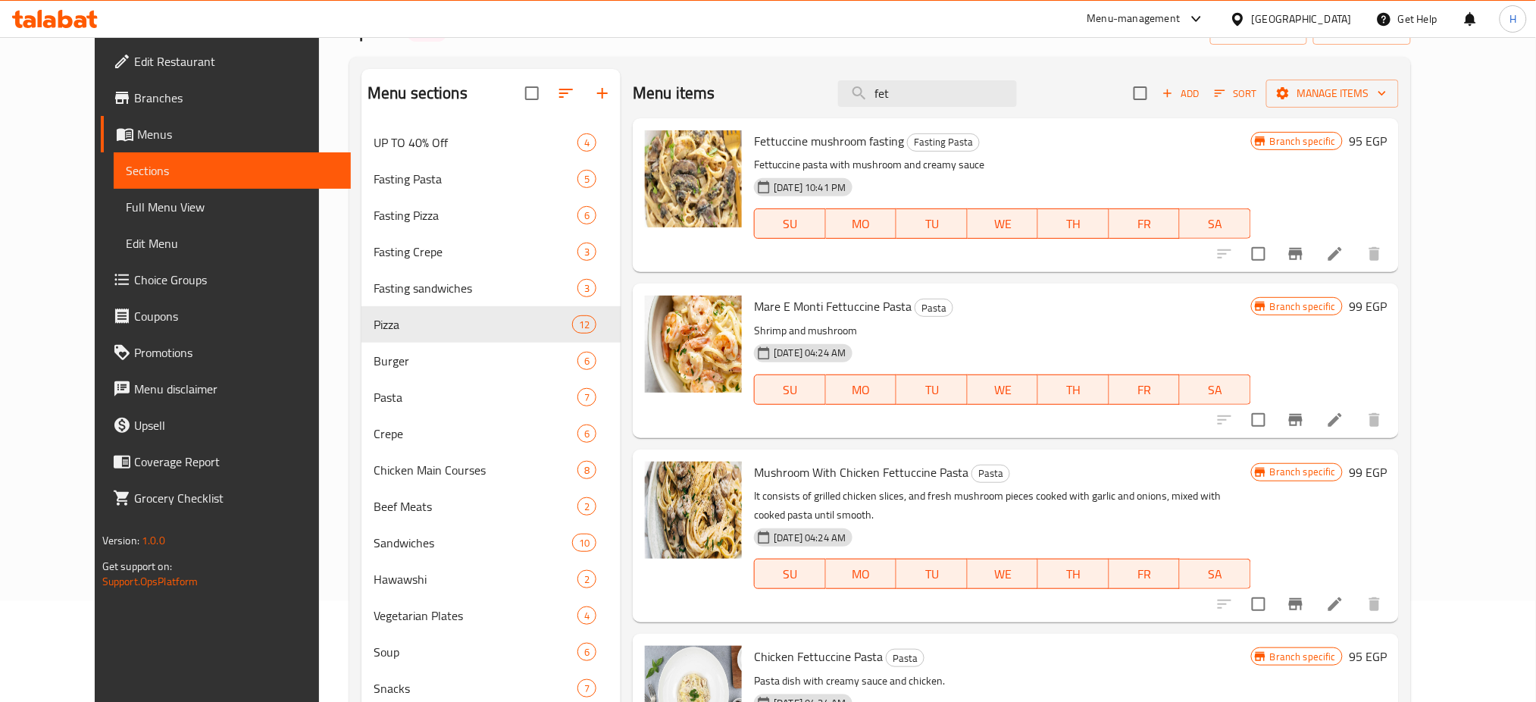
scroll to position [12, 0]
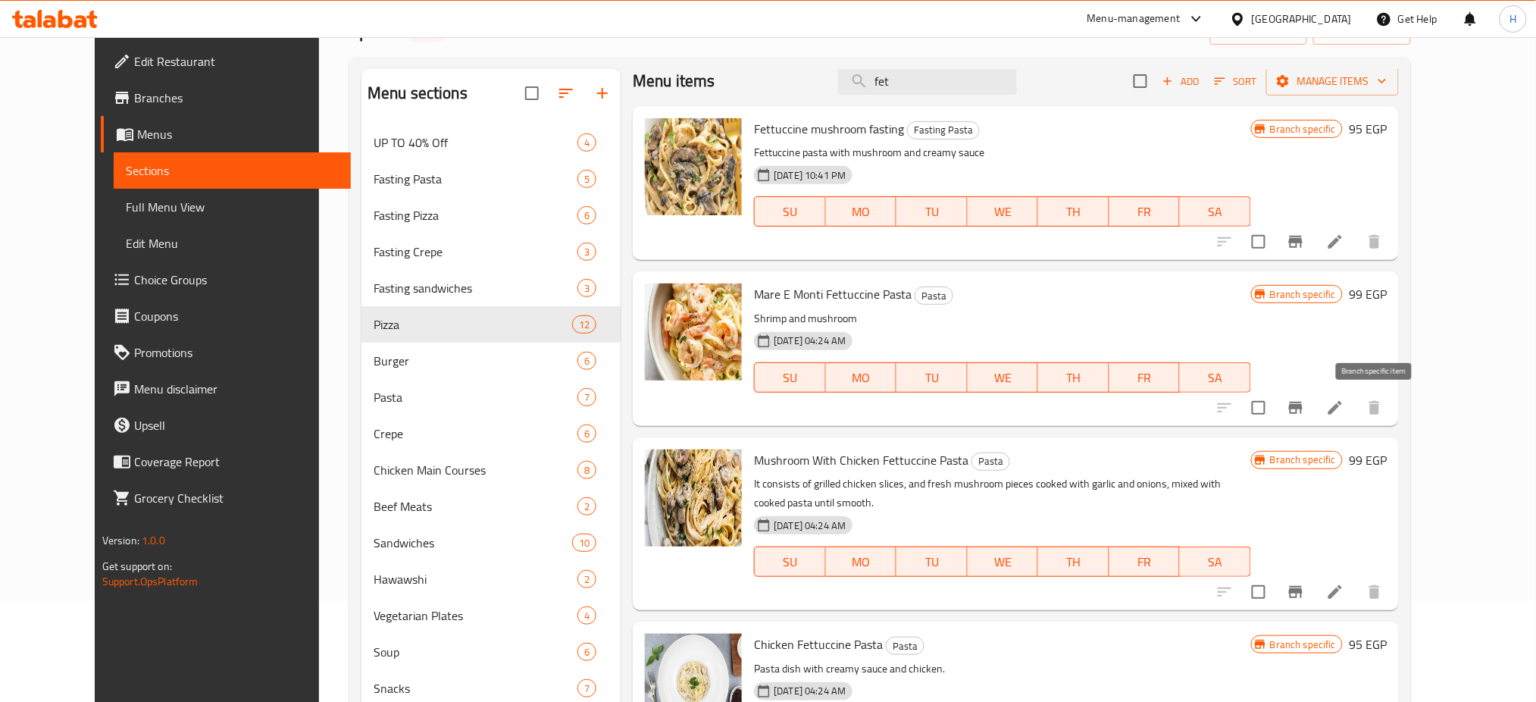
type input "fet"
click at [1305, 399] on icon "Branch-specific-item" at bounding box center [1296, 408] width 18 height 18
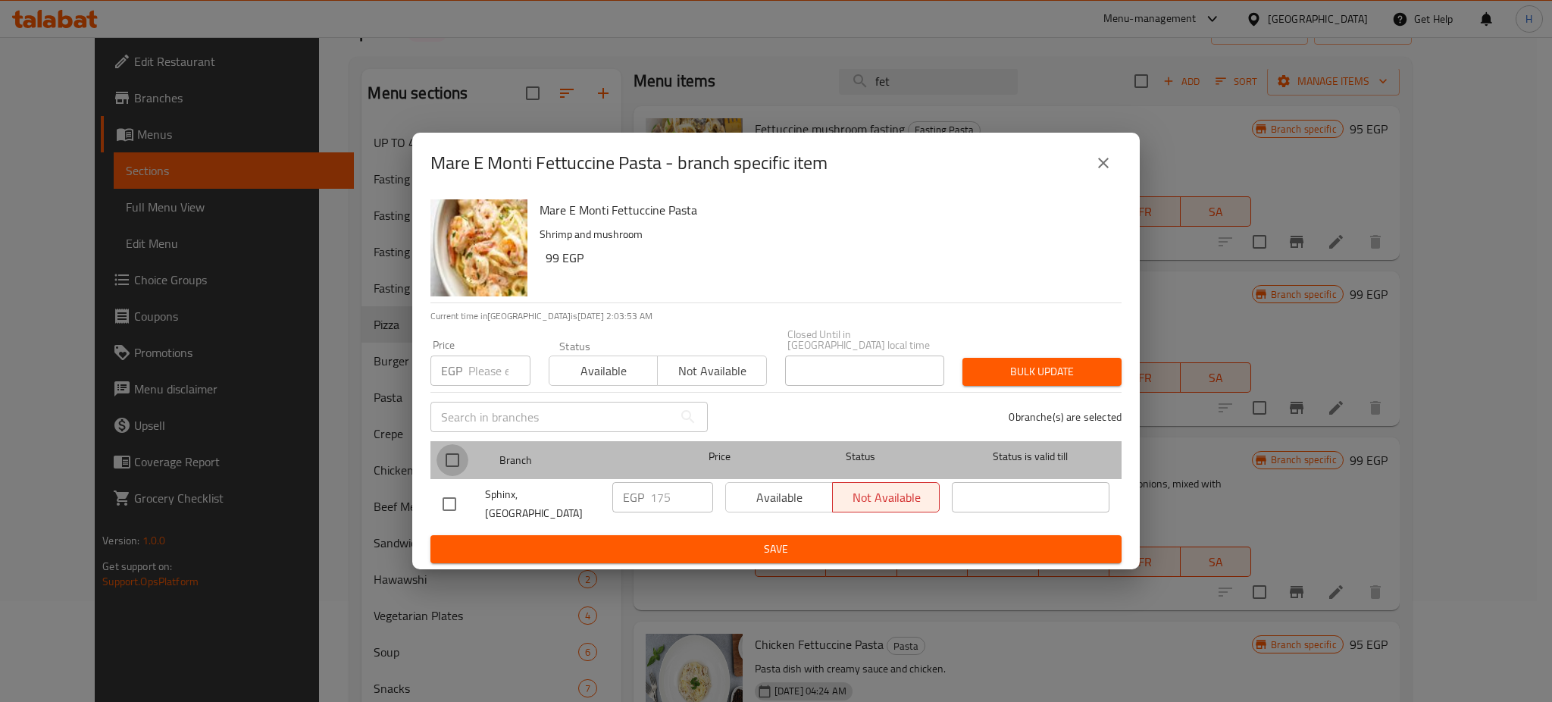
click at [455, 459] on input "checkbox" at bounding box center [453, 460] width 32 height 32
checkbox input "true"
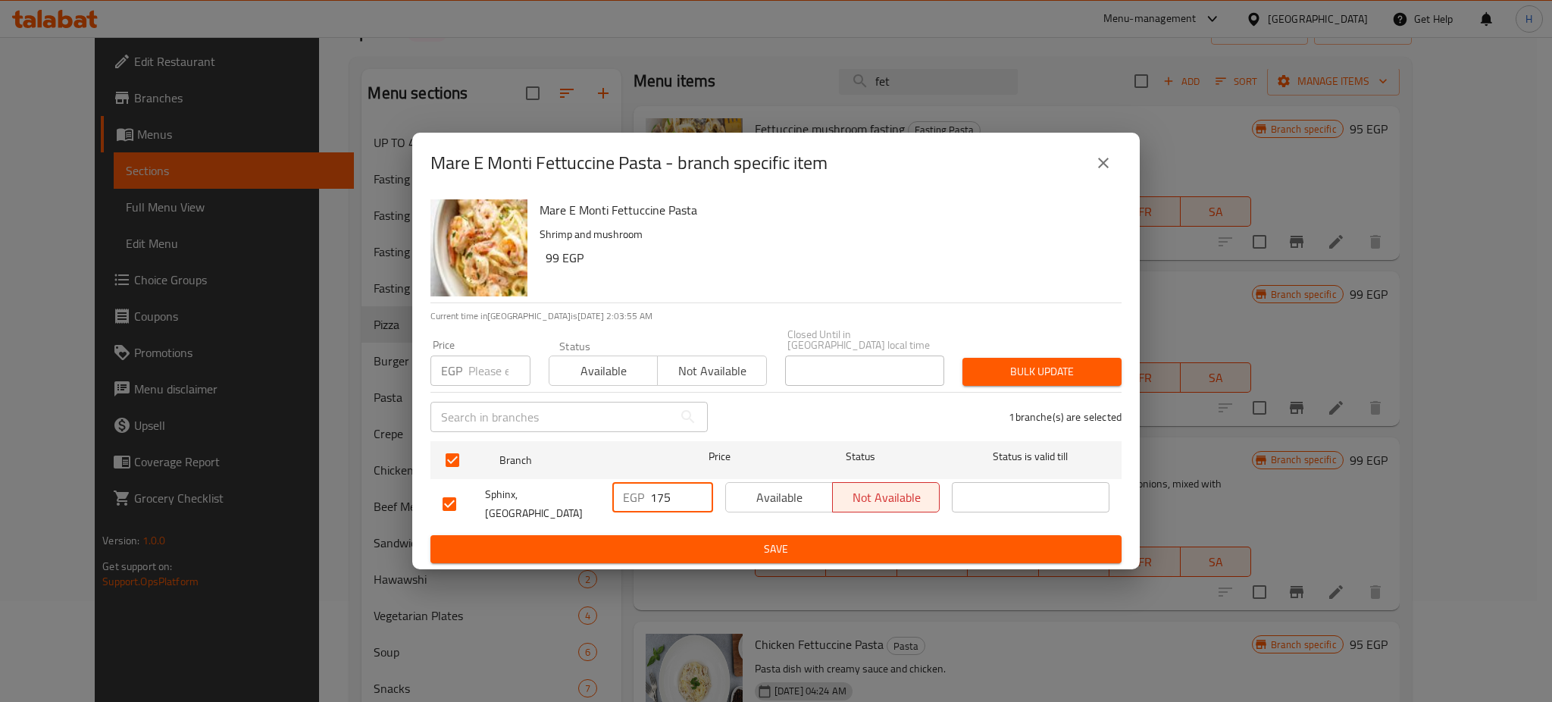
drag, startPoint x: 681, startPoint y: 502, endPoint x: 656, endPoint y: 500, distance: 25.1
click at [656, 500] on input "175" at bounding box center [681, 497] width 63 height 30
type input "199"
click at [723, 540] on span "Save" at bounding box center [776, 549] width 667 height 19
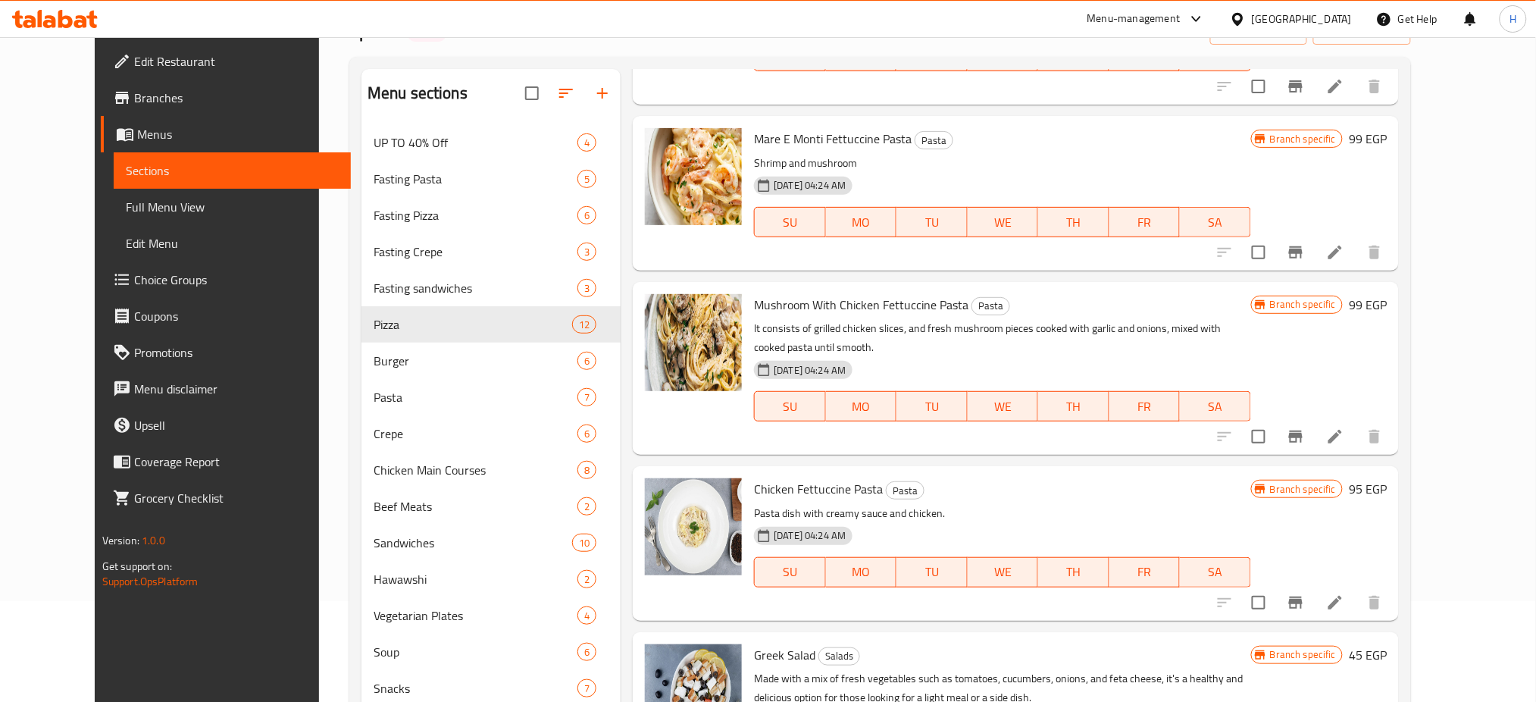
scroll to position [0, 0]
